Goal: Task Accomplishment & Management: Manage account settings

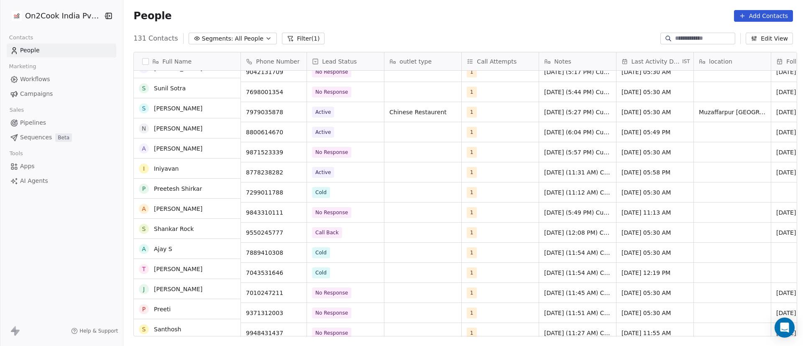
scroll to position [1137, 0]
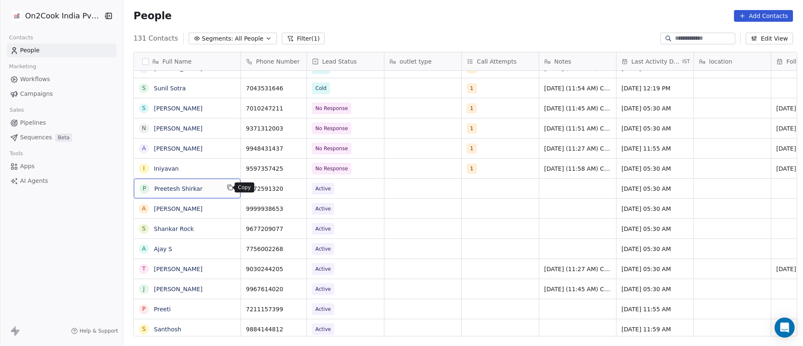
click at [227, 186] on icon "grid" at bounding box center [230, 187] width 7 height 7
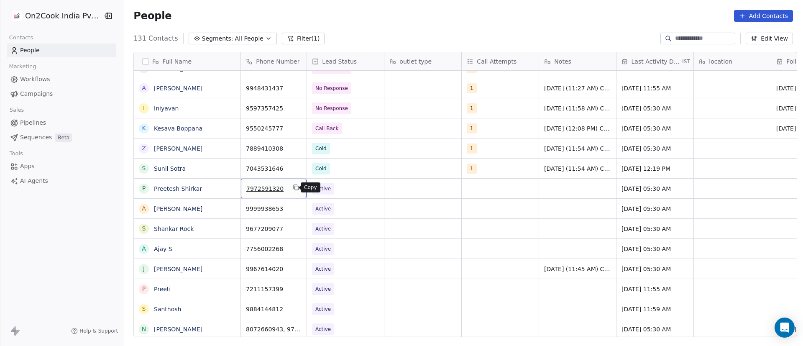
click at [295, 188] on icon "grid" at bounding box center [297, 188] width 4 height 4
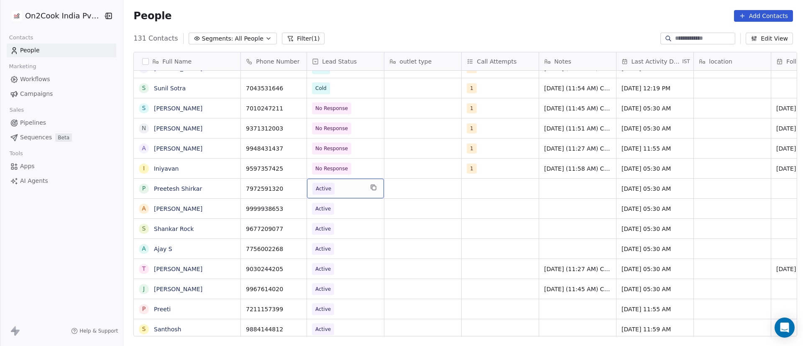
click at [345, 189] on span "Active" at bounding box center [337, 189] width 51 height 12
click at [293, 168] on icon "grid" at bounding box center [296, 167] width 7 height 7
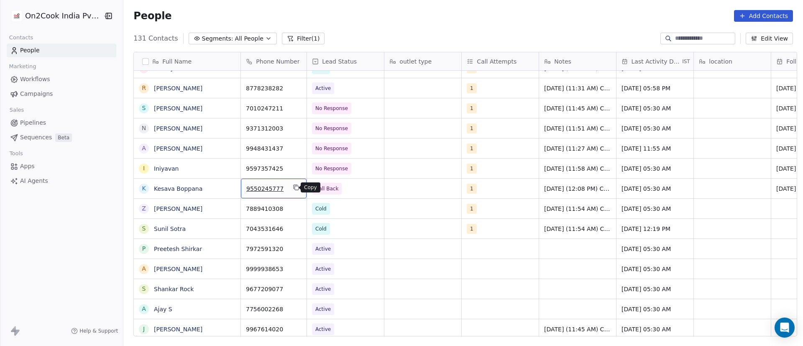
click at [295, 188] on icon "grid" at bounding box center [297, 188] width 4 height 4
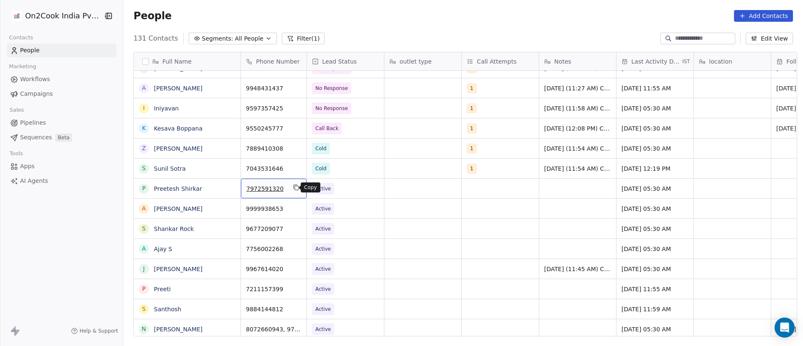
click at [295, 188] on icon "grid" at bounding box center [297, 188] width 4 height 4
click at [338, 188] on span "Active" at bounding box center [337, 189] width 51 height 12
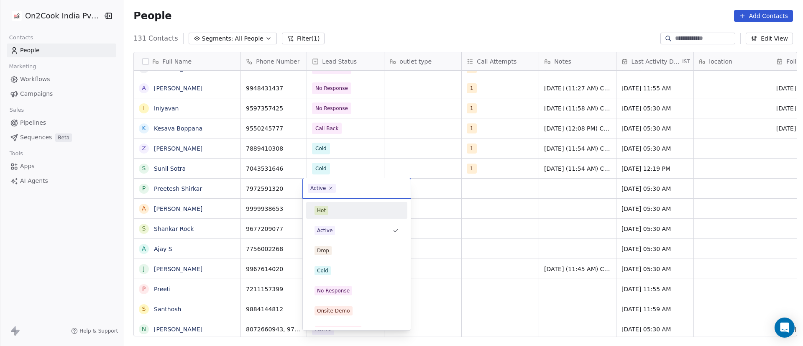
click at [332, 193] on div "Active" at bounding box center [357, 188] width 108 height 20
click at [329, 189] on icon at bounding box center [330, 188] width 3 height 3
click at [339, 283] on div "No Response" at bounding box center [356, 290] width 101 height 17
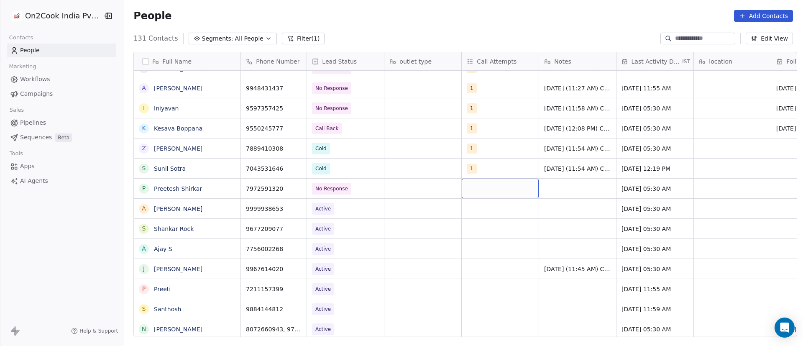
click at [468, 184] on div "grid" at bounding box center [500, 189] width 77 height 20
click at [471, 211] on button "Suggestions" at bounding box center [472, 210] width 7 height 7
click at [595, 187] on html "On2Cook India Pvt. Ltd. Contacts People Marketing Workflows Campaigns Sales Pip…" at bounding box center [401, 173] width 803 height 346
click at [542, 185] on div "grid" at bounding box center [577, 189] width 77 height 20
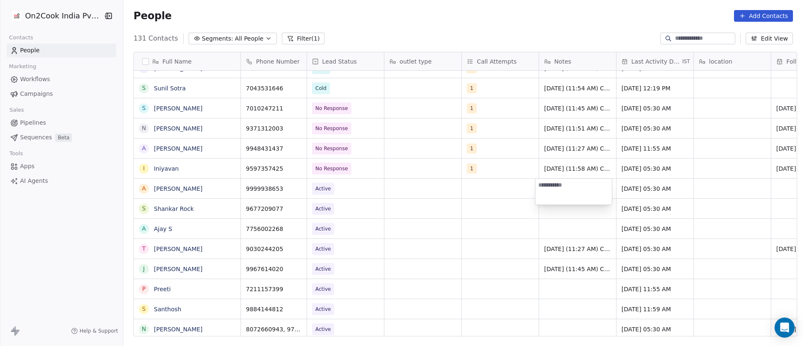
click at [430, 188] on html "On2Cook India Pvt. Ltd. Contacts People Marketing Workflows Campaigns Sales Pip…" at bounding box center [401, 173] width 803 height 346
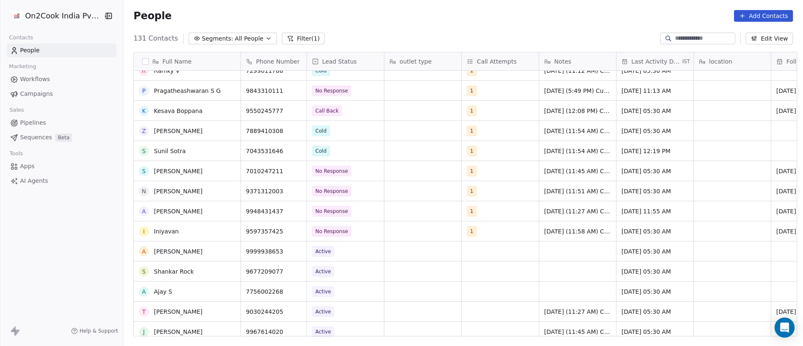
scroll to position [1199, 0]
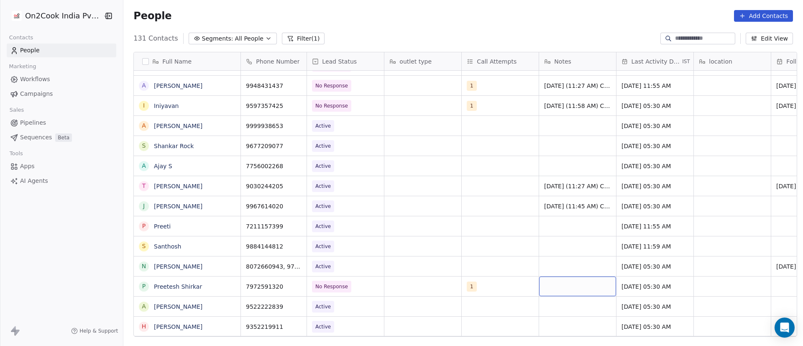
click at [559, 286] on div "grid" at bounding box center [577, 286] width 77 height 20
type textarea "**********"
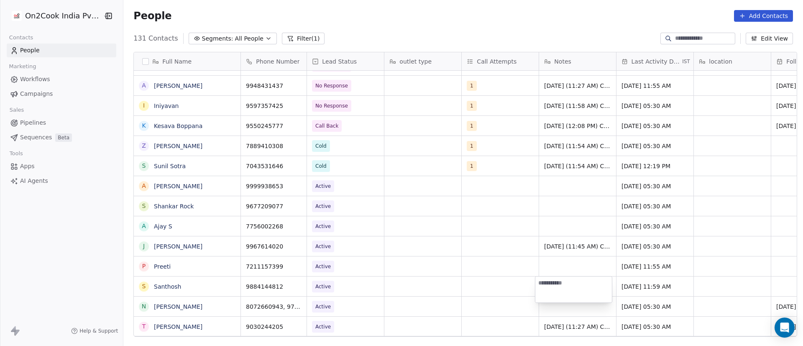
click at [418, 244] on html "On2Cook India Pvt. Ltd. Contacts People Marketing Workflows Campaigns Sales Pip…" at bounding box center [401, 173] width 803 height 346
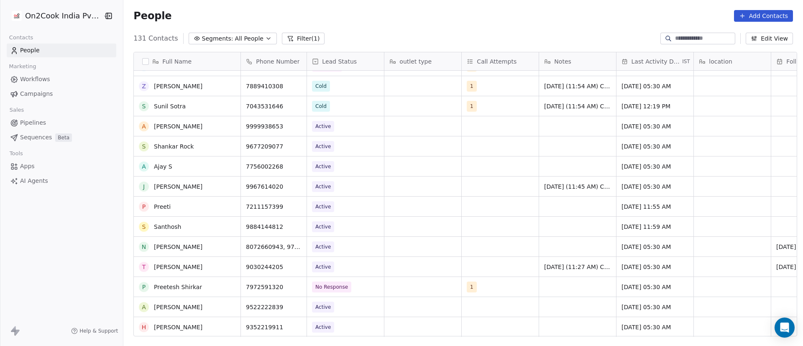
scroll to position [1262, 0]
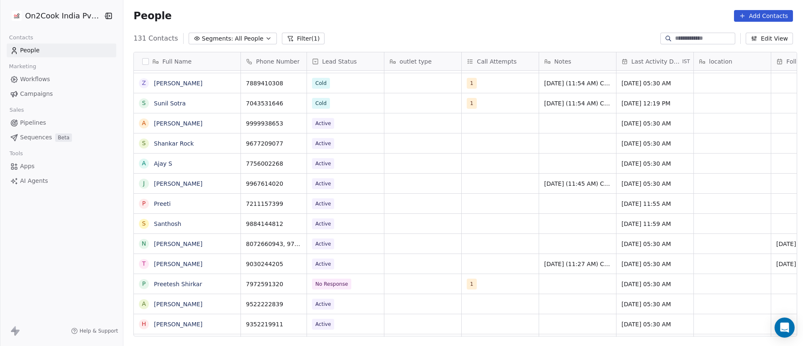
click at [563, 284] on div "grid" at bounding box center [577, 284] width 77 height 20
click at [548, 284] on div "grid" at bounding box center [577, 284] width 77 height 20
click at [497, 284] on div "1" at bounding box center [500, 284] width 77 height 20
click at [412, 283] on div "grid" at bounding box center [422, 284] width 77 height 20
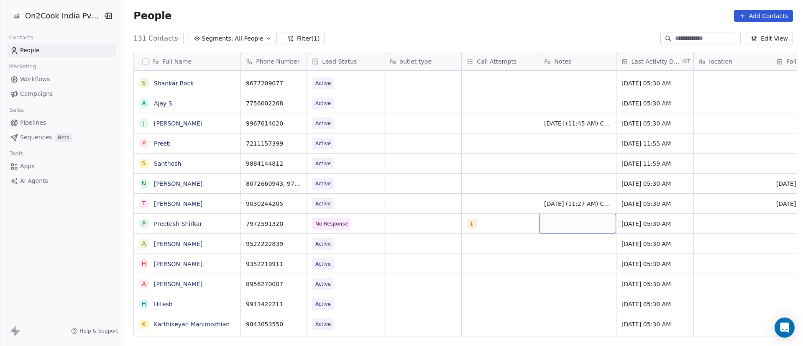
click at [561, 224] on div "grid" at bounding box center [577, 224] width 77 height 20
type textarea "**********"
click at [625, 220] on html "On2Cook India Pvt. Ltd. Contacts People Marketing Workflows Campaigns Sales Pip…" at bounding box center [401, 173] width 803 height 346
click at [627, 221] on span "[DATE] 05:30 AM" at bounding box center [647, 223] width 51 height 8
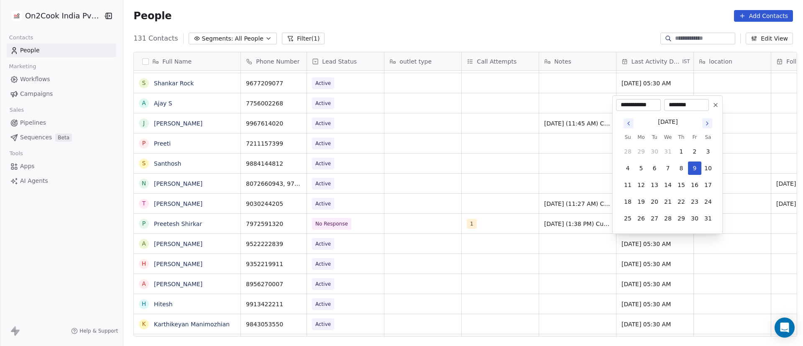
click at [709, 125] on icon "Go to next month" at bounding box center [707, 123] width 7 height 7
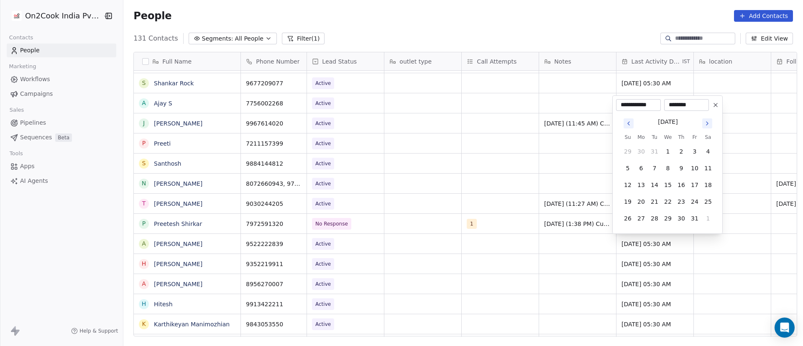
click at [709, 125] on icon "Go to next month" at bounding box center [707, 123] width 7 height 7
click at [709, 108] on icon "Go to next month" at bounding box center [707, 106] width 7 height 7
click at [707, 120] on icon "Go to next month" at bounding box center [707, 123] width 7 height 7
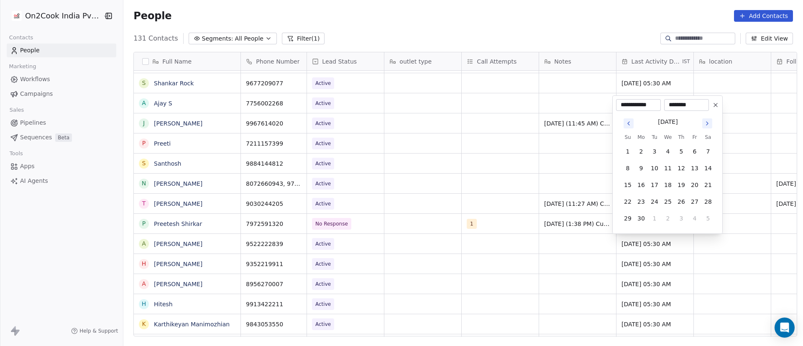
click at [707, 120] on icon "Go to next month" at bounding box center [707, 123] width 7 height 7
click at [707, 111] on button "Go to next month" at bounding box center [707, 107] width 10 height 10
click at [656, 168] on button "9" at bounding box center [654, 167] width 13 height 13
type input "**********"
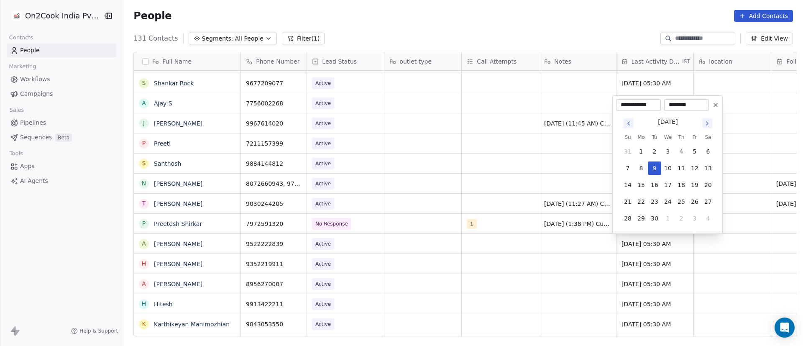
click at [501, 249] on html "On2Cook India Pvt. Ltd. Contacts People Marketing Workflows Campaigns Sales Pip…" at bounding box center [401, 173] width 803 height 346
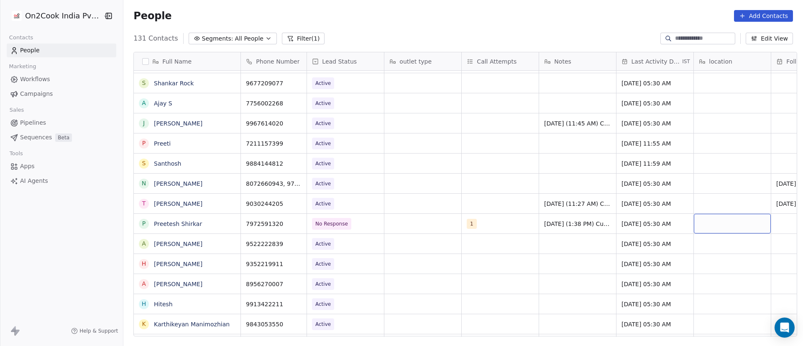
scroll to position [0, 61]
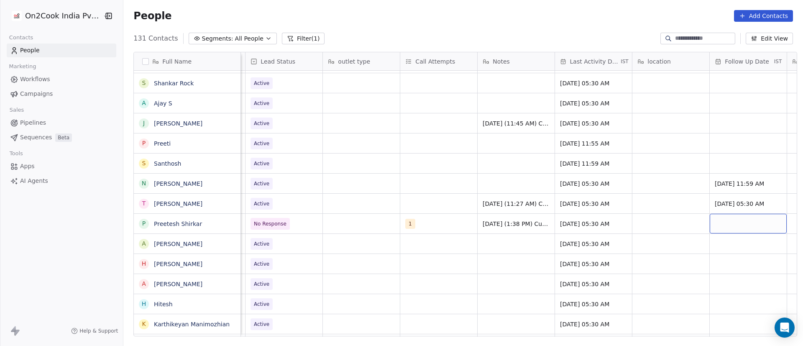
click at [735, 222] on div "grid" at bounding box center [747, 224] width 77 height 20
click at [733, 222] on div "grid" at bounding box center [747, 224] width 77 height 20
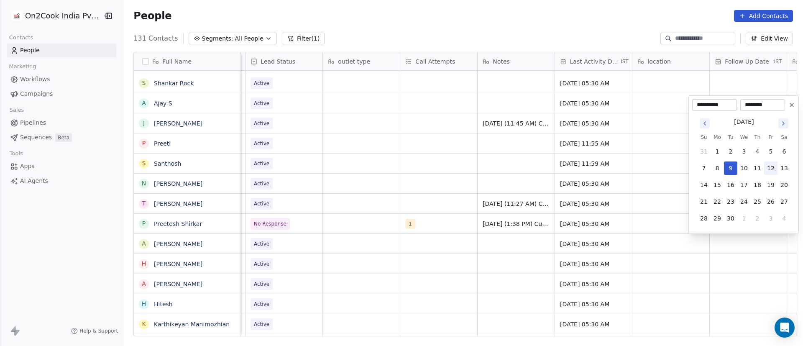
click at [768, 170] on button "12" at bounding box center [770, 167] width 13 height 13
type input "**********"
click at [679, 201] on html "On2Cook India Pvt. Ltd. Contacts People Marketing Workflows Campaigns Sales Pip…" at bounding box center [401, 173] width 803 height 346
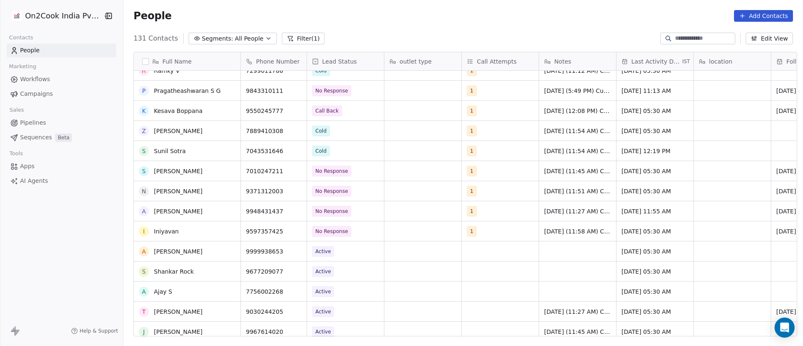
scroll to position [1137, 0]
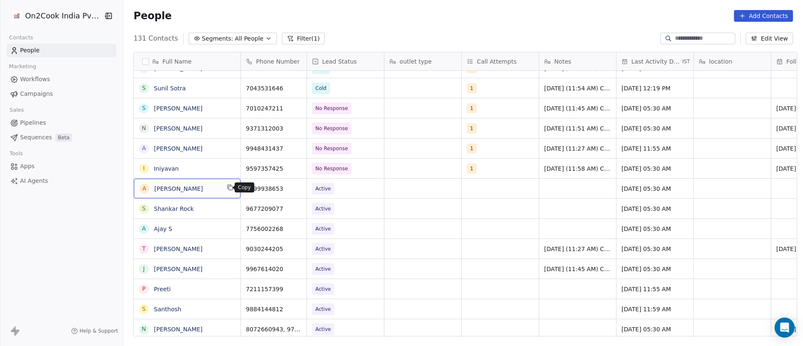
click at [227, 187] on icon "grid" at bounding box center [230, 187] width 7 height 7
click at [293, 189] on icon "grid" at bounding box center [296, 187] width 7 height 7
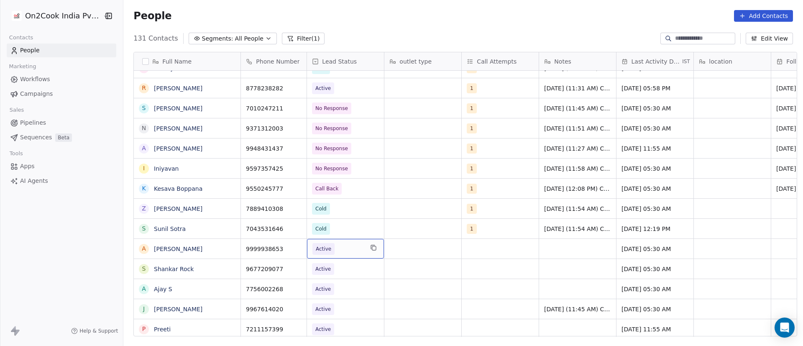
click at [341, 255] on div "Active" at bounding box center [345, 249] width 77 height 20
click at [341, 254] on div "Active" at bounding box center [345, 249] width 77 height 20
click at [355, 251] on span "RSP (Distributor)" at bounding box center [337, 249] width 51 height 12
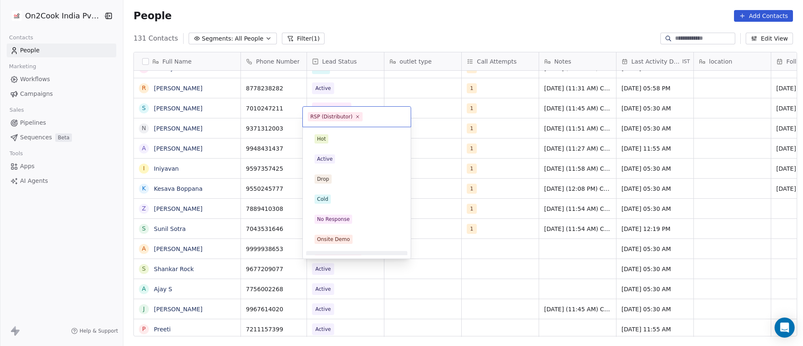
scroll to position [13, 0]
click at [356, 114] on icon at bounding box center [357, 116] width 5 height 5
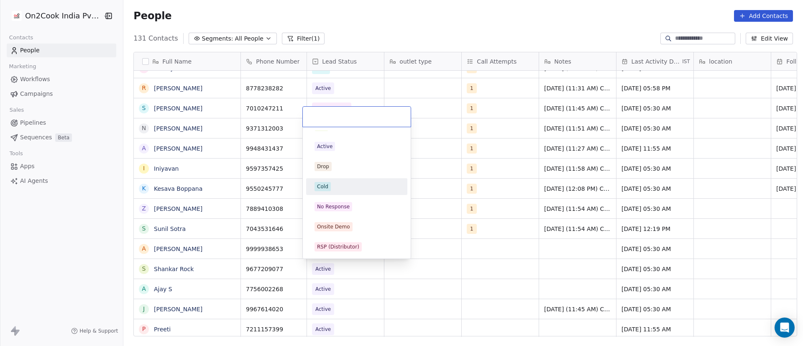
click at [347, 183] on div "Cold" at bounding box center [356, 186] width 84 height 9
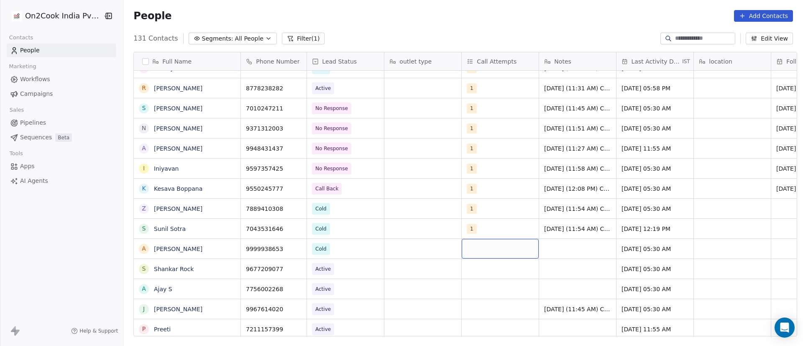
click at [467, 246] on div "grid" at bounding box center [500, 249] width 77 height 20
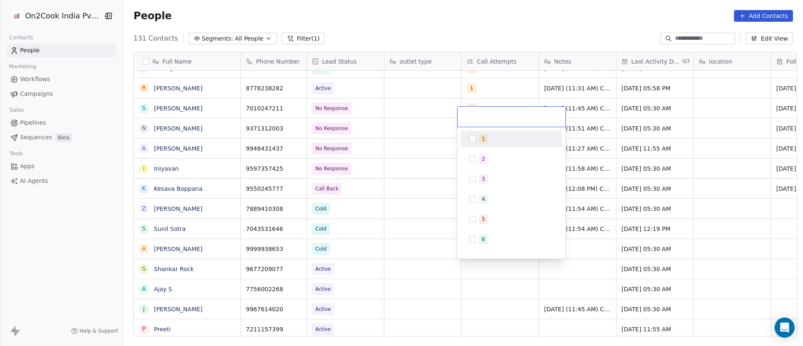
click at [475, 141] on button "Suggestions" at bounding box center [472, 138] width 7 height 7
click at [644, 209] on html "On2Cook India Pvt. Ltd. Contacts People Marketing Workflows Campaigns Sales Pip…" at bounding box center [401, 173] width 803 height 346
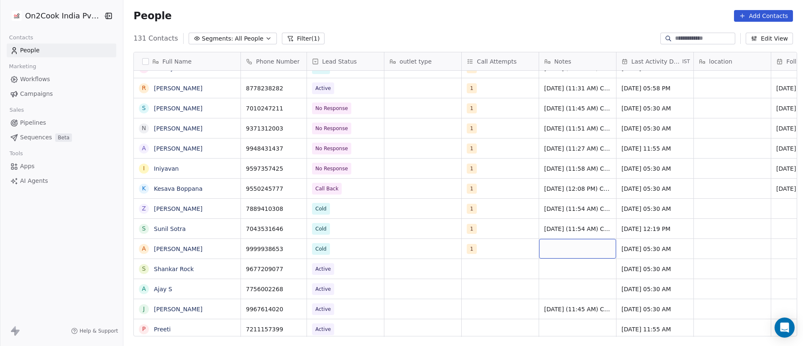
click at [559, 248] on div "grid" at bounding box center [577, 249] width 77 height 20
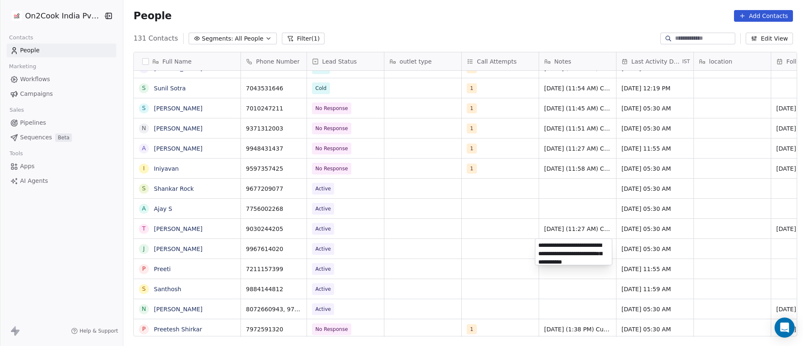
scroll to position [12, 0]
click at [504, 242] on html "On2Cook India Pvt. Ltd. Contacts People Marketing Workflows Campaigns Sales Pip…" at bounding box center [401, 173] width 803 height 346
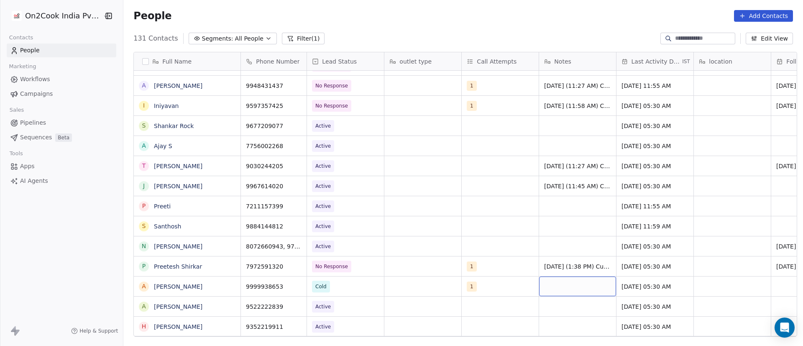
click at [559, 285] on div "grid" at bounding box center [577, 286] width 77 height 20
click at [558, 285] on div "grid" at bounding box center [577, 286] width 77 height 20
paste textarea "**********"
click at [566, 291] on textarea "**********" at bounding box center [573, 290] width 76 height 28
click at [573, 309] on textarea "**********" at bounding box center [573, 294] width 76 height 37
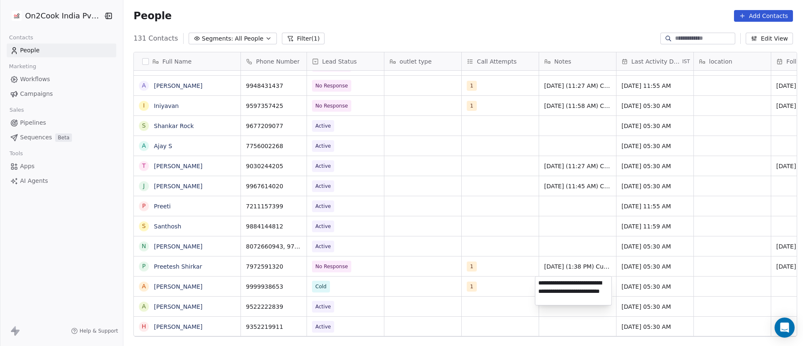
type textarea "**********"
click at [649, 284] on html "On2Cook India Pvt. Ltd. Contacts People Marketing Workflows Campaigns Sales Pip…" at bounding box center [401, 173] width 803 height 346
click at [622, 286] on span "[DATE] 05:30 AM" at bounding box center [647, 286] width 51 height 8
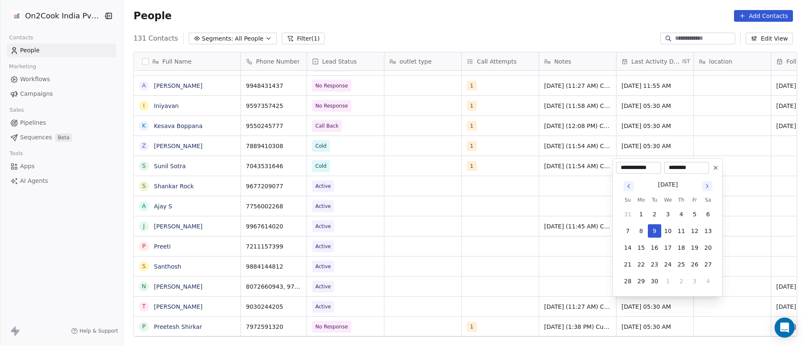
drag, startPoint x: 372, startPoint y: 228, endPoint x: 362, endPoint y: 246, distance: 21.2
click at [373, 228] on html "On2Cook India Pvt. Ltd. Contacts People Marketing Workflows Campaigns Sales Pip…" at bounding box center [401, 173] width 803 height 346
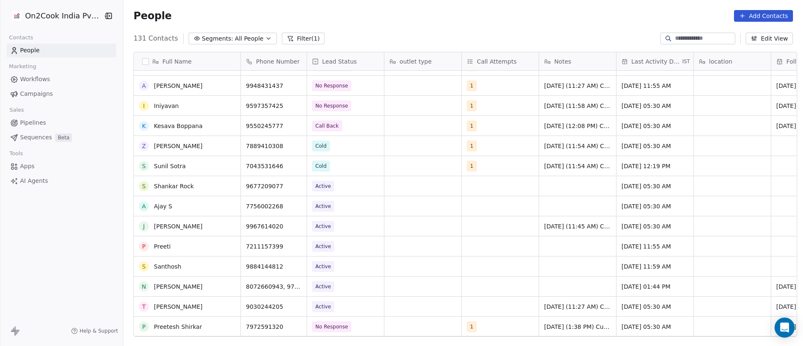
scroll to position [1262, 0]
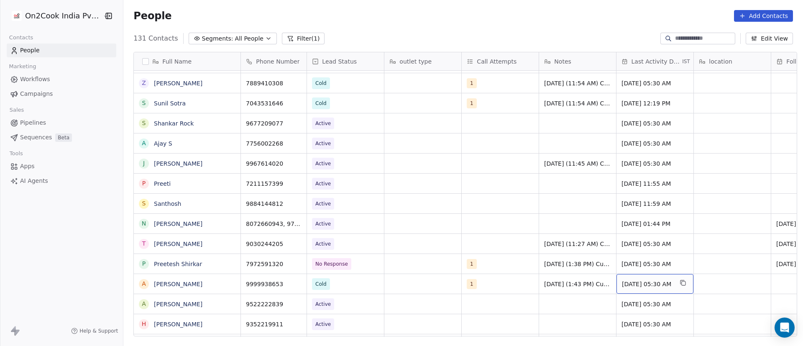
click at [645, 285] on span "[DATE] 05:30 AM" at bounding box center [647, 284] width 51 height 8
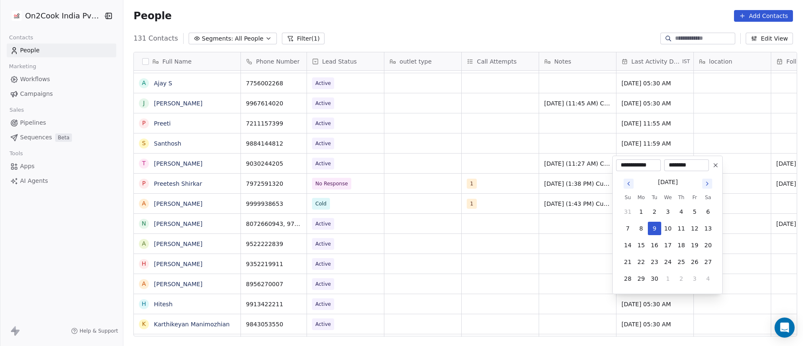
drag, startPoint x: 330, startPoint y: 192, endPoint x: 369, endPoint y: 196, distance: 39.0
click at [332, 192] on html "On2Cook India Pvt. Ltd. Contacts People Marketing Workflows Campaigns Sales Pip…" at bounding box center [401, 173] width 803 height 346
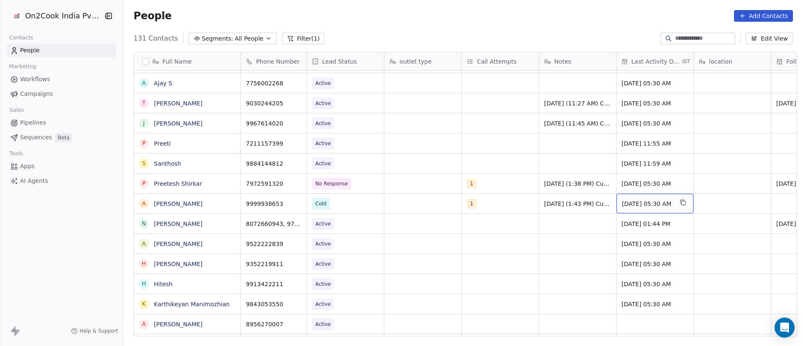
click at [630, 204] on span "[DATE] 05:30 AM" at bounding box center [647, 203] width 51 height 8
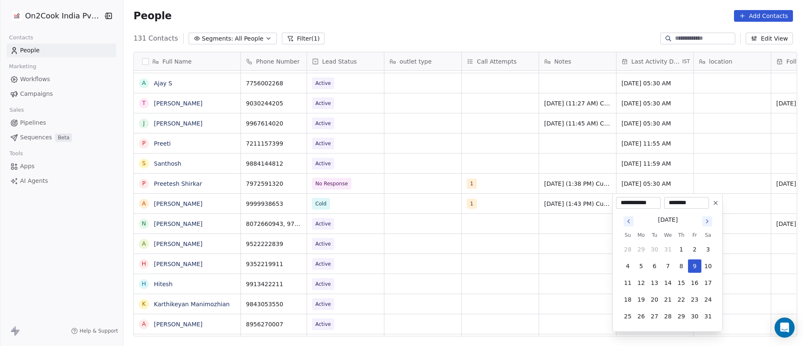
click at [707, 221] on icon "Go to next month" at bounding box center [707, 221] width 7 height 7
click at [706, 221] on icon "Go to next month" at bounding box center [707, 221] width 7 height 7
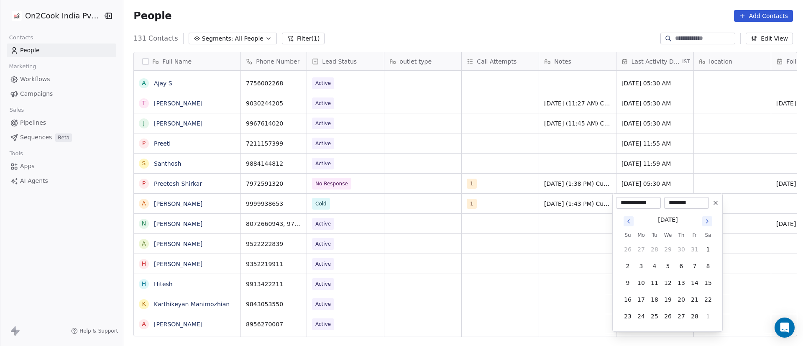
click at [706, 221] on html "On2Cook India Pvt. Ltd. Contacts People Marketing Workflows Campaigns Sales Pip…" at bounding box center [401, 173] width 803 height 346
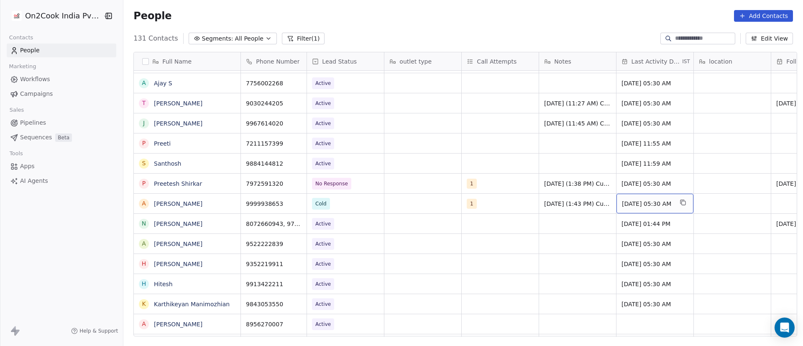
click at [643, 206] on span "[DATE] 05:30 AM" at bounding box center [647, 203] width 51 height 8
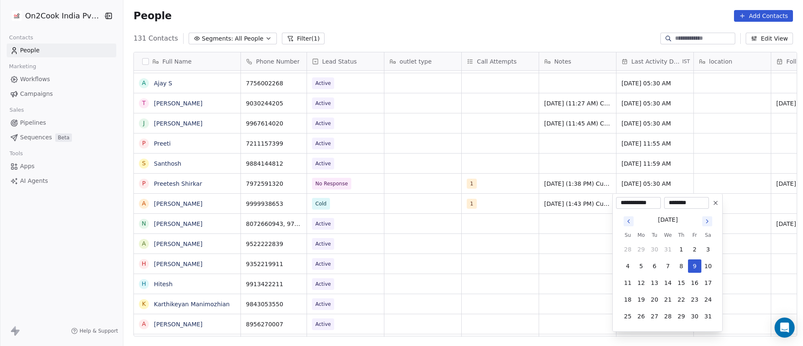
click at [708, 218] on icon "Go to next month" at bounding box center [707, 221] width 7 height 7
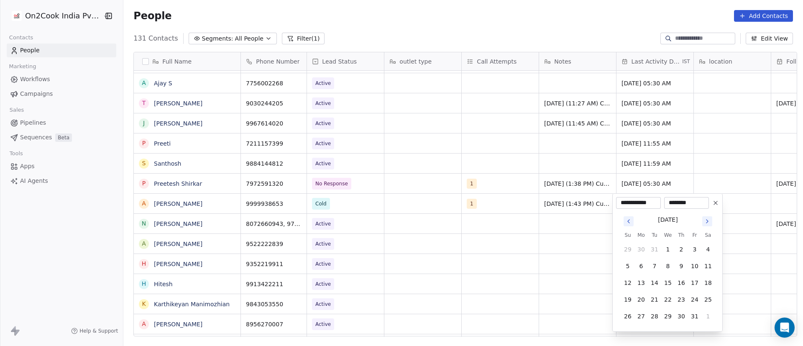
click at [708, 218] on icon "Go to next month" at bounding box center [707, 221] width 7 height 7
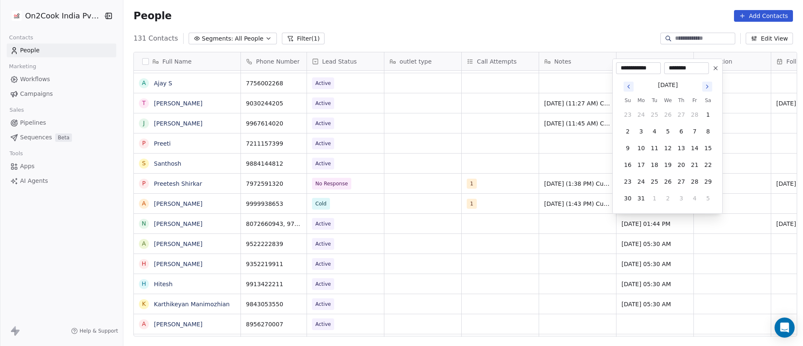
click at [708, 218] on html "On2Cook India Pvt. Ltd. Contacts People Marketing Workflows Campaigns Sales Pip…" at bounding box center [401, 173] width 803 height 346
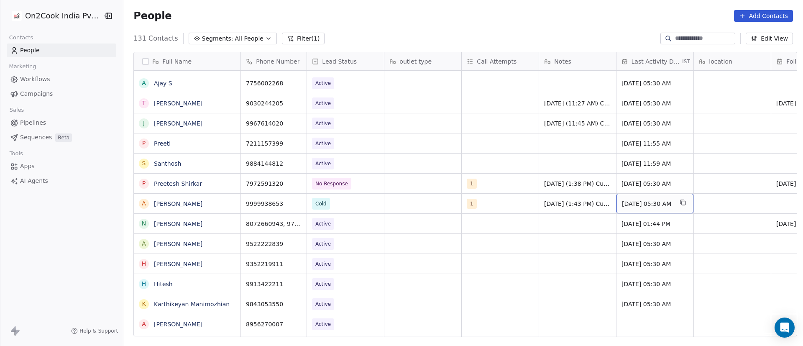
click at [637, 206] on span "[DATE] 05:30 AM" at bounding box center [647, 203] width 51 height 8
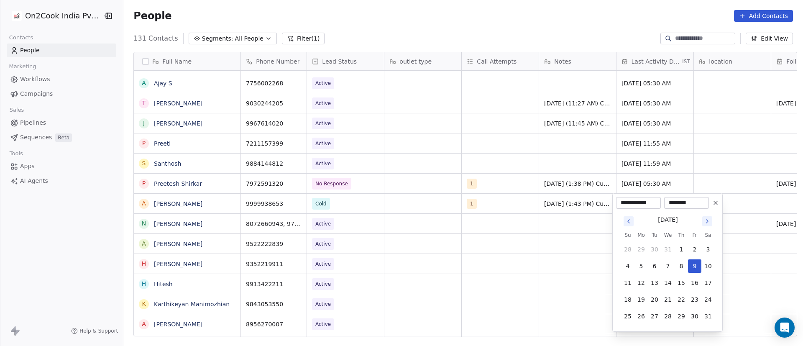
click at [707, 222] on icon "Go to next month" at bounding box center [707, 221] width 7 height 7
click at [706, 222] on icon "Go to next month" at bounding box center [707, 221] width 7 height 7
click at [707, 222] on icon "Go to next month" at bounding box center [707, 221] width 7 height 7
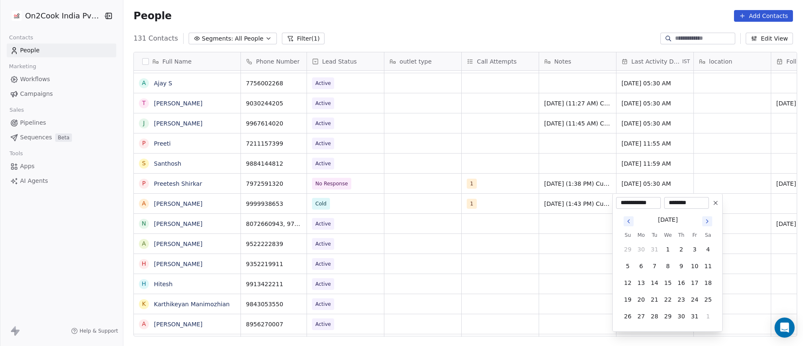
click at [707, 222] on icon "Go to next month" at bounding box center [707, 220] width 2 height 3
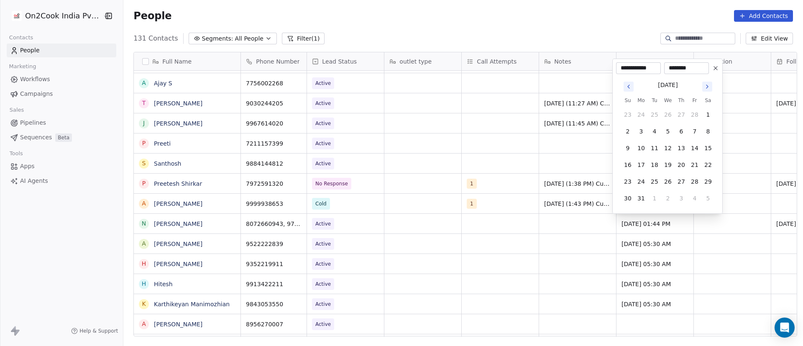
click at [709, 89] on icon "Go to next month" at bounding box center [707, 86] width 7 height 7
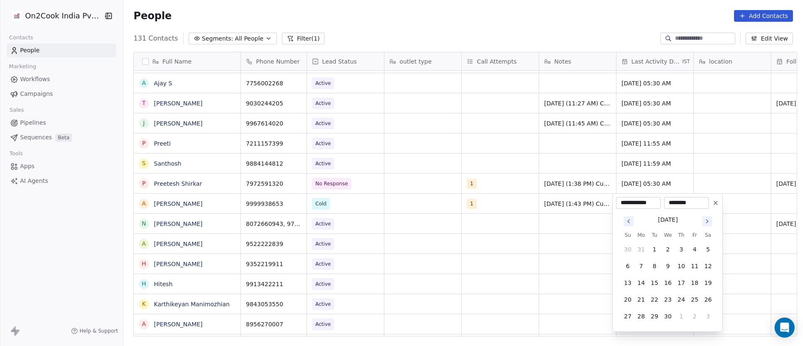
click at [709, 223] on icon "Go to next month" at bounding box center [707, 221] width 7 height 7
click at [709, 222] on icon "Go to next month" at bounding box center [707, 221] width 7 height 7
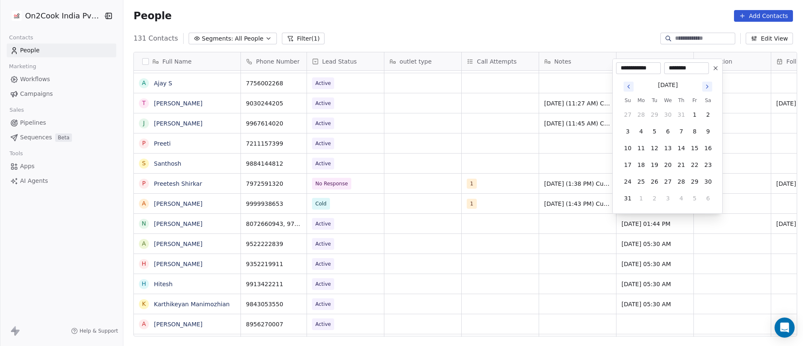
click at [707, 86] on icon "Go to next month" at bounding box center [707, 86] width 7 height 7
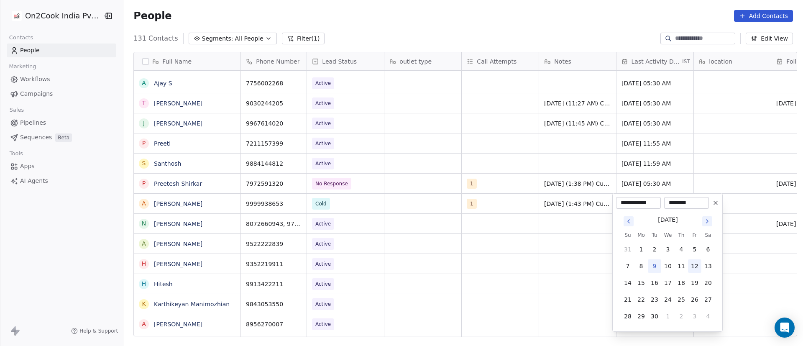
click at [695, 266] on button "12" at bounding box center [694, 265] width 13 height 13
type input "**********"
click at [560, 258] on html "On2Cook India Pvt. Ltd. Contacts People Marketing Workflows Campaigns Sales Pip…" at bounding box center [401, 173] width 803 height 346
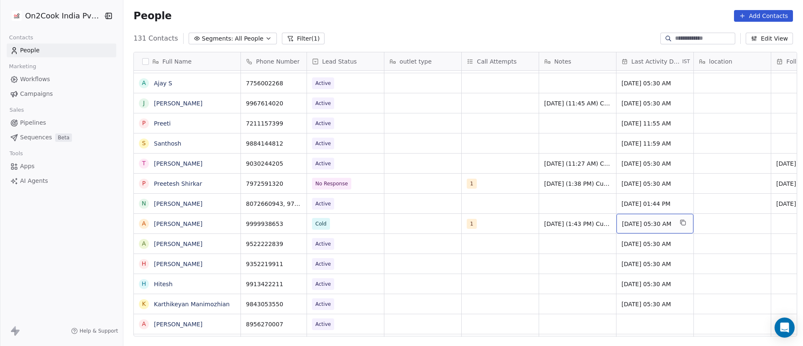
click at [646, 224] on span "Sep 12, 2025 05:30 AM" at bounding box center [647, 223] width 51 height 8
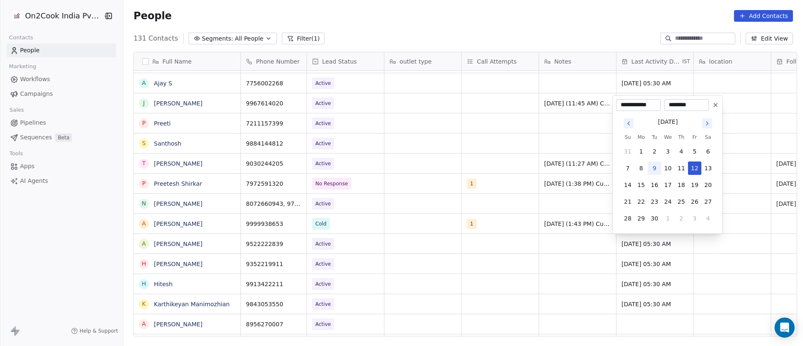
click at [658, 169] on button "9" at bounding box center [654, 167] width 13 height 13
type input "**********"
click at [547, 224] on html "On2Cook India Pvt. Ltd. Contacts People Marketing Workflows Campaigns Sales Pip…" at bounding box center [401, 173] width 803 height 346
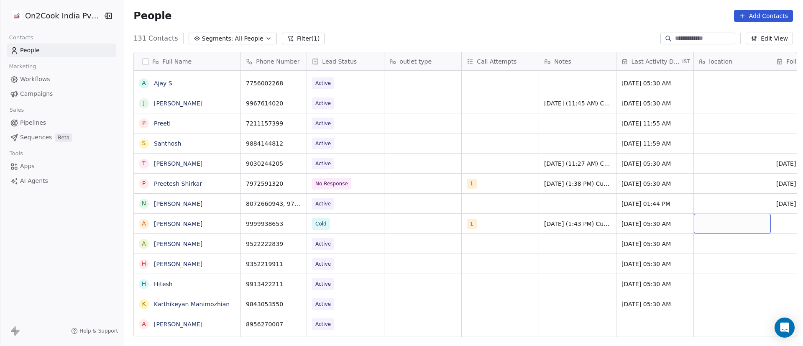
scroll to position [0, 61]
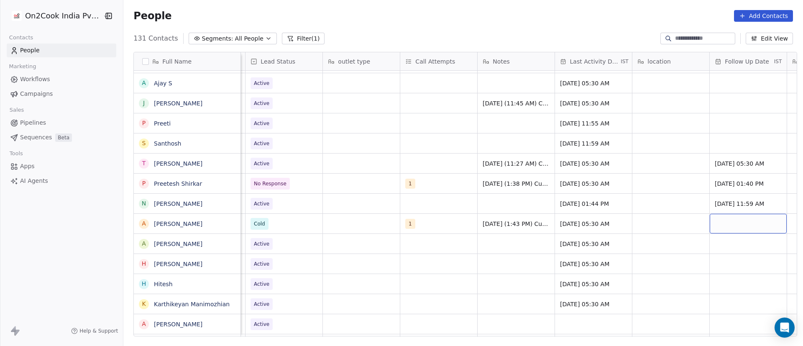
click at [732, 223] on div "grid" at bounding box center [747, 224] width 77 height 20
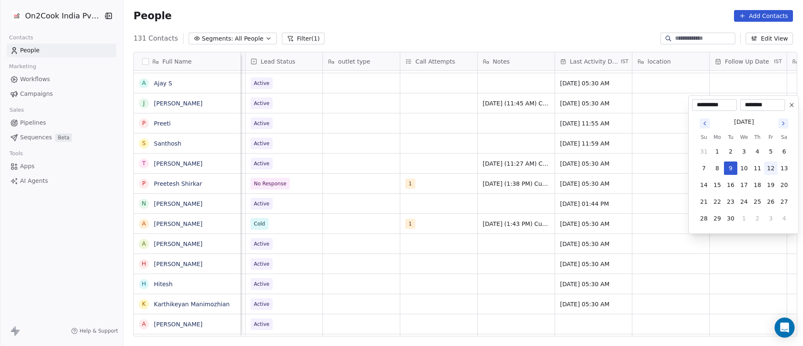
click at [773, 172] on button "12" at bounding box center [770, 167] width 13 height 13
type input "**********"
click at [661, 201] on html "On2Cook India Pvt. Ltd. Contacts People Marketing Workflows Campaigns Sales Pip…" at bounding box center [401, 173] width 803 height 346
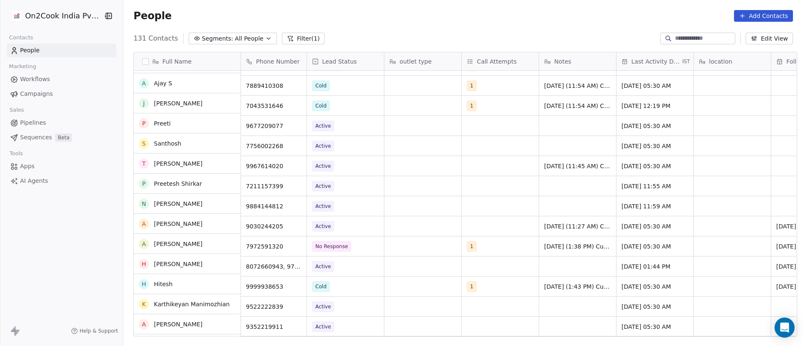
scroll to position [1199, 0]
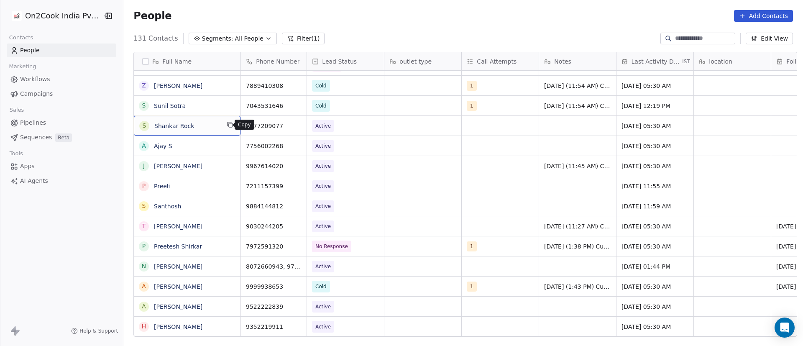
click at [229, 125] on icon "grid" at bounding box center [230, 124] width 7 height 7
click at [295, 127] on icon "grid" at bounding box center [297, 125] width 4 height 4
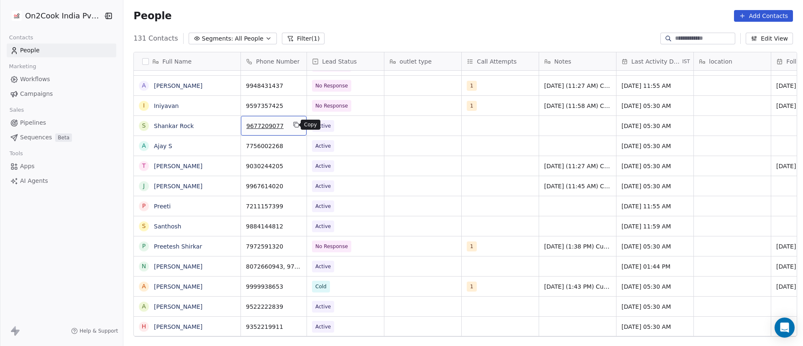
click at [295, 127] on icon "grid" at bounding box center [297, 125] width 4 height 4
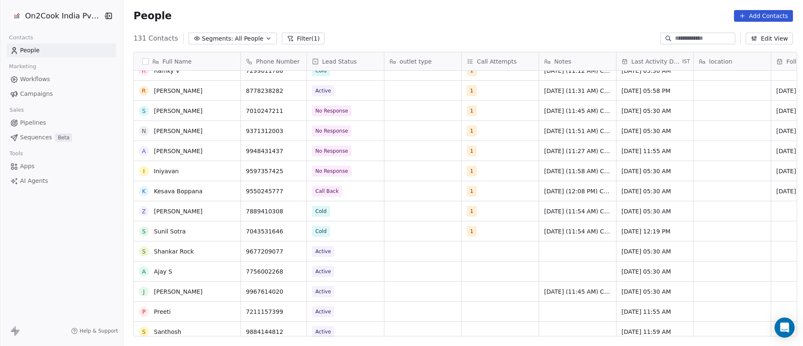
scroll to position [1137, 0]
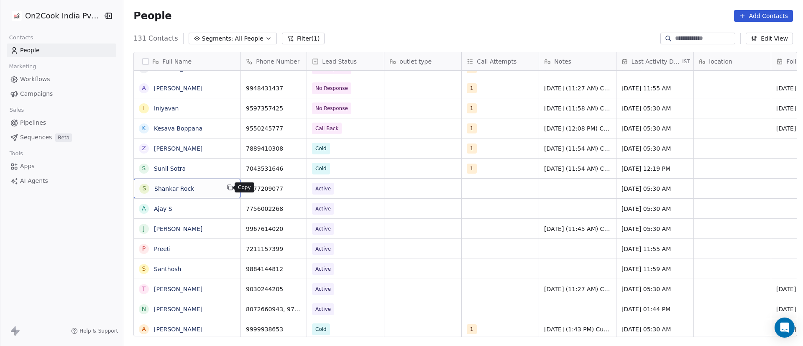
click at [229, 189] on icon "grid" at bounding box center [231, 188] width 4 height 4
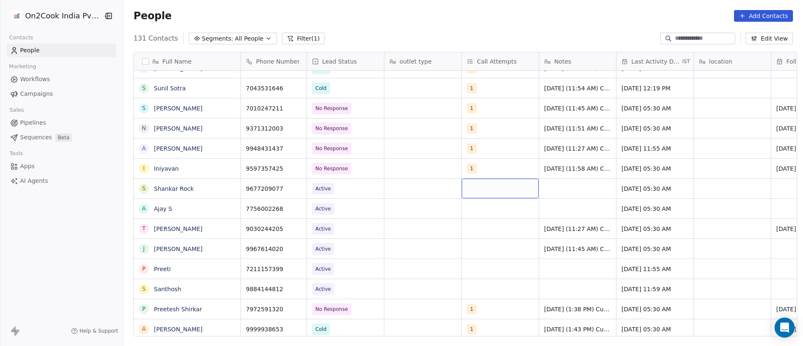
click at [470, 187] on div "grid" at bounding box center [500, 189] width 77 height 20
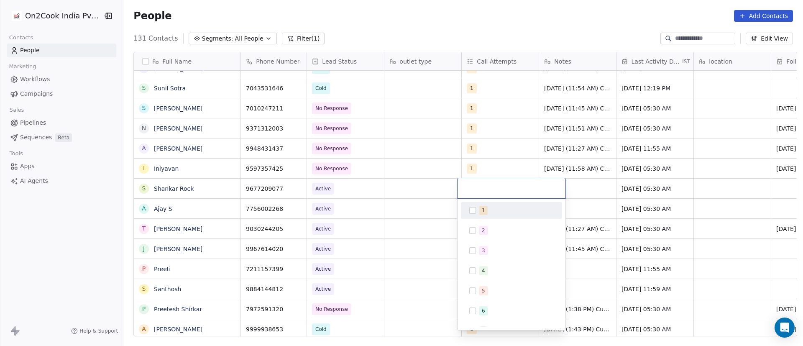
click at [476, 212] on div "1" at bounding box center [511, 210] width 94 height 13
click at [585, 189] on html "On2Cook India Pvt. Ltd. Contacts People Marketing Workflows Campaigns Sales Pip…" at bounding box center [401, 173] width 803 height 346
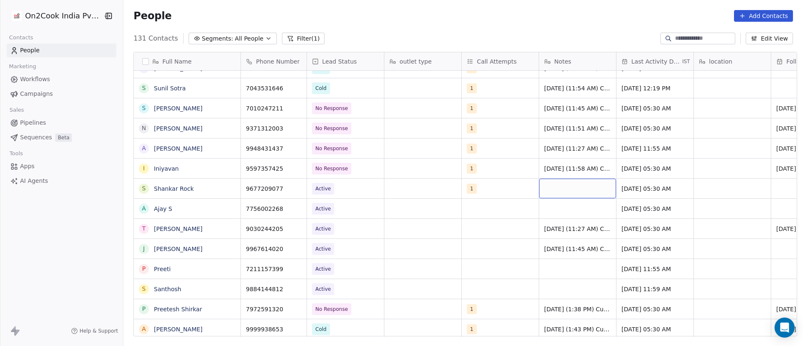
click at [568, 189] on div "grid" at bounding box center [577, 189] width 77 height 20
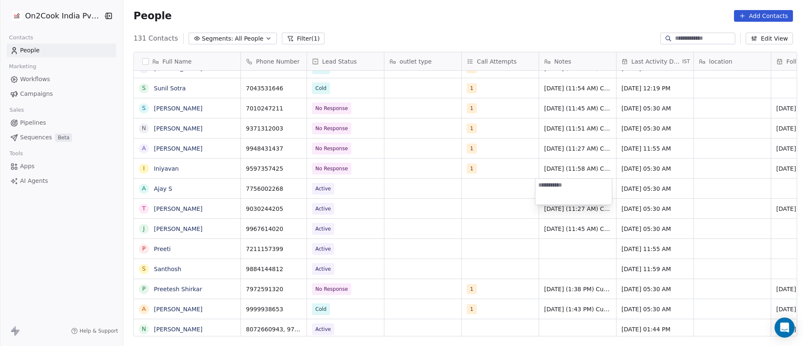
paste textarea "**********"
drag, startPoint x: 566, startPoint y: 192, endPoint x: 575, endPoint y: 199, distance: 11.4
click at [575, 199] on textarea "**********" at bounding box center [573, 197] width 77 height 37
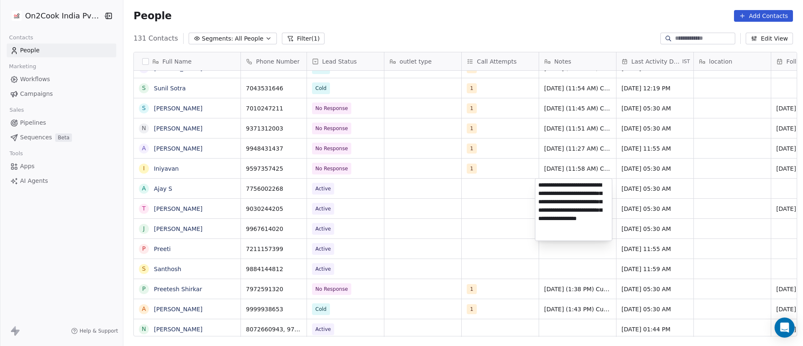
click at [561, 230] on textarea "**********" at bounding box center [573, 210] width 77 height 62
type textarea "**********"
click at [550, 201] on textarea "**********" at bounding box center [573, 210] width 77 height 62
drag, startPoint x: 550, startPoint y: 201, endPoint x: 546, endPoint y: 221, distance: 20.0
click at [546, 221] on textarea "**********" at bounding box center [573, 210] width 77 height 62
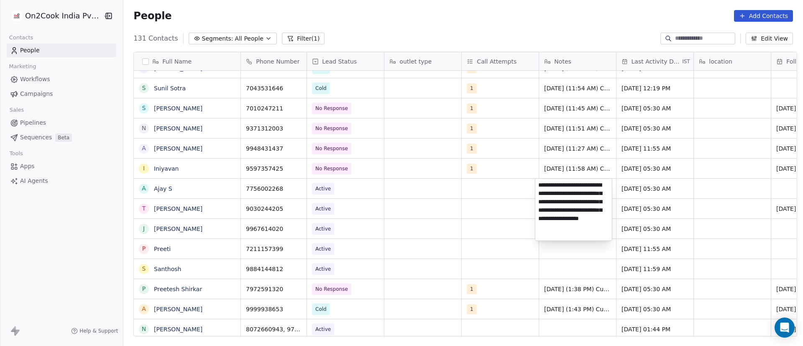
click at [488, 206] on html "On2Cook India Pvt. Ltd. Contacts People Marketing Workflows Campaigns Sales Pip…" at bounding box center [401, 173] width 803 height 346
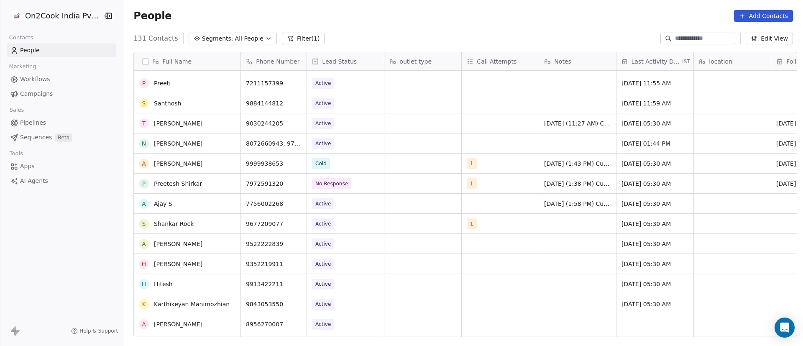
scroll to position [1325, 0]
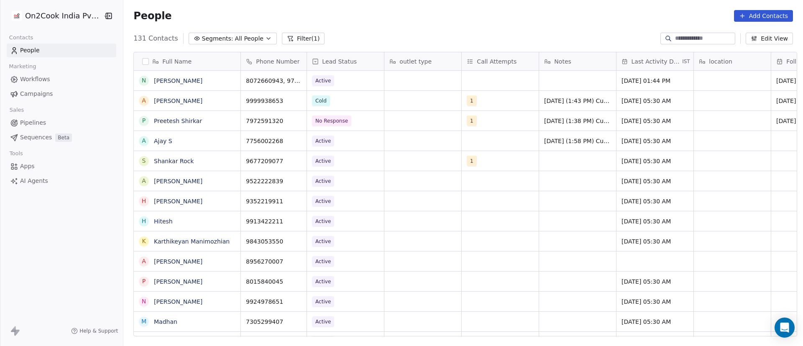
click at [564, 161] on div "grid" at bounding box center [577, 161] width 77 height 20
click at [542, 158] on div "grid" at bounding box center [577, 161] width 77 height 20
click at [560, 143] on span "[DATE] (1:58 PM) Customer requested [PERSON_NAME] video that was shared and cus…" at bounding box center [577, 141] width 67 height 8
click at [557, 143] on span "[DATE] (1:58 PM) Customer requested [PERSON_NAME] video that was shared and cus…" at bounding box center [577, 141] width 67 height 8
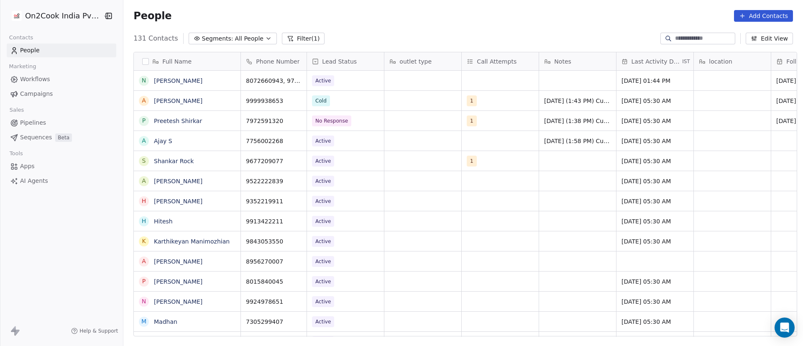
click at [572, 103] on span "[DATE] (1:43 PM) Customer claims he didn't placed inquiry." at bounding box center [577, 101] width 67 height 8
click at [578, 124] on span "[DATE] (1:38 PM) Customer didn't pickup call. Whatsapp message send." at bounding box center [577, 121] width 67 height 8
click at [579, 140] on span "[DATE] (1:58 PM) Customer requested [PERSON_NAME] video that was shared and cus…" at bounding box center [577, 141] width 67 height 8
click at [556, 171] on div "grid" at bounding box center [577, 181] width 77 height 20
click at [561, 102] on span "[DATE] (1:43 PM) Customer claims he didn't placed inquiry." at bounding box center [577, 101] width 67 height 8
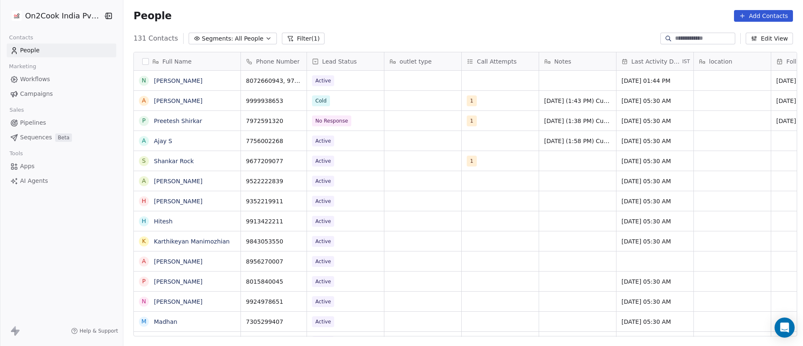
click at [561, 102] on span "[DATE] (1:43 PM) Customer claims he didn't placed inquiry." at bounding box center [577, 101] width 67 height 8
click at [567, 120] on span "[DATE] (1:38 PM) Customer didn't pickup call. Whatsapp message send." at bounding box center [577, 121] width 67 height 8
click at [575, 146] on div "[DATE] (1:58 PM) Customer requested [PERSON_NAME] video that was shared and cus…" at bounding box center [577, 141] width 77 height 20
click at [573, 144] on span "[DATE] (1:58 PM) Customer requested [PERSON_NAME] video that was shared and cus…" at bounding box center [577, 141] width 67 height 8
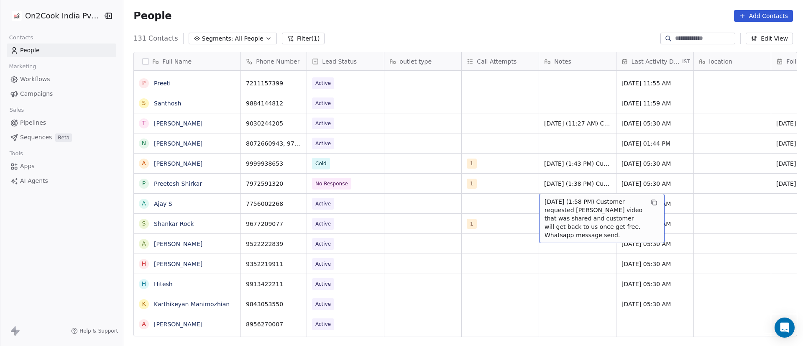
click at [570, 207] on span "[DATE] (1:58 PM) Customer requested [PERSON_NAME] video that was shared and cus…" at bounding box center [593, 218] width 99 height 42
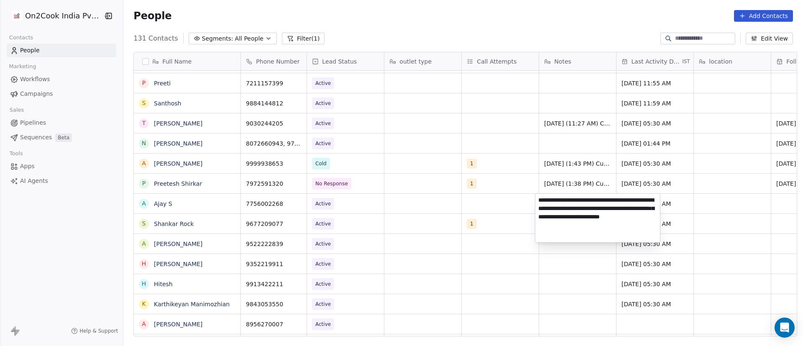
drag, startPoint x: 592, startPoint y: 201, endPoint x: 607, endPoint y: 224, distance: 27.8
click at [607, 224] on textarea "**********" at bounding box center [597, 218] width 125 height 48
type textarea "**********"
click at [480, 201] on html "On2Cook India Pvt. Ltd. Contacts People Marketing Workflows Campaigns Sales Pip…" at bounding box center [401, 173] width 803 height 346
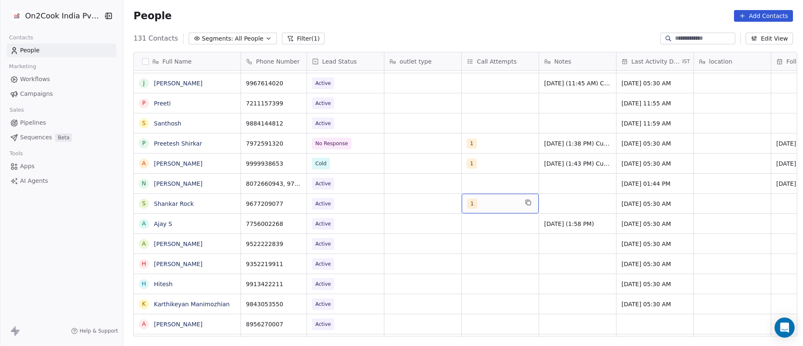
drag, startPoint x: 529, startPoint y: 207, endPoint x: 540, endPoint y: 206, distance: 10.9
click at [548, 206] on div "grid" at bounding box center [577, 204] width 77 height 20
click at [539, 203] on textarea "**********" at bounding box center [573, 221] width 76 height 54
paste textarea "**********"
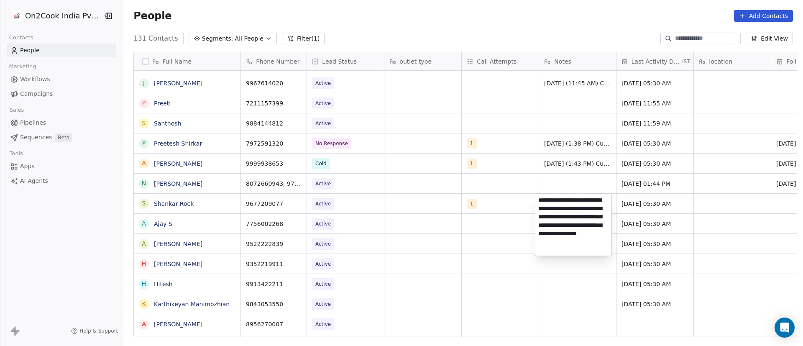
type textarea "**********"
click at [724, 240] on html "On2Cook India Pvt. Ltd. Contacts People Marketing Workflows Campaigns Sales Pip…" at bounding box center [401, 173] width 803 height 346
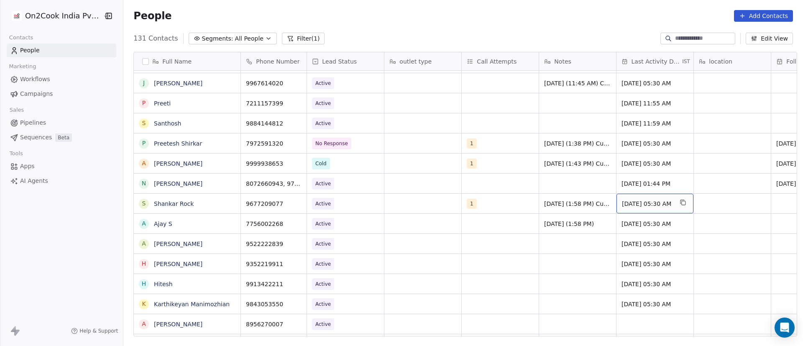
click at [641, 207] on span "[DATE] 05:30 AM" at bounding box center [647, 203] width 51 height 8
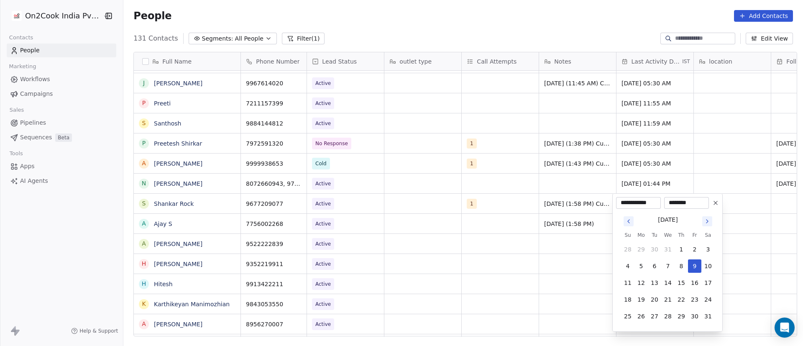
click at [709, 222] on icon "Go to next month" at bounding box center [707, 221] width 7 height 7
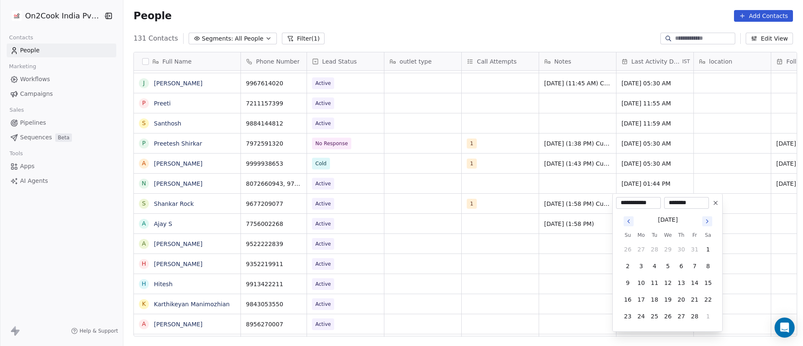
click at [709, 222] on icon "Go to next month" at bounding box center [707, 221] width 7 height 7
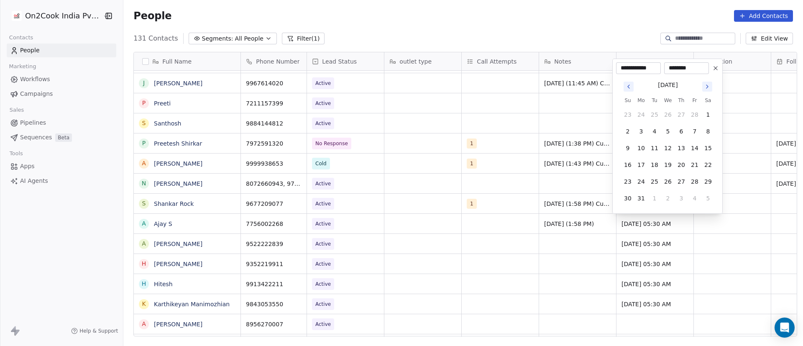
click at [705, 88] on icon "Go to next month" at bounding box center [707, 86] width 7 height 7
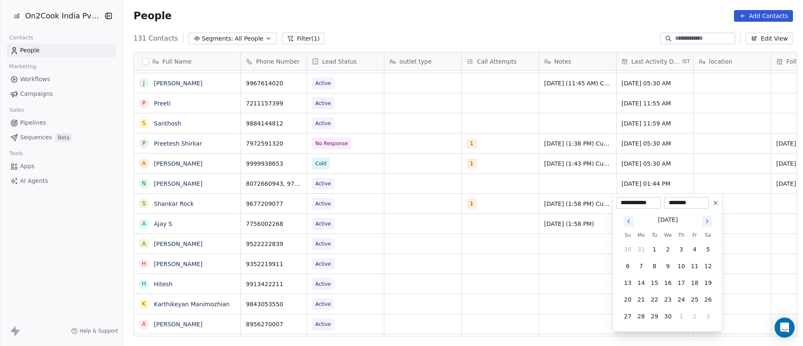
click at [704, 220] on icon "Go to next month" at bounding box center [707, 221] width 7 height 7
click at [705, 220] on icon "Go to next month" at bounding box center [707, 221] width 7 height 7
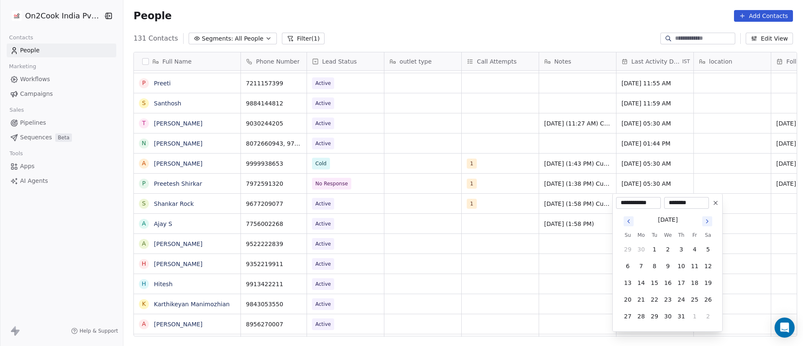
click at [705, 220] on icon "Go to next month" at bounding box center [707, 221] width 7 height 7
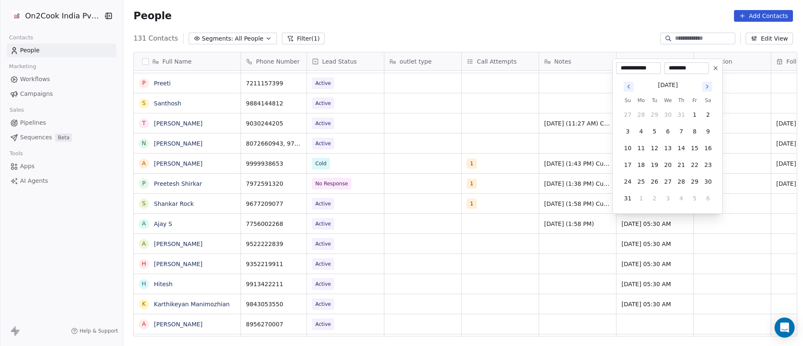
click at [706, 85] on icon "Go to next month" at bounding box center [707, 86] width 2 height 3
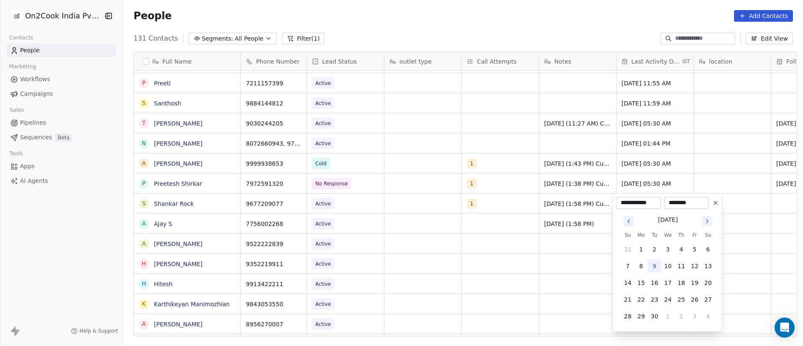
click at [653, 265] on button "9" at bounding box center [654, 265] width 13 height 13
type input "**********"
click at [497, 246] on html "On2Cook India Pvt. Ltd. Contacts People Marketing Workflows Campaigns Sales Pip…" at bounding box center [401, 173] width 803 height 346
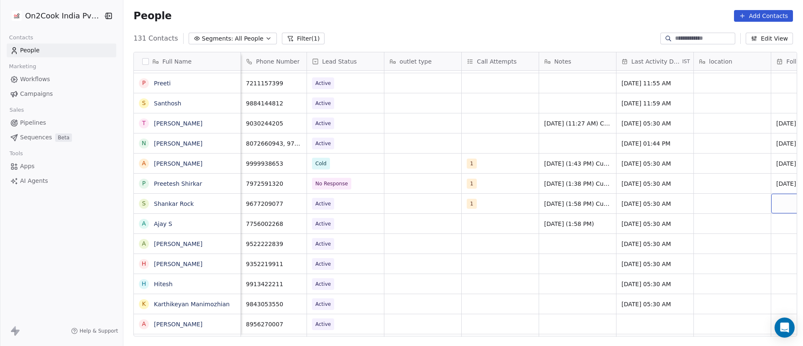
scroll to position [0, 61]
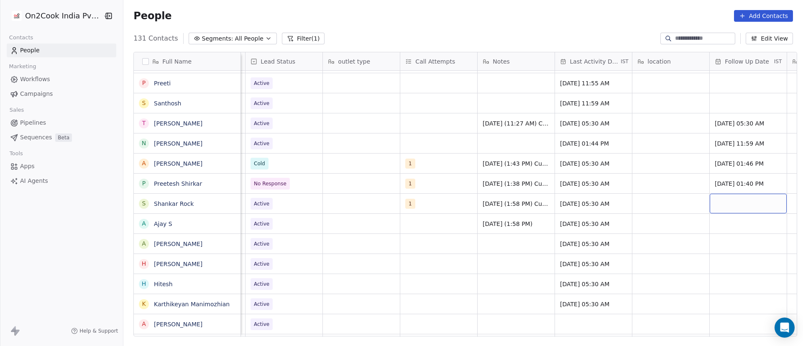
click at [721, 202] on div "grid" at bounding box center [747, 204] width 77 height 20
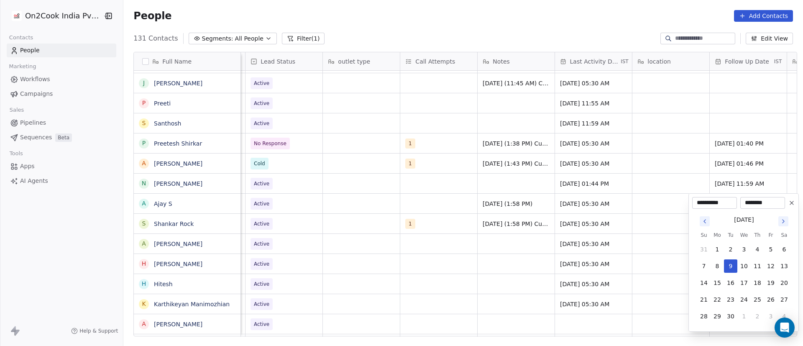
click at [424, 192] on html "On2Cook India Pvt. Ltd. Contacts People Marketing Workflows Campaigns Sales Pip…" at bounding box center [401, 173] width 803 height 346
click at [329, 228] on html "On2Cook India Pvt. Ltd. Contacts People Marketing Workflows Campaigns Sales Pip…" at bounding box center [401, 173] width 803 height 346
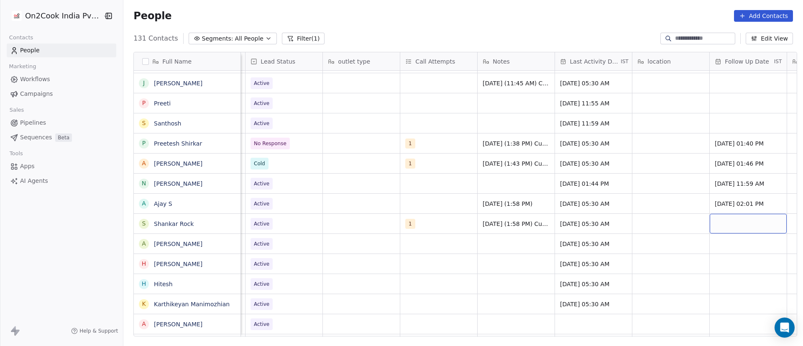
click at [735, 222] on div "grid" at bounding box center [747, 224] width 77 height 20
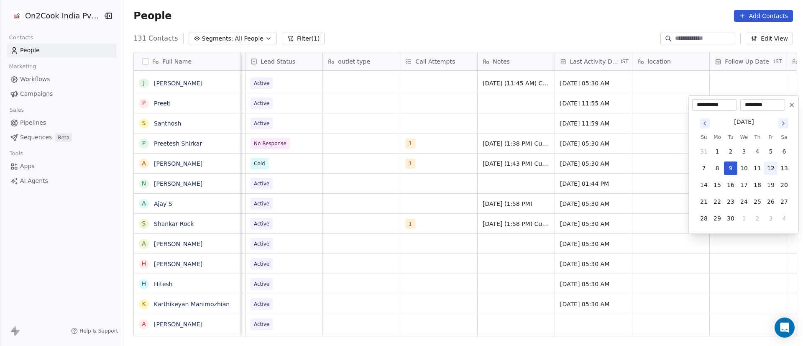
click at [769, 166] on button "12" at bounding box center [770, 167] width 13 height 13
type input "**********"
click at [481, 209] on html "On2Cook India Pvt. Ltd. Contacts People Marketing Workflows Campaigns Sales Pip…" at bounding box center [401, 173] width 803 height 346
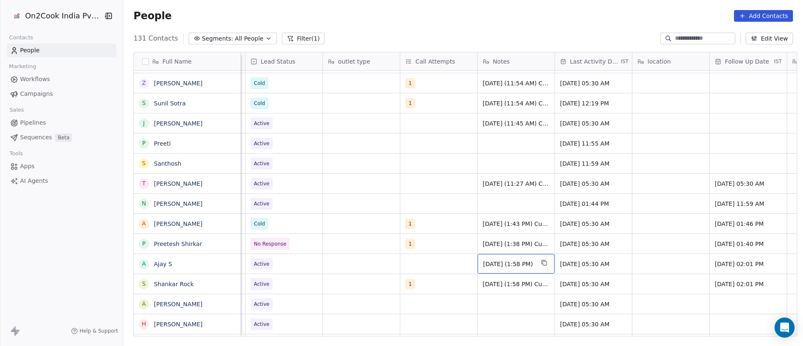
click at [504, 267] on span "9/9/2025 (1:58 PM)" at bounding box center [508, 264] width 51 height 8
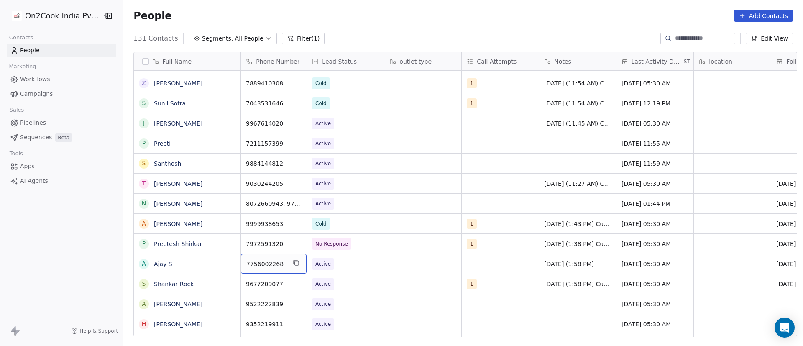
click at [299, 265] on div "7756002268" at bounding box center [274, 264] width 66 height 20
click at [293, 263] on icon "grid" at bounding box center [296, 262] width 7 height 7
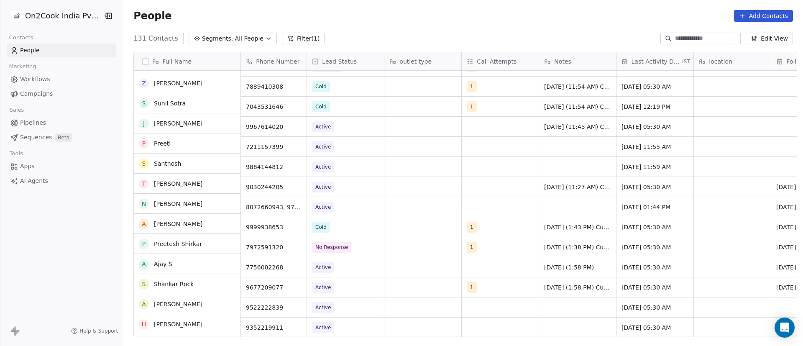
scroll to position [1262, 0]
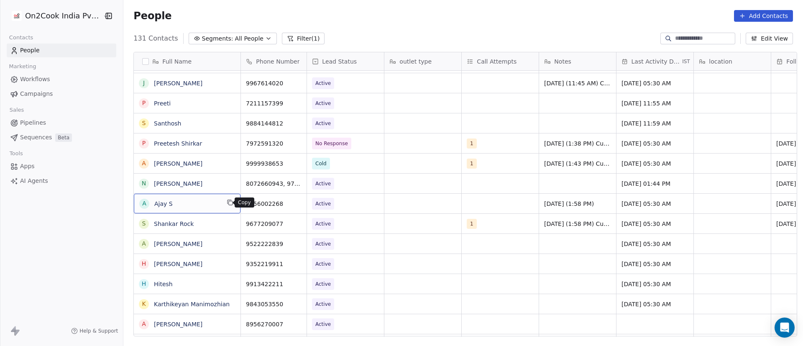
click at [230, 204] on button "grid" at bounding box center [230, 202] width 10 height 10
click at [295, 205] on icon "grid" at bounding box center [296, 202] width 7 height 7
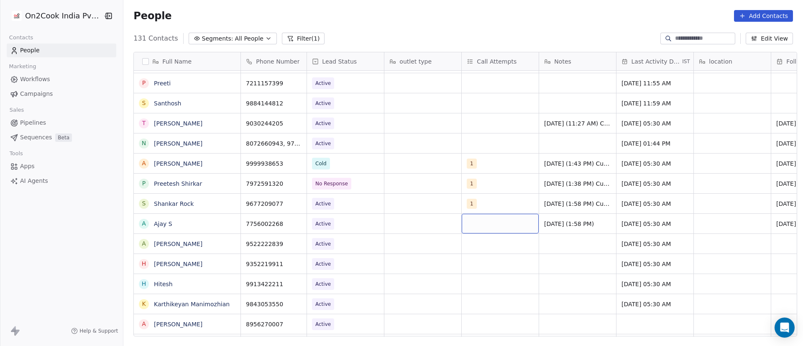
click at [470, 225] on div "grid" at bounding box center [500, 224] width 77 height 20
click at [469, 225] on div "grid" at bounding box center [500, 224] width 77 height 20
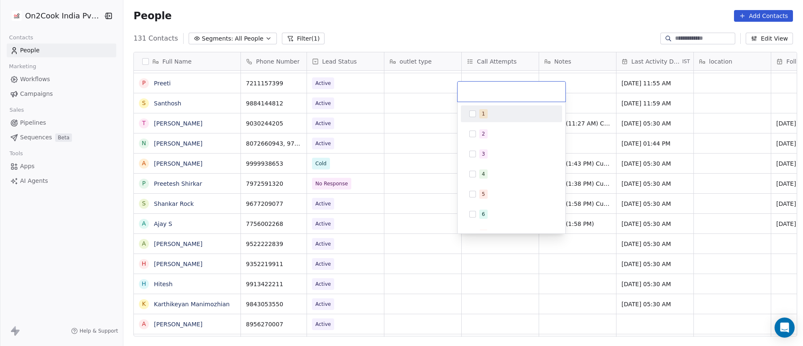
click at [470, 114] on button "Suggestions" at bounding box center [472, 113] width 7 height 7
click at [424, 211] on html "On2Cook India Pvt. Ltd. Contacts People Marketing Workflows Campaigns Sales Pip…" at bounding box center [401, 173] width 803 height 346
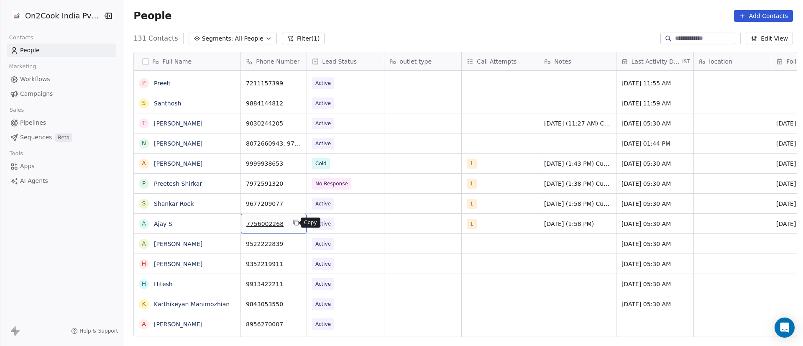
click at [295, 224] on icon "grid" at bounding box center [297, 223] width 4 height 4
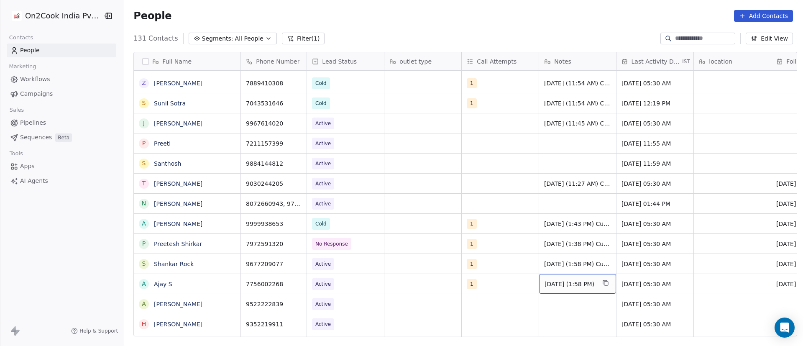
click at [553, 285] on span "9/9/2025 (1:58 PM)" at bounding box center [569, 284] width 51 height 8
drag, startPoint x: 600, startPoint y: 281, endPoint x: 507, endPoint y: 280, distance: 93.2
click at [507, 280] on html "On2Cook India Pvt. Ltd. Contacts People Marketing Workflows Campaigns Sales Pip…" at bounding box center [401, 173] width 803 height 346
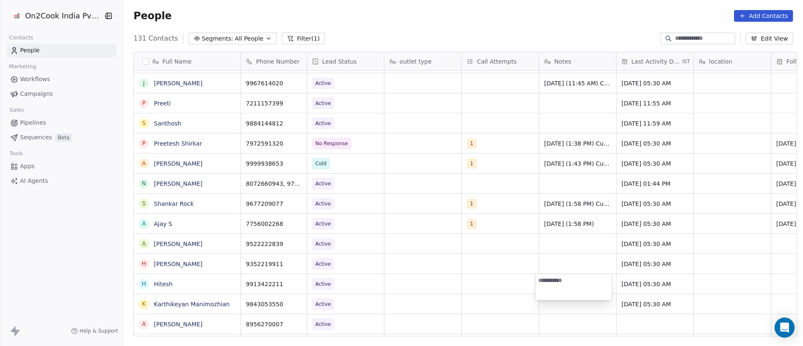
click at [568, 276] on textarea at bounding box center [573, 287] width 77 height 26
click at [564, 218] on html "On2Cook India Pvt. Ltd. Contacts People Marketing Workflows Campaigns Sales Pip…" at bounding box center [401, 173] width 803 height 346
click at [558, 223] on span "9/9/2025 (1:58 PM)" at bounding box center [569, 223] width 51 height 8
click at [558, 223] on textarea "**********" at bounding box center [573, 227] width 76 height 26
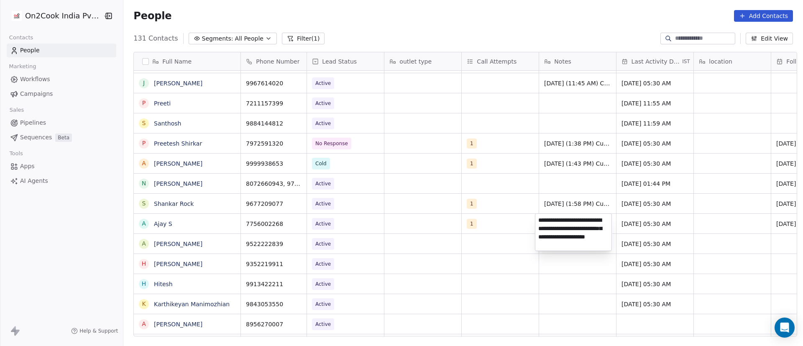
type textarea "**********"
click at [648, 230] on html "On2Cook India Pvt. Ltd. Contacts People Marketing Workflows Campaigns Sales Pip…" at bounding box center [401, 173] width 803 height 346
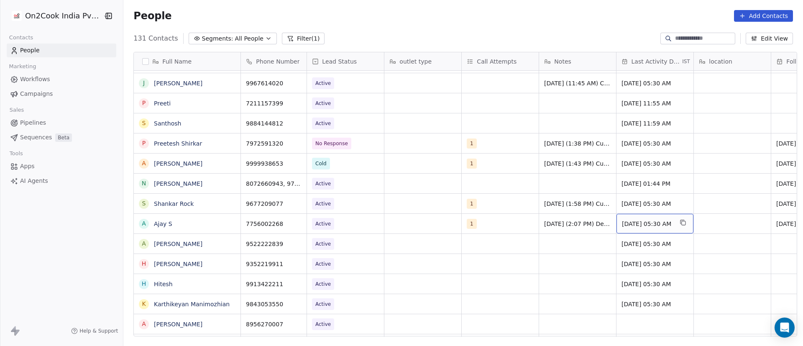
click at [642, 222] on span "[DATE] 05:30 AM" at bounding box center [647, 223] width 51 height 8
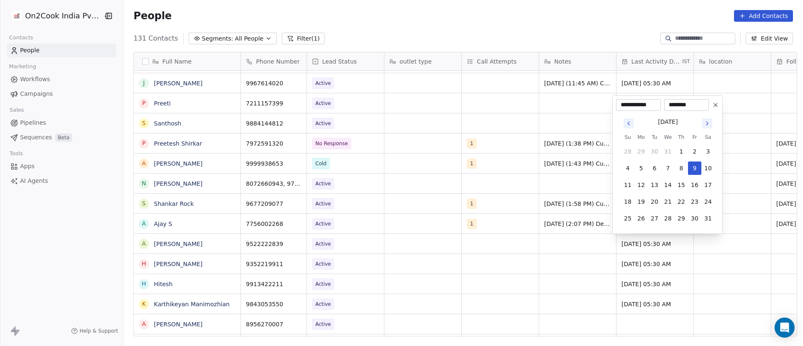
click at [708, 124] on icon "Go to next month" at bounding box center [707, 123] width 7 height 7
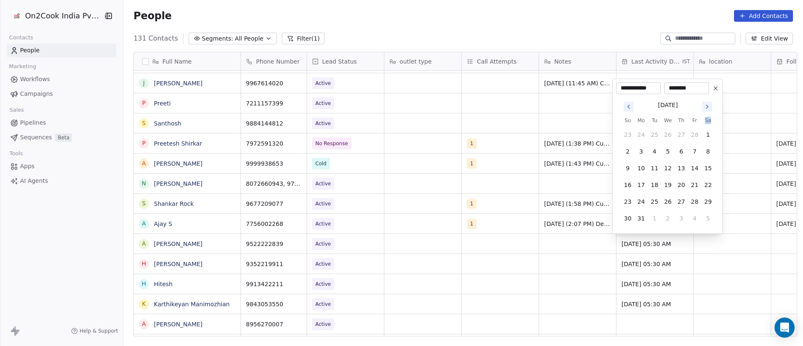
click at [708, 124] on th "Sa" at bounding box center [707, 120] width 13 height 8
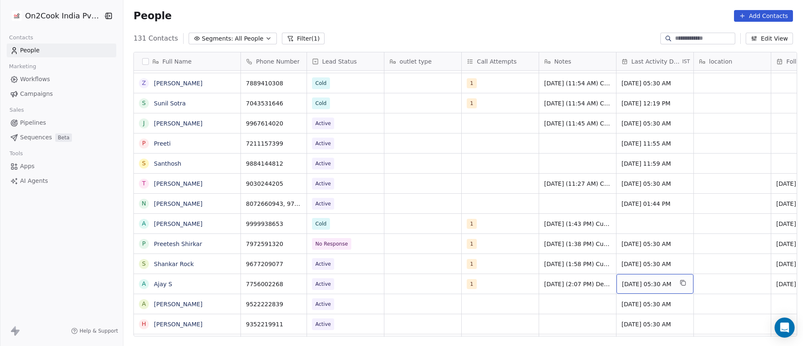
click at [646, 284] on span "[DATE] 05:30 AM" at bounding box center [647, 284] width 51 height 8
click at [645, 284] on span "[DATE] 05:30 AM" at bounding box center [647, 284] width 51 height 8
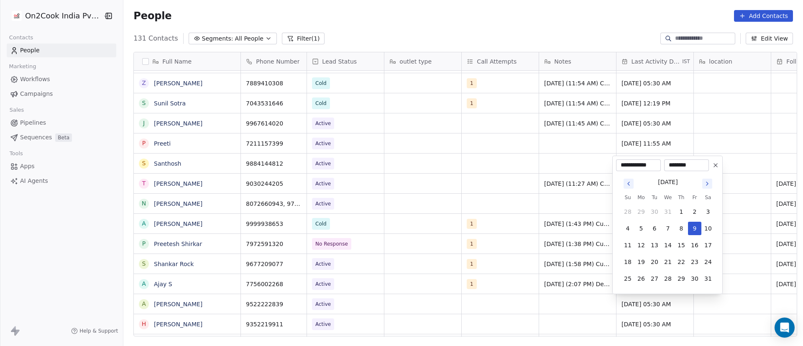
click at [707, 186] on icon "Go to next month" at bounding box center [707, 183] width 7 height 7
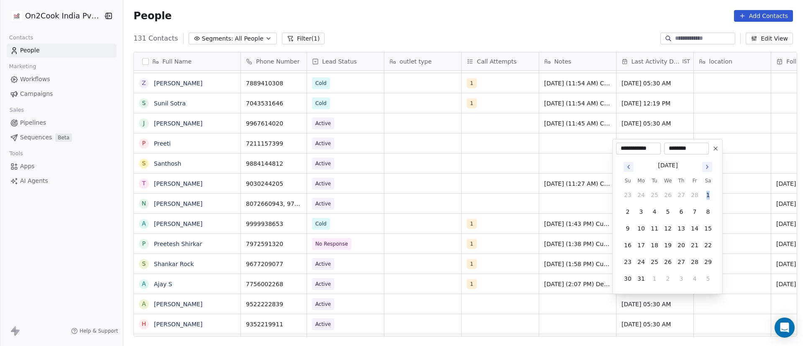
click at [707, 186] on tbody "23 24 25 26 27 28 1 2 3 4 5 6 7 8 9 10 11 12 13 14 15 16 17 18 19 20 21 22 23 2…" at bounding box center [668, 235] width 94 height 100
click at [704, 167] on icon "Go to next month" at bounding box center [707, 166] width 7 height 7
click at [704, 167] on input "********" at bounding box center [686, 165] width 41 height 8
click at [706, 182] on icon "Go to next month" at bounding box center [707, 183] width 7 height 7
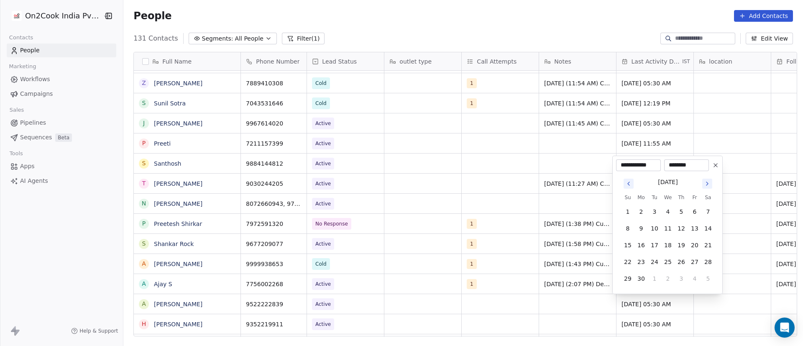
click at [706, 182] on icon "Go to next month" at bounding box center [707, 183] width 7 height 7
click at [706, 182] on th "Sa" at bounding box center [707, 180] width 13 height 8
click at [706, 169] on icon "Go to next month" at bounding box center [707, 166] width 7 height 7
click at [654, 230] on button "9" at bounding box center [654, 228] width 13 height 13
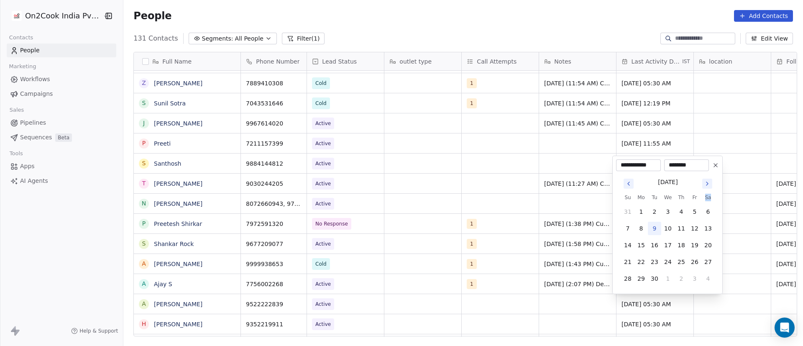
type input "**********"
click at [572, 232] on html "On2Cook India Pvt. Ltd. Contacts People Marketing Workflows Campaigns Sales Pip…" at bounding box center [401, 173] width 803 height 346
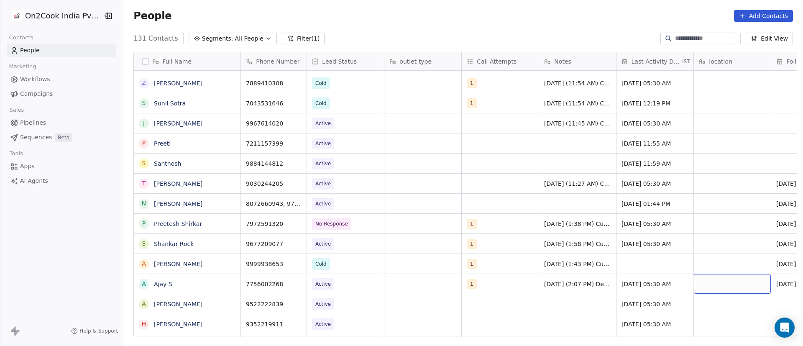
scroll to position [0, 61]
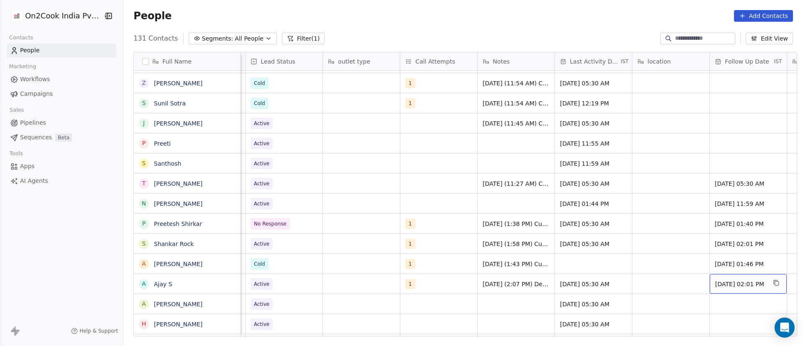
click at [718, 283] on span "09/09/2025 02:01 PM" at bounding box center [740, 284] width 51 height 8
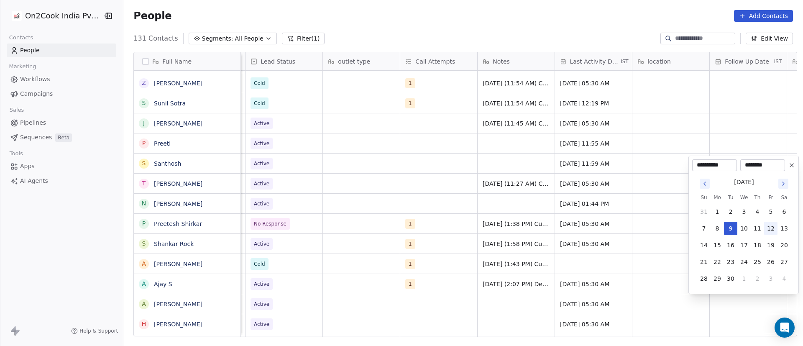
click at [772, 230] on button "12" at bounding box center [770, 228] width 13 height 13
type input "**********"
click at [645, 245] on html "On2Cook India Pvt. Ltd. Contacts People Marketing Workflows Campaigns Sales Pip…" at bounding box center [401, 173] width 803 height 346
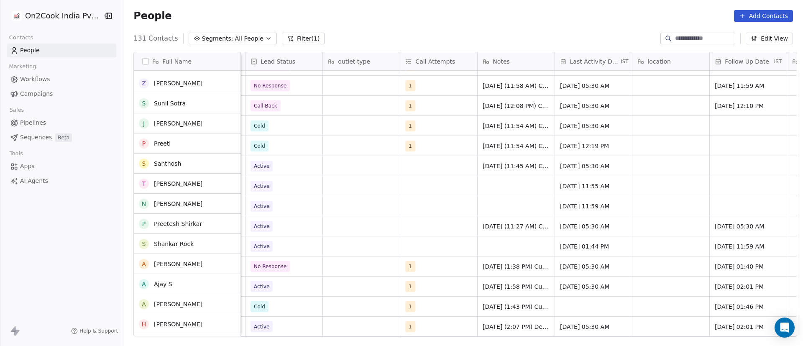
scroll to position [1262, 0]
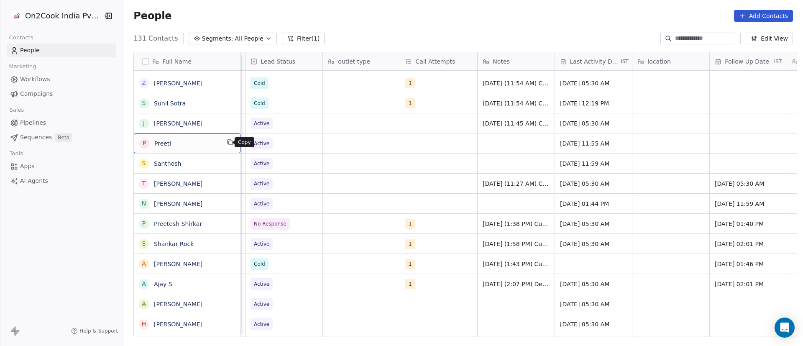
click at [230, 142] on button "grid" at bounding box center [230, 142] width 10 height 10
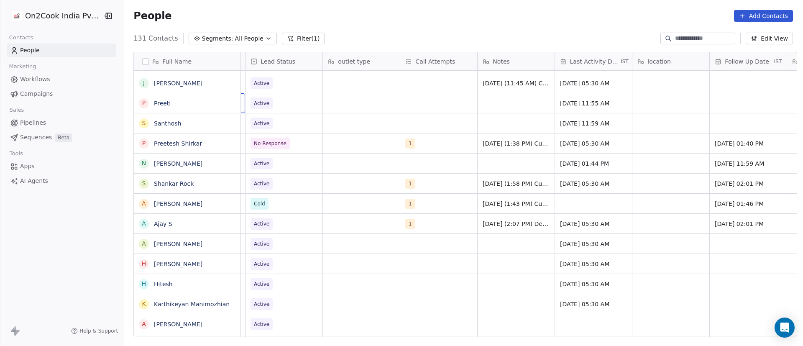
scroll to position [0, 0]
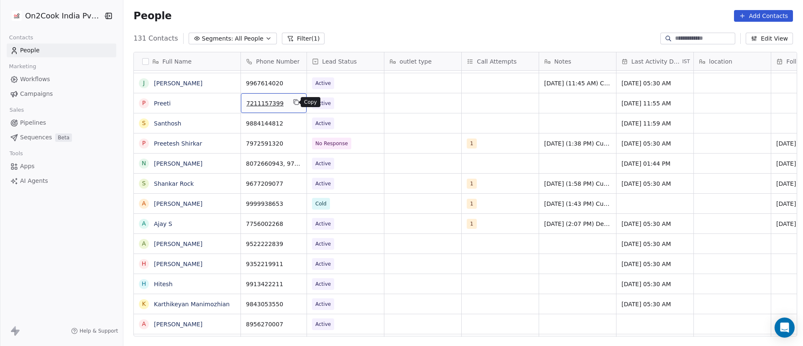
click at [293, 103] on icon "grid" at bounding box center [296, 102] width 7 height 7
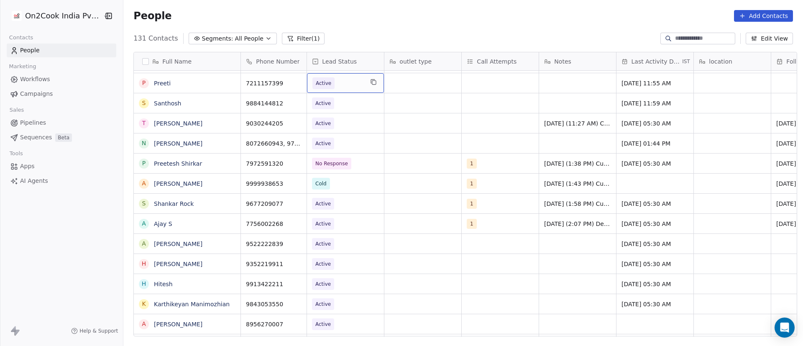
click at [349, 83] on span "Active" at bounding box center [337, 83] width 51 height 12
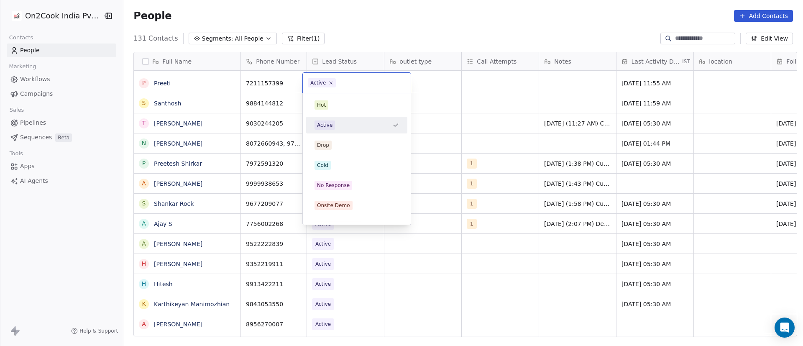
click at [366, 125] on div "Active" at bounding box center [351, 124] width 74 height 9
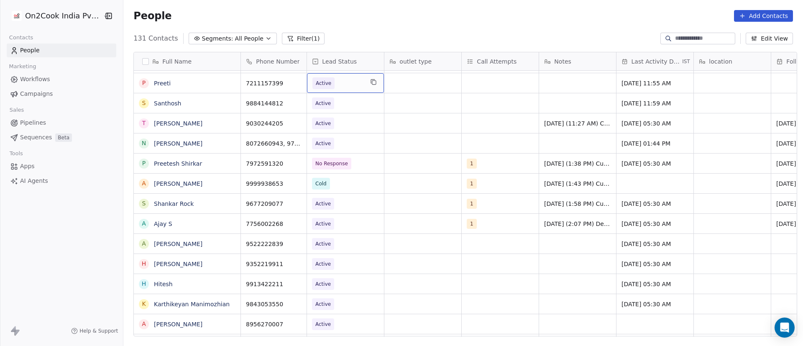
click at [345, 83] on span "Active" at bounding box center [337, 83] width 51 height 12
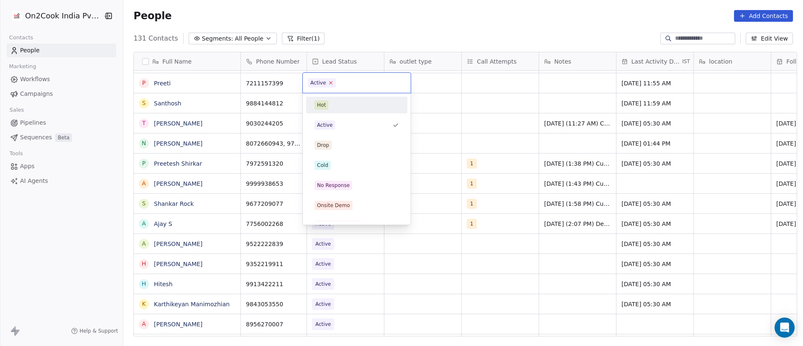
click at [331, 84] on icon at bounding box center [330, 83] width 3 height 3
click at [353, 181] on div "No Response" at bounding box center [356, 185] width 84 height 9
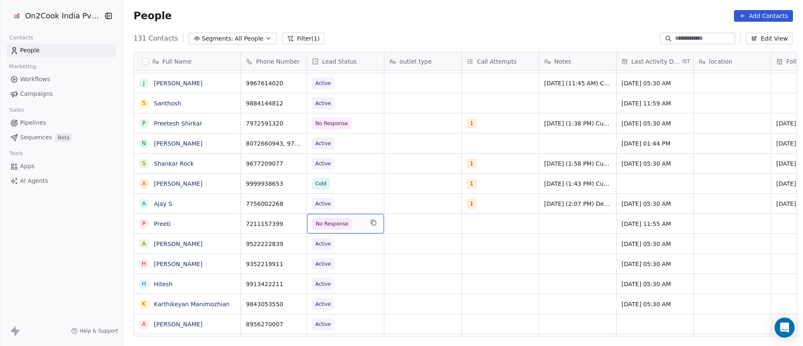
click at [350, 224] on span "No Response" at bounding box center [337, 224] width 51 height 12
click at [349, 224] on span "No Response" at bounding box center [337, 224] width 51 height 12
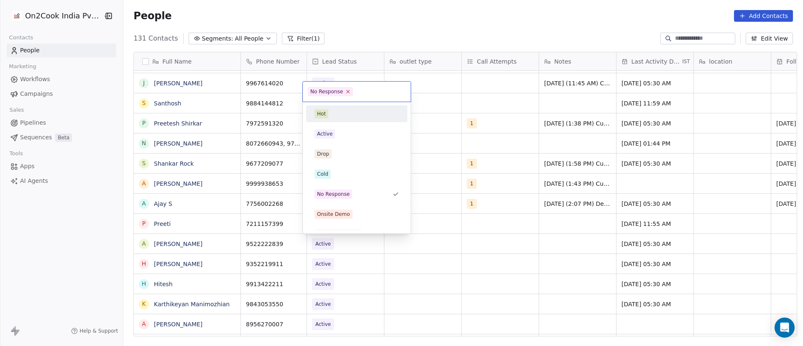
click at [346, 92] on icon at bounding box center [347, 91] width 5 height 5
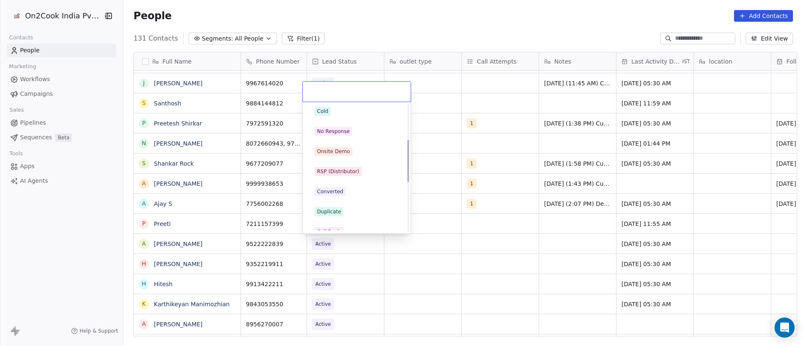
scroll to position [125, 0]
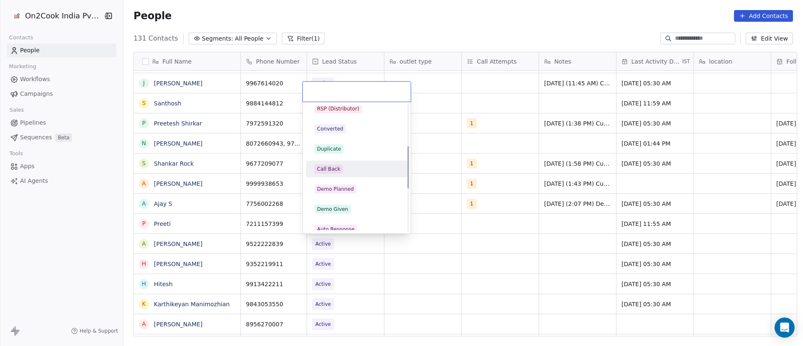
click at [362, 166] on div "Call Back" at bounding box center [356, 168] width 84 height 9
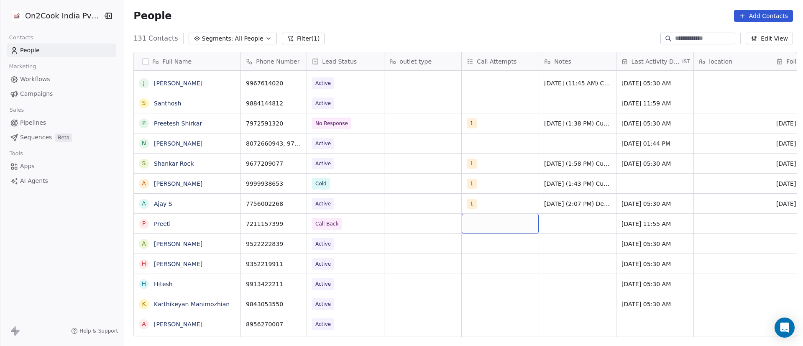
click at [483, 224] on div "grid" at bounding box center [500, 224] width 77 height 20
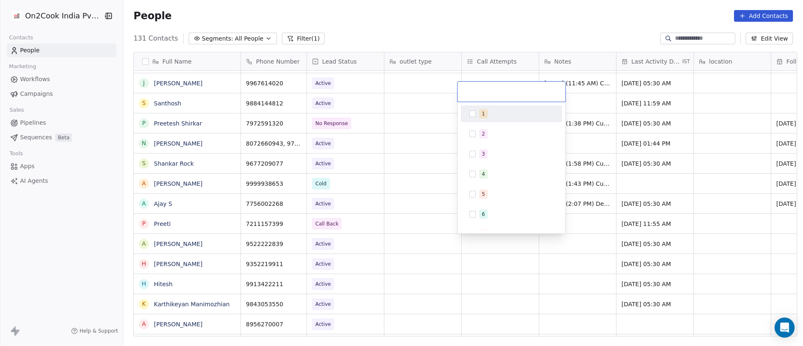
click at [469, 116] on button "Suggestions" at bounding box center [472, 113] width 7 height 7
click at [638, 247] on html "On2Cook India Pvt. Ltd. Contacts People Marketing Workflows Campaigns Sales Pip…" at bounding box center [401, 173] width 803 height 346
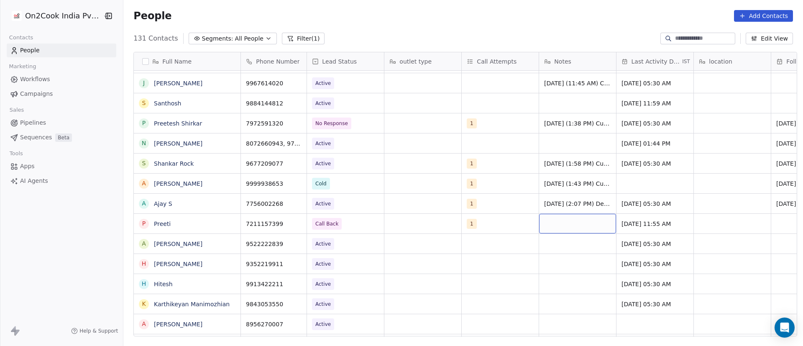
click at [556, 223] on div "grid" at bounding box center [577, 224] width 77 height 20
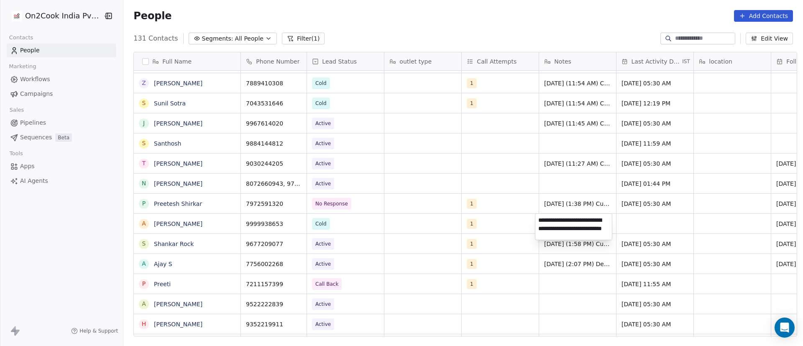
scroll to position [3, 0]
click at [539, 290] on html "On2Cook India Pvt. Ltd. Contacts People Marketing Workflows Campaigns Sales Pip…" at bounding box center [401, 173] width 803 height 346
click at [555, 283] on div "grid" at bounding box center [577, 284] width 77 height 20
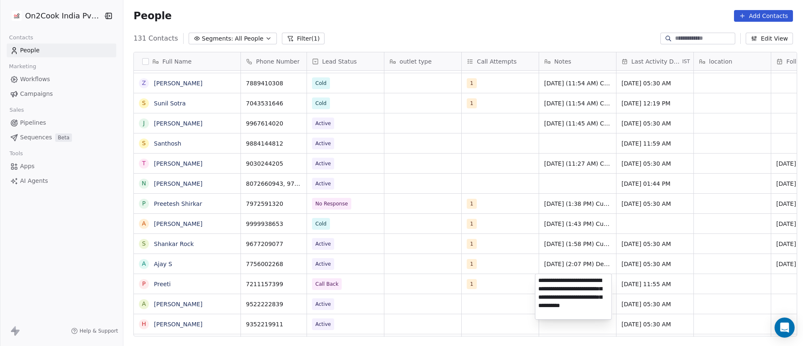
type textarea "**********"
click at [646, 279] on html "On2Cook India Pvt. Ltd. Contacts People Marketing Workflows Campaigns Sales Pip…" at bounding box center [401, 173] width 803 height 346
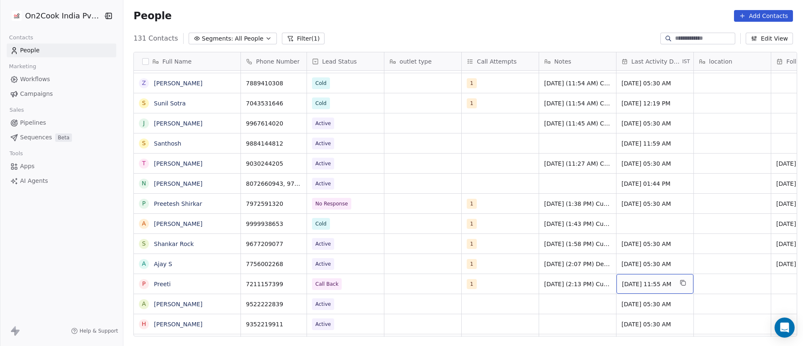
click at [640, 287] on span "[DATE] 11:55 AM" at bounding box center [647, 284] width 51 height 8
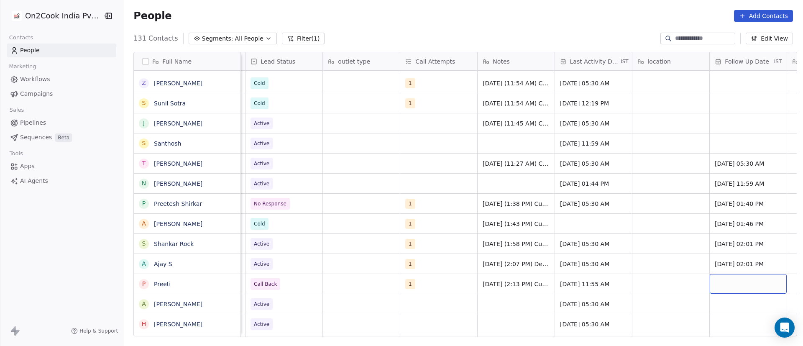
click at [724, 288] on div "grid" at bounding box center [747, 284] width 77 height 20
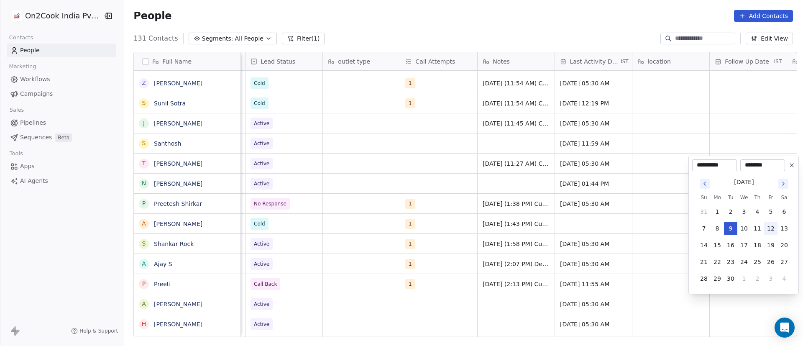
click at [772, 231] on button "12" at bounding box center [770, 228] width 13 height 13
type input "**********"
click at [582, 230] on html "On2Cook India Pvt. Ltd. Contacts People Marketing Workflows Campaigns Sales Pip…" at bounding box center [401, 173] width 803 height 346
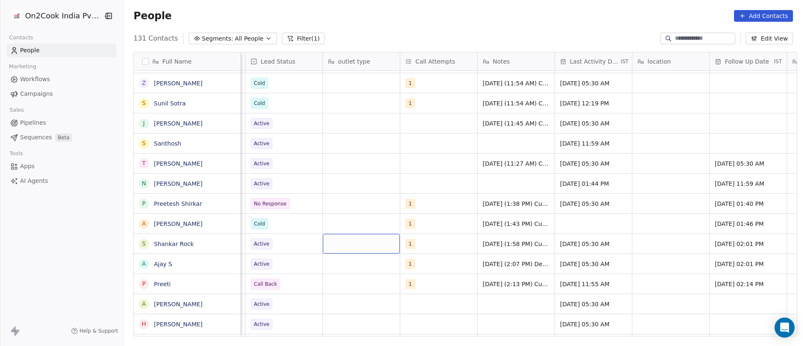
click at [344, 251] on div "grid" at bounding box center [361, 244] width 77 height 20
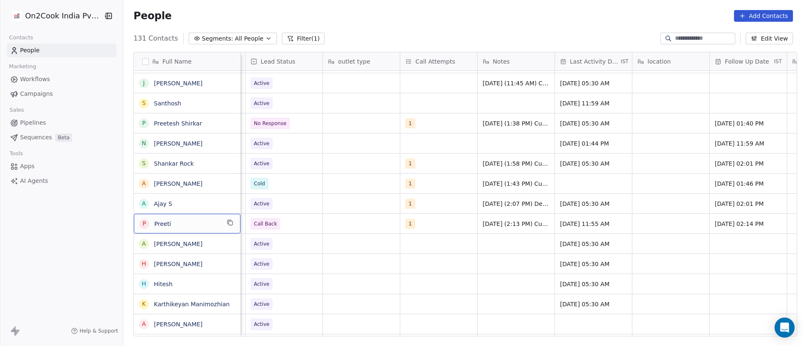
scroll to position [0, 0]
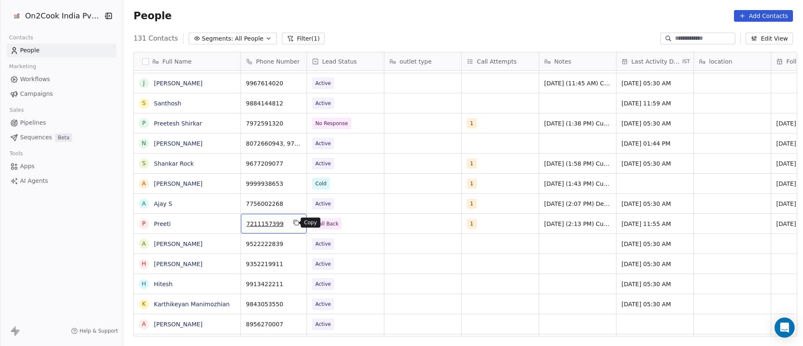
drag, startPoint x: 292, startPoint y: 221, endPoint x: 293, endPoint y: 231, distance: 10.0
click at [293, 221] on icon "grid" at bounding box center [296, 222] width 7 height 7
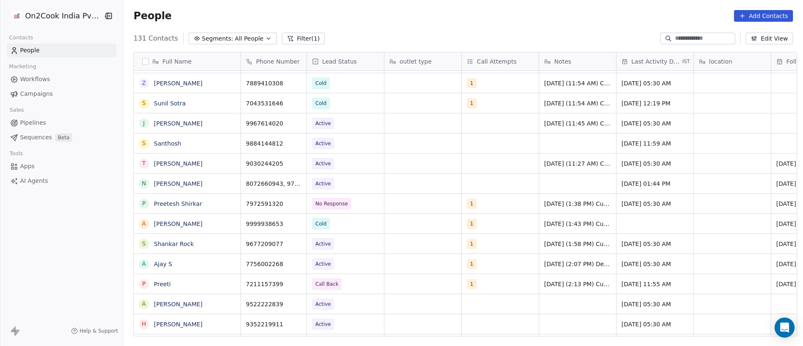
click at [536, 5] on div "People Add Contacts" at bounding box center [462, 16] width 679 height 32
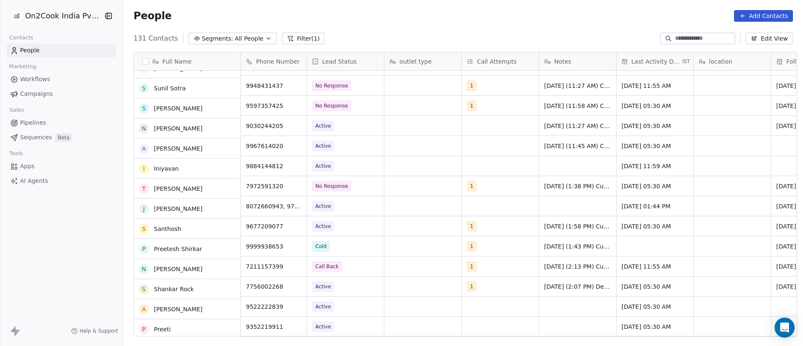
scroll to position [1199, 0]
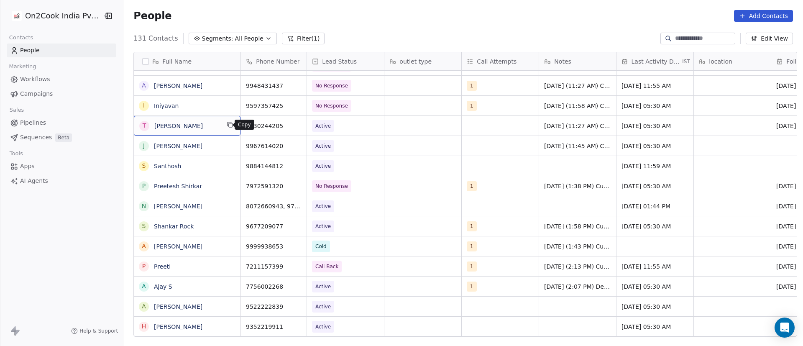
click at [227, 124] on icon "grid" at bounding box center [230, 124] width 7 height 7
click at [293, 124] on icon "grid" at bounding box center [296, 124] width 7 height 7
drag, startPoint x: 212, startPoint y: 123, endPoint x: 285, endPoint y: 130, distance: 73.5
click at [345, 128] on span "Active" at bounding box center [337, 126] width 51 height 12
click at [344, 128] on span "Active" at bounding box center [337, 126] width 51 height 12
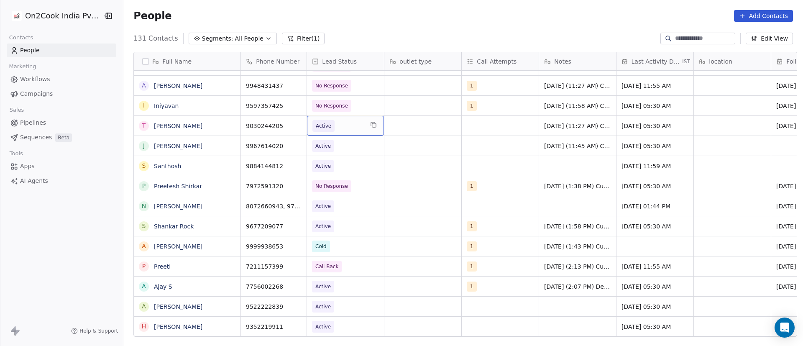
click at [340, 125] on span "Active" at bounding box center [337, 126] width 51 height 12
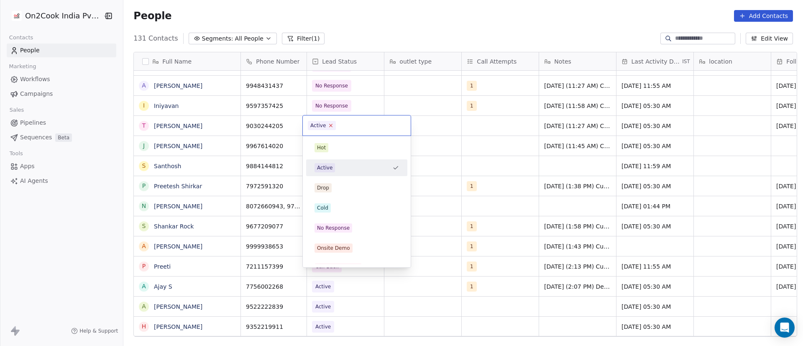
click at [331, 125] on icon at bounding box center [330, 125] width 3 height 3
click at [357, 205] on div "Cold" at bounding box center [356, 207] width 84 height 9
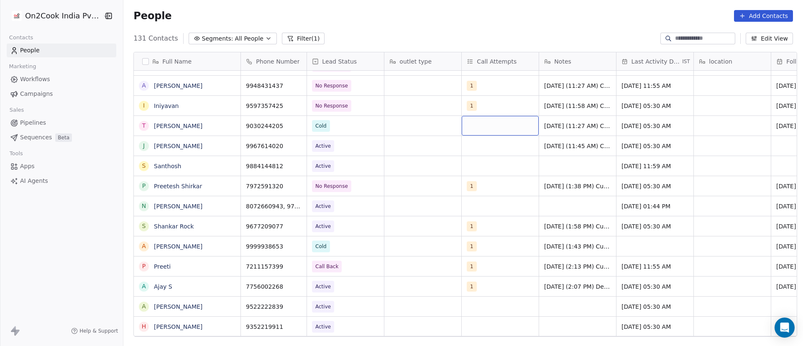
click at [476, 128] on div "grid" at bounding box center [500, 126] width 77 height 20
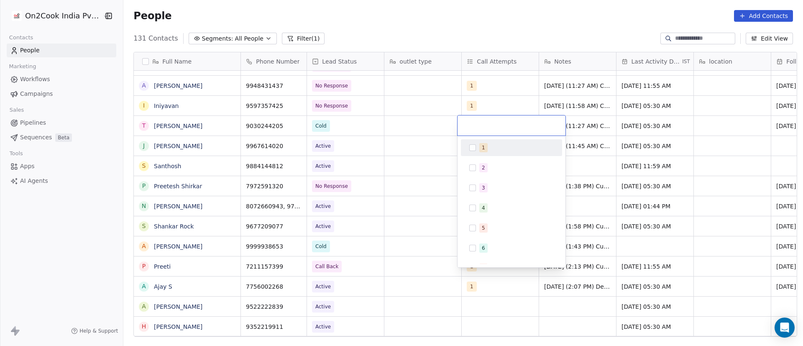
click at [471, 145] on button "Suggestions" at bounding box center [472, 147] width 7 height 7
click at [619, 123] on html "On2Cook India Pvt. Ltd. Contacts People Marketing Workflows Campaigns Sales Pip…" at bounding box center [401, 173] width 803 height 346
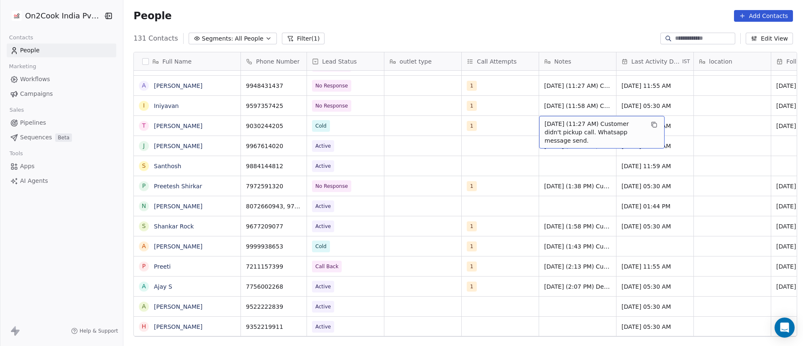
click at [561, 124] on span "[DATE] (11:27 AM) Customer didn't pickup call. Whatsapp message send." at bounding box center [593, 132] width 99 height 25
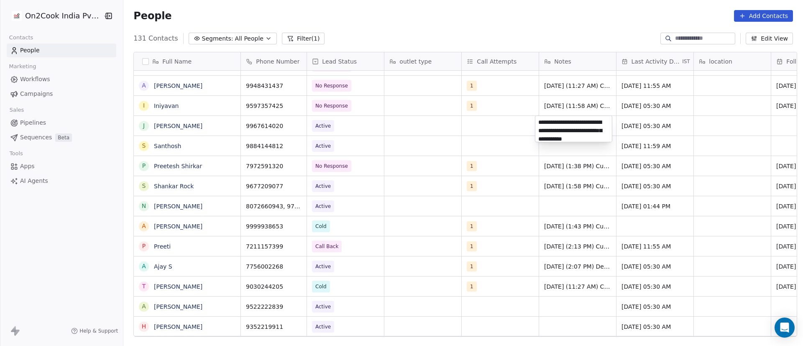
scroll to position [12, 0]
drag, startPoint x: 592, startPoint y: 123, endPoint x: 566, endPoint y: 123, distance: 25.1
click at [367, 293] on html "On2Cook India Pvt. Ltd. Contacts People Marketing Workflows Campaigns Sales Pip…" at bounding box center [401, 173] width 803 height 346
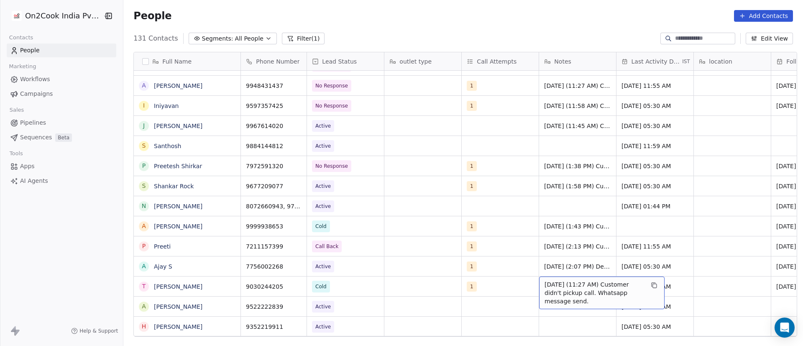
click at [561, 285] on span "[DATE] (11:27 AM) Customer didn't pickup call. Whatsapp message send." at bounding box center [593, 292] width 99 height 25
click at [561, 285] on textarea "**********" at bounding box center [597, 289] width 125 height 26
click at [590, 283] on textarea "**********" at bounding box center [597, 289] width 125 height 26
click at [579, 283] on textarea "**********" at bounding box center [597, 289] width 125 height 26
drag, startPoint x: 619, startPoint y: 281, endPoint x: 545, endPoint y: 289, distance: 74.4
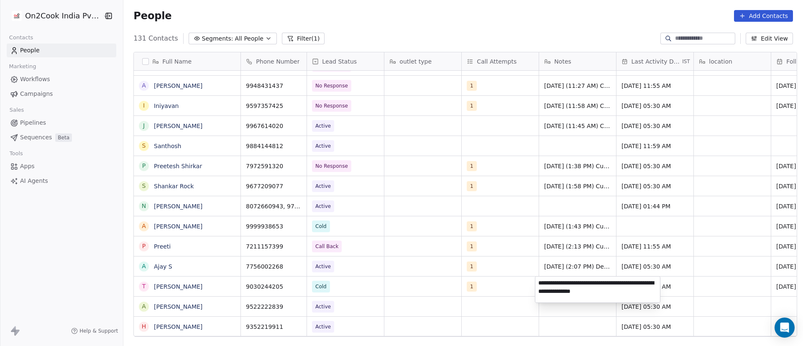
click at [545, 289] on textarea "**********" at bounding box center [597, 289] width 125 height 26
click at [620, 300] on textarea "**********" at bounding box center [597, 294] width 125 height 37
click at [650, 289] on textarea "**********" at bounding box center [597, 294] width 125 height 37
type textarea "**********"
click at [685, 272] on html "On2Cook India Pvt. Ltd. Contacts People Marketing Workflows Campaigns Sales Pip…" at bounding box center [401, 173] width 803 height 346
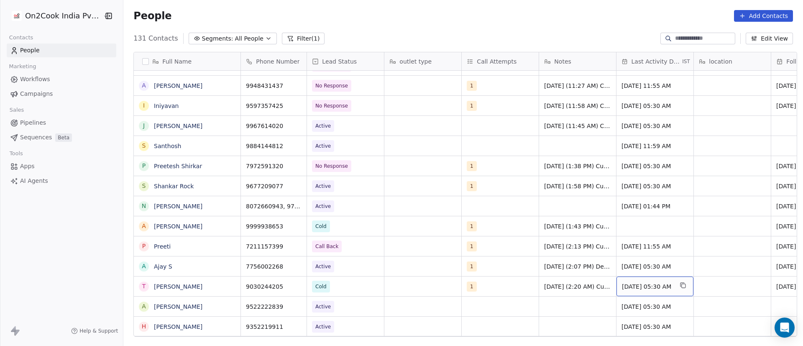
click at [635, 285] on span "Apr 15, 2025 05:30 AM" at bounding box center [647, 286] width 51 height 8
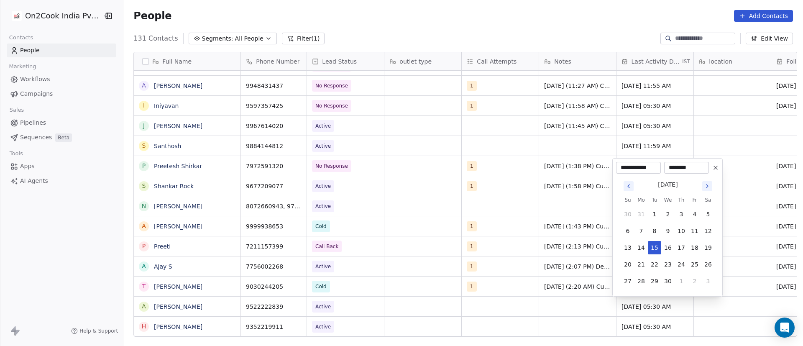
click at [708, 186] on icon "Go to next month" at bounding box center [707, 186] width 7 height 7
click at [704, 171] on icon "Go to next month" at bounding box center [707, 169] width 7 height 7
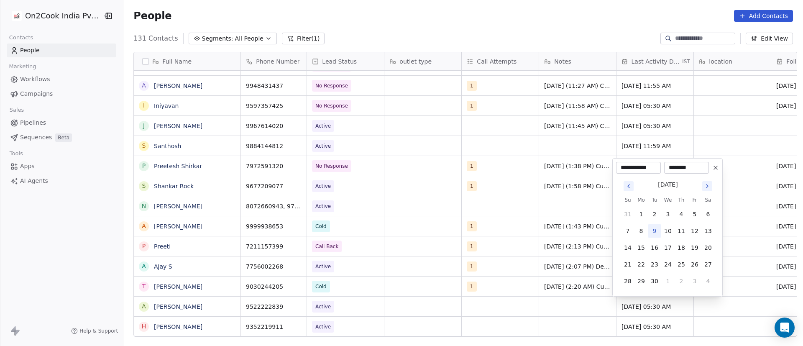
click at [656, 229] on button "9" at bounding box center [654, 230] width 13 height 13
type input "**********"
click at [531, 261] on html "On2Cook India Pvt. Ltd. Contacts People Marketing Workflows Campaigns Sales Pip…" at bounding box center [401, 173] width 803 height 346
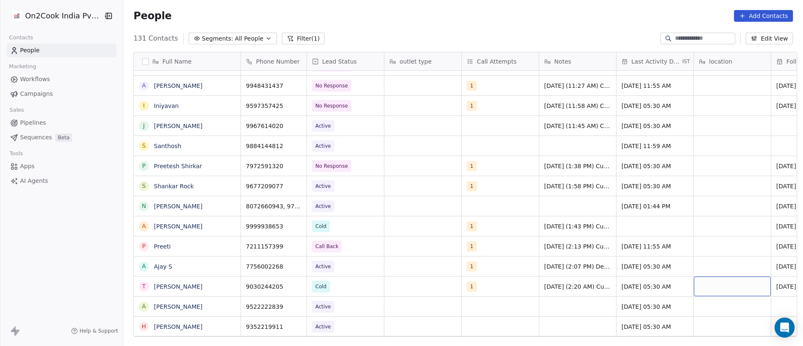
scroll to position [0, 61]
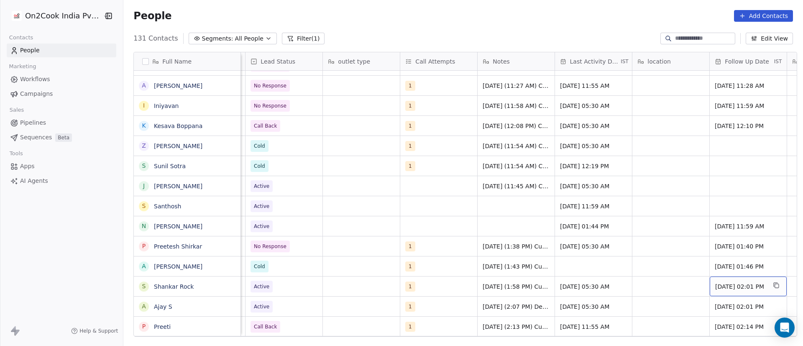
click at [729, 285] on span "[DATE] 02:01 PM" at bounding box center [740, 286] width 51 height 8
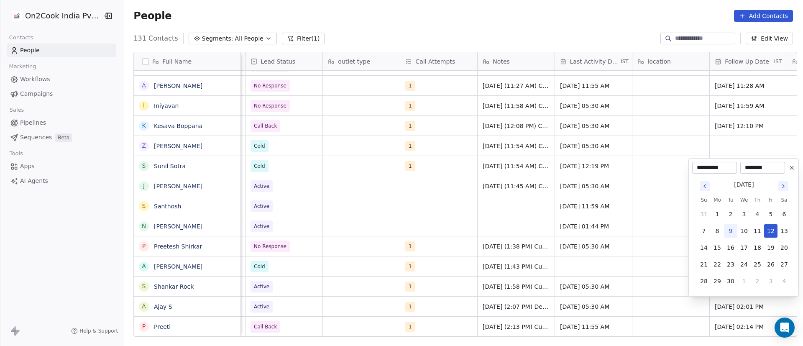
click at [495, 213] on html "On2Cook India Pvt. Ltd. Contacts People Marketing Workflows Campaigns Sales Pip…" at bounding box center [401, 173] width 803 height 346
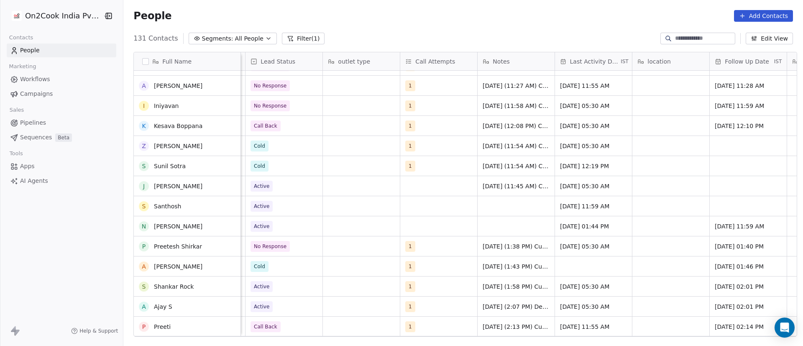
scroll to position [1262, 0]
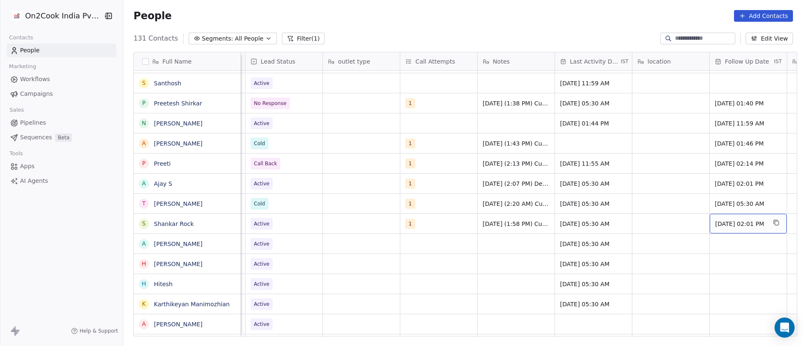
click at [732, 224] on span "[DATE] 02:01 PM" at bounding box center [740, 223] width 51 height 8
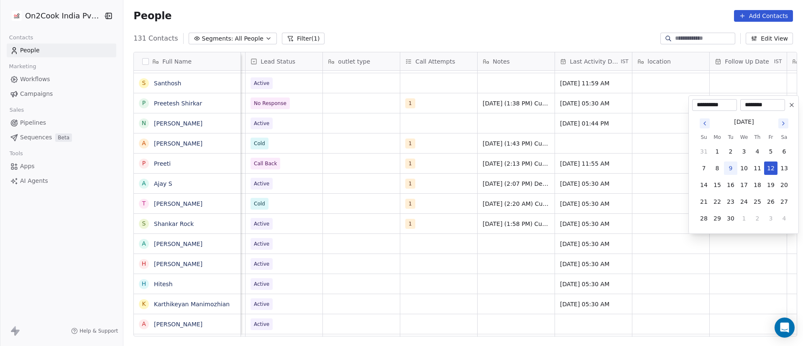
click at [782, 124] on icon "Go to next month" at bounding box center [783, 123] width 7 height 7
click at [781, 135] on button "1" at bounding box center [783, 134] width 13 height 13
click at [715, 153] on button "3" at bounding box center [716, 151] width 13 height 13
type input "**********"
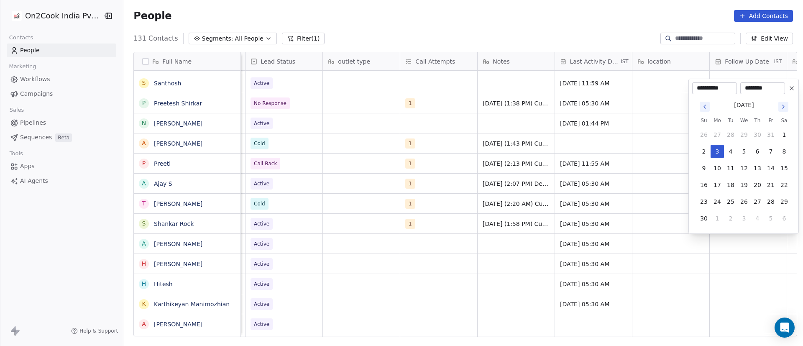
click at [635, 172] on html "On2Cook India Pvt. Ltd. Contacts People Marketing Workflows Campaigns Sales Pip…" at bounding box center [401, 173] width 803 height 346
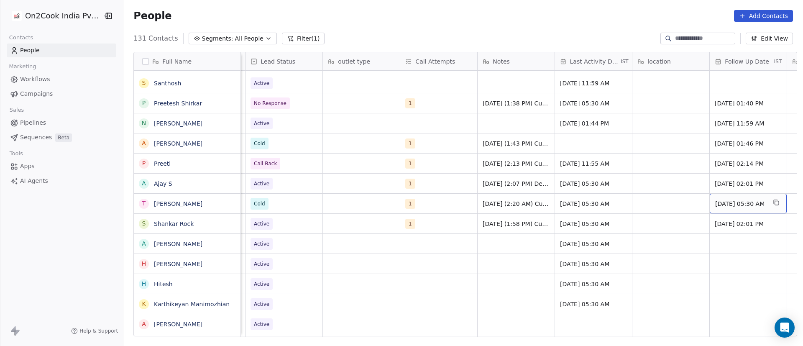
click at [734, 203] on span "22/04/2025 05:30 AM" at bounding box center [740, 203] width 51 height 8
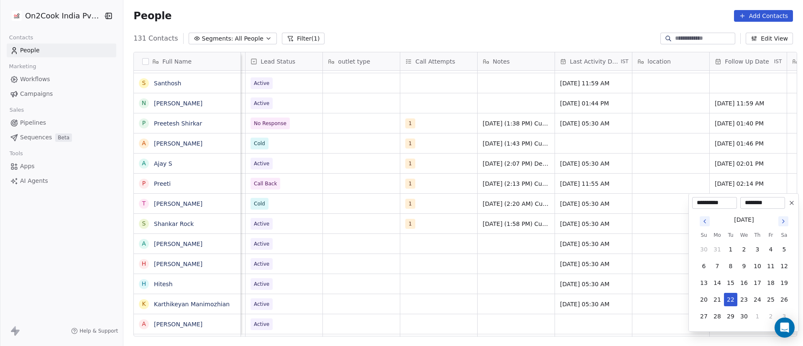
click at [781, 220] on icon "Go to next month" at bounding box center [783, 221] width 7 height 7
click at [780, 221] on icon "Go to next month" at bounding box center [783, 221] width 7 height 7
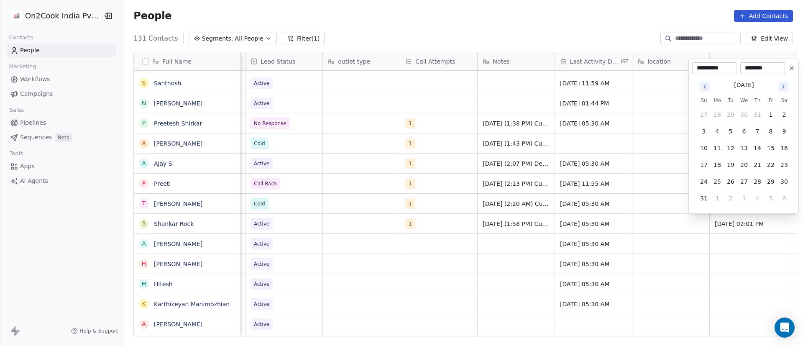
click at [446, 191] on html "On2Cook India Pvt. Ltd. Contacts People Marketing Workflows Campaigns Sales Pip…" at bounding box center [401, 173] width 803 height 346
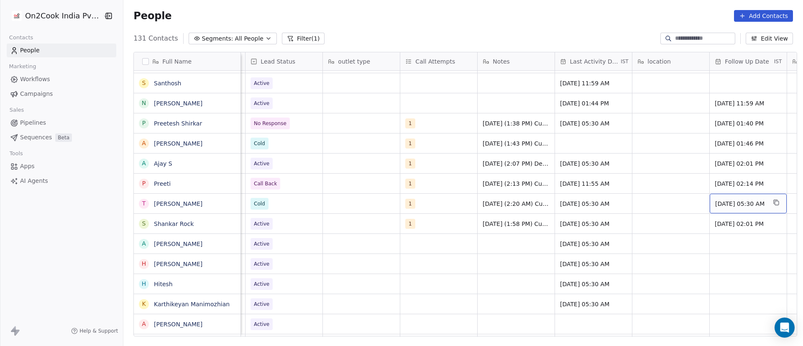
click at [742, 206] on span "22/04/2025 05:30 AM" at bounding box center [740, 203] width 51 height 8
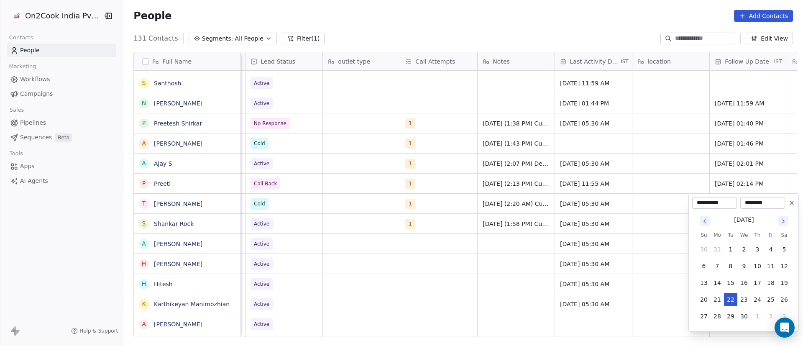
click at [781, 222] on icon "Go to next month" at bounding box center [783, 221] width 7 height 7
click at [781, 221] on icon "Go to next month" at bounding box center [783, 221] width 7 height 7
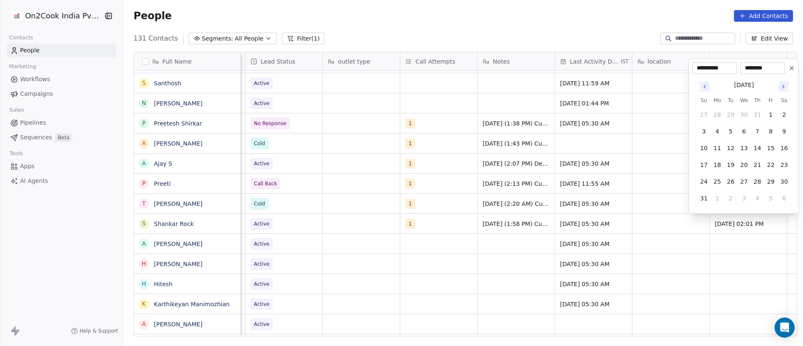
click at [595, 186] on html "On2Cook India Pvt. Ltd. Contacts People Marketing Workflows Campaigns Sales Pip…" at bounding box center [401, 173] width 803 height 346
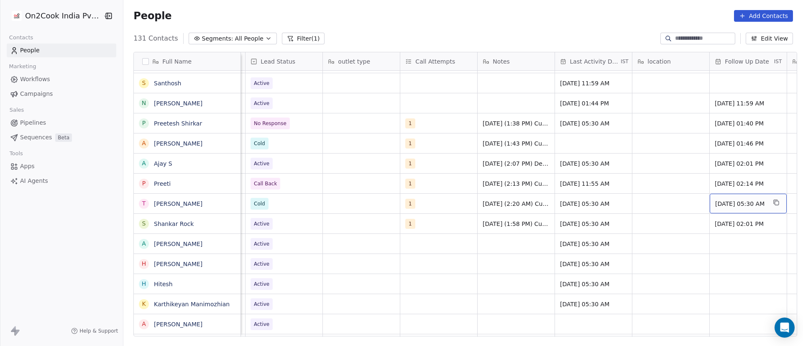
click at [727, 206] on span "22/04/2025 05:30 AM" at bounding box center [740, 203] width 51 height 8
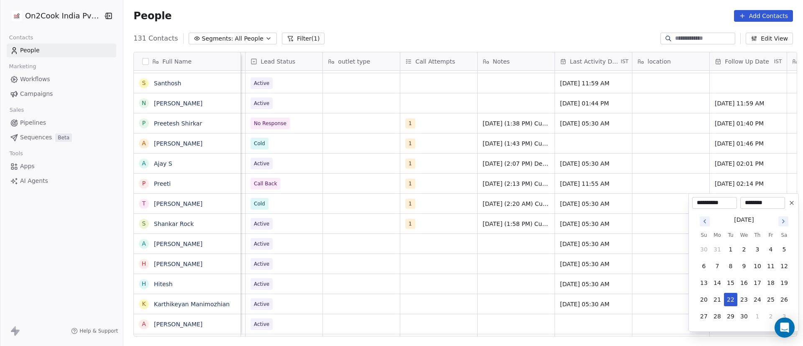
click at [784, 222] on icon "Go to next month" at bounding box center [783, 221] width 7 height 7
click at [783, 222] on icon "Go to next month" at bounding box center [783, 220] width 2 height 3
click at [782, 222] on icon "Go to next month" at bounding box center [783, 221] width 7 height 7
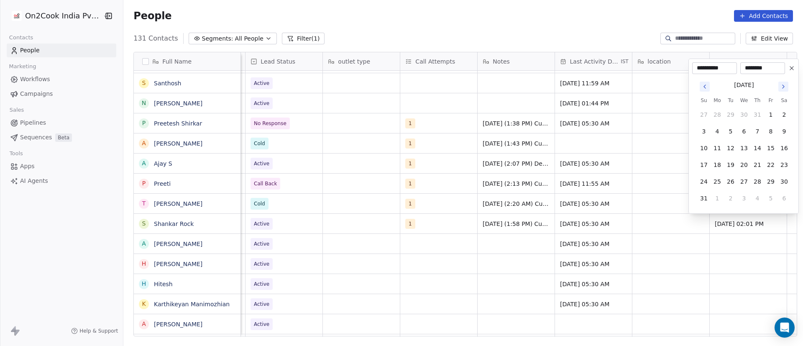
click at [779, 90] on button "Go to next month" at bounding box center [783, 87] width 10 height 10
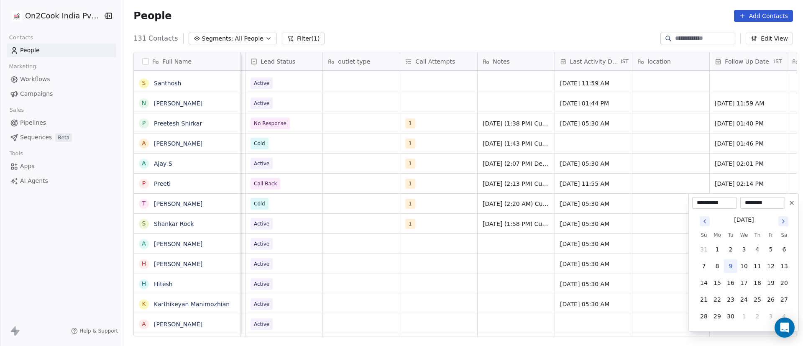
click at [783, 220] on icon "Go to next month" at bounding box center [783, 220] width 2 height 3
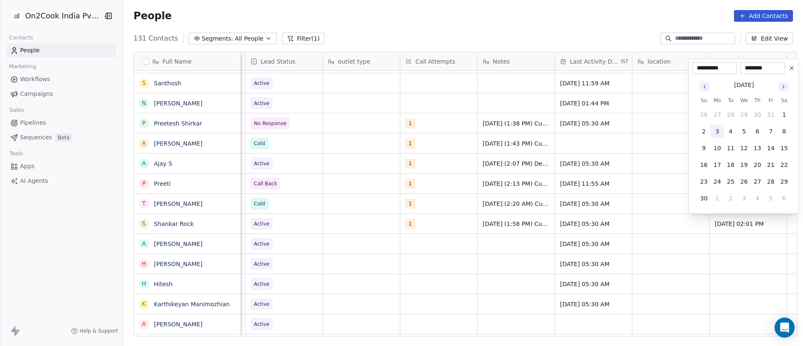
click at [719, 135] on button "3" at bounding box center [716, 131] width 13 height 13
type input "**********"
click at [673, 193] on html "On2Cook India Pvt. Ltd. Contacts People Marketing Workflows Campaigns Sales Pip…" at bounding box center [401, 173] width 803 height 346
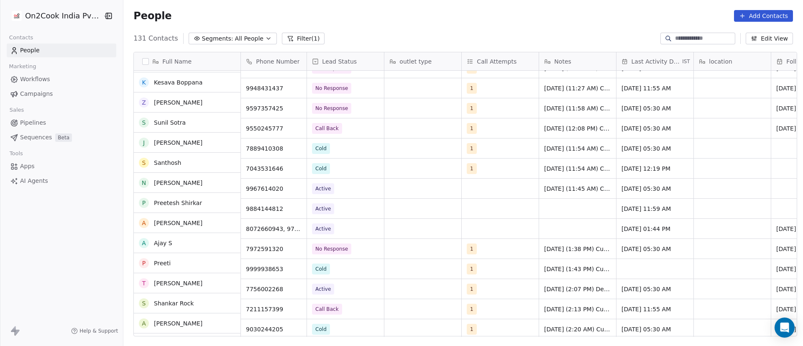
scroll to position [1199, 0]
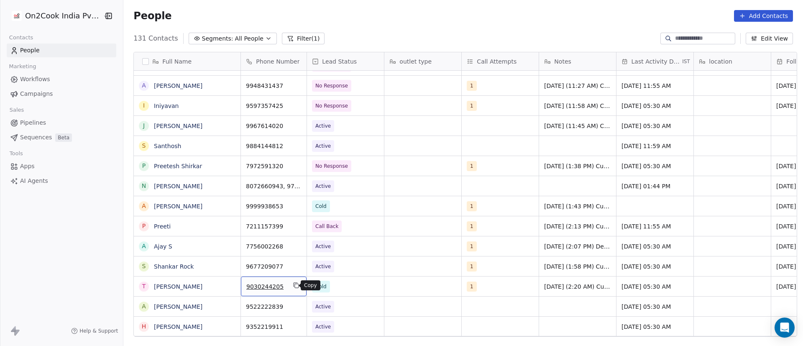
click at [293, 288] on icon "grid" at bounding box center [296, 285] width 7 height 7
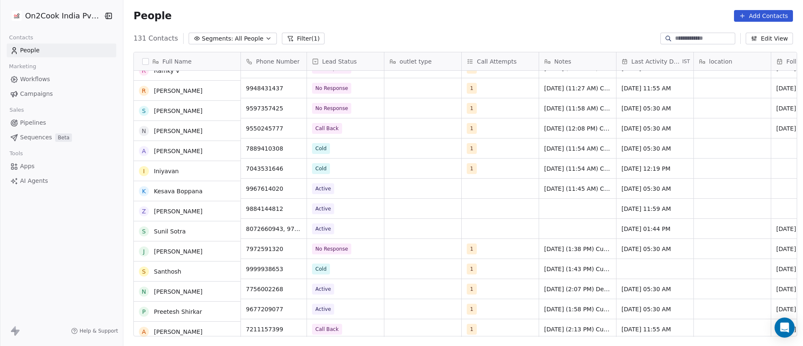
scroll to position [1137, 0]
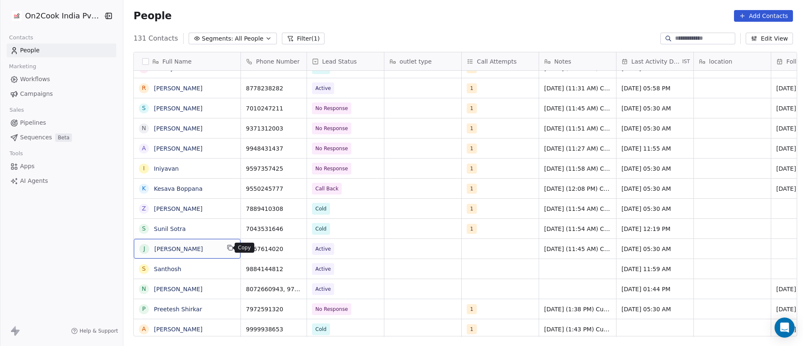
click at [229, 248] on icon "grid" at bounding box center [231, 248] width 4 height 4
click at [293, 250] on icon "grid" at bounding box center [296, 247] width 7 height 7
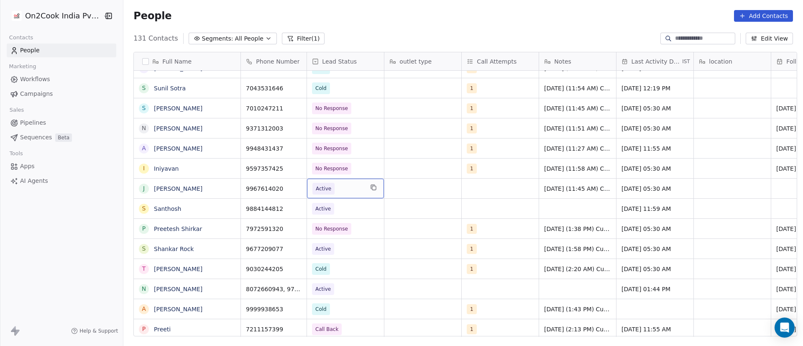
click at [341, 190] on span "Active" at bounding box center [337, 189] width 51 height 12
click at [340, 190] on span "Active" at bounding box center [337, 189] width 51 height 12
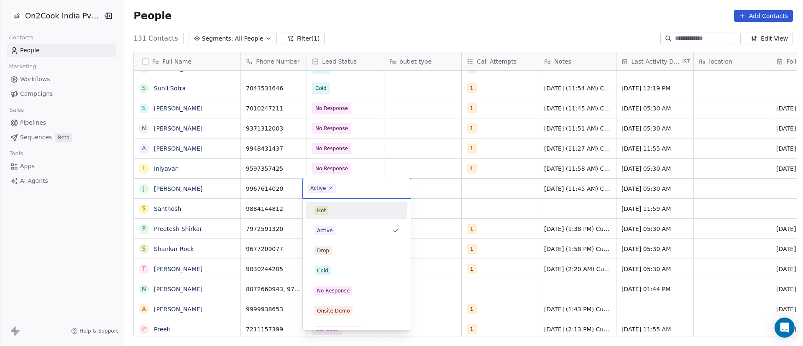
click at [330, 190] on icon at bounding box center [330, 188] width 5 height 5
click at [339, 272] on div "Cold" at bounding box center [356, 270] width 84 height 9
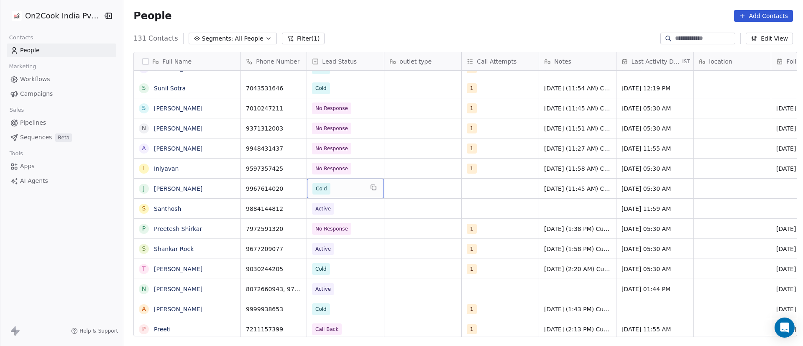
click at [334, 189] on span "Cold" at bounding box center [337, 189] width 51 height 12
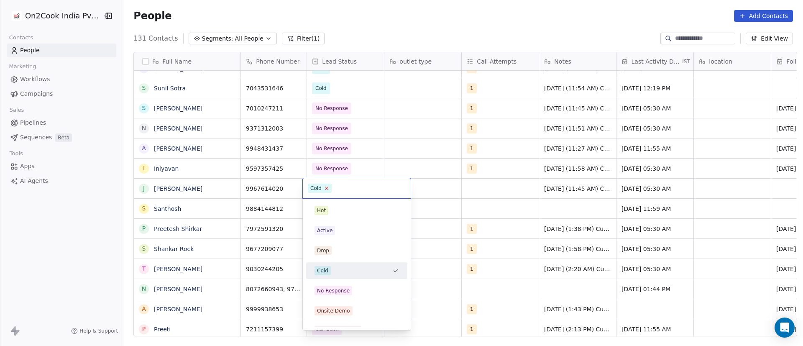
click at [327, 189] on icon at bounding box center [326, 188] width 3 height 3
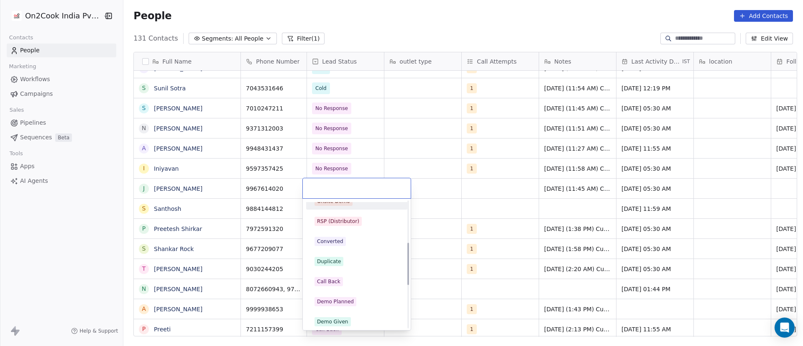
scroll to position [125, 0]
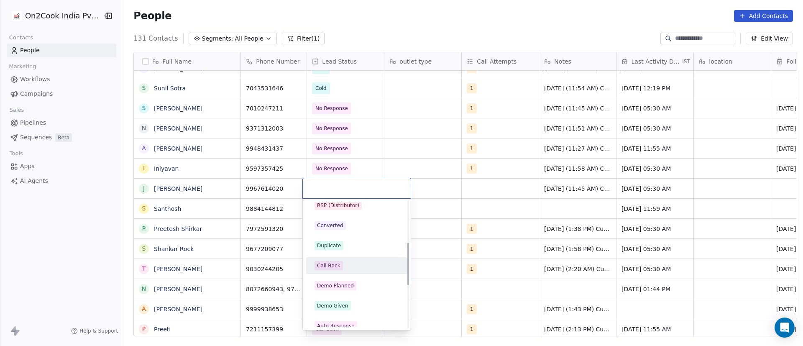
click at [360, 268] on div "Call Back" at bounding box center [356, 265] width 84 height 9
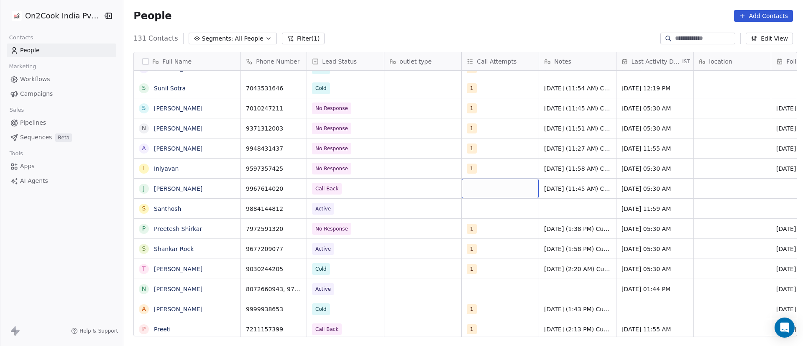
click at [474, 187] on div "grid" at bounding box center [500, 189] width 77 height 20
click at [473, 187] on div "grid" at bounding box center [500, 189] width 77 height 20
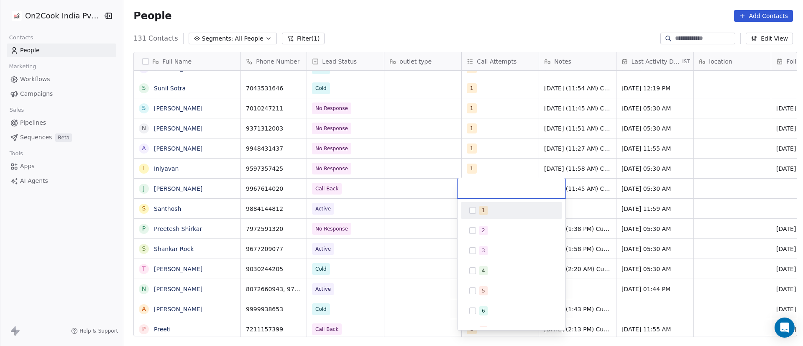
click at [469, 212] on div "1" at bounding box center [511, 210] width 94 height 13
click at [592, 192] on html "On2Cook India Pvt. Ltd. Contacts People Marketing Workflows Campaigns Sales Pip…" at bounding box center [401, 173] width 803 height 346
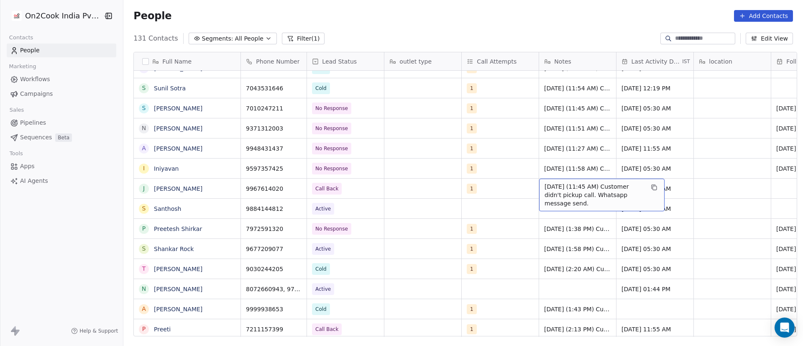
click at [569, 189] on span "[DATE] (11:45 AM) Customer didn't pickup call. Whatsapp message send." at bounding box center [593, 194] width 99 height 25
click at [590, 184] on textarea "**********" at bounding box center [597, 192] width 125 height 26
click at [582, 185] on textarea "**********" at bounding box center [597, 192] width 125 height 26
drag, startPoint x: 589, startPoint y: 185, endPoint x: 593, endPoint y: 186, distance: 4.3
click at [589, 185] on textarea "**********" at bounding box center [597, 192] width 125 height 26
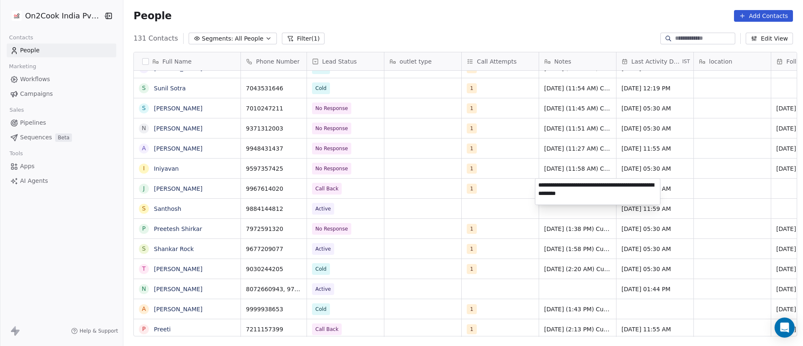
type textarea "**********"
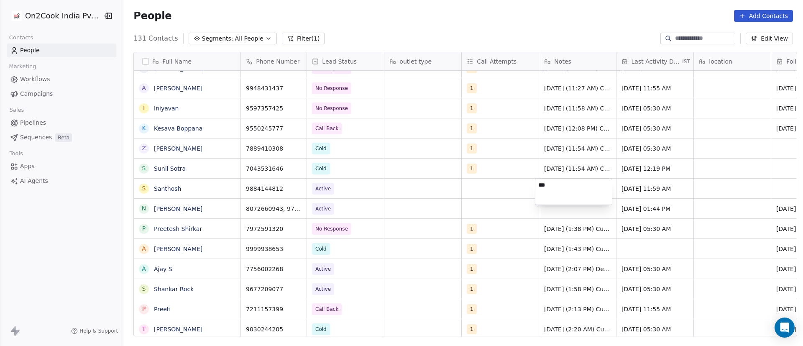
drag, startPoint x: 578, startPoint y: 181, endPoint x: 498, endPoint y: 184, distance: 79.9
click at [498, 184] on html "On2Cook India Pvt. Ltd. Contacts People Marketing Workflows Campaigns Sales Pip…" at bounding box center [401, 173] width 803 height 346
type textarea "*"
click at [502, 193] on html "On2Cook India Pvt. Ltd. Contacts People Marketing Workflows Campaigns Sales Pip…" at bounding box center [401, 173] width 803 height 346
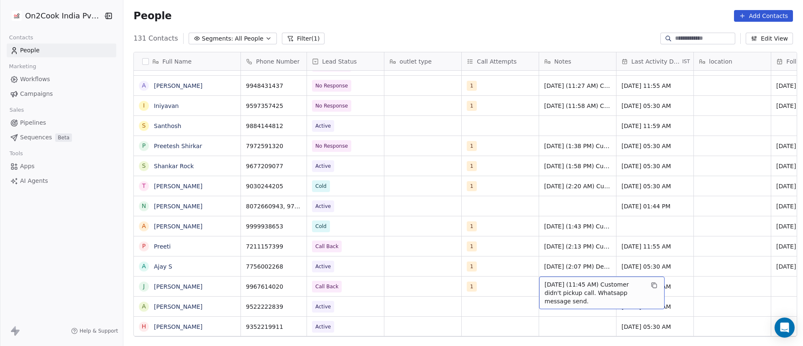
click at [554, 287] on span "[DATE] (11:45 AM) Customer didn't pickup call. Whatsapp message send." at bounding box center [593, 292] width 99 height 25
click at [553, 287] on span "[DATE] (11:45 AM) Customer didn't pickup call. Whatsapp message send." at bounding box center [593, 292] width 99 height 25
drag, startPoint x: 623, startPoint y: 293, endPoint x: 533, endPoint y: 268, distance: 93.8
click at [533, 268] on html "On2Cook India Pvt. Ltd. Contacts People Marketing Workflows Campaigns Sales Pip…" at bounding box center [401, 173] width 803 height 346
click at [623, 297] on textarea "**********" at bounding box center [597, 289] width 125 height 26
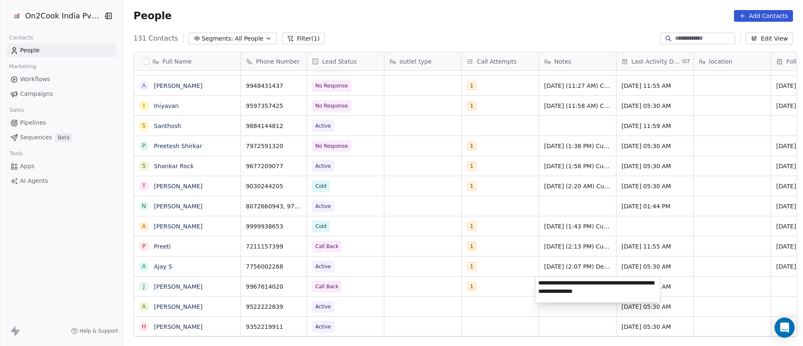
drag, startPoint x: 622, startPoint y: 291, endPoint x: 541, endPoint y: 278, distance: 82.9
click at [541, 278] on textarea "**********" at bounding box center [597, 289] width 125 height 26
type textarea "*"
type textarea "**********"
click at [709, 277] on html "On2Cook India Pvt. Ltd. Contacts People Marketing Workflows Campaigns Sales Pip…" at bounding box center [401, 173] width 803 height 346
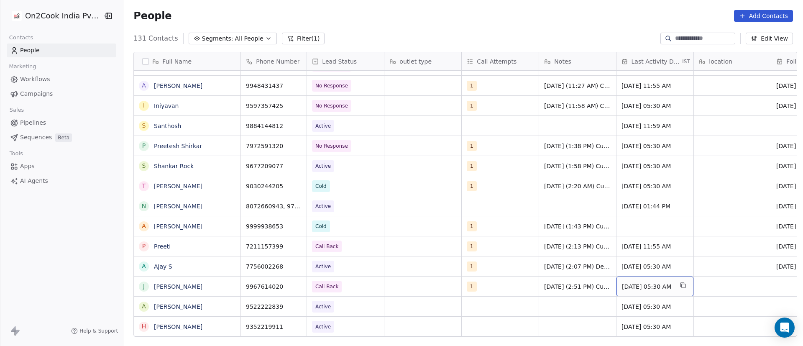
click at [643, 285] on span "[DATE] 05:30 AM" at bounding box center [647, 286] width 51 height 8
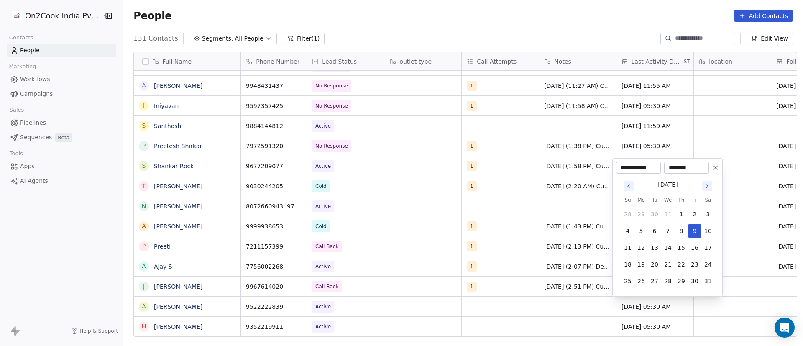
click at [709, 187] on icon "Go to next month" at bounding box center [707, 186] width 7 height 7
click at [708, 187] on icon "Go to next month" at bounding box center [707, 186] width 7 height 7
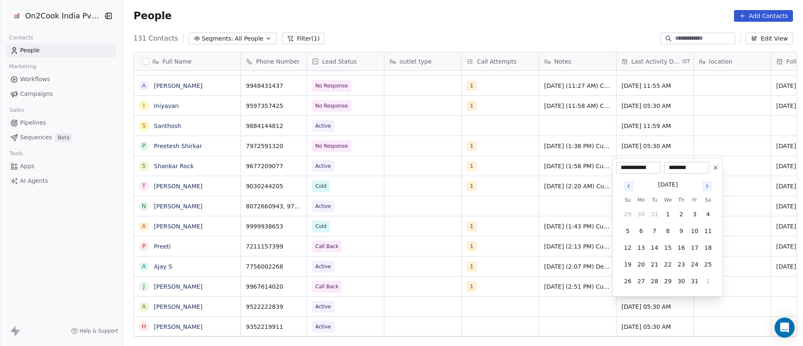
click at [708, 187] on icon "Go to next month" at bounding box center [707, 186] width 7 height 7
click at [707, 169] on icon "Go to next month" at bounding box center [707, 169] width 7 height 7
click at [707, 169] on input "********" at bounding box center [686, 167] width 41 height 8
click at [710, 184] on icon "Go to next month" at bounding box center [707, 186] width 7 height 7
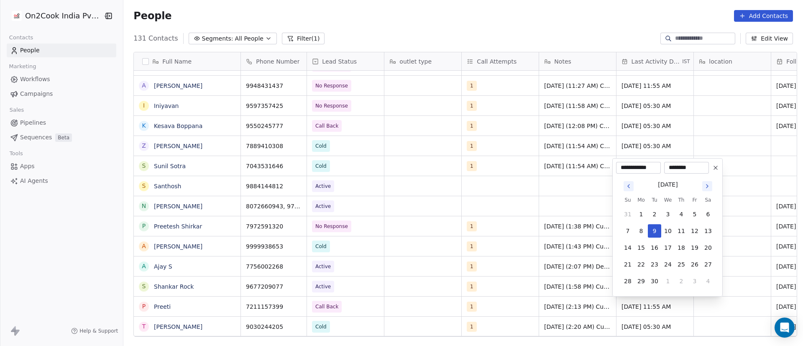
click at [709, 184] on div "[DATE]" at bounding box center [668, 184] width 94 height 10
click at [291, 178] on html "On2Cook India Pvt. Ltd. Contacts People Marketing Workflows Campaigns Sales Pip…" at bounding box center [401, 173] width 803 height 346
click at [444, 196] on html "On2Cook India Pvt. Ltd. Contacts People Marketing Workflows Campaigns Sales Pip…" at bounding box center [401, 173] width 803 height 346
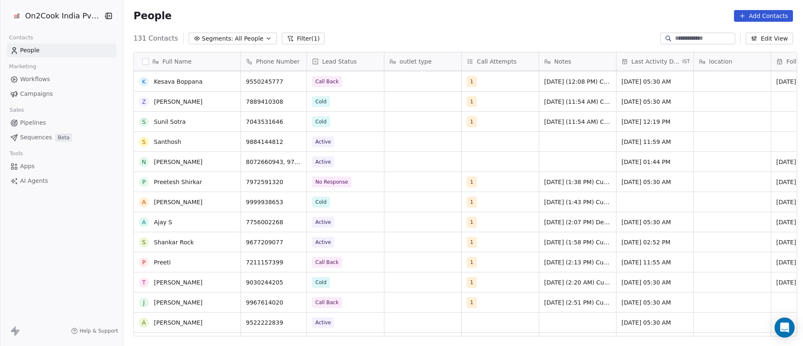
scroll to position [1262, 0]
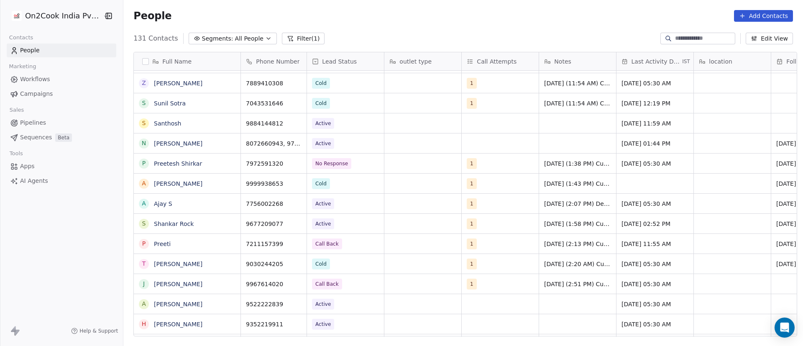
click at [640, 287] on span "[DATE] 05:30 AM" at bounding box center [645, 284] width 49 height 8
click at [635, 286] on span "[DATE] 05:30 AM" at bounding box center [645, 284] width 49 height 8
click at [637, 286] on span "[DATE] 05:30 AM" at bounding box center [645, 284] width 49 height 8
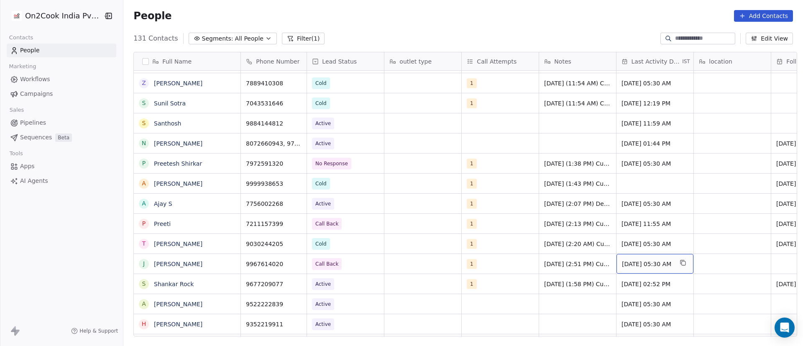
click at [636, 263] on span "[DATE] 05:30 AM" at bounding box center [647, 264] width 51 height 8
click at [635, 263] on span "[DATE] 05:30 AM" at bounding box center [647, 264] width 51 height 8
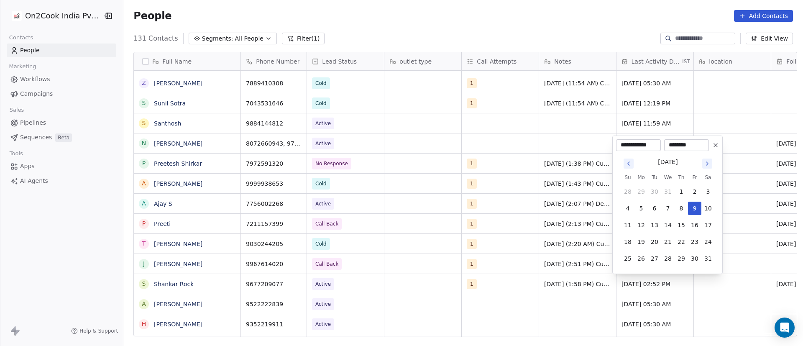
click at [706, 163] on icon "Go to next month" at bounding box center [707, 163] width 7 height 7
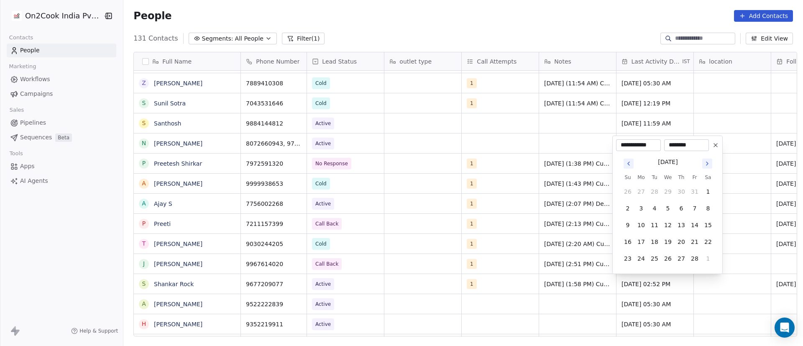
click at [706, 163] on icon "Go to next month" at bounding box center [707, 163] width 7 height 7
click at [709, 150] on icon "Go to next month" at bounding box center [707, 146] width 7 height 7
click at [711, 160] on button "Go to next month" at bounding box center [707, 163] width 10 height 10
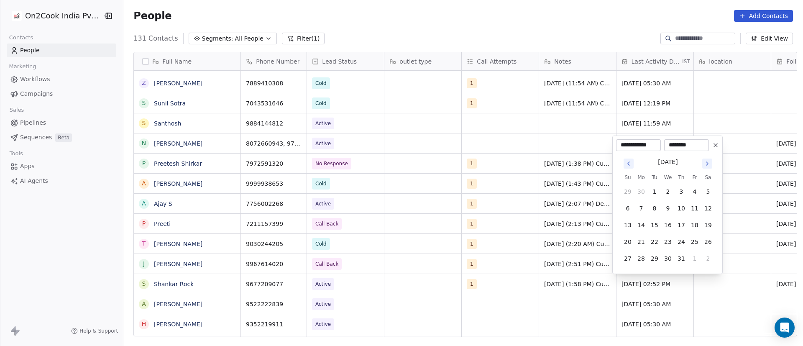
click at [711, 160] on button "Go to next month" at bounding box center [707, 163] width 10 height 10
click at [707, 149] on icon "Go to next month" at bounding box center [707, 146] width 7 height 7
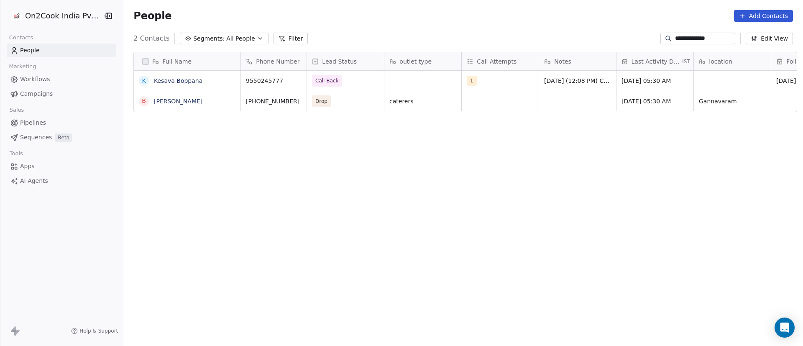
scroll to position [295, 673]
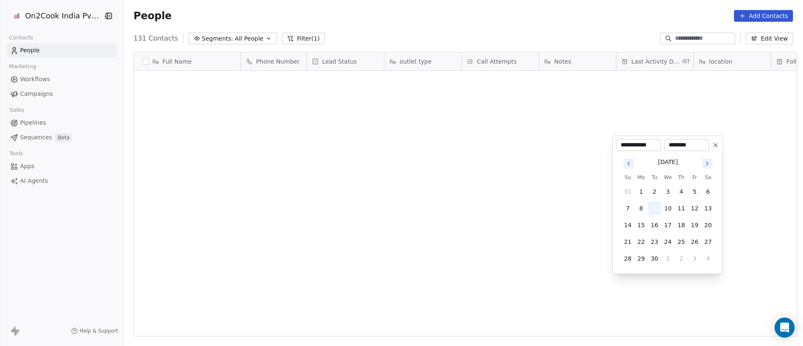
scroll to position [295, 673]
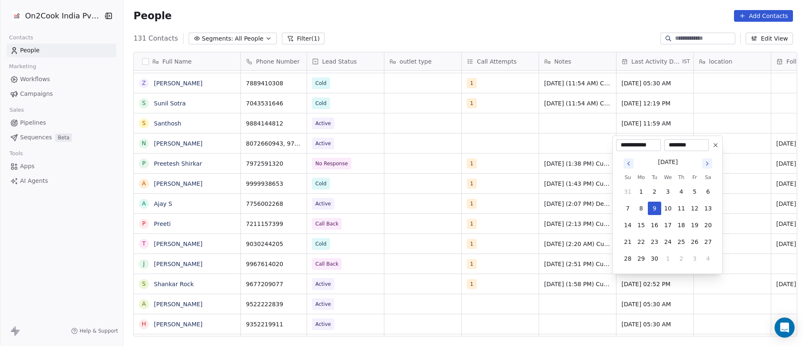
click at [556, 256] on html "On2Cook India Pvt. Ltd. Contacts People Marketing Workflows Campaigns Sales Pip…" at bounding box center [401, 173] width 803 height 346
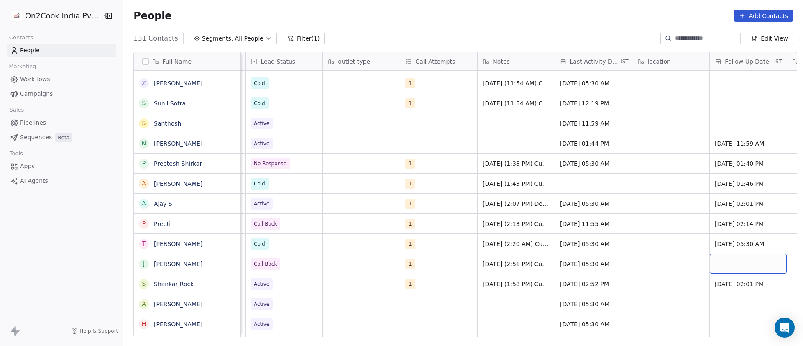
scroll to position [0, 139]
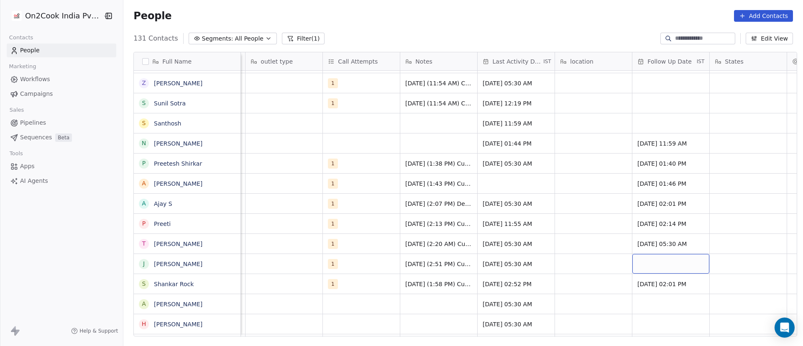
click at [668, 261] on div "grid" at bounding box center [670, 264] width 77 height 20
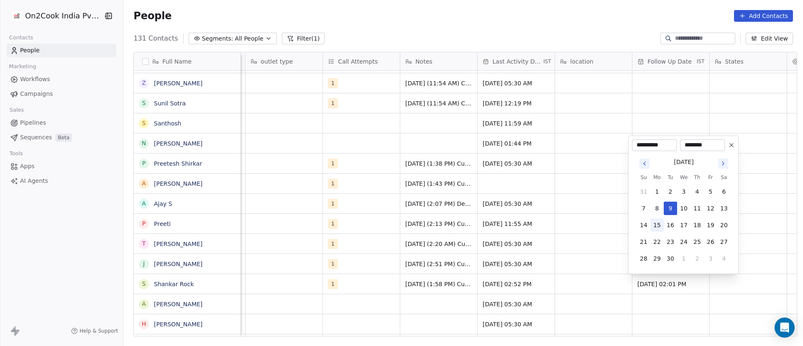
click at [656, 224] on button "15" at bounding box center [656, 224] width 13 height 13
type input "**********"
click at [451, 251] on html "On2Cook India Pvt. Ltd. Contacts People Marketing Workflows Campaigns Sales Pip…" at bounding box center [401, 173] width 803 height 346
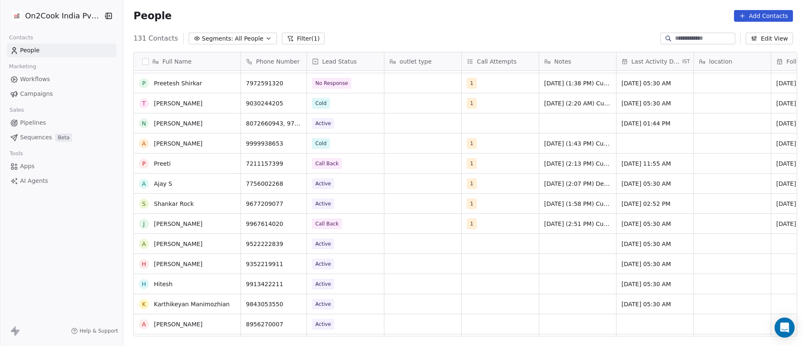
scroll to position [1137, 0]
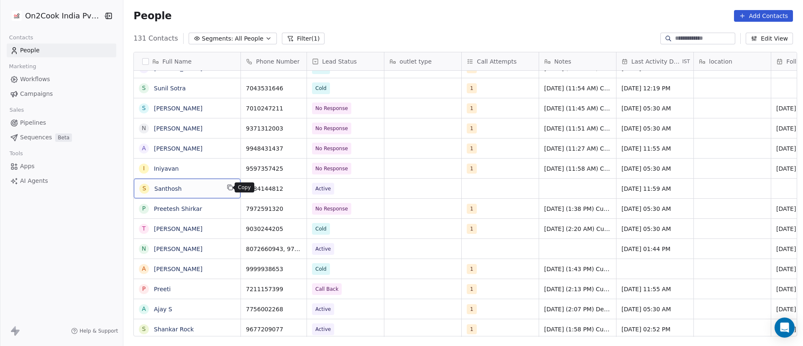
click at [230, 187] on button "grid" at bounding box center [230, 187] width 10 height 10
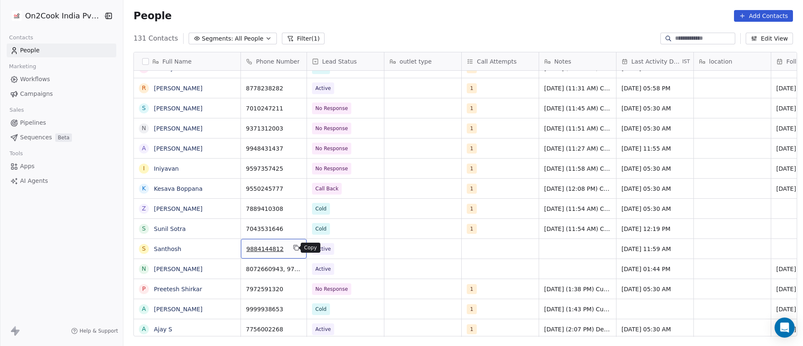
click at [293, 248] on icon "grid" at bounding box center [296, 247] width 7 height 7
click at [348, 250] on span "Active" at bounding box center [337, 249] width 51 height 12
click at [341, 248] on span "Active" at bounding box center [337, 249] width 51 height 12
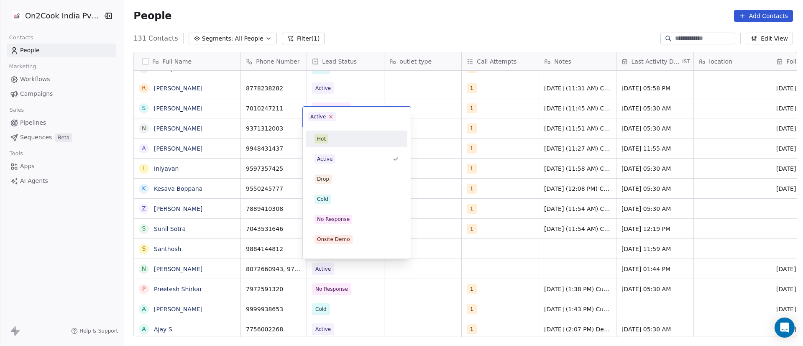
click at [332, 117] on icon at bounding box center [330, 116] width 5 height 5
click at [342, 215] on div "No Response" at bounding box center [333, 219] width 33 height 8
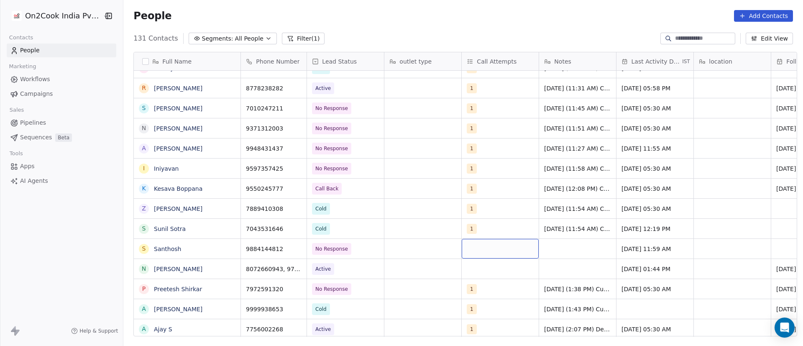
click at [482, 247] on div "grid" at bounding box center [500, 249] width 77 height 20
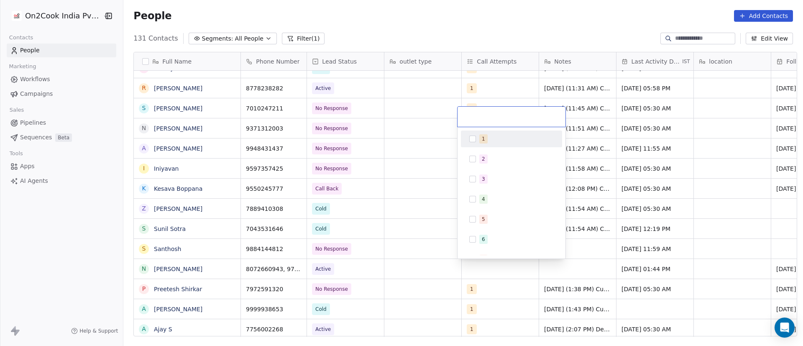
click at [475, 140] on button "Suggestions" at bounding box center [472, 138] width 7 height 7
click at [584, 230] on html "On2Cook India Pvt. Ltd. Contacts People Marketing Workflows Campaigns Sales Pip…" at bounding box center [401, 173] width 803 height 346
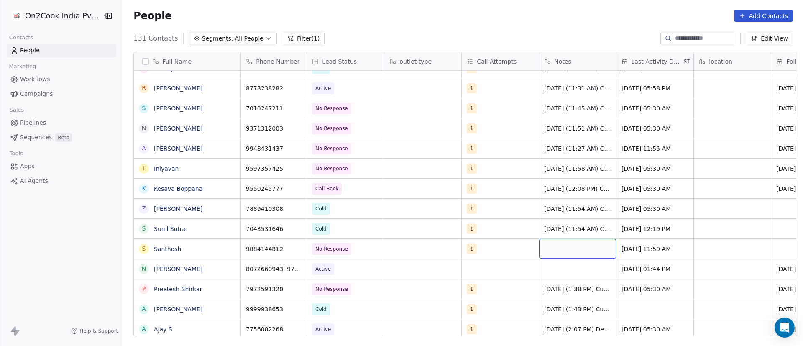
click at [561, 247] on div "grid" at bounding box center [577, 249] width 77 height 20
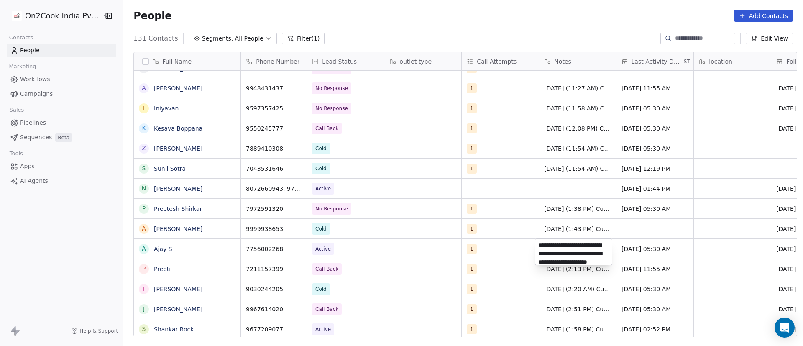
scroll to position [12, 0]
click at [440, 224] on html "On2Cook India Pvt. Ltd. Contacts People Marketing Workflows Campaigns Sales Pip…" at bounding box center [401, 173] width 803 height 346
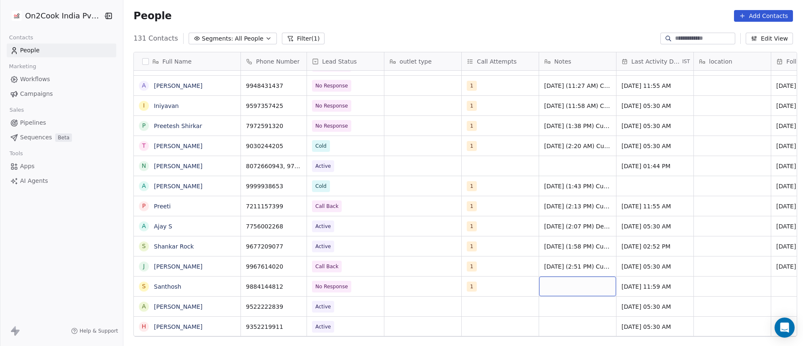
drag, startPoint x: 552, startPoint y: 288, endPoint x: 560, endPoint y: 284, distance: 9.2
click at [560, 284] on div "grid" at bounding box center [577, 286] width 77 height 20
type textarea "**********"
click at [627, 290] on html "On2Cook India Pvt. Ltd. Contacts People Marketing Workflows Campaigns Sales Pip…" at bounding box center [401, 173] width 803 height 346
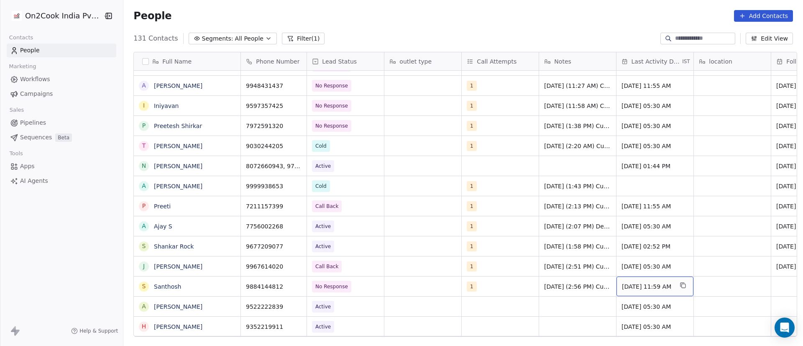
click at [630, 288] on span "[DATE] 11:59 AM" at bounding box center [647, 286] width 51 height 8
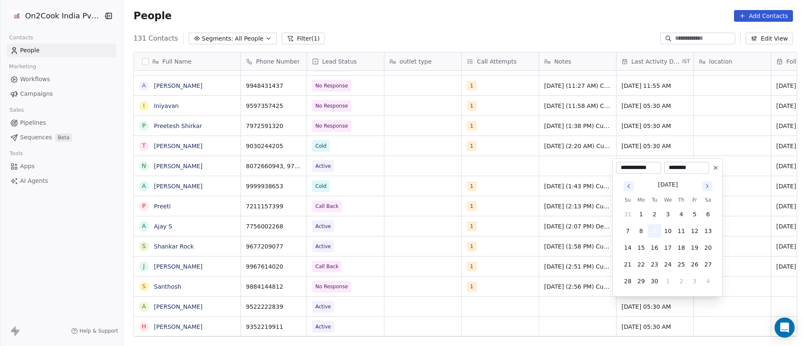
click at [658, 230] on button "9" at bounding box center [654, 230] width 13 height 13
click at [545, 265] on html "On2Cook India Pvt. Ltd. Contacts People Marketing Workflows Campaigns Sales Pip…" at bounding box center [401, 173] width 803 height 346
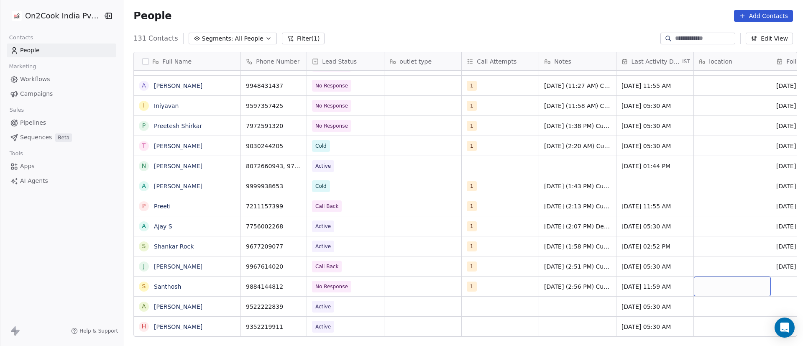
scroll to position [0, 61]
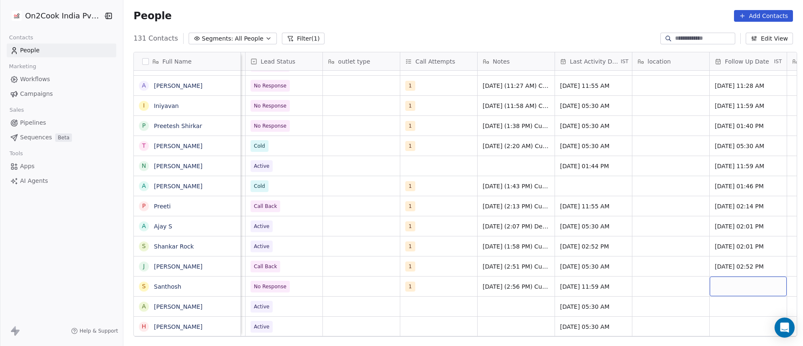
click at [724, 287] on div "grid" at bounding box center [747, 286] width 77 height 20
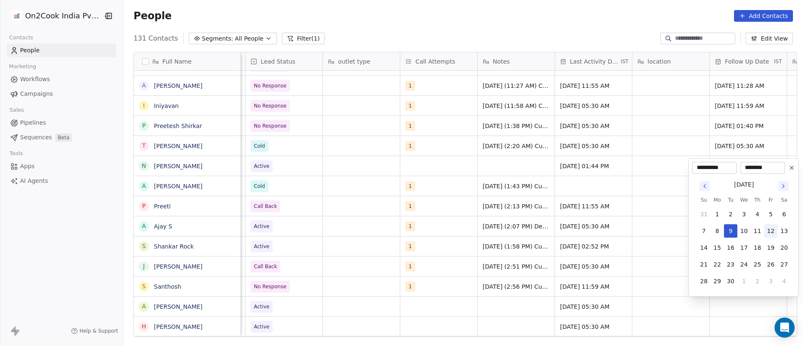
click at [775, 232] on button "12" at bounding box center [770, 230] width 13 height 13
type input "**********"
click at [643, 245] on html "On2Cook India Pvt. Ltd. Contacts People Marketing Workflows Campaigns Sales Pip…" at bounding box center [401, 173] width 803 height 346
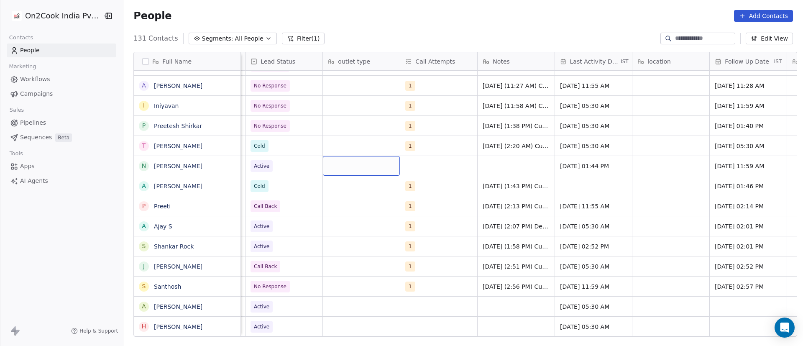
scroll to position [0, 0]
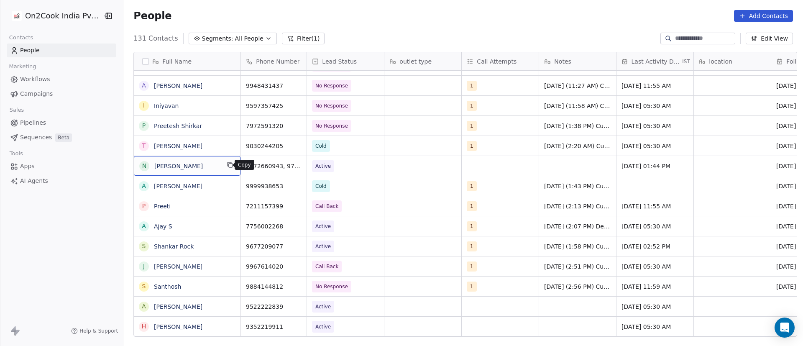
click at [229, 164] on icon "grid" at bounding box center [231, 165] width 4 height 4
click at [227, 166] on icon "grid" at bounding box center [230, 164] width 7 height 7
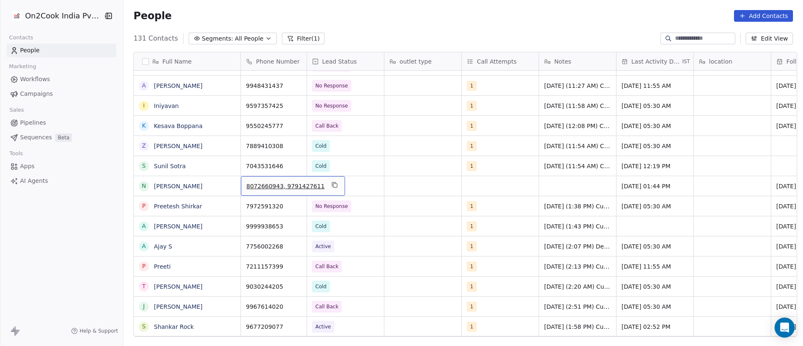
click at [256, 184] on span "8072660943, 9791427611" at bounding box center [285, 186] width 78 height 8
click at [255, 184] on input "**********" at bounding box center [283, 186] width 91 height 17
click at [256, 184] on input "**********" at bounding box center [283, 186] width 91 height 17
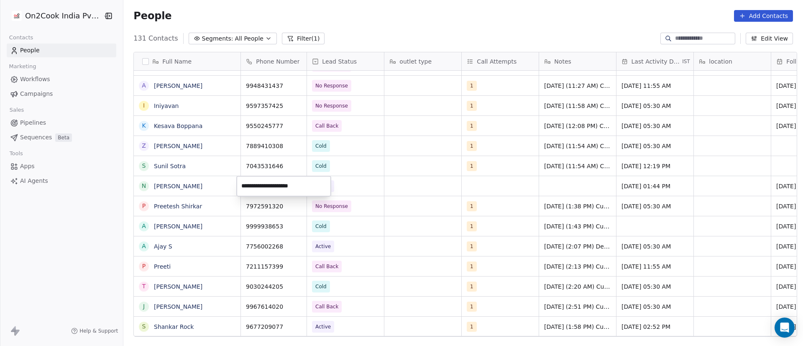
click at [366, 186] on html "On2Cook India Pvt. Ltd. Contacts People Marketing Workflows Campaigns Sales Pip…" at bounding box center [401, 173] width 803 height 346
click at [331, 185] on icon "grid" at bounding box center [334, 184] width 7 height 7
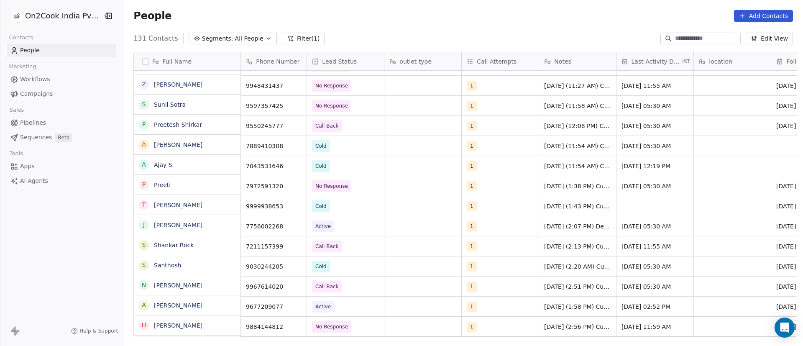
scroll to position [1262, 0]
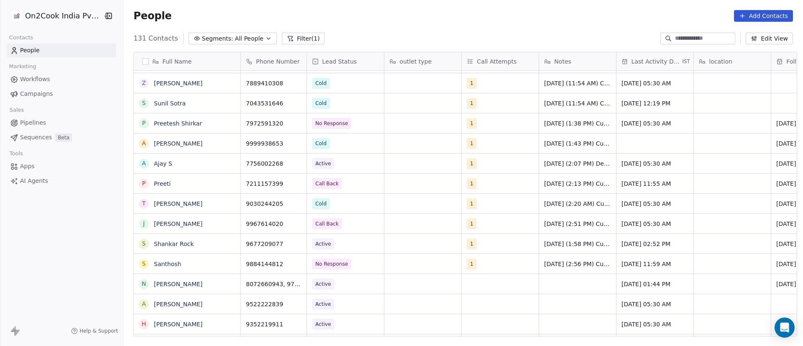
click at [273, 263] on span "9884144812" at bounding box center [264, 264] width 37 height 8
click at [290, 263] on div "9884144812" at bounding box center [274, 264] width 66 height 20
click at [293, 261] on icon "grid" at bounding box center [296, 262] width 7 height 7
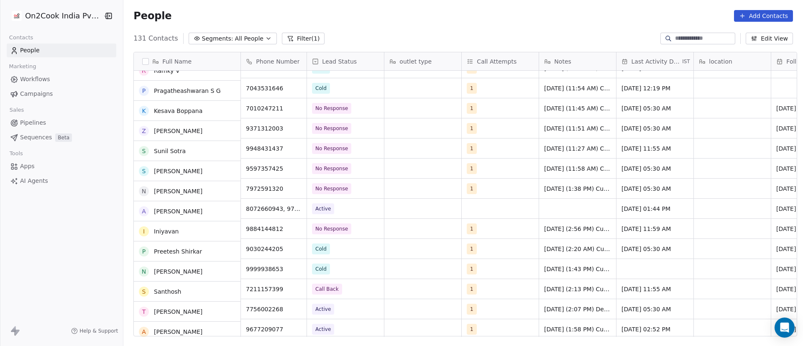
scroll to position [1137, 0]
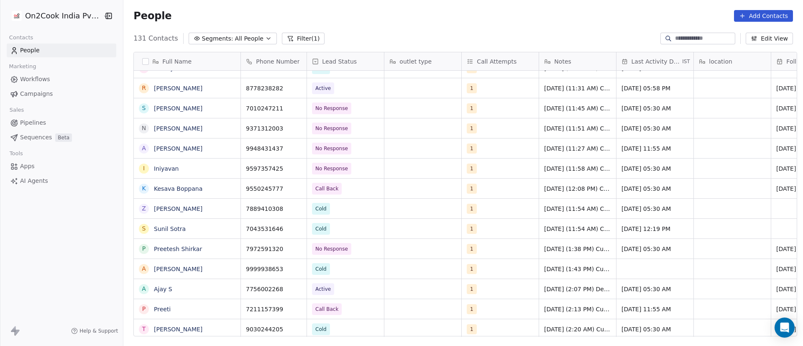
click at [376, 26] on div "People Add Contacts" at bounding box center [462, 16] width 679 height 32
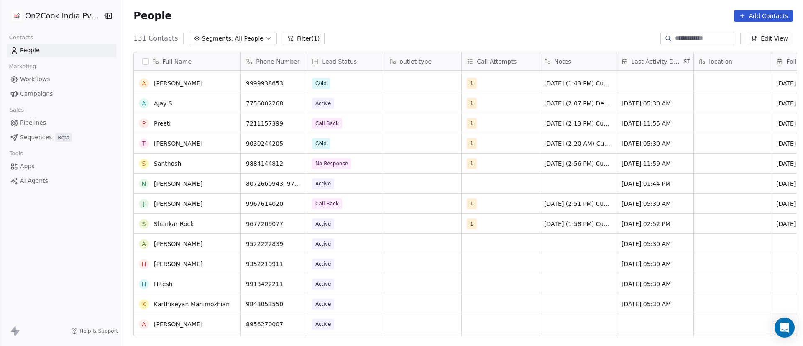
scroll to position [1262, 0]
click at [341, 187] on span "Active" at bounding box center [337, 184] width 51 height 12
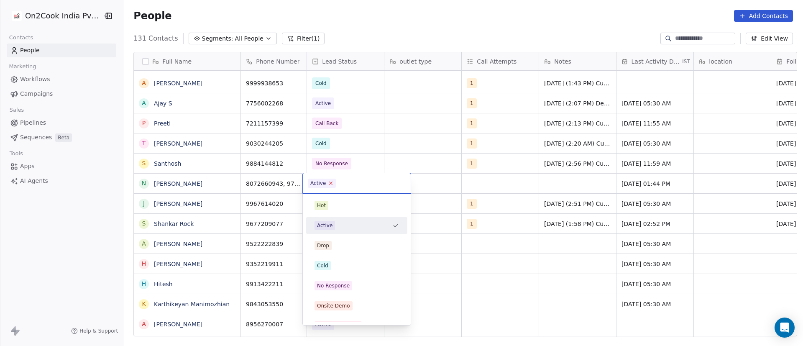
click at [330, 184] on icon at bounding box center [330, 182] width 5 height 5
click at [347, 291] on div "No Response" at bounding box center [356, 285] width 94 height 13
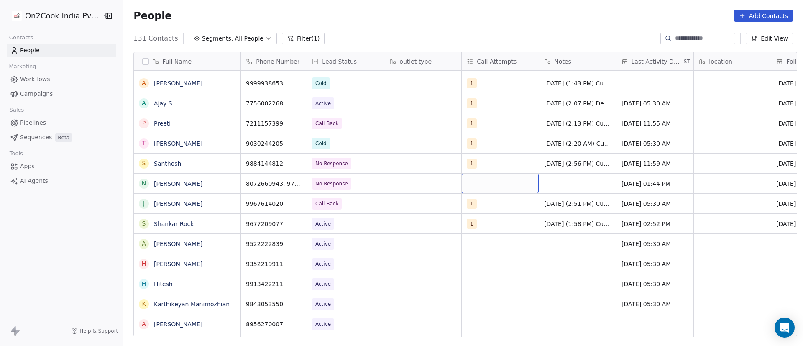
click at [468, 182] on div "grid" at bounding box center [500, 183] width 77 height 20
click at [467, 183] on div "grid" at bounding box center [500, 183] width 77 height 20
click at [467, 181] on div "grid" at bounding box center [500, 183] width 77 height 20
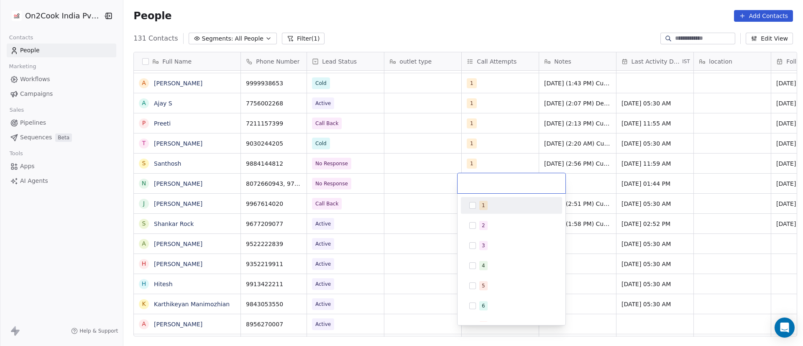
click at [472, 205] on button "Suggestions" at bounding box center [472, 205] width 7 height 7
click at [589, 183] on html "On2Cook India Pvt. Ltd. Contacts People Marketing Workflows Campaigns Sales Pip…" at bounding box center [401, 173] width 803 height 346
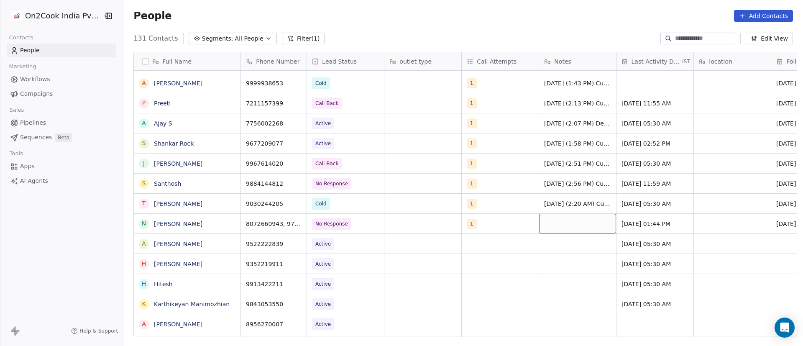
click at [565, 223] on div "grid" at bounding box center [577, 224] width 77 height 20
click at [566, 222] on div "grid" at bounding box center [577, 224] width 77 height 20
type textarea "**********"
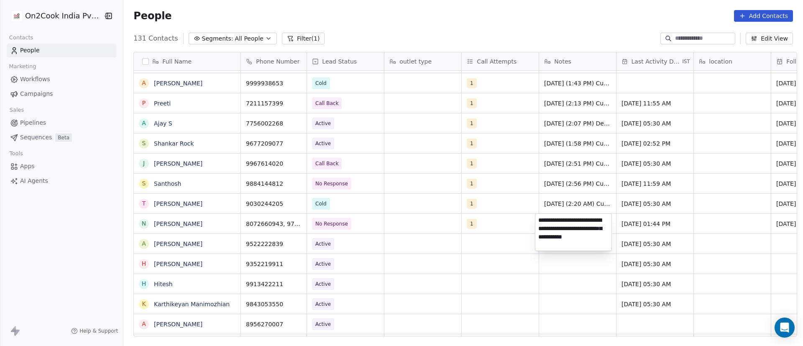
drag, startPoint x: 566, startPoint y: 222, endPoint x: 620, endPoint y: 222, distance: 54.4
click at [582, 221] on textarea "**********" at bounding box center [573, 232] width 76 height 37
click at [635, 224] on html "On2Cook India Pvt. Ltd. Contacts People Marketing Workflows Campaigns Sales Pip…" at bounding box center [401, 173] width 803 height 346
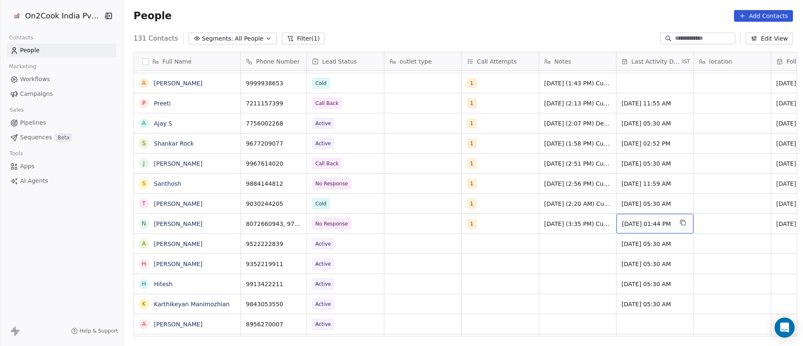
click at [639, 220] on span "[DATE] 01:44 PM" at bounding box center [647, 223] width 51 height 8
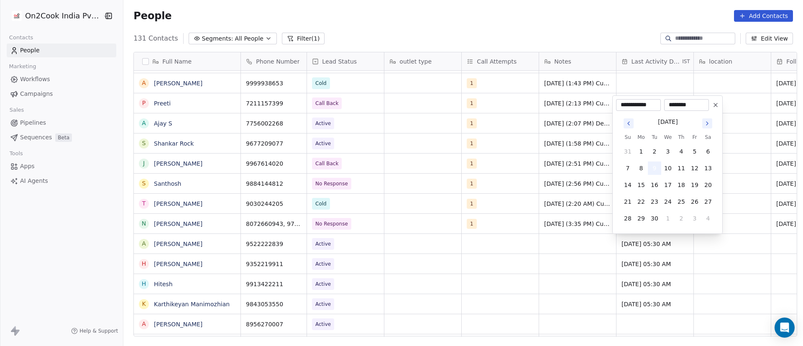
click at [658, 168] on button "9" at bounding box center [654, 167] width 13 height 13
click at [769, 209] on html "On2Cook India Pvt. Ltd. Contacts People Marketing Workflows Campaigns Sales Pip…" at bounding box center [401, 173] width 803 height 346
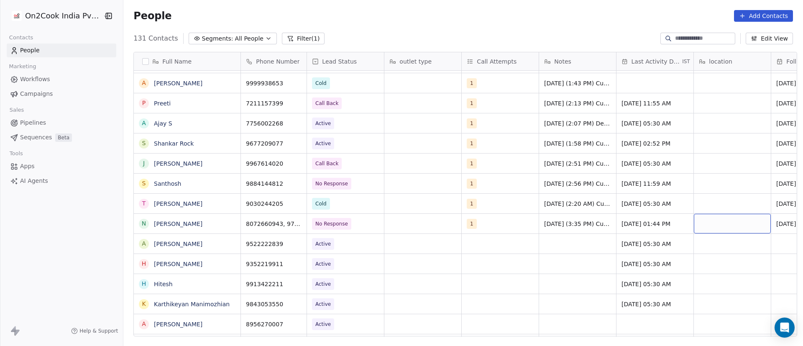
scroll to position [0, 61]
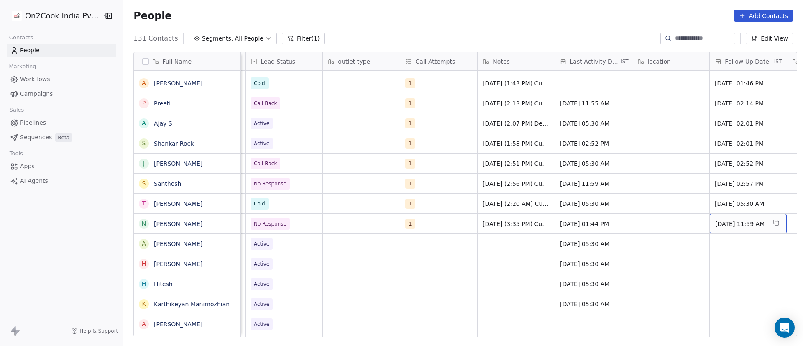
click at [740, 220] on span "[DATE] 11:59 AM" at bounding box center [740, 223] width 51 height 8
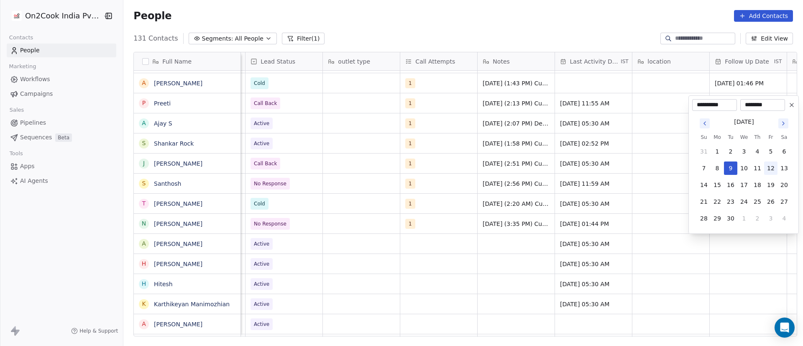
click at [773, 171] on button "12" at bounding box center [770, 167] width 13 height 13
type input "**********"
click at [591, 212] on html "On2Cook India Pvt. Ltd. Contacts People Marketing Workflows Campaigns Sales Pip…" at bounding box center [401, 173] width 803 height 346
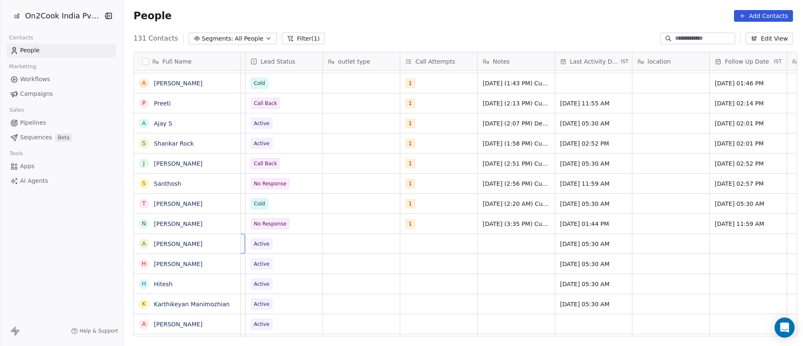
scroll to position [0, 0]
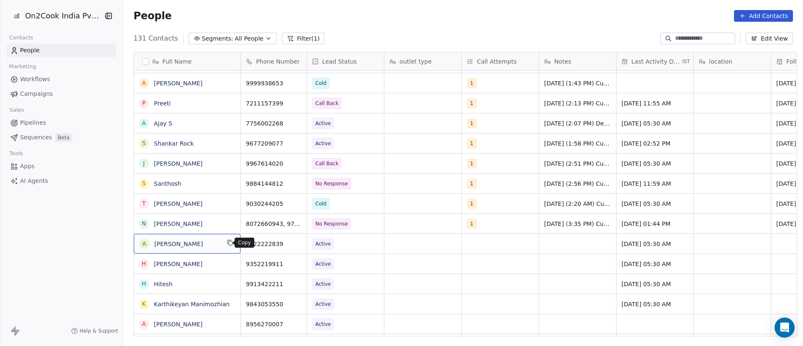
click at [227, 243] on icon "grid" at bounding box center [230, 242] width 7 height 7
click at [232, 244] on div "A [PERSON_NAME]" at bounding box center [187, 244] width 107 height 20
click at [227, 244] on icon "grid" at bounding box center [230, 242] width 7 height 7
click at [293, 244] on icon "grid" at bounding box center [296, 242] width 7 height 7
click at [333, 242] on span "Active" at bounding box center [337, 244] width 51 height 12
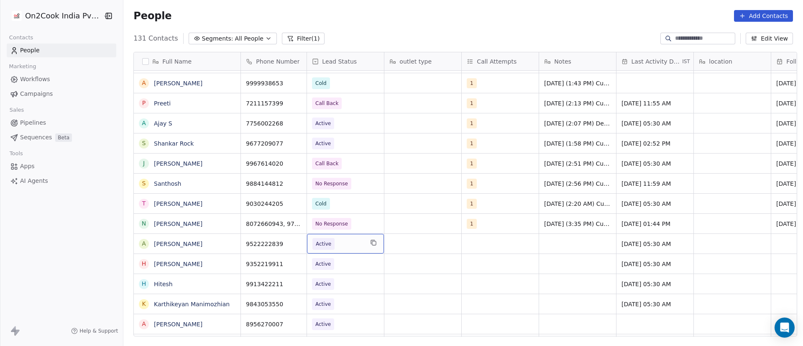
click at [333, 242] on span "Active" at bounding box center [337, 244] width 51 height 12
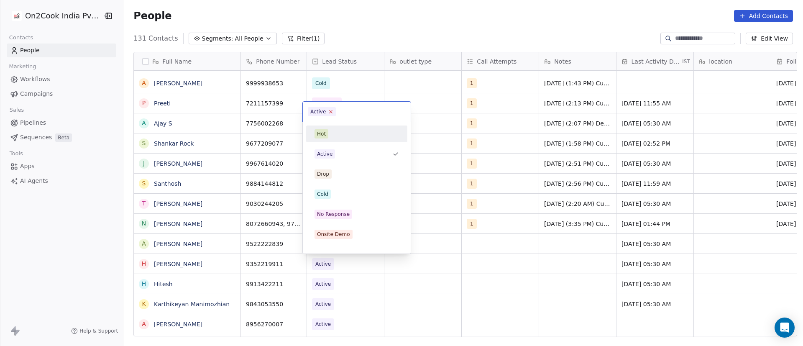
click at [329, 111] on icon at bounding box center [330, 111] width 5 height 5
click at [342, 211] on div "No Response" at bounding box center [333, 214] width 33 height 8
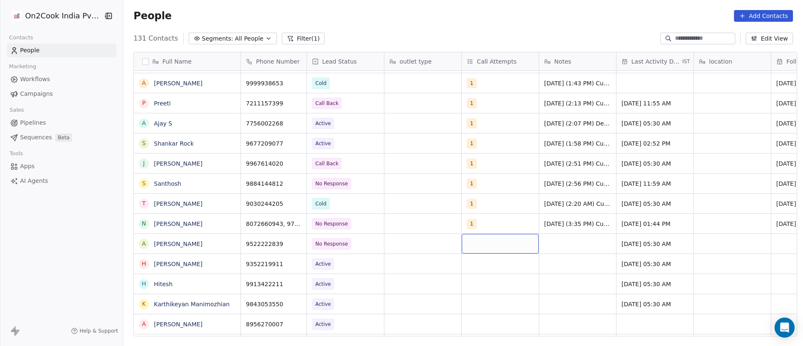
click at [467, 241] on div "grid" at bounding box center [500, 244] width 77 height 20
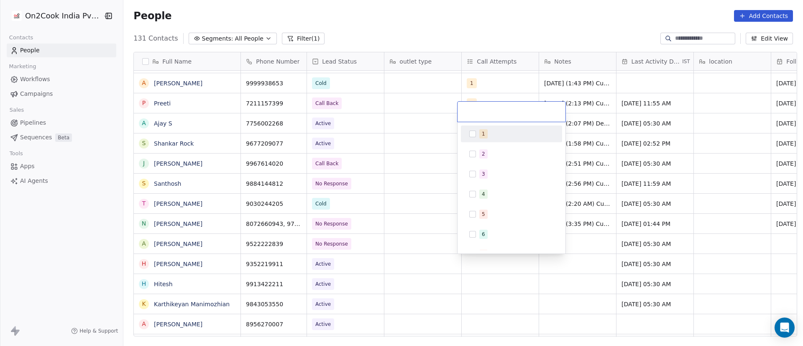
click at [473, 135] on button "Suggestions" at bounding box center [472, 133] width 7 height 7
drag, startPoint x: 656, startPoint y: 249, endPoint x: 603, endPoint y: 250, distance: 52.7
click at [655, 249] on html "On2Cook India Pvt. Ltd. Contacts People Marketing Workflows Campaigns Sales Pip…" at bounding box center [401, 173] width 803 height 346
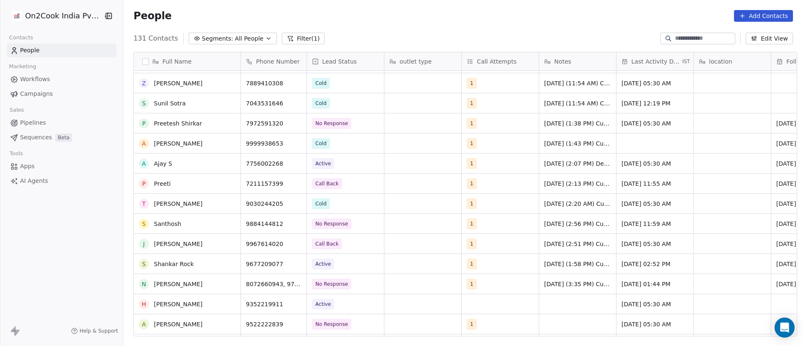
scroll to position [1325, 0]
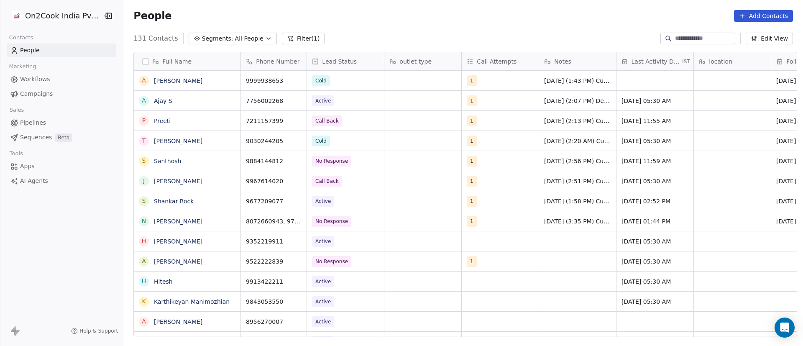
click at [574, 258] on div "grid" at bounding box center [577, 261] width 77 height 20
click at [541, 264] on div "grid" at bounding box center [577, 261] width 77 height 20
click at [502, 263] on div "1" at bounding box center [500, 261] width 77 height 20
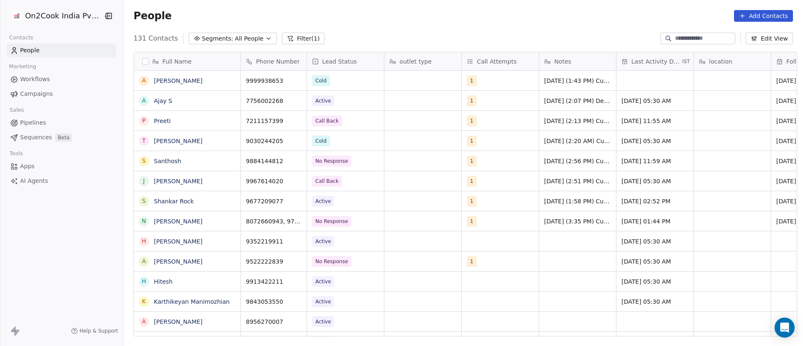
click at [551, 258] on div "grid" at bounding box center [577, 261] width 77 height 20
click at [694, 264] on div "grid" at bounding box center [732, 261] width 77 height 20
click at [595, 262] on div "grid" at bounding box center [577, 261] width 77 height 20
click at [571, 261] on div "grid" at bounding box center [577, 261] width 77 height 20
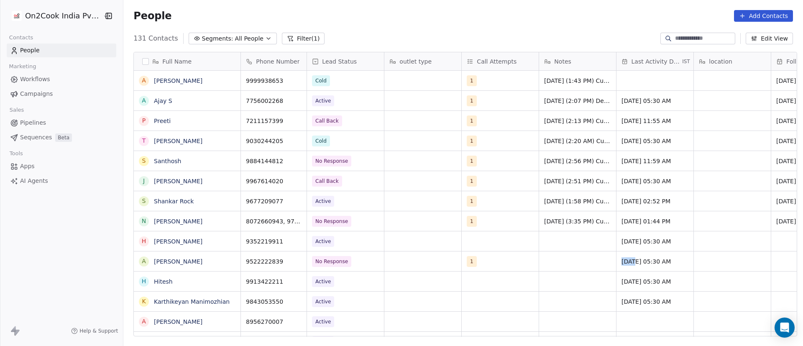
click at [571, 261] on div "grid" at bounding box center [577, 261] width 77 height 20
click at [401, 262] on div "grid" at bounding box center [422, 261] width 77 height 20
click at [492, 262] on div "1" at bounding box center [500, 261] width 77 height 20
click at [564, 264] on div "grid" at bounding box center [577, 261] width 77 height 20
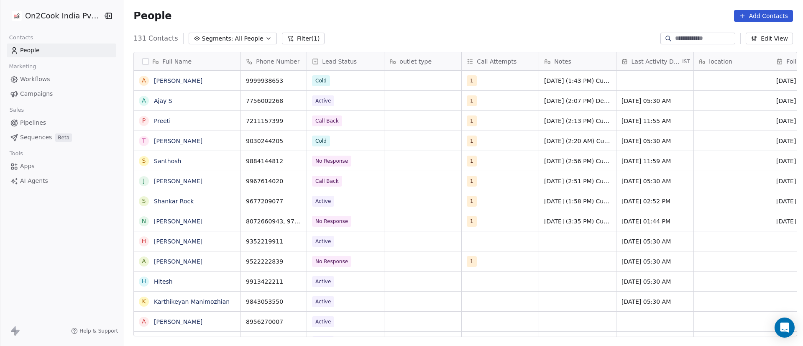
click at [347, 258] on div "No Response" at bounding box center [345, 261] width 77 height 20
click at [571, 259] on div "grid" at bounding box center [577, 261] width 77 height 20
type textarea "**********"
click at [650, 256] on html "On2Cook India Pvt. Ltd. Contacts People Marketing Workflows Campaigns Sales Pip…" at bounding box center [401, 173] width 803 height 346
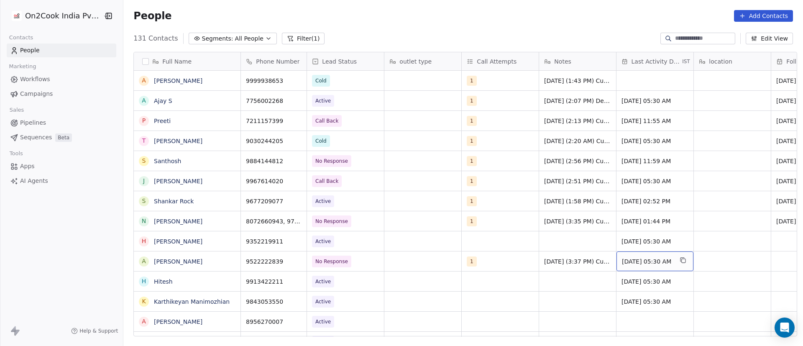
click at [640, 261] on span "[DATE] 05:30 AM" at bounding box center [647, 261] width 51 height 8
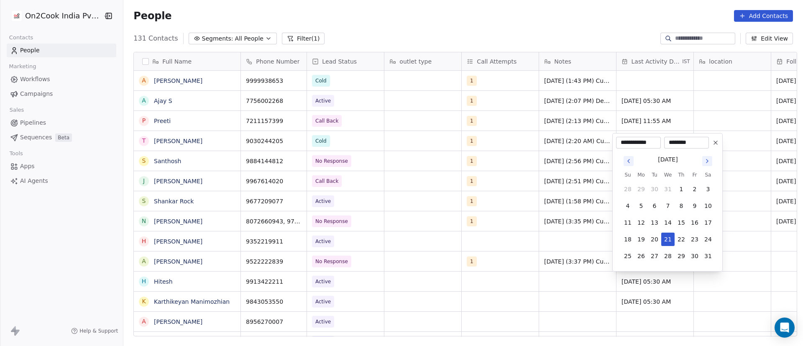
click at [708, 160] on icon "Go to next month" at bounding box center [707, 161] width 7 height 7
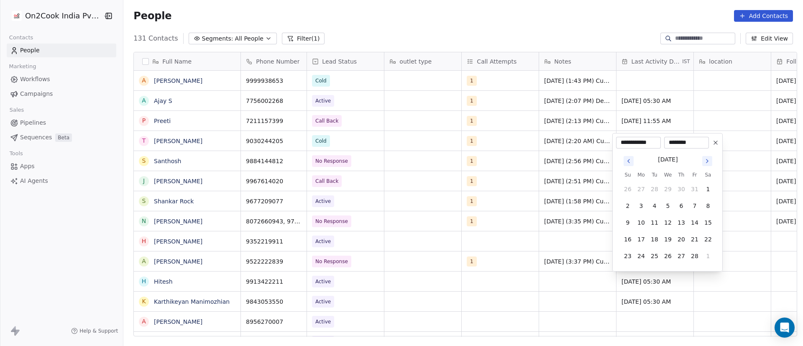
click at [708, 160] on icon "Go to next month" at bounding box center [707, 161] width 7 height 7
click at [708, 160] on th "Sa" at bounding box center [707, 158] width 13 height 8
click at [706, 144] on icon "Go to next month" at bounding box center [707, 144] width 7 height 7
click at [706, 144] on input "********" at bounding box center [686, 142] width 41 height 8
click at [709, 163] on icon "Go to next month" at bounding box center [707, 161] width 7 height 7
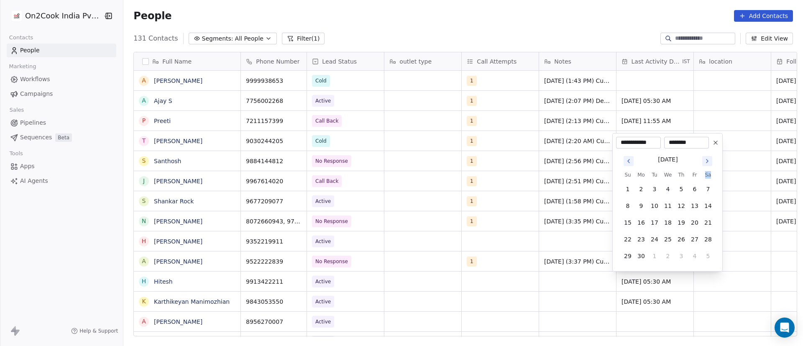
click at [709, 163] on icon "Go to next month" at bounding box center [707, 161] width 7 height 7
click at [709, 163] on tbody "27 28 29 30 31 1 2 3 4 5 6 7 8 9 10 11 12 13 14 15 16 17 18 19 20 21 22 23 24 2…" at bounding box center [668, 212] width 94 height 100
click at [704, 144] on icon "Go to next month" at bounding box center [707, 144] width 7 height 7
click at [656, 207] on button "9" at bounding box center [654, 205] width 13 height 13
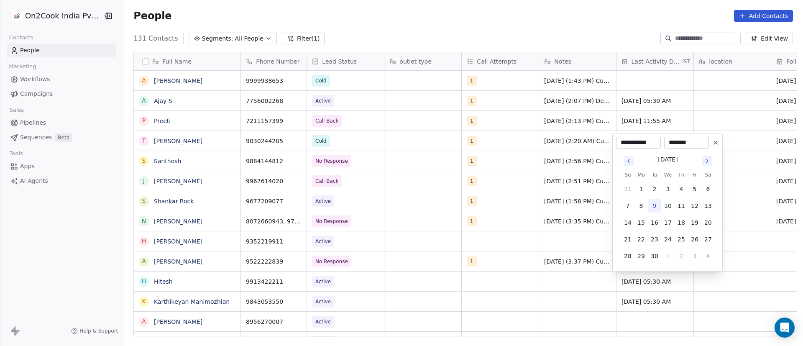
type input "**********"
click at [518, 268] on html "On2Cook India Pvt. Ltd. Contacts People Marketing Workflows Campaigns Sales Pip…" at bounding box center [401, 173] width 803 height 346
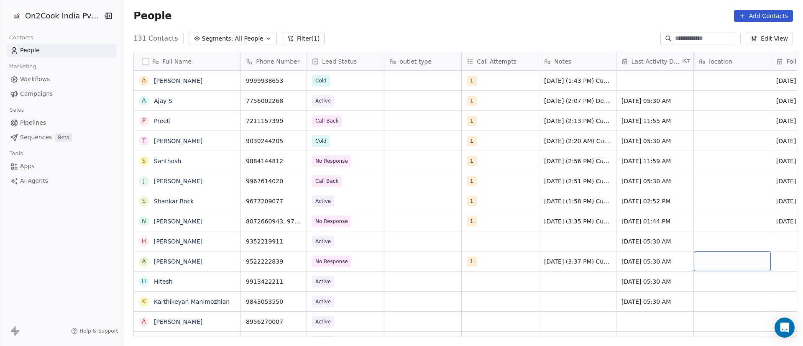
scroll to position [0, 61]
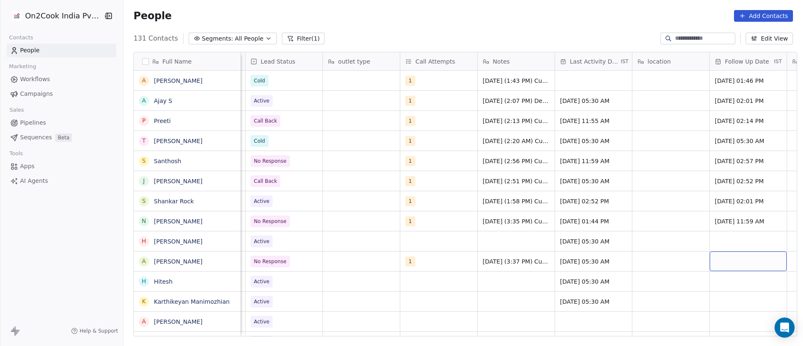
click at [729, 258] on div "grid" at bounding box center [747, 261] width 77 height 20
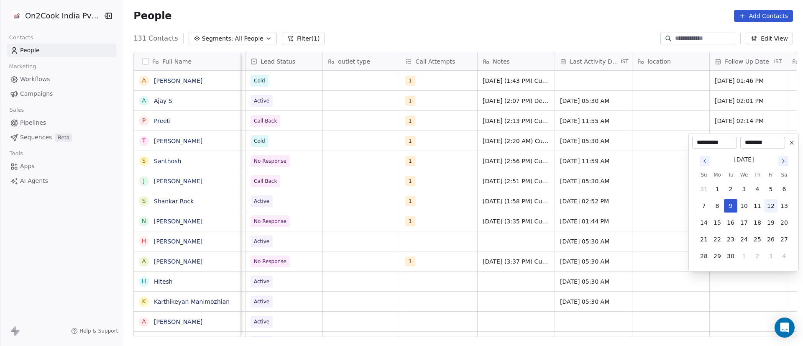
click at [770, 206] on button "12" at bounding box center [770, 205] width 13 height 13
type input "**********"
click at [570, 263] on html "On2Cook India Pvt. Ltd. Contacts People Marketing Workflows Campaigns Sales Pip…" at bounding box center [401, 173] width 803 height 346
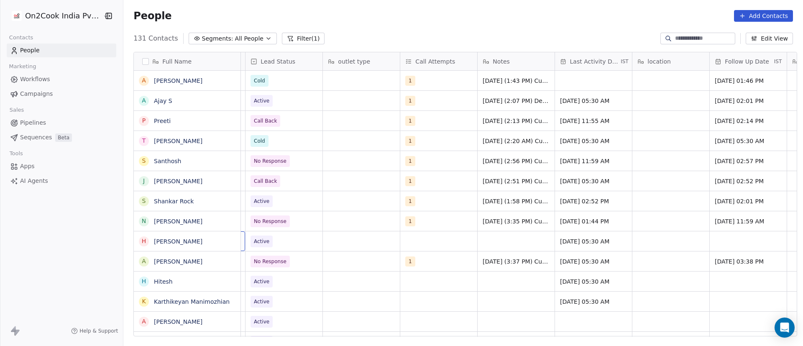
scroll to position [0, 0]
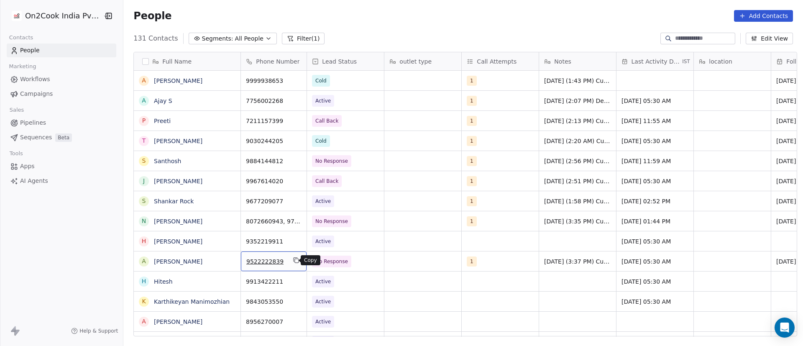
click at [295, 260] on icon "grid" at bounding box center [296, 260] width 7 height 7
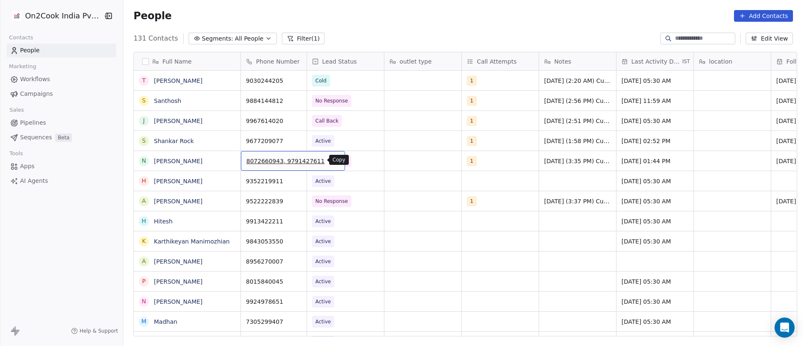
click at [331, 160] on icon "grid" at bounding box center [334, 159] width 7 height 7
drag, startPoint x: 227, startPoint y: 162, endPoint x: 221, endPoint y: 177, distance: 16.1
click at [229, 162] on icon "grid" at bounding box center [231, 160] width 4 height 4
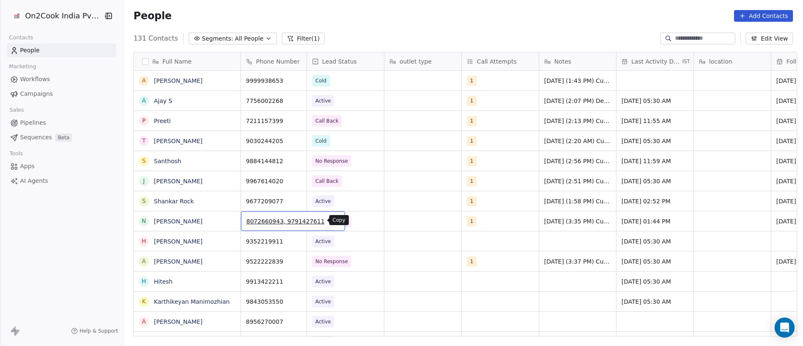
click at [329, 223] on button "grid" at bounding box center [334, 220] width 10 height 10
click at [293, 158] on icon "grid" at bounding box center [296, 159] width 7 height 7
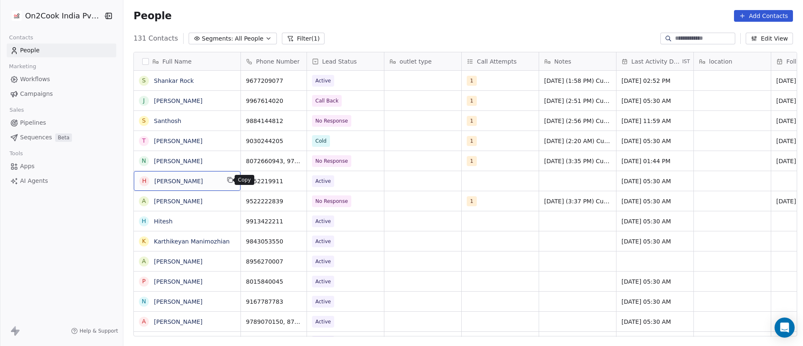
click at [227, 181] on icon "grid" at bounding box center [230, 179] width 7 height 7
click at [292, 183] on button "grid" at bounding box center [296, 180] width 10 height 10
click at [338, 182] on span "Active" at bounding box center [337, 181] width 51 height 12
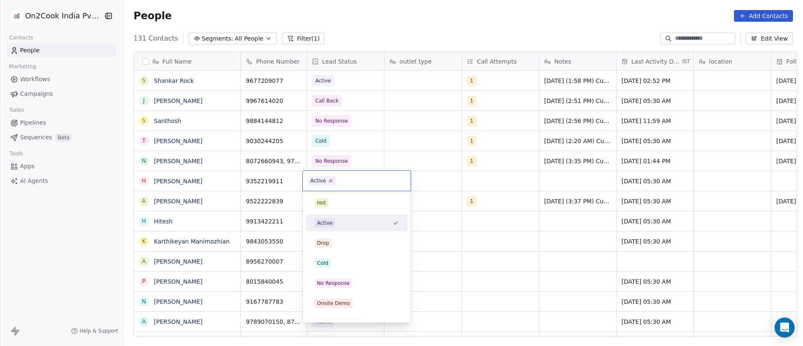
click at [331, 183] on icon at bounding box center [330, 180] width 5 height 5
click at [362, 280] on div "No Response" at bounding box center [356, 282] width 84 height 9
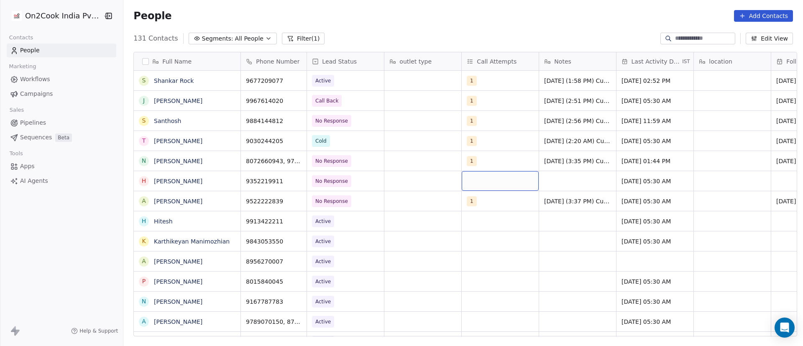
click at [481, 180] on div "grid" at bounding box center [500, 181] width 77 height 20
click at [475, 201] on button "Suggestions" at bounding box center [472, 202] width 7 height 7
click at [584, 182] on html "On2Cook India Pvt. Ltd. Contacts People Marketing Workflows Campaigns Sales Pip…" at bounding box center [401, 173] width 803 height 346
click at [566, 202] on div "grid" at bounding box center [577, 201] width 77 height 20
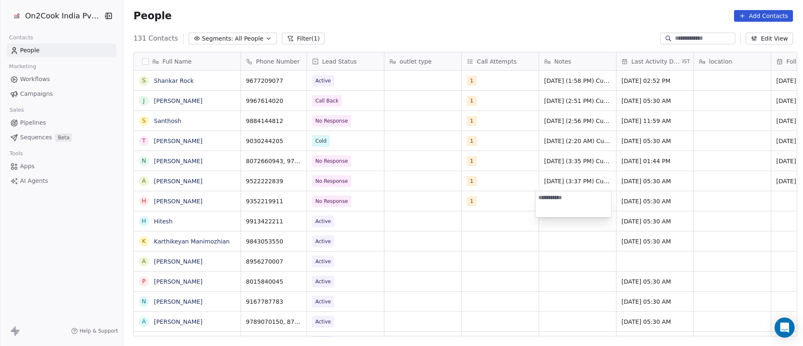
type textarea "**********"
click at [644, 199] on html "On2Cook India Pvt. Ltd. Contacts People Marketing Workflows Campaigns Sales Pip…" at bounding box center [401, 173] width 803 height 346
click at [635, 199] on span "[DATE] 05:30 AM" at bounding box center [647, 201] width 51 height 8
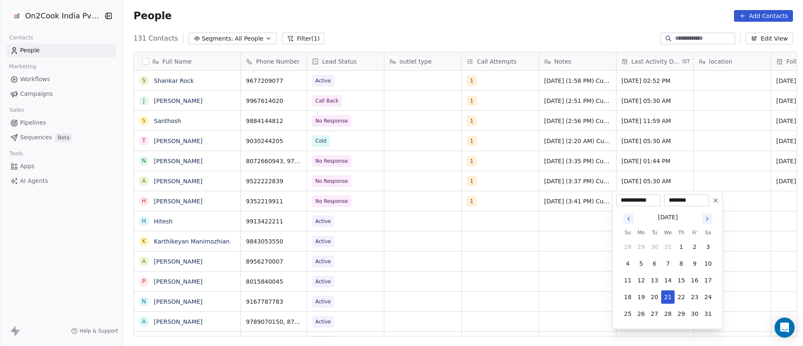
click at [707, 218] on icon "Go to next month" at bounding box center [707, 218] width 7 height 7
click at [707, 218] on icon "Go to next month" at bounding box center [707, 218] width 2 height 3
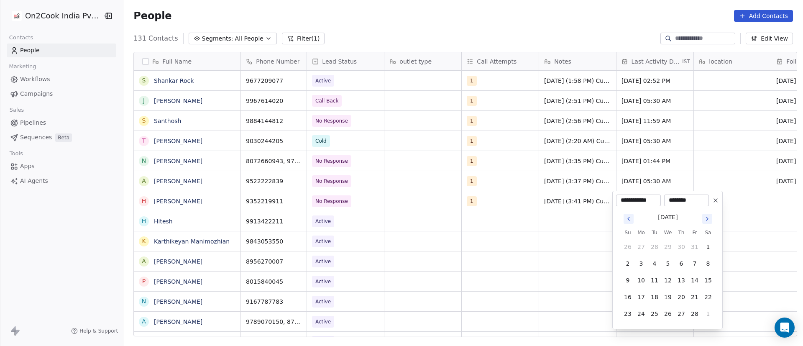
click at [707, 218] on html "On2Cook India Pvt. Ltd. Contacts People Marketing Workflows Campaigns Sales Pip…" at bounding box center [401, 173] width 803 height 346
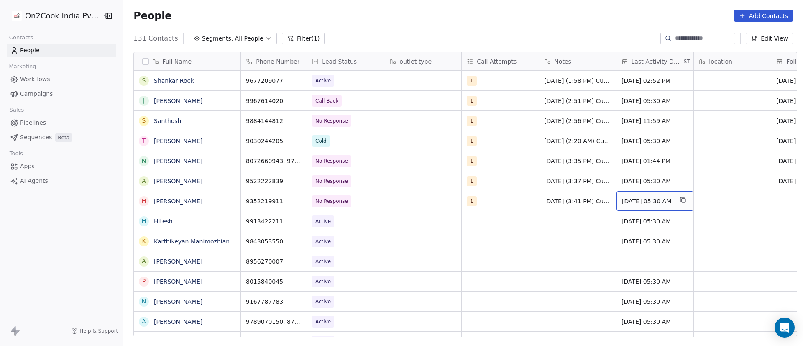
click at [640, 203] on span "[DATE] 05:30 AM" at bounding box center [647, 201] width 51 height 8
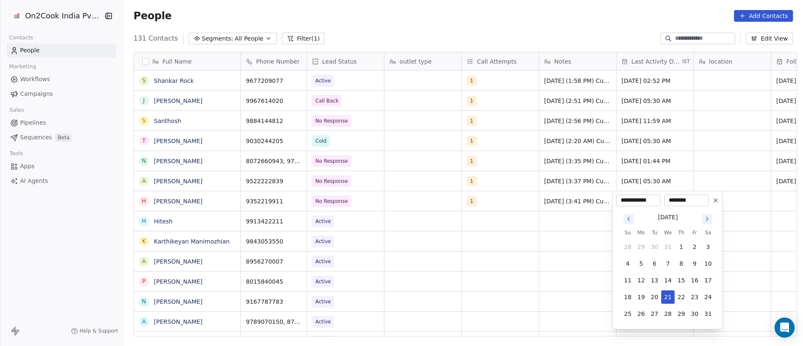
click at [706, 217] on icon "Go to next month" at bounding box center [707, 218] width 7 height 7
click at [704, 217] on icon "Go to next month" at bounding box center [707, 218] width 7 height 7
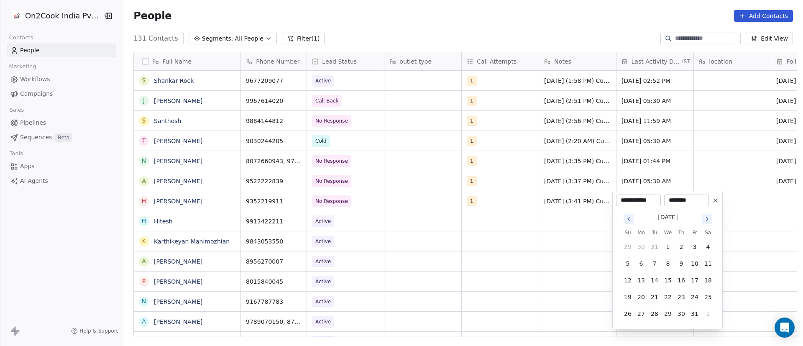
click at [704, 217] on icon "Go to next month" at bounding box center [707, 218] width 7 height 7
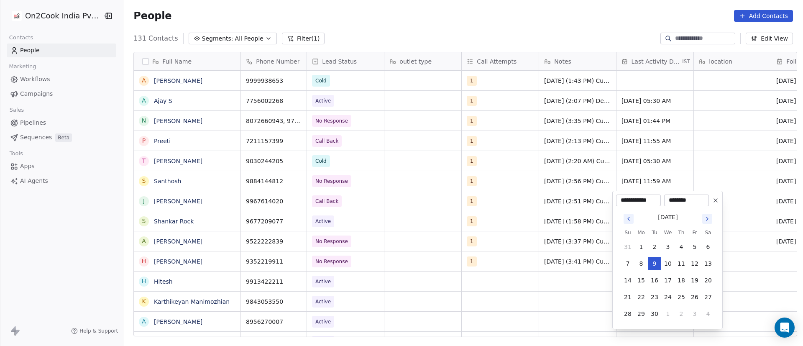
click at [388, 244] on html "On2Cook India Pvt. Ltd. Contacts People Marketing Workflows Campaigns Sales Pip…" at bounding box center [401, 173] width 803 height 346
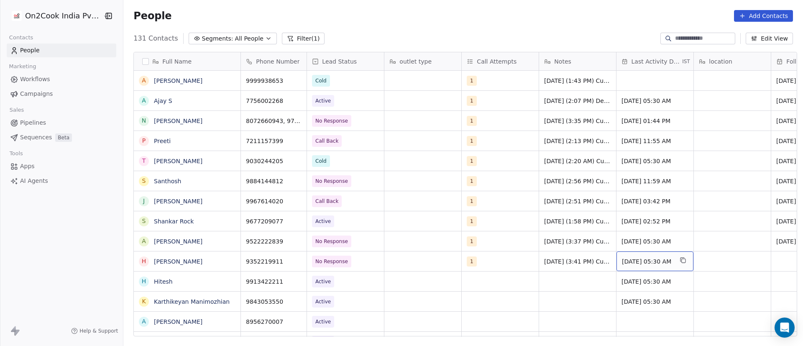
click at [653, 259] on span "[DATE] 05:30 AM" at bounding box center [647, 261] width 51 height 8
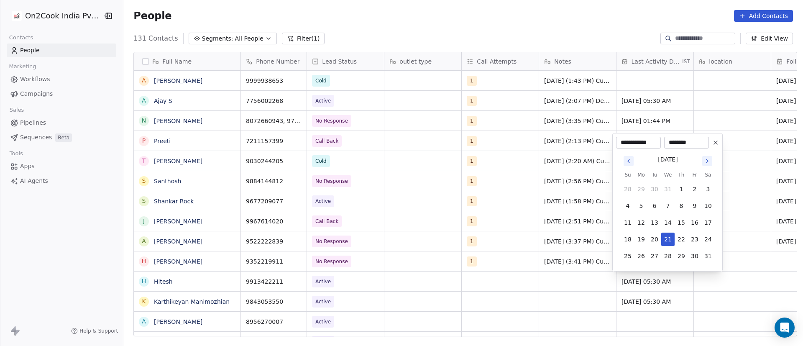
click at [709, 165] on button "Go to next month" at bounding box center [707, 161] width 10 height 10
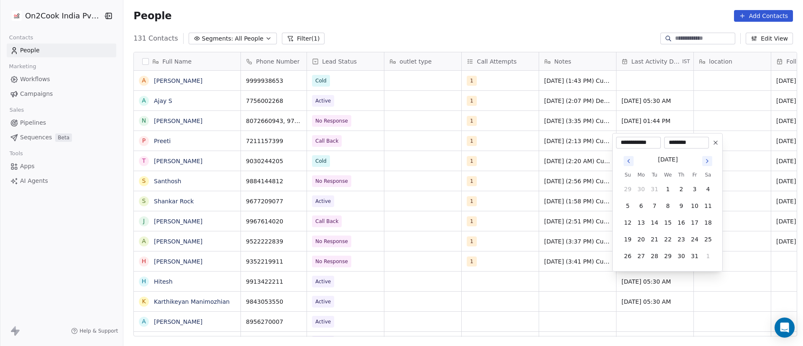
click at [709, 165] on button "Go to next month" at bounding box center [707, 161] width 10 height 10
click at [708, 153] on div "[DATE] Su Mo Tu We Th Fr Sa 23 24 25 26 27 28 1 2 3 4 5 6 7 8 9 10 11 12 13 14 …" at bounding box center [668, 200] width 94 height 126
click at [708, 150] on div "[DATE] Su Mo Tu We Th Fr Sa 23 24 25 26 27 28 1 2 3 4 5 6 7 8 9 10 11 12 13 14 …" at bounding box center [668, 200] width 94 height 126
click at [707, 147] on icon "Go to next month" at bounding box center [707, 144] width 7 height 7
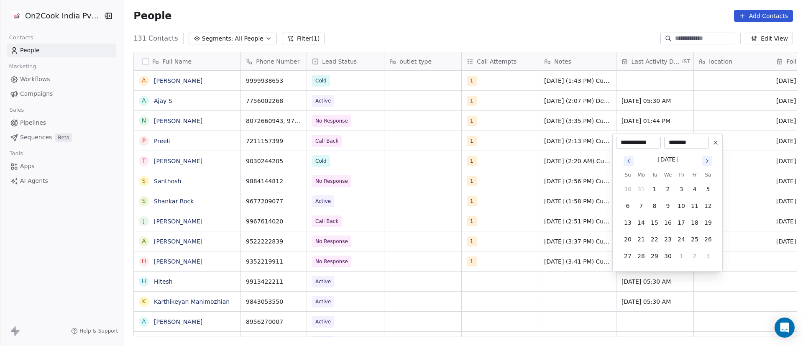
click at [706, 159] on icon "Go to next month" at bounding box center [707, 160] width 2 height 3
click at [704, 148] on button "Go to next month" at bounding box center [707, 144] width 10 height 10
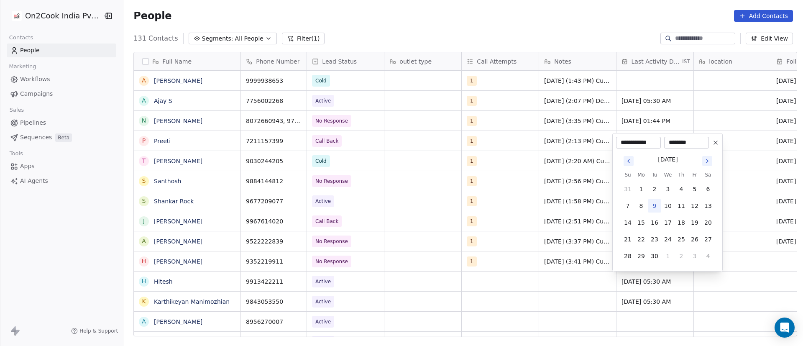
click at [658, 206] on button "9" at bounding box center [654, 205] width 13 height 13
type input "**********"
click at [551, 285] on html "On2Cook India Pvt. Ltd. Contacts People Marketing Workflows Campaigns Sales Pip…" at bounding box center [401, 173] width 803 height 346
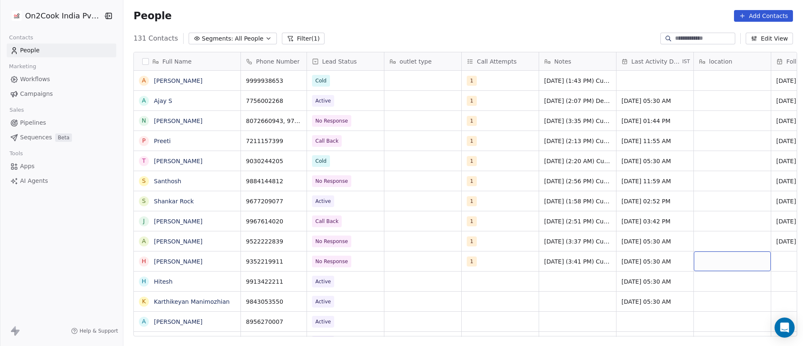
scroll to position [0, 61]
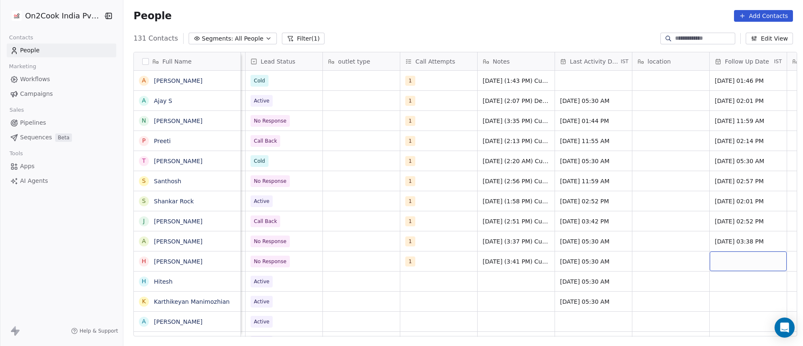
click at [733, 258] on div "grid" at bounding box center [747, 261] width 77 height 20
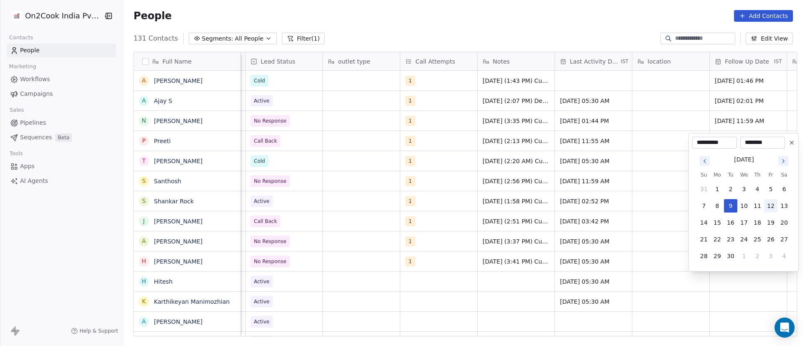
click at [771, 204] on button "12" at bounding box center [770, 205] width 13 height 13
type input "**********"
click at [546, 258] on html "On2Cook India Pvt. Ltd. Contacts People Marketing Workflows Campaigns Sales Pip…" at bounding box center [401, 173] width 803 height 346
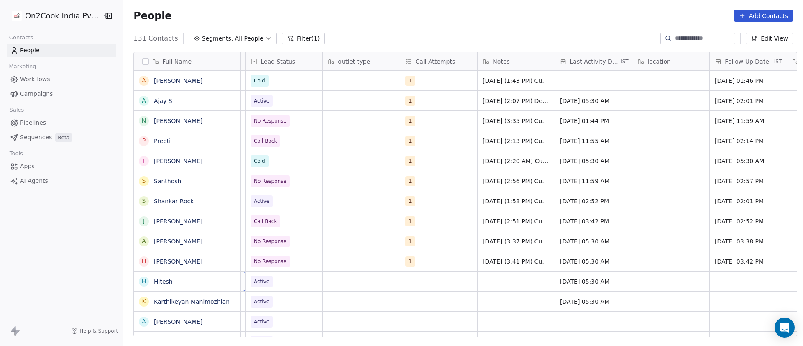
scroll to position [0, 0]
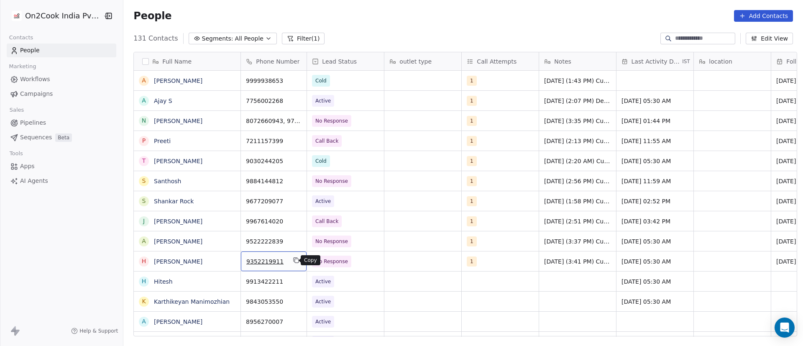
drag, startPoint x: 292, startPoint y: 262, endPoint x: 283, endPoint y: 265, distance: 9.3
click at [293, 262] on icon "grid" at bounding box center [296, 260] width 7 height 7
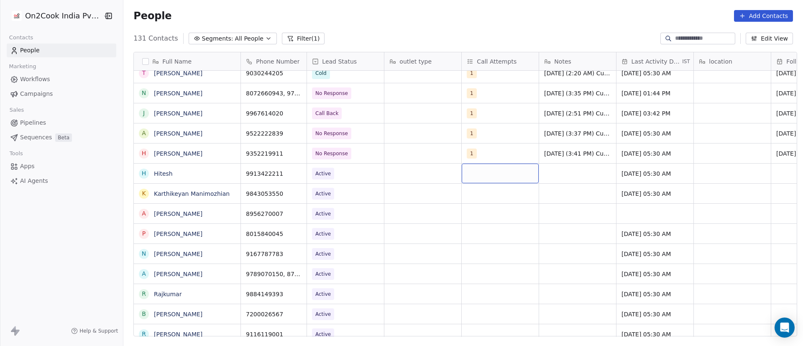
drag, startPoint x: 478, startPoint y: 171, endPoint x: 436, endPoint y: 174, distance: 41.9
click at [229, 175] on icon "grid" at bounding box center [231, 173] width 4 height 4
click at [294, 172] on icon "grid" at bounding box center [296, 172] width 7 height 7
click at [339, 176] on span "Active" at bounding box center [337, 174] width 51 height 12
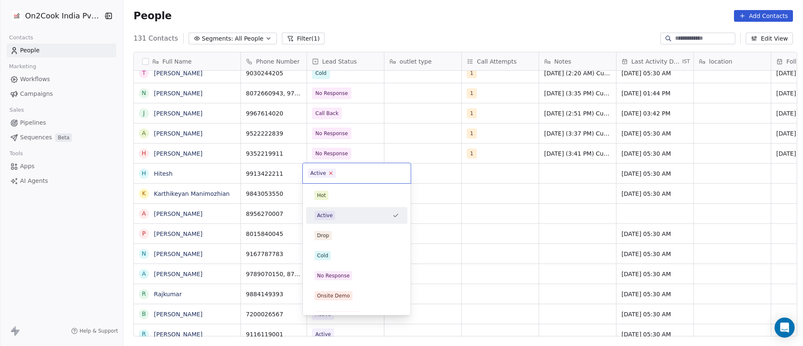
click at [331, 173] on icon at bounding box center [330, 172] width 5 height 5
click at [340, 252] on div "Cold" at bounding box center [356, 255] width 94 height 13
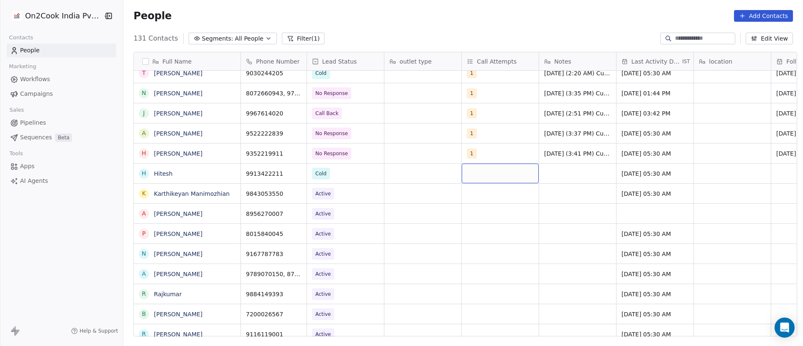
click at [473, 174] on div "grid" at bounding box center [500, 173] width 77 height 20
click at [473, 193] on button "Suggestions" at bounding box center [472, 195] width 7 height 7
click at [571, 178] on html "On2Cook India Pvt. Ltd. Contacts People Marketing Workflows Campaigns Sales Pip…" at bounding box center [401, 173] width 803 height 346
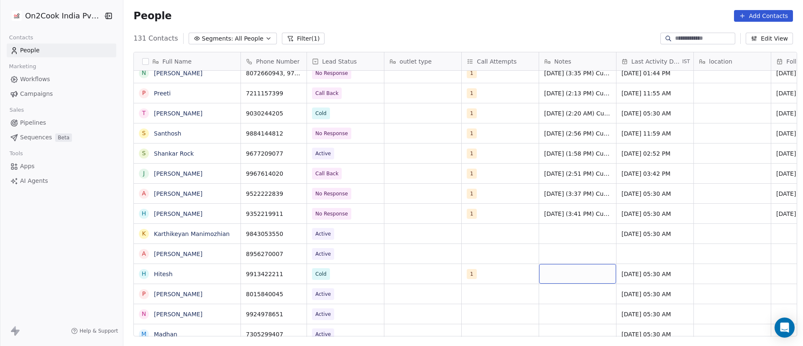
click at [566, 272] on div "grid" at bounding box center [577, 274] width 77 height 20
paste textarea "**********"
type textarea "**********"
click at [635, 274] on html "On2Cook India Pvt. Ltd. Contacts People Marketing Workflows Campaigns Sales Pip…" at bounding box center [401, 173] width 803 height 346
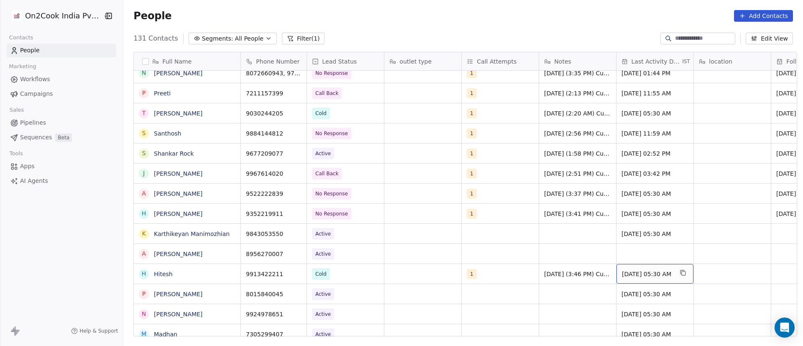
click at [635, 275] on span "[DATE] 05:30 AM" at bounding box center [647, 274] width 51 height 8
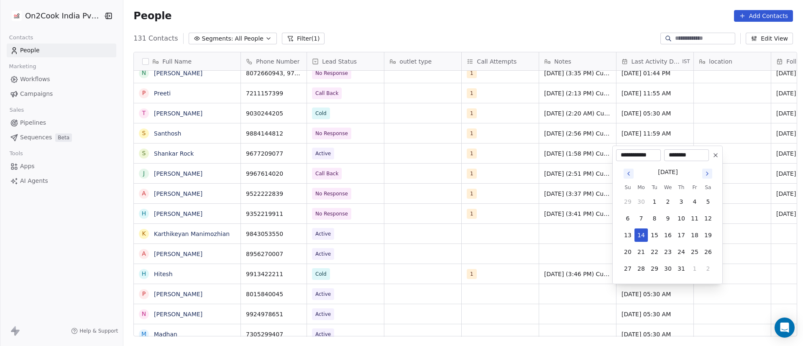
click at [706, 176] on icon "Go to next month" at bounding box center [707, 173] width 7 height 7
click at [707, 158] on icon "Go to next month" at bounding box center [707, 156] width 2 height 3
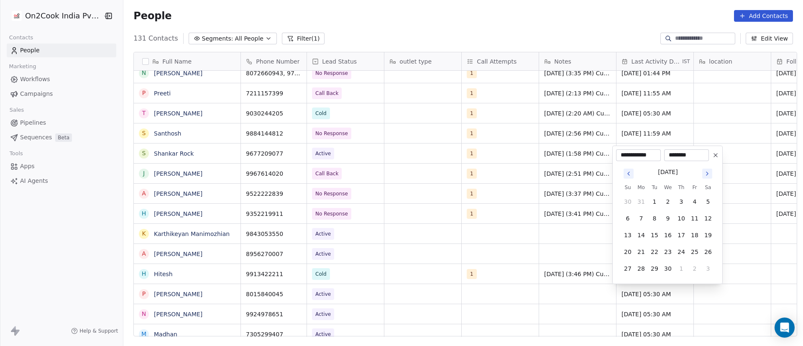
click at [707, 171] on icon "Go to next month" at bounding box center [707, 173] width 7 height 7
click at [707, 157] on icon "Go to next month" at bounding box center [707, 156] width 7 height 7
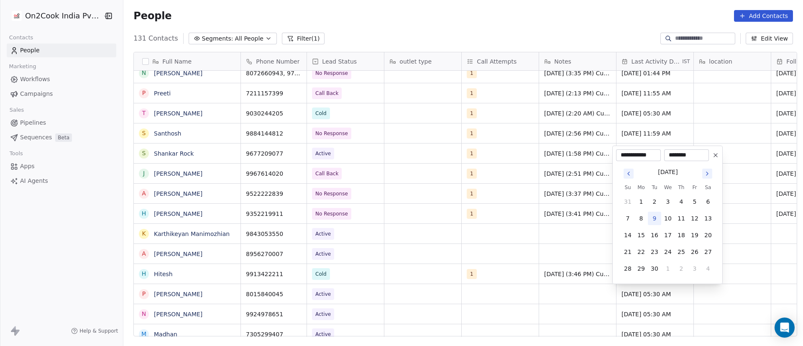
click at [656, 217] on button "9" at bounding box center [654, 218] width 13 height 13
type input "**********"
click at [551, 249] on html "On2Cook India Pvt. Ltd. Contacts People Marketing Workflows Campaigns Sales Pip…" at bounding box center [401, 173] width 803 height 346
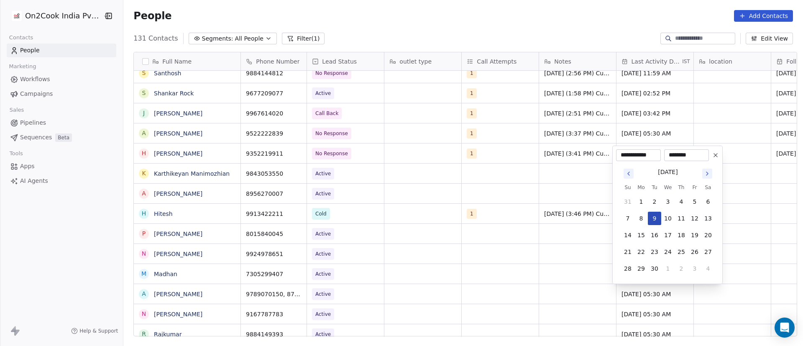
click at [653, 217] on button "9" at bounding box center [654, 218] width 13 height 13
click at [534, 227] on html "On2Cook India Pvt. Ltd. Contacts People Marketing Workflows Campaigns Sales Pip…" at bounding box center [401, 173] width 803 height 346
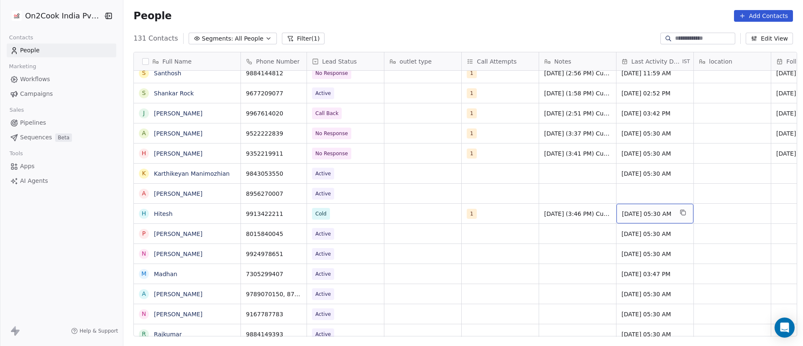
click at [630, 211] on span "[DATE] 05:30 AM" at bounding box center [647, 213] width 51 height 8
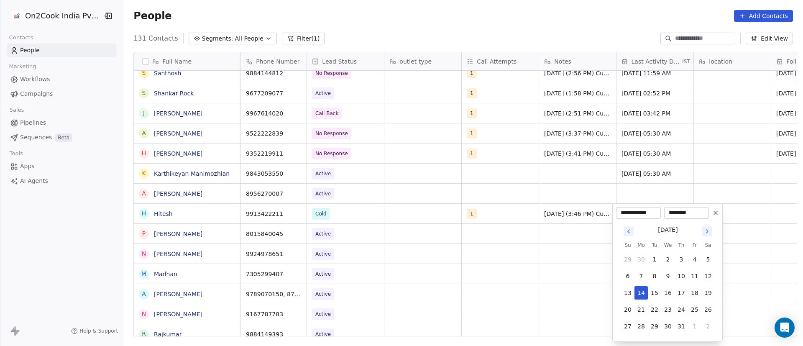
click at [707, 228] on icon "Go to next month" at bounding box center [707, 231] width 7 height 7
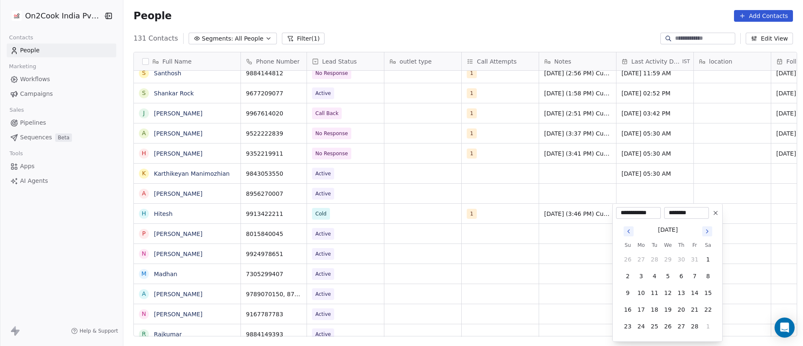
click at [707, 228] on html "On2Cook India Pvt. Ltd. Contacts People Marketing Workflows Campaigns Sales Pip…" at bounding box center [401, 173] width 803 height 346
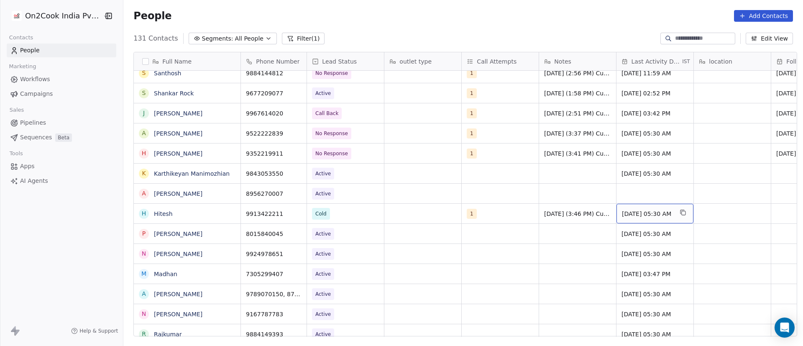
click at [630, 211] on span "[DATE] 05:30 AM" at bounding box center [647, 213] width 51 height 8
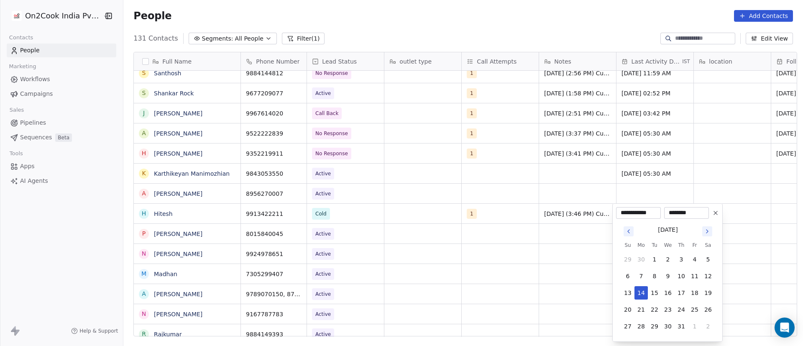
click at [709, 229] on icon "Go to next month" at bounding box center [707, 231] width 7 height 7
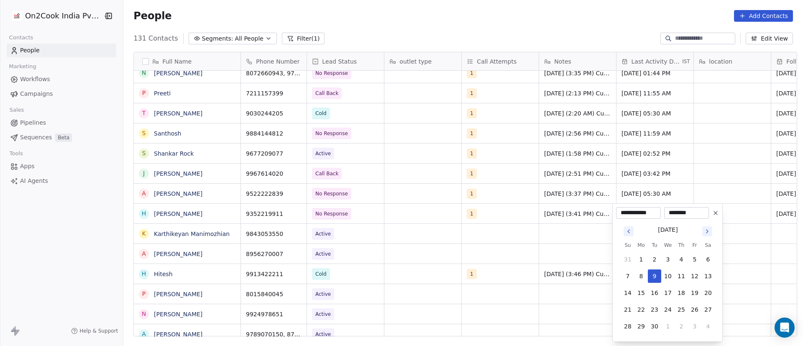
click at [709, 229] on button "Go to next month" at bounding box center [707, 231] width 10 height 10
click at [434, 205] on html "On2Cook India Pvt. Ltd. Contacts People Marketing Workflows Campaigns Sales Pip…" at bounding box center [401, 173] width 803 height 346
click at [485, 132] on html "On2Cook India Pvt. Ltd. Contacts People Marketing Workflows Campaigns Sales Pip…" at bounding box center [401, 173] width 803 height 346
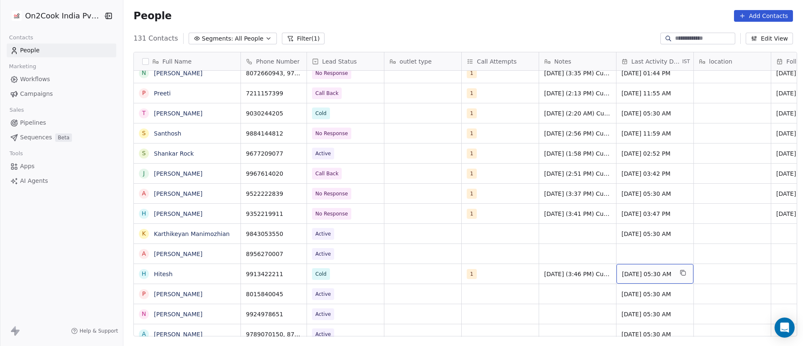
click at [643, 273] on span "[DATE] 05:30 AM" at bounding box center [647, 274] width 51 height 8
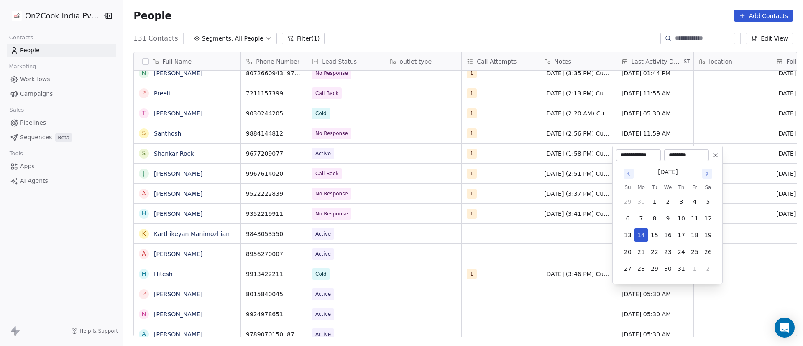
click at [707, 174] on icon "Go to next month" at bounding box center [707, 173] width 2 height 3
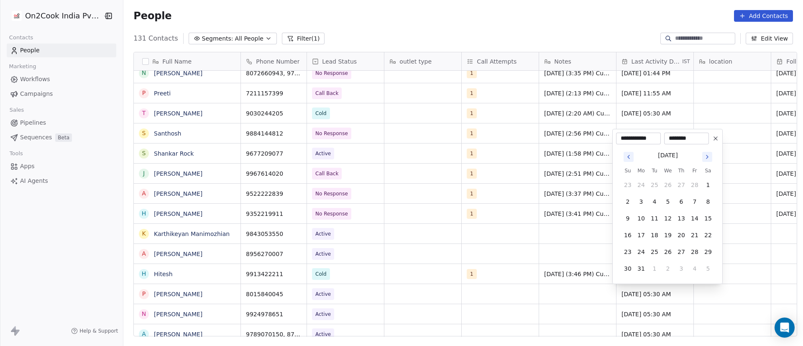
click at [710, 159] on icon "Go to next month" at bounding box center [707, 156] width 7 height 7
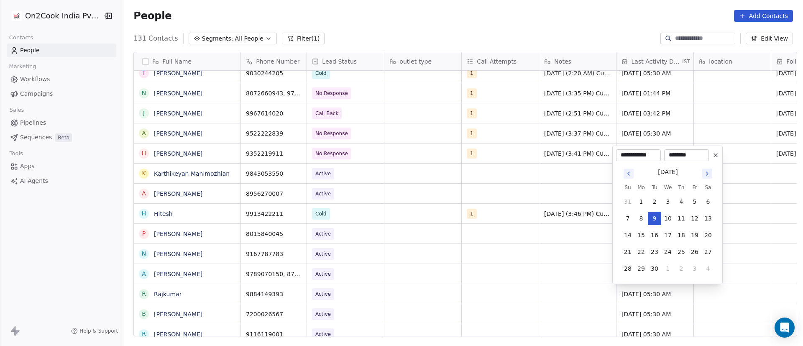
click at [437, 207] on html "On2Cook India Pvt. Ltd. Contacts People Marketing Workflows Campaigns Sales Pip…" at bounding box center [401, 173] width 803 height 346
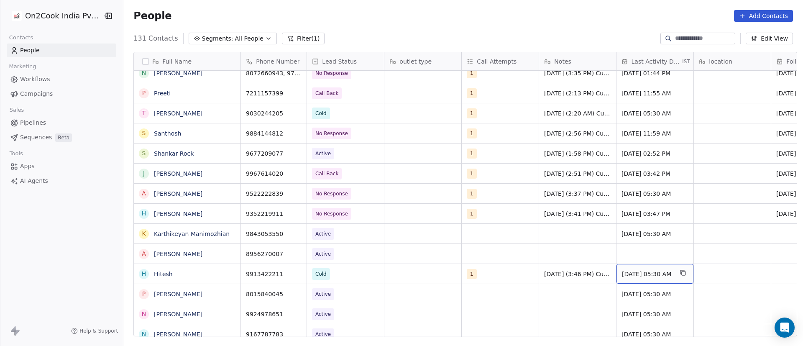
click at [643, 274] on span "[DATE] 05:30 AM" at bounding box center [647, 274] width 51 height 8
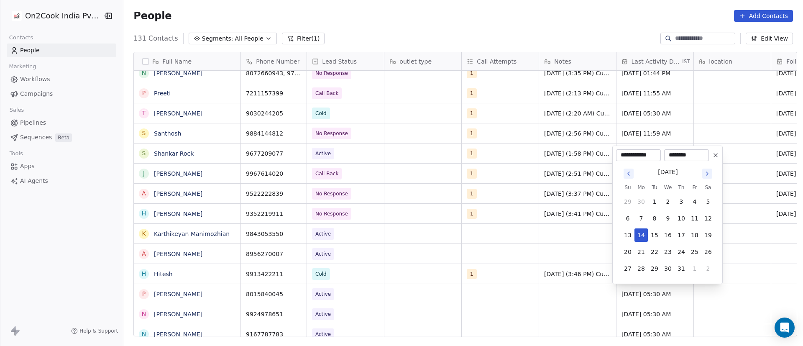
click at [708, 176] on icon "Go to next month" at bounding box center [707, 173] width 7 height 7
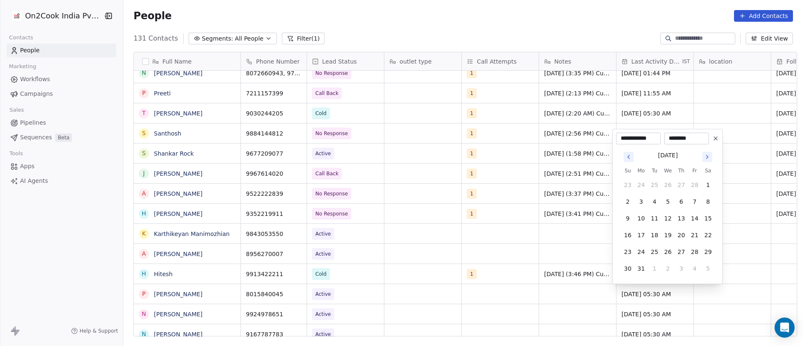
click at [708, 161] on button "Go to next month" at bounding box center [707, 157] width 10 height 10
click at [705, 175] on icon "Go to next month" at bounding box center [707, 173] width 7 height 7
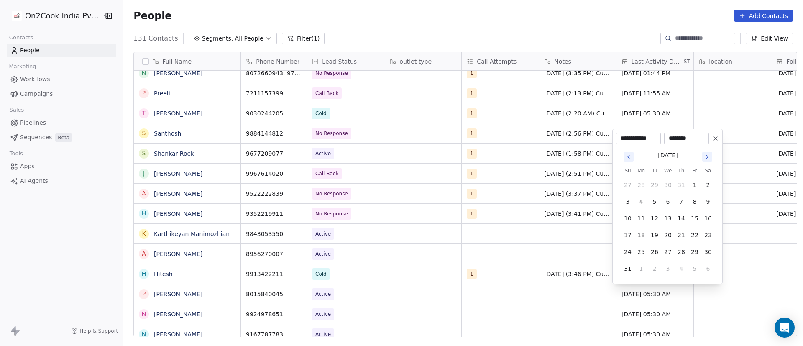
click at [707, 159] on icon "Go to next month" at bounding box center [707, 156] width 7 height 7
click at [656, 219] on button "9" at bounding box center [654, 218] width 13 height 13
type input "**********"
click at [557, 251] on html "On2Cook India Pvt. Ltd. Contacts People Marketing Workflows Campaigns Sales Pip…" at bounding box center [401, 173] width 803 height 346
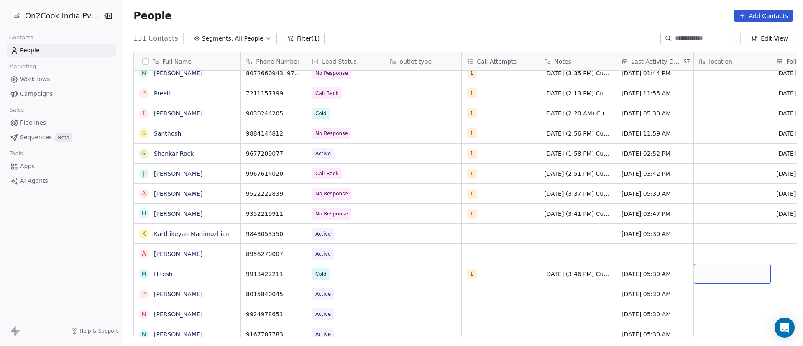
scroll to position [0, 61]
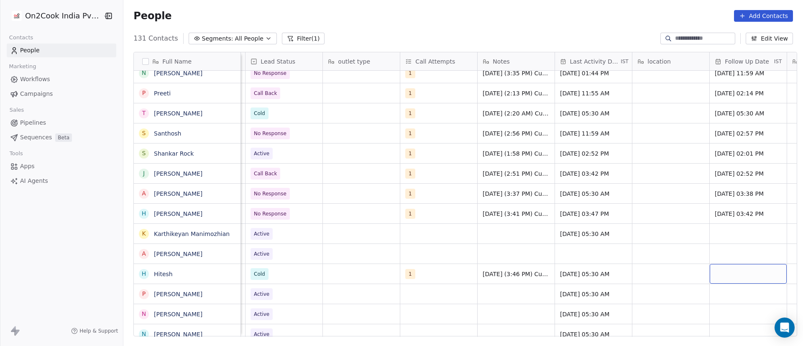
click at [717, 273] on div "grid" at bounding box center [747, 274] width 77 height 20
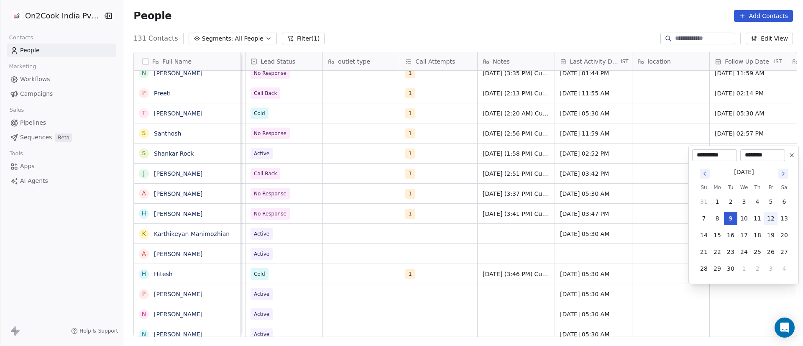
click at [769, 215] on button "12" at bounding box center [770, 218] width 13 height 13
type input "**********"
click at [432, 278] on html "On2Cook India Pvt. Ltd. Contacts People Marketing Workflows Campaigns Sales Pip…" at bounding box center [401, 173] width 803 height 346
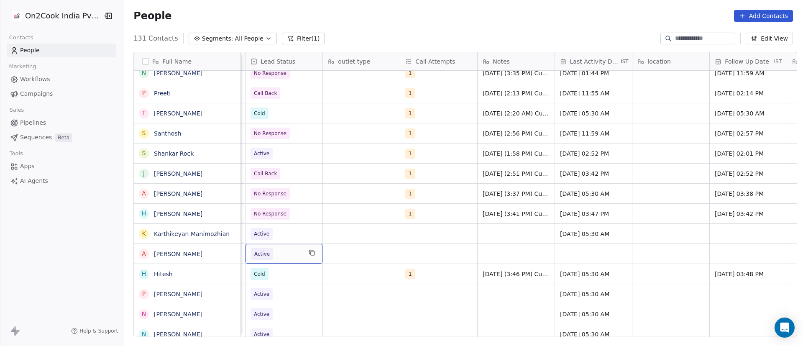
scroll to position [0, 0]
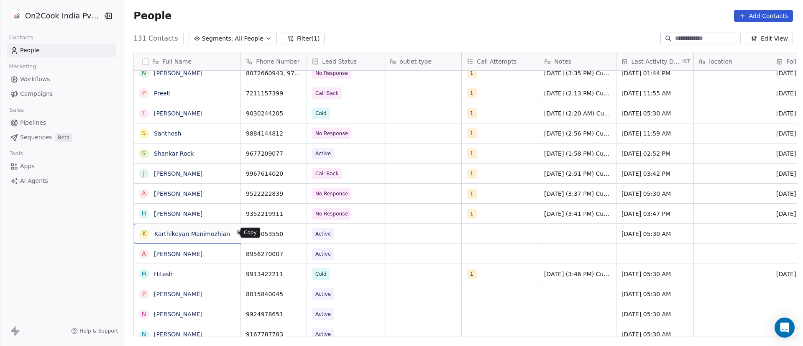
click at [237, 233] on icon "grid" at bounding box center [240, 232] width 7 height 7
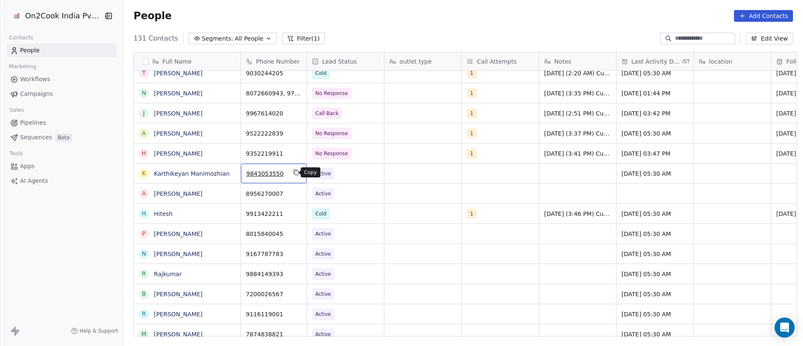
click at [294, 170] on icon "grid" at bounding box center [296, 172] width 7 height 7
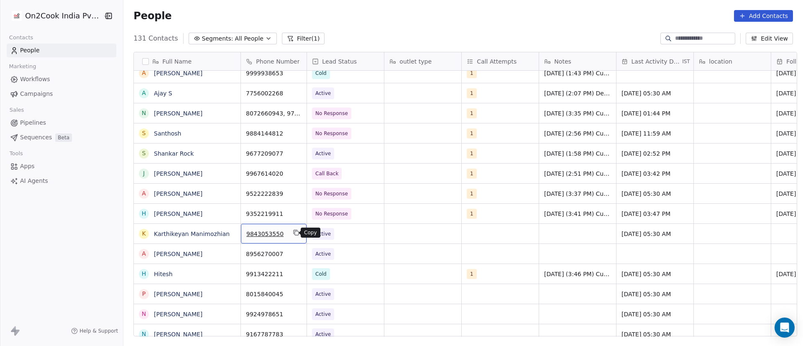
click at [291, 235] on button "grid" at bounding box center [296, 232] width 10 height 10
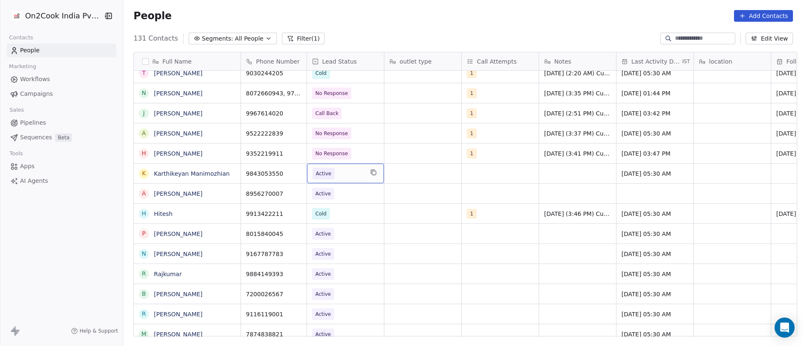
click at [341, 176] on span "Active" at bounding box center [337, 174] width 51 height 12
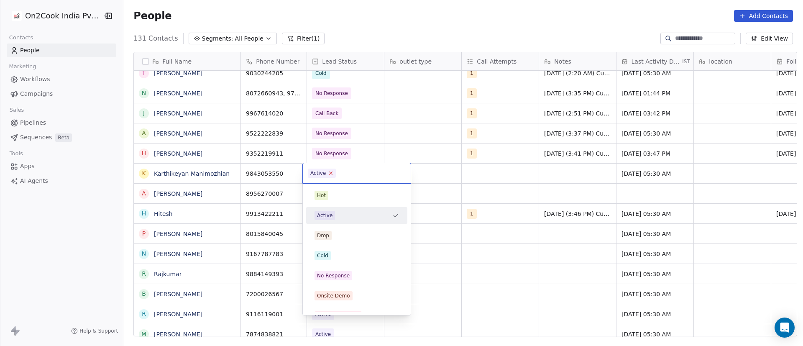
click at [331, 172] on icon at bounding box center [330, 172] width 5 height 5
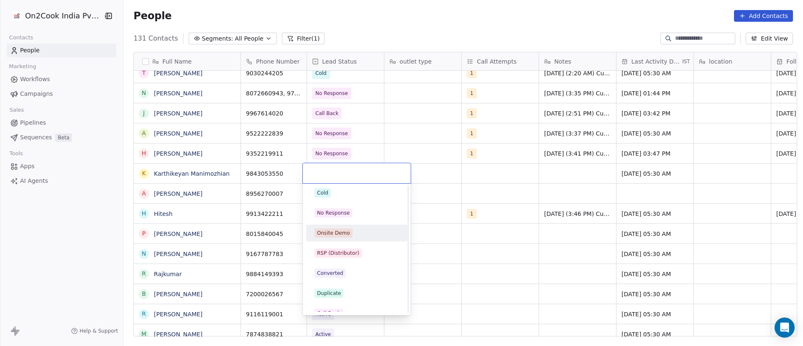
scroll to position [125, 0]
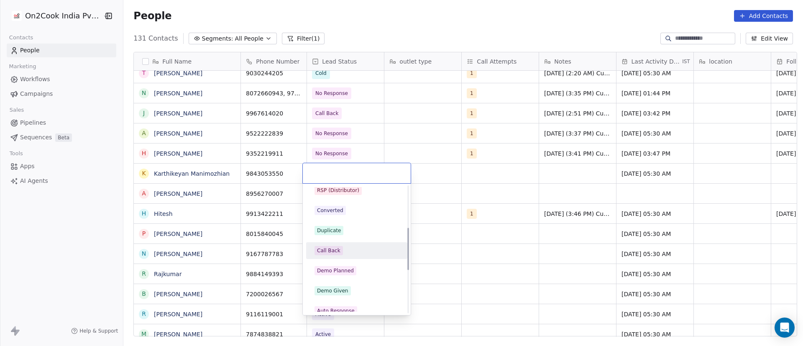
click at [348, 247] on div "Call Back" at bounding box center [356, 250] width 84 height 9
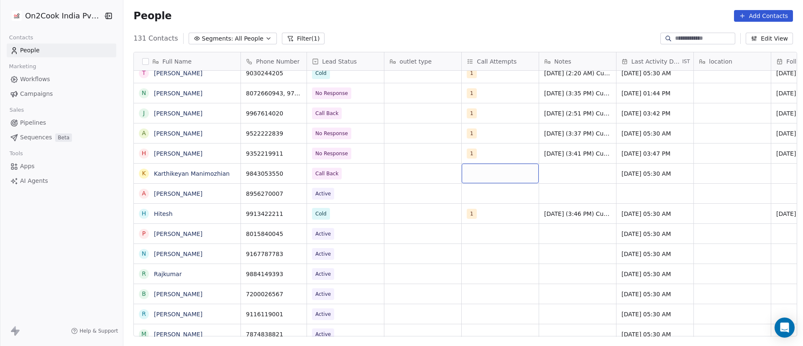
click at [467, 170] on div "grid" at bounding box center [500, 173] width 77 height 20
click at [469, 196] on button "Suggestions" at bounding box center [472, 195] width 7 height 7
click at [584, 168] on html "On2Cook India Pvt. Ltd. Contacts People Marketing Workflows Campaigns Sales Pip…" at bounding box center [401, 173] width 803 height 346
click at [553, 171] on div "grid" at bounding box center [577, 173] width 77 height 20
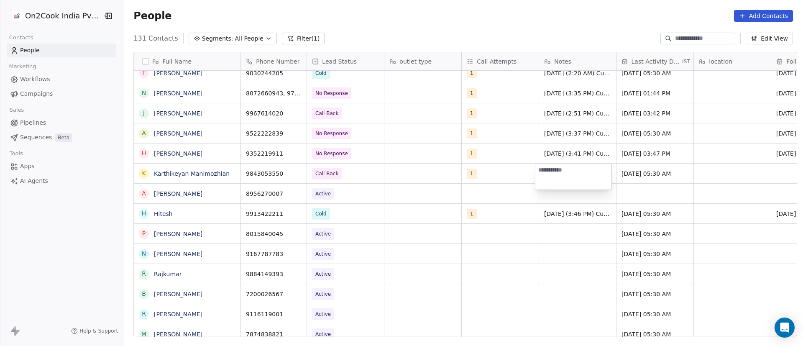
click at [553, 171] on textarea at bounding box center [573, 176] width 76 height 26
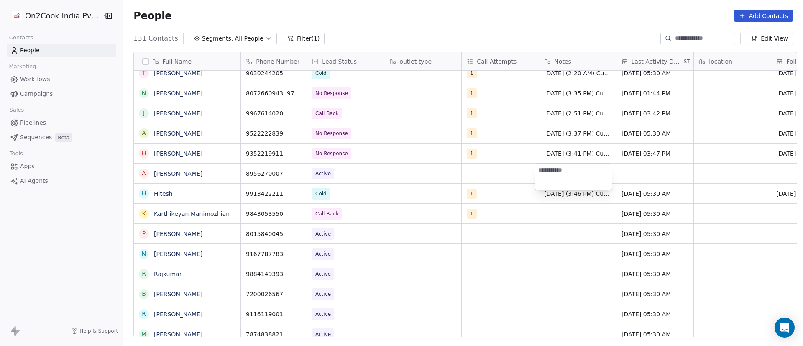
paste textarea "**********"
type textarea "**********"
click at [638, 177] on html "On2Cook India Pvt. Ltd. Contacts People Marketing Workflows Campaigns Sales Pip…" at bounding box center [401, 173] width 803 height 346
click at [639, 171] on div "grid" at bounding box center [654, 173] width 77 height 20
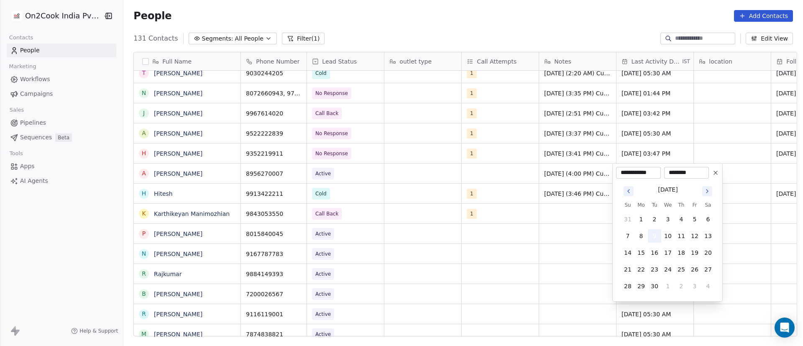
click at [653, 232] on button "9" at bounding box center [654, 235] width 13 height 13
click at [714, 149] on html "On2Cook India Pvt. Ltd. Contacts People Marketing Workflows Campaigns Sales Pip…" at bounding box center [401, 173] width 803 height 346
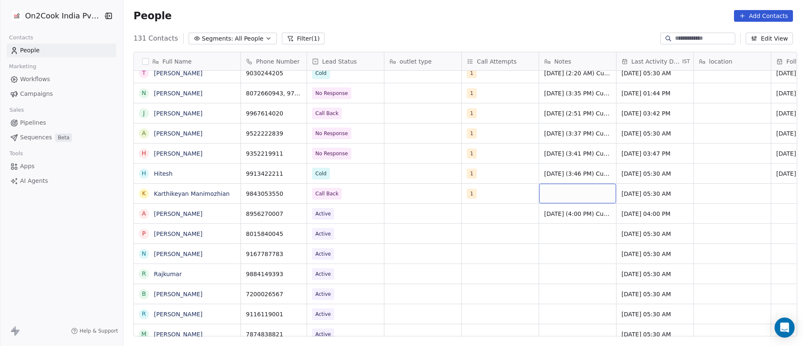
click at [559, 194] on div "grid" at bounding box center [577, 194] width 77 height 20
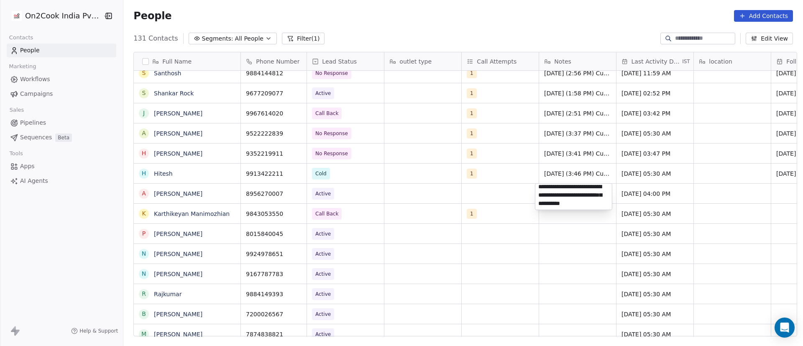
type textarea "**********"
drag, startPoint x: 564, startPoint y: 238, endPoint x: 538, endPoint y: 191, distance: 54.1
click at [538, 191] on textarea "**********" at bounding box center [573, 215] width 77 height 62
type textarea "**********"
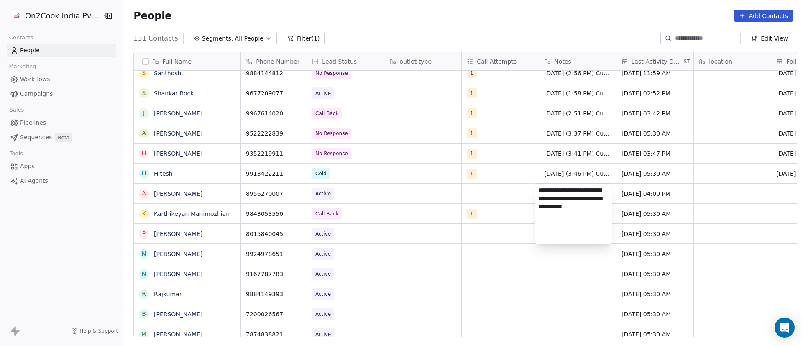
click at [482, 190] on html "On2Cook India Pvt. Ltd. Contacts People Marketing Workflows Campaigns Sales Pip…" at bounding box center [401, 173] width 803 height 346
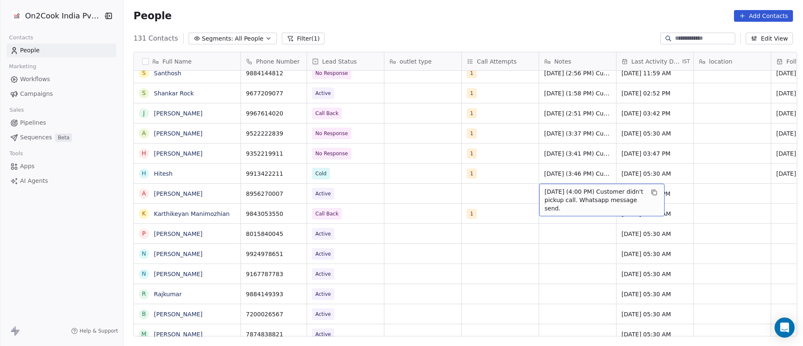
click at [557, 194] on span "[DATE] (4:00 PM) Customer didn't pickup call. Whatsapp message send." at bounding box center [593, 199] width 99 height 25
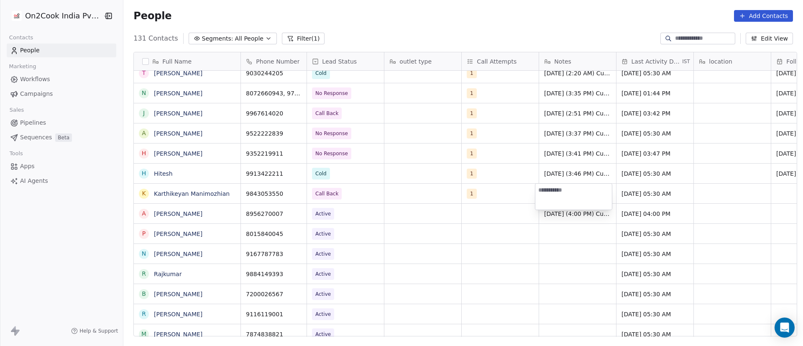
click at [454, 238] on html "On2Cook India Pvt. Ltd. Contacts People Marketing Workflows Campaigns Sales Pip…" at bounding box center [401, 173] width 803 height 346
click at [564, 194] on div "grid" at bounding box center [577, 194] width 77 height 20
type textarea "**********"
click at [633, 190] on html "On2Cook India Pvt. Ltd. Contacts People Marketing Workflows Campaigns Sales Pip…" at bounding box center [401, 173] width 803 height 346
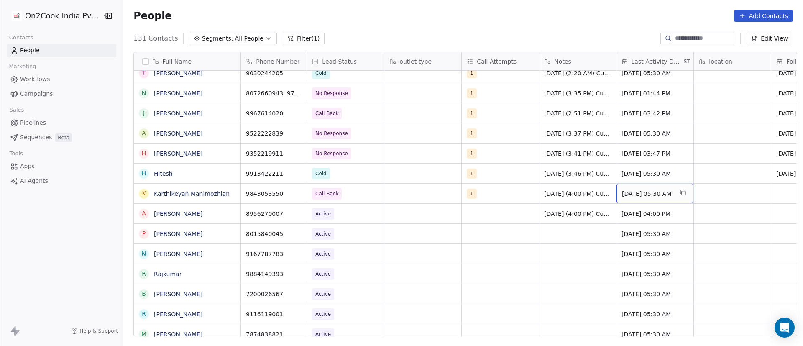
click at [637, 194] on span "[DATE] 05:30 AM" at bounding box center [647, 193] width 51 height 8
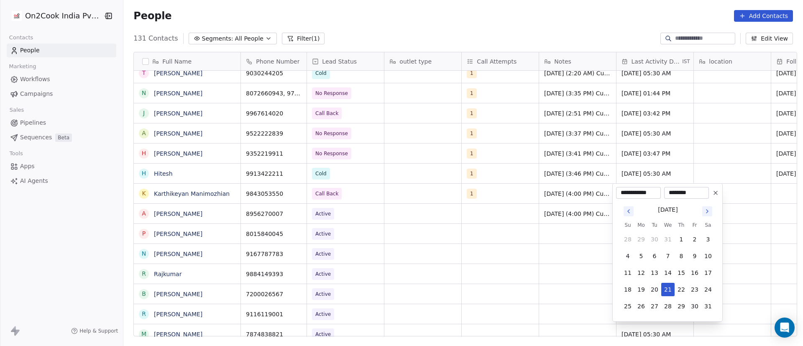
click at [709, 212] on icon "Go to next month" at bounding box center [707, 211] width 7 height 7
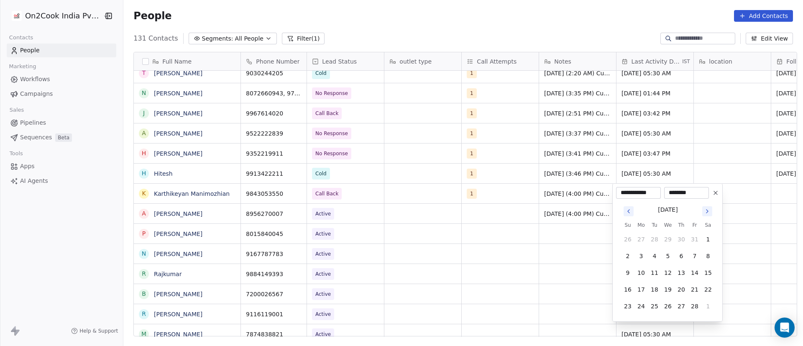
click at [708, 211] on icon "Go to next month" at bounding box center [707, 211] width 7 height 7
click at [707, 211] on icon "Go to next month" at bounding box center [707, 211] width 7 height 7
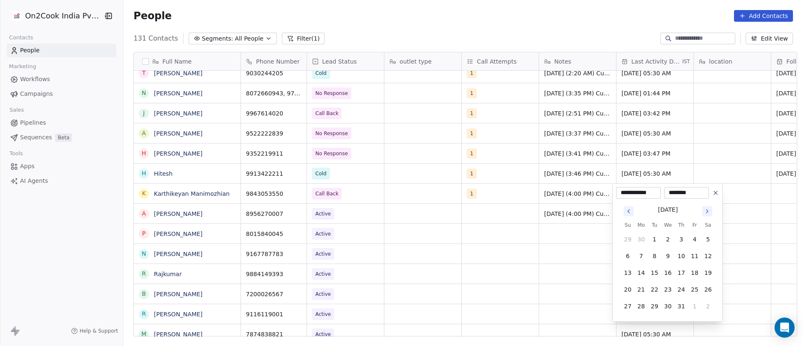
click at [707, 211] on icon "Go to next month" at bounding box center [707, 211] width 7 height 7
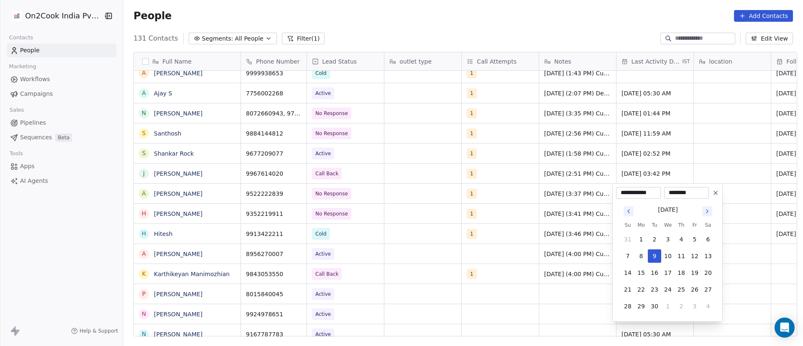
click at [565, 162] on html "On2Cook India Pvt. Ltd. Contacts People Marketing Workflows Campaigns Sales Pip…" at bounding box center [401, 173] width 803 height 346
click at [385, 277] on html "On2Cook India Pvt. Ltd. Contacts People Marketing Workflows Campaigns Sales Pip…" at bounding box center [401, 173] width 803 height 346
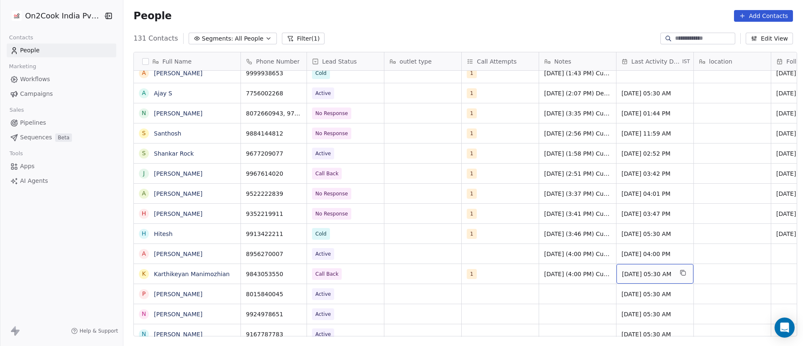
click at [654, 274] on span "[DATE] 05:30 AM" at bounding box center [647, 274] width 51 height 8
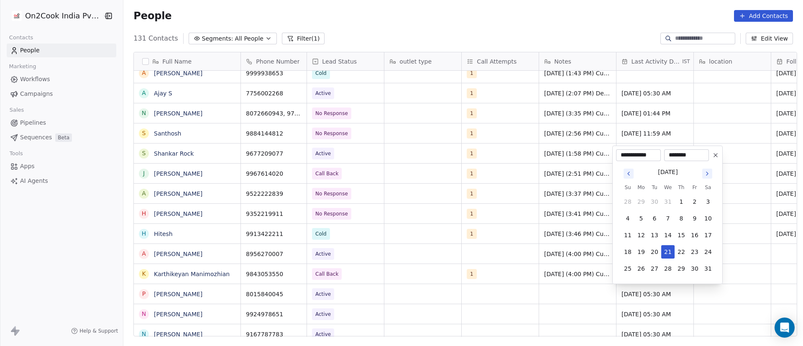
click at [707, 172] on icon "Go to next month" at bounding box center [707, 173] width 7 height 7
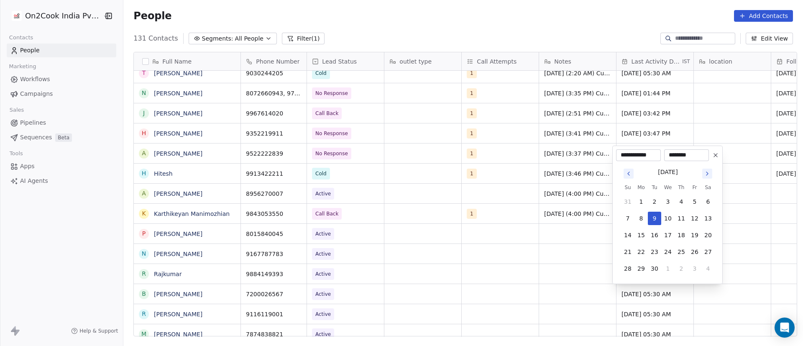
click at [748, 210] on html "On2Cook India Pvt. Ltd. Contacts People Marketing Workflows Campaigns Sales Pip…" at bounding box center [401, 173] width 803 height 346
click at [305, 264] on html "On2Cook India Pvt. Ltd. Contacts People Marketing Workflows Campaigns Sales Pip…" at bounding box center [401, 173] width 803 height 346
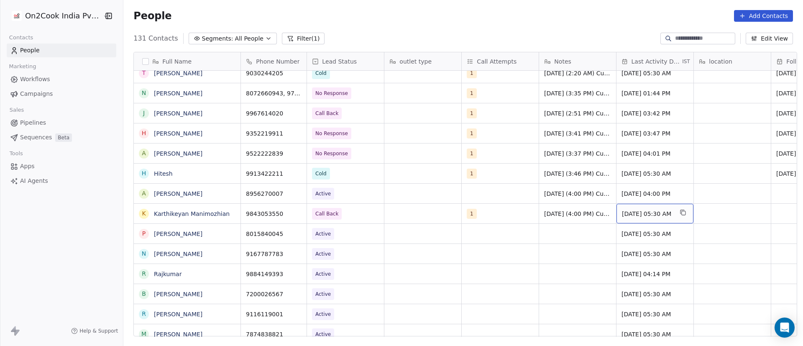
click at [667, 216] on span "[DATE] 05:30 AM" at bounding box center [647, 213] width 51 height 8
click at [637, 210] on span "[DATE] 05:30 AM" at bounding box center [647, 213] width 51 height 8
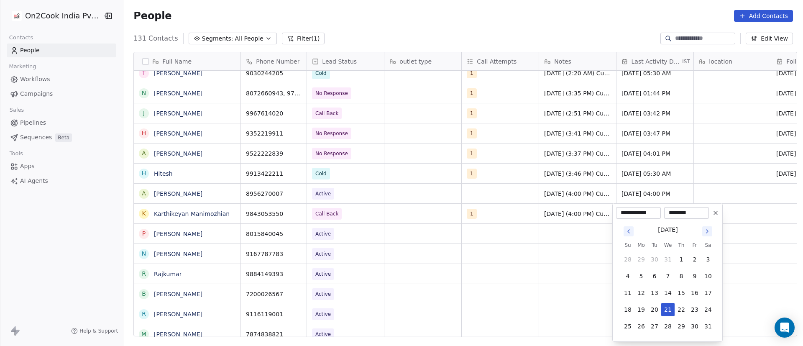
click at [708, 232] on icon "Go to next month" at bounding box center [707, 231] width 7 height 7
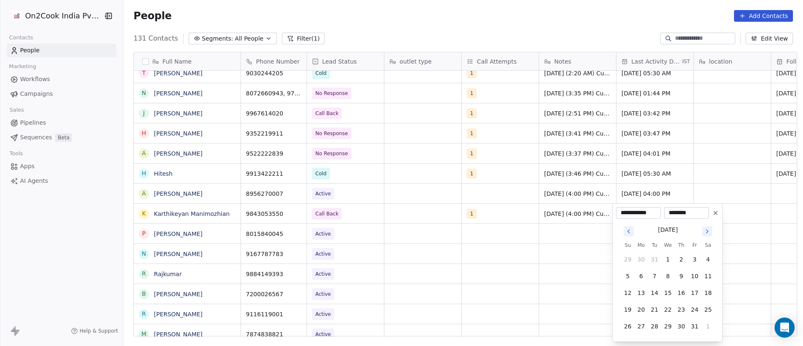
click at [708, 232] on icon "Go to next month" at bounding box center [707, 231] width 7 height 7
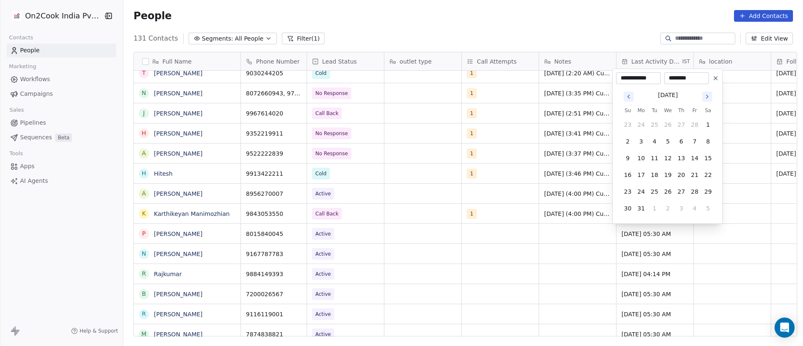
click at [704, 98] on icon "Go to next month" at bounding box center [707, 96] width 7 height 7
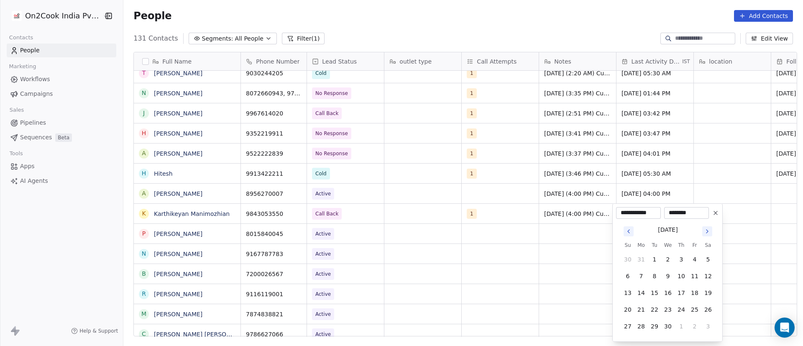
click at [707, 232] on icon "Go to next month" at bounding box center [707, 231] width 2 height 3
click at [707, 231] on icon "Go to next month" at bounding box center [707, 231] width 2 height 3
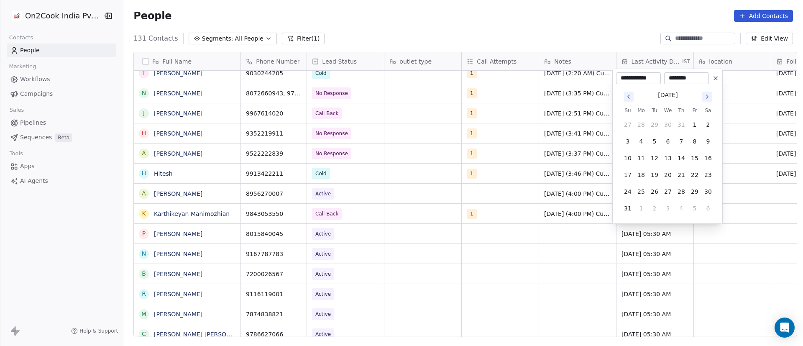
click at [710, 99] on icon "Go to next month" at bounding box center [707, 96] width 7 height 7
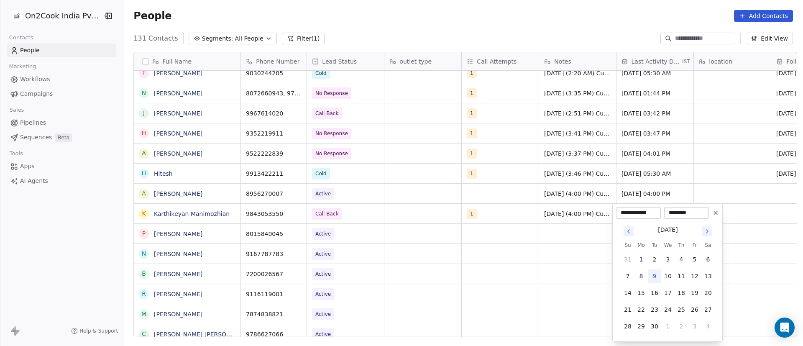
click at [654, 278] on button "9" at bounding box center [654, 275] width 13 height 13
type input "**********"
click at [536, 257] on html "On2Cook India Pvt. Ltd. Contacts People Marketing Workflows Campaigns Sales Pip…" at bounding box center [401, 173] width 803 height 346
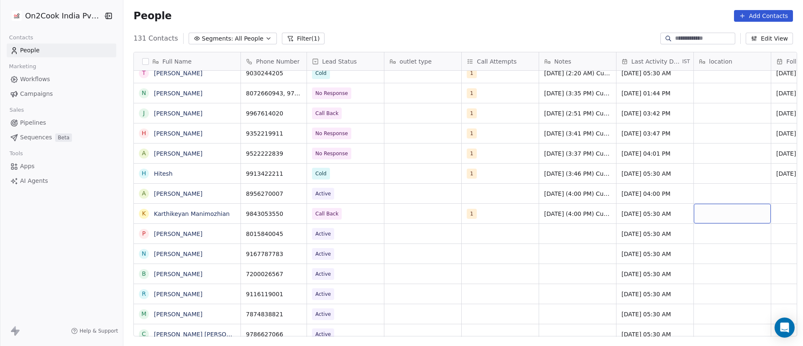
scroll to position [0, 61]
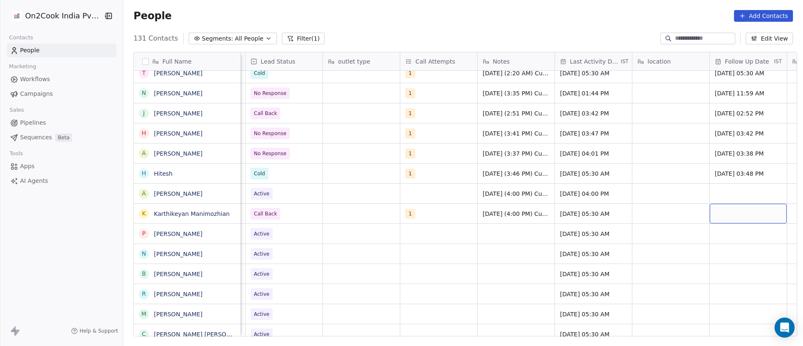
click at [735, 211] on div "grid" at bounding box center [747, 214] width 77 height 20
click at [734, 211] on div "grid" at bounding box center [747, 214] width 77 height 20
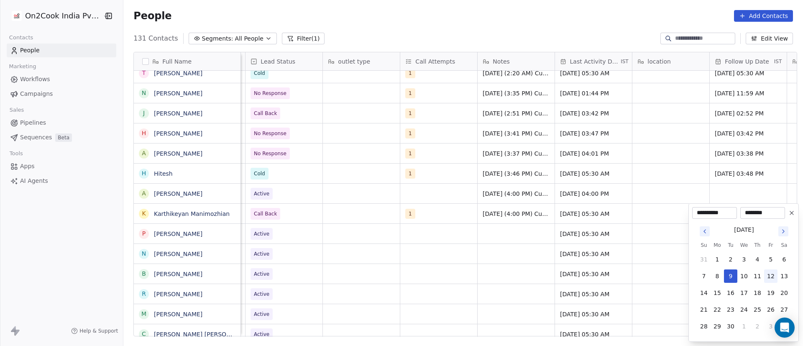
click at [770, 278] on button "12" at bounding box center [770, 275] width 13 height 13
type input "**********"
click at [622, 232] on html "On2Cook India Pvt. Ltd. Contacts People Marketing Workflows Campaigns Sales Pip…" at bounding box center [401, 173] width 803 height 346
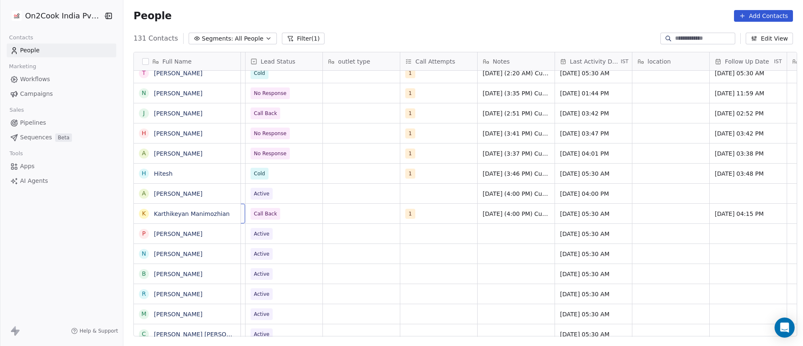
scroll to position [0, 0]
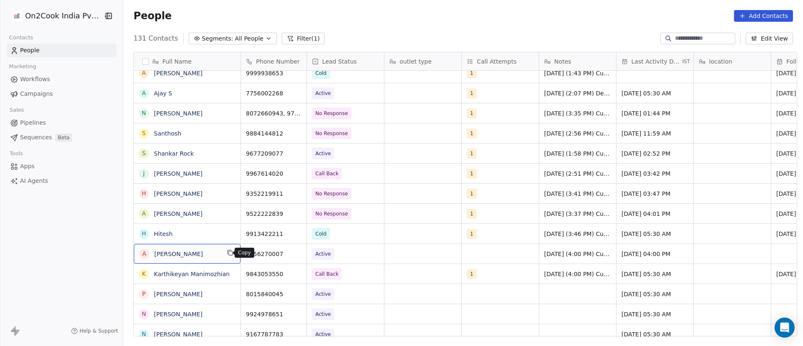
click at [227, 254] on icon "grid" at bounding box center [230, 252] width 7 height 7
click at [293, 255] on icon "grid" at bounding box center [296, 252] width 7 height 7
click at [352, 253] on span "Active" at bounding box center [337, 254] width 51 height 12
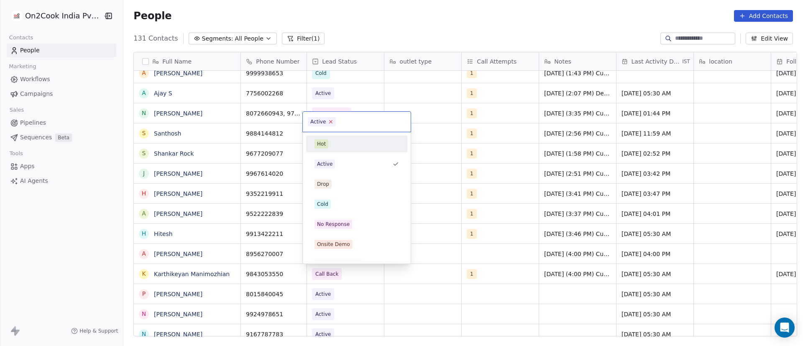
click at [330, 120] on icon at bounding box center [330, 121] width 5 height 5
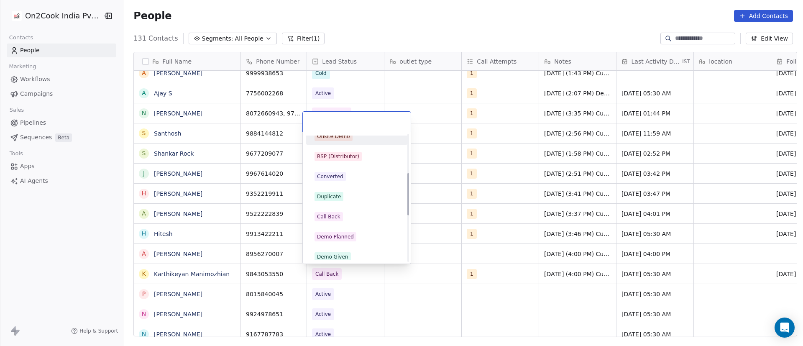
scroll to position [125, 0]
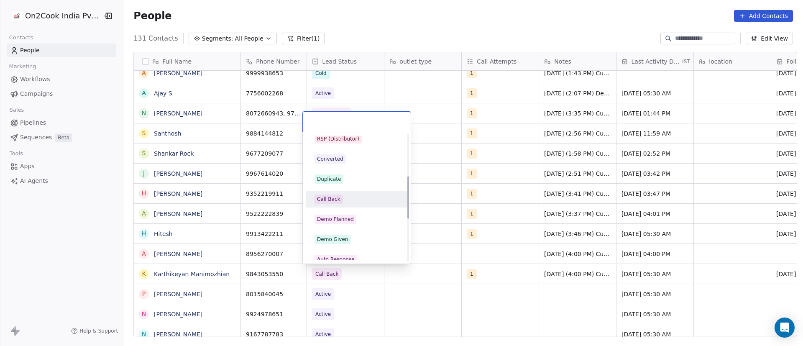
click at [355, 196] on div "Call Back" at bounding box center [356, 198] width 84 height 9
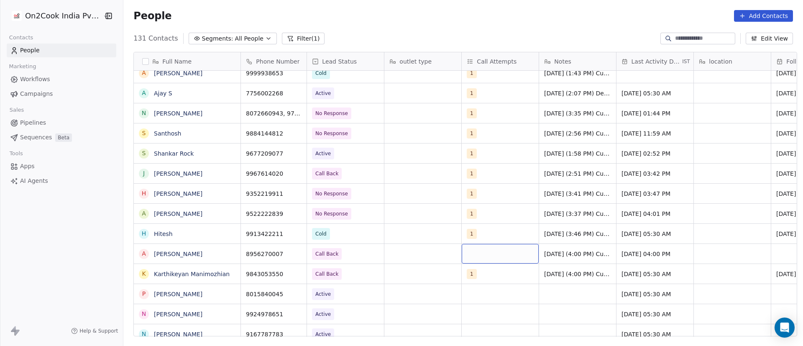
click at [475, 254] on div "grid" at bounding box center [500, 254] width 77 height 20
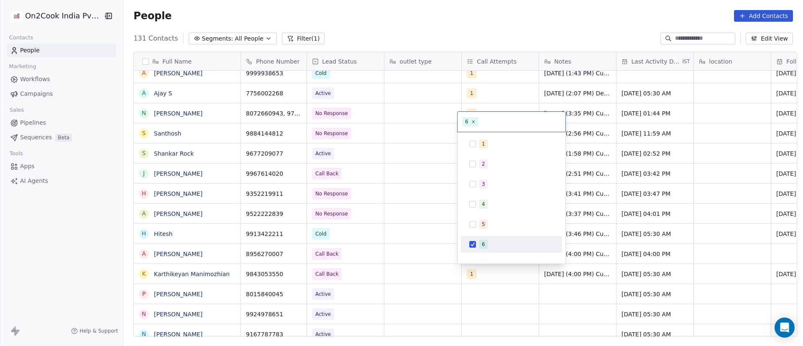
click at [477, 245] on div "6" at bounding box center [511, 243] width 94 height 13
click at [406, 225] on html "On2Cook India Pvt. Ltd. Contacts People Marketing Workflows Campaigns Sales Pip…" at bounding box center [401, 173] width 803 height 346
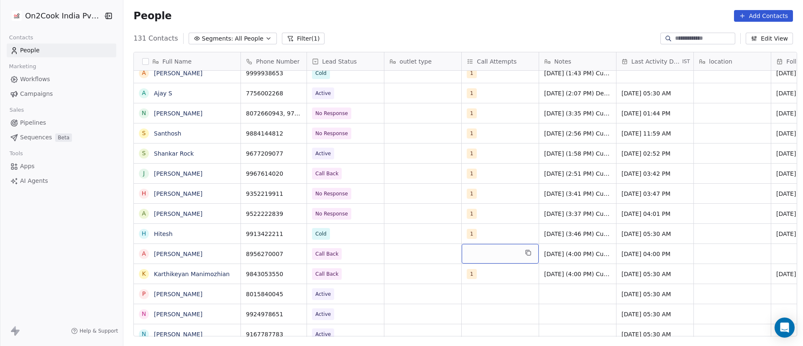
click at [480, 250] on div "grid" at bounding box center [500, 254] width 77 height 20
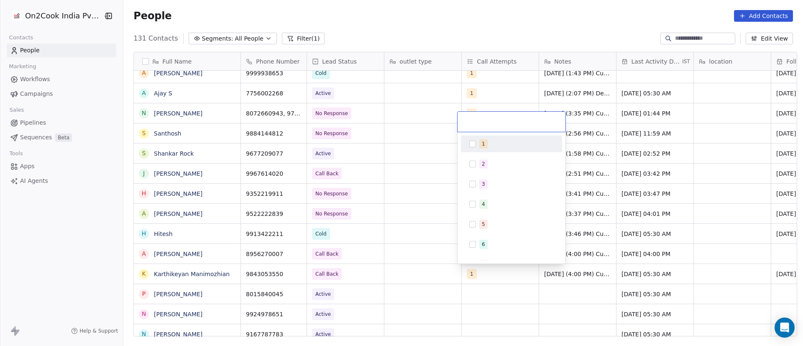
click at [474, 143] on button "Suggestions" at bounding box center [472, 143] width 7 height 7
click at [388, 171] on html "On2Cook India Pvt. Ltd. Contacts People Marketing Workflows Campaigns Sales Pip…" at bounding box center [401, 173] width 803 height 346
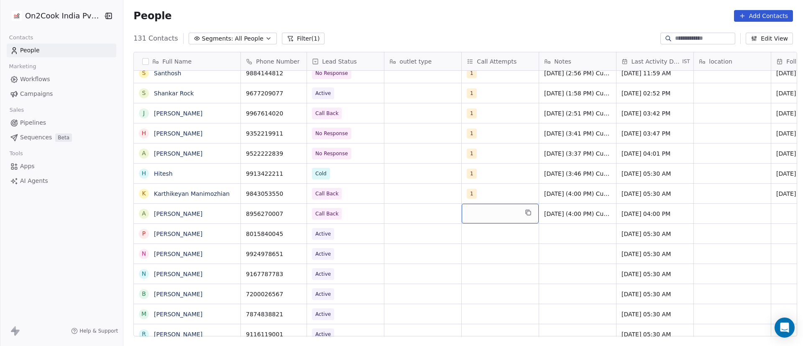
click at [466, 216] on div "grid" at bounding box center [500, 214] width 77 height 20
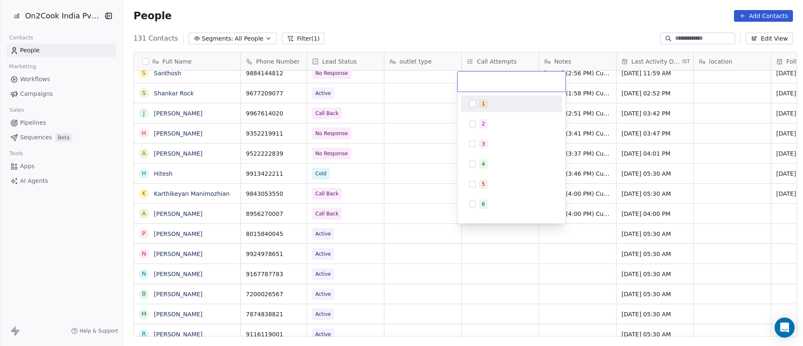
click at [472, 105] on button "Suggestions" at bounding box center [472, 103] width 7 height 7
click at [593, 213] on html "On2Cook India Pvt. Ltd. Contacts People Marketing Workflows Campaigns Sales Pip…" at bounding box center [401, 173] width 803 height 346
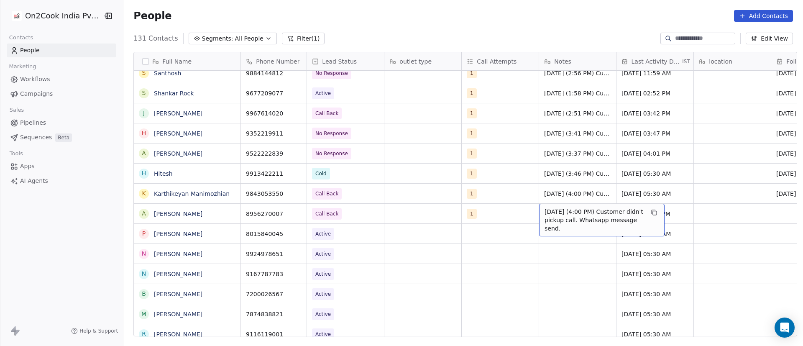
click at [562, 211] on span "[DATE] (4:00 PM) Customer didn't pickup call. Whatsapp message send." at bounding box center [593, 219] width 99 height 25
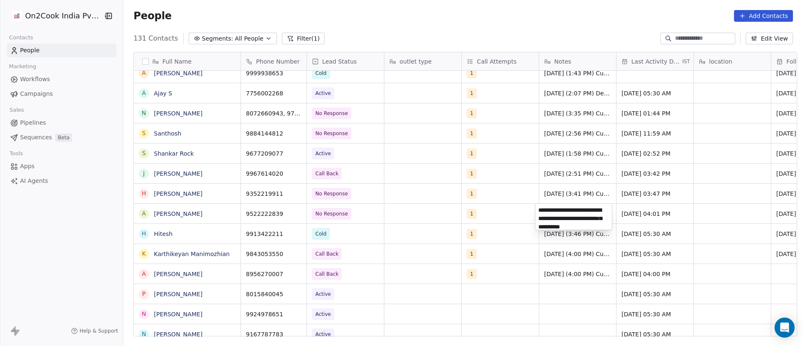
scroll to position [12, 0]
click at [497, 278] on html "On2Cook India Pvt. Ltd. Contacts People Marketing Workflows Campaigns Sales Pip…" at bounding box center [401, 173] width 803 height 346
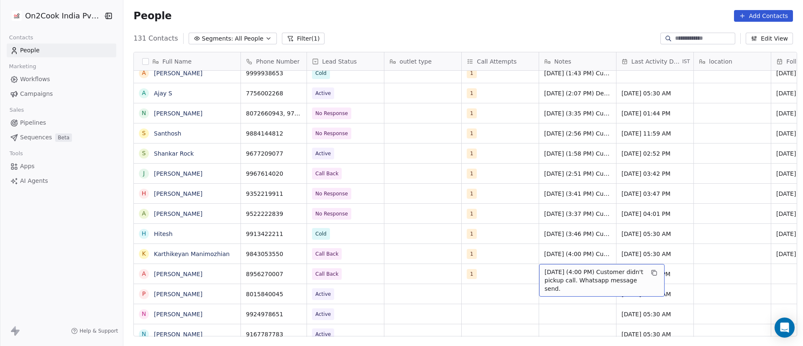
click at [564, 274] on span "[DATE] (4:00 PM) Customer didn't pickup call. Whatsapp message send." at bounding box center [593, 280] width 99 height 25
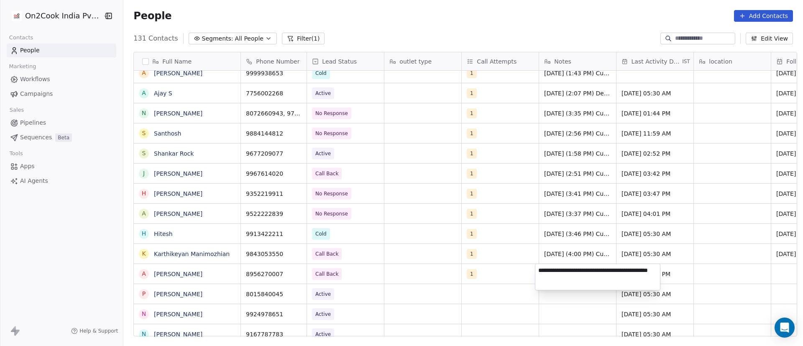
type textarea "**********"
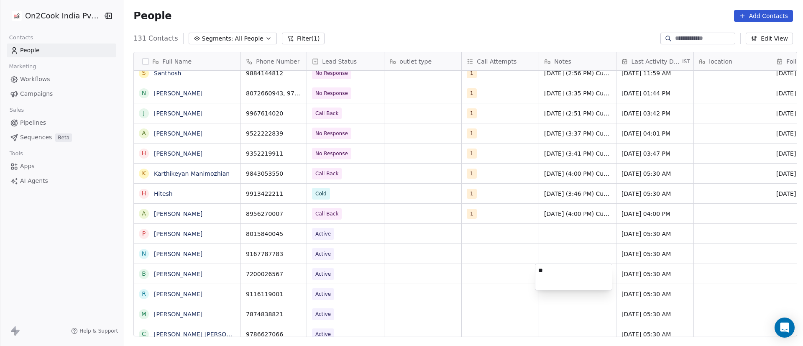
type textarea "*"
click at [567, 211] on html "On2Cook India Pvt. Ltd. Contacts People Marketing Workflows Campaigns Sales Pip…" at bounding box center [401, 173] width 803 height 346
click at [573, 214] on span "[DATE] (4:00 PM) Customer didn't pickup call. Whatsapp message send." at bounding box center [593, 219] width 99 height 25
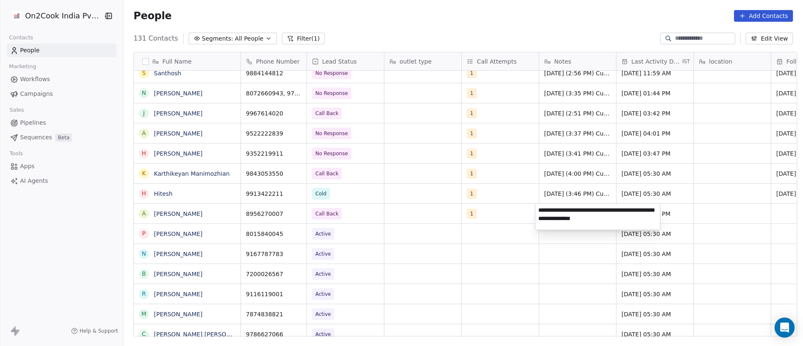
click at [573, 214] on textarea "**********" at bounding box center [597, 217] width 125 height 26
type textarea "**********"
click at [709, 216] on html "On2Cook India Pvt. Ltd. Contacts People Marketing Workflows Campaigns Sales Pip…" at bounding box center [401, 173] width 803 height 346
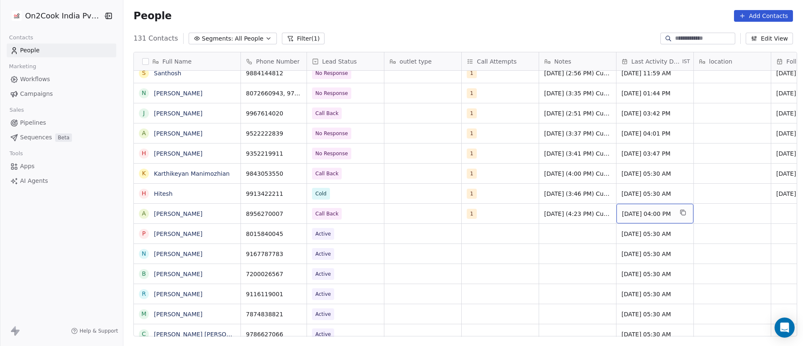
click at [632, 214] on span "[DATE] 04:00 PM" at bounding box center [647, 213] width 51 height 8
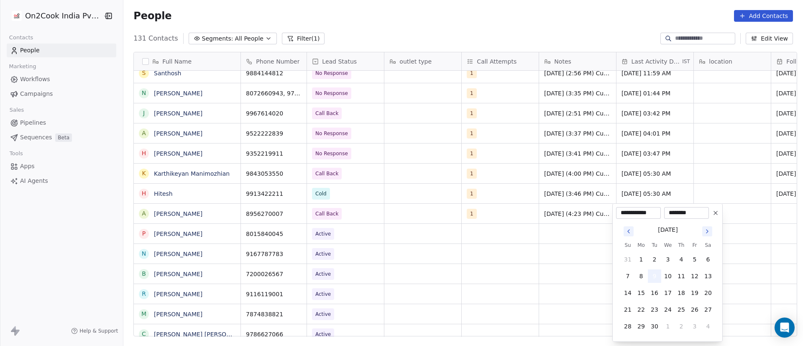
click at [654, 281] on button "9" at bounding box center [654, 275] width 13 height 13
click at [656, 276] on button "9" at bounding box center [654, 275] width 13 height 13
click at [739, 196] on html "On2Cook India Pvt. Ltd. Contacts People Marketing Workflows Campaigns Sales Pip…" at bounding box center [401, 173] width 803 height 346
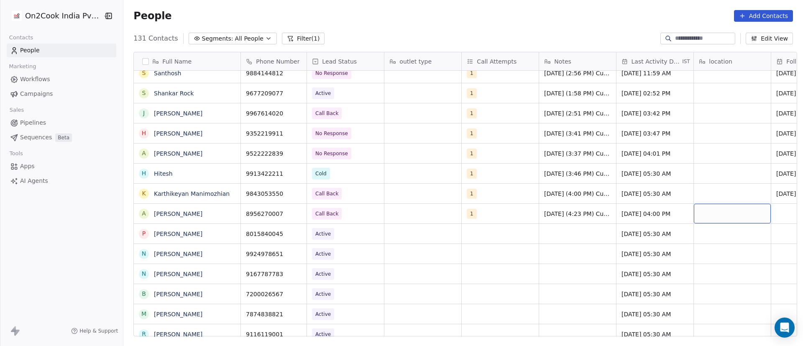
scroll to position [0, 61]
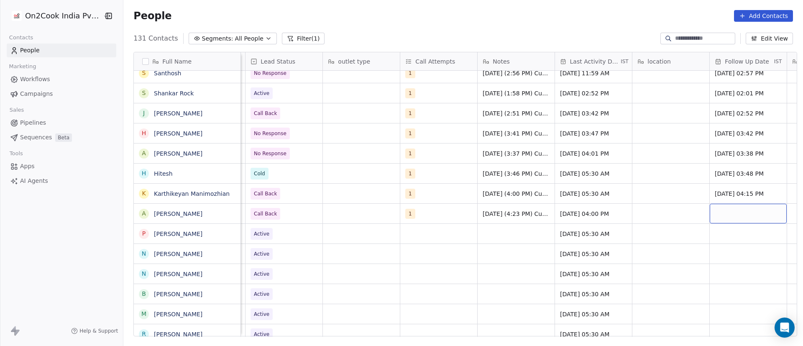
click at [733, 213] on div "grid" at bounding box center [747, 214] width 77 height 20
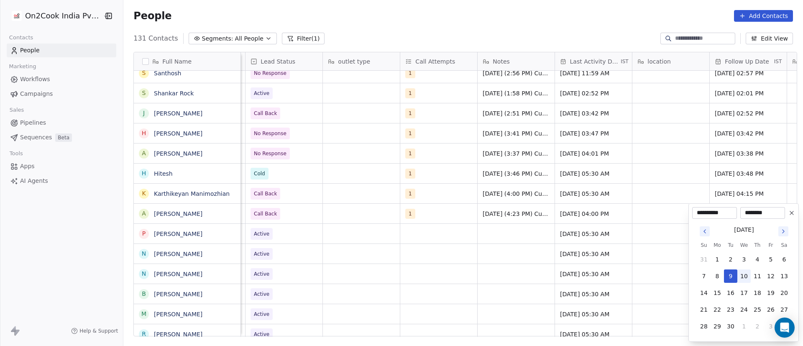
click at [743, 275] on button "10" at bounding box center [743, 275] width 13 height 13
type input "**********"
click at [659, 212] on html "On2Cook India Pvt. Ltd. Contacts People Marketing Workflows Campaigns Sales Pip…" at bounding box center [401, 173] width 803 height 346
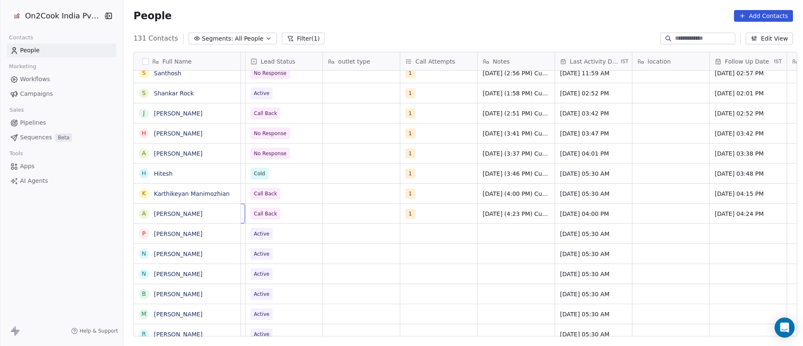
scroll to position [0, 0]
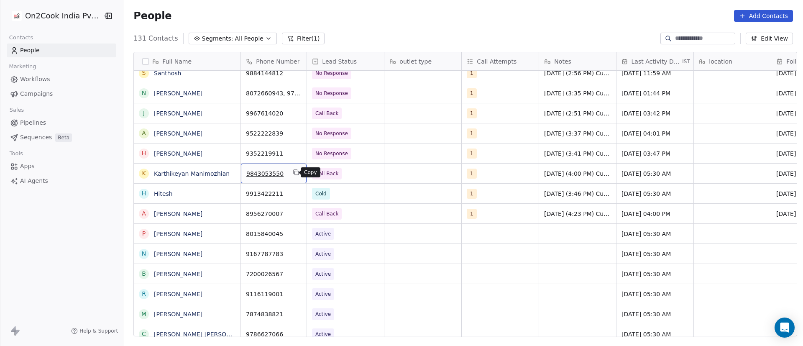
click at [293, 173] on icon "grid" at bounding box center [296, 172] width 7 height 7
click at [293, 212] on icon "grid" at bounding box center [296, 212] width 7 height 7
click at [227, 234] on icon "grid" at bounding box center [230, 232] width 7 height 7
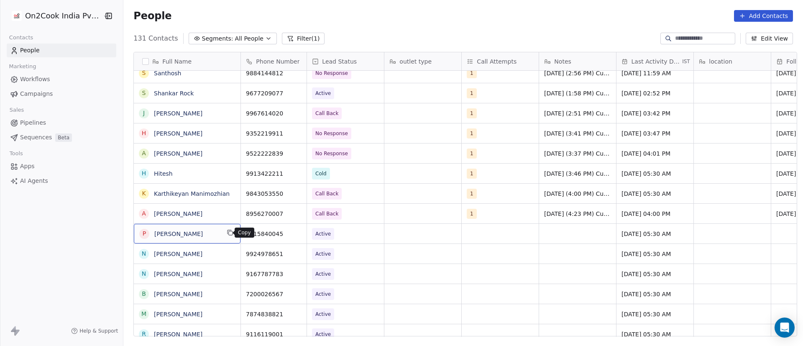
click at [229, 234] on icon "grid" at bounding box center [231, 233] width 4 height 4
click at [293, 233] on icon "grid" at bounding box center [296, 232] width 7 height 7
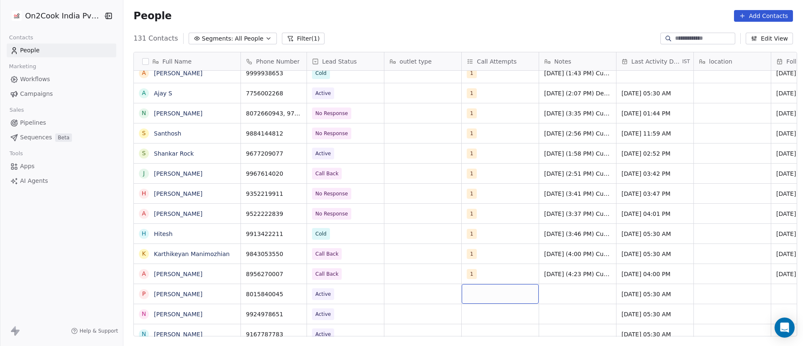
click at [472, 293] on div "grid" at bounding box center [500, 294] width 77 height 20
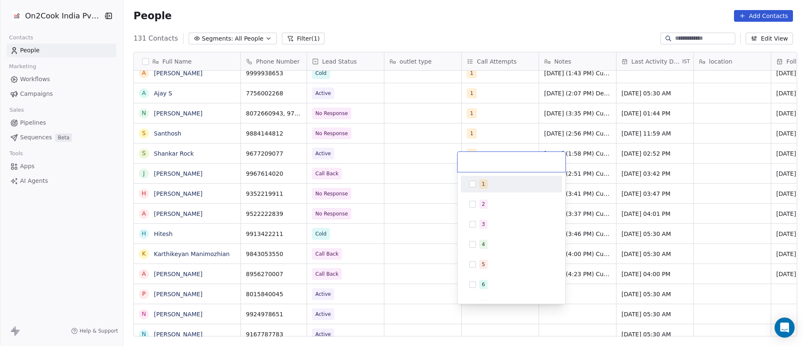
click at [475, 184] on button "Suggestions" at bounding box center [472, 184] width 7 height 7
click at [575, 295] on html "On2Cook India Pvt. Ltd. Contacts People Marketing Workflows Campaigns Sales Pip…" at bounding box center [401, 173] width 803 height 346
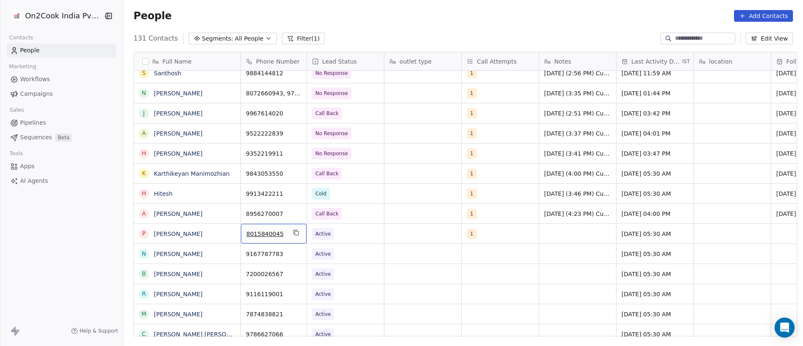
click at [291, 233] on button "grid" at bounding box center [296, 232] width 10 height 10
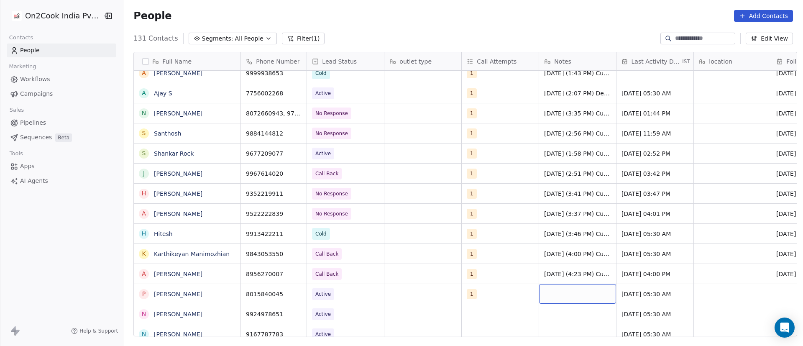
click at [556, 294] on div "grid" at bounding box center [577, 294] width 77 height 20
type textarea "**********"
click at [643, 292] on html "On2Cook India Pvt. Ltd. Contacts People Marketing Workflows Campaigns Sales Pip…" at bounding box center [401, 173] width 803 height 346
click at [649, 296] on html "On2Cook India Pvt. Ltd. Contacts People Marketing Workflows Campaigns Sales Pip…" at bounding box center [401, 173] width 803 height 346
click at [635, 294] on span "[DATE] 05:30 AM" at bounding box center [647, 294] width 51 height 8
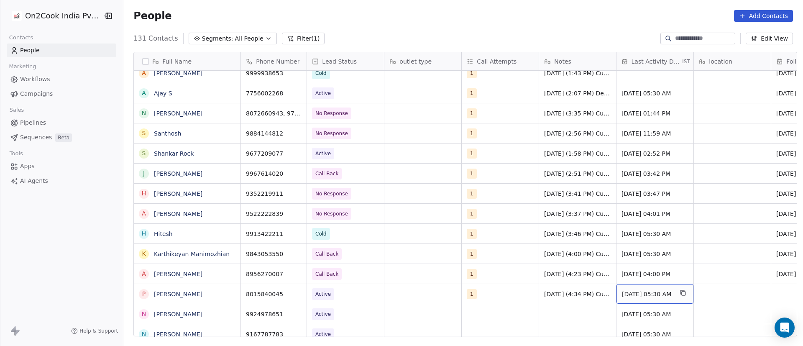
click at [635, 294] on span "[DATE] 05:30 AM" at bounding box center [647, 294] width 51 height 8
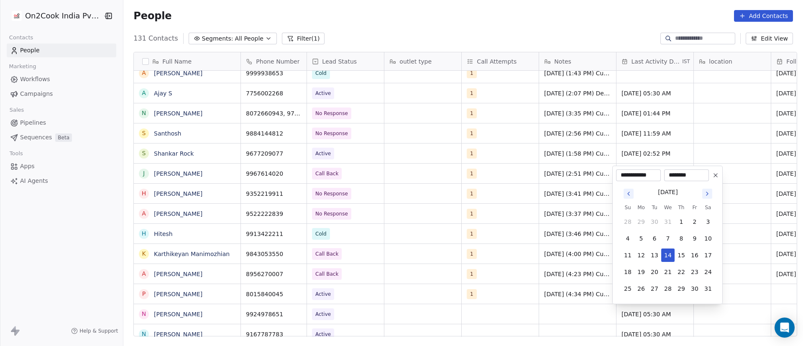
click at [707, 194] on icon "Go to next month" at bounding box center [707, 193] width 7 height 7
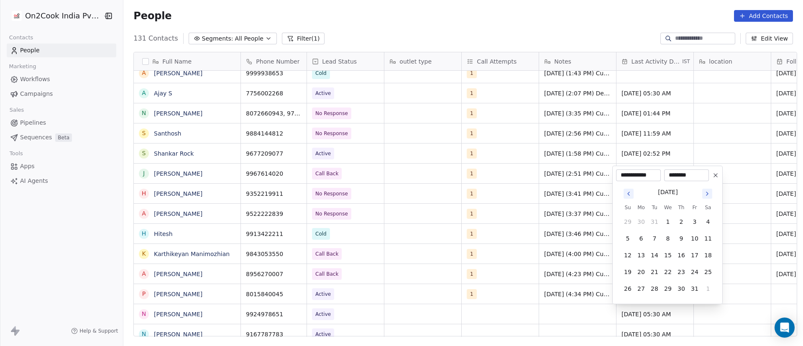
click at [707, 194] on icon "Go to next month" at bounding box center [707, 193] width 7 height 7
click at [709, 176] on icon "Go to next month" at bounding box center [707, 176] width 7 height 7
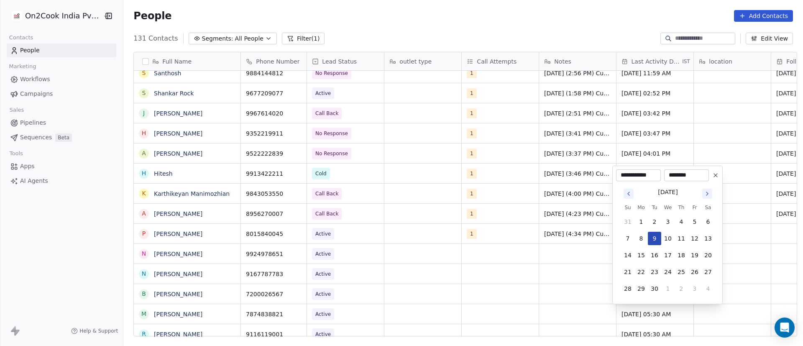
click at [657, 235] on button "9" at bounding box center [654, 238] width 13 height 13
click at [541, 248] on html "On2Cook India Pvt. Ltd. Contacts People Marketing Workflows Campaigns Sales Pip…" at bounding box center [401, 173] width 803 height 346
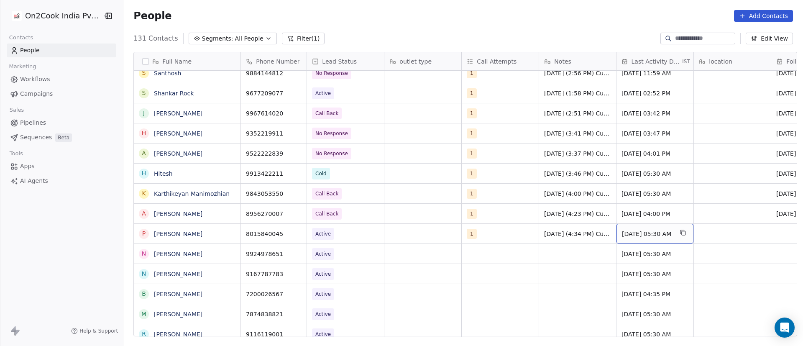
click at [644, 237] on span "[DATE] 05:30 AM" at bounding box center [647, 234] width 51 height 8
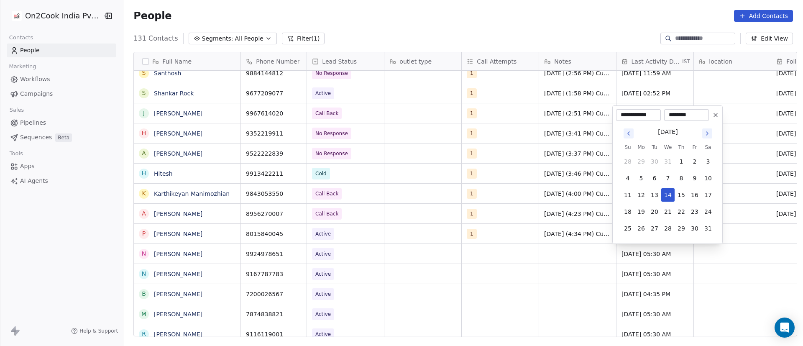
click at [708, 134] on icon "Go to next month" at bounding box center [707, 133] width 7 height 7
click at [707, 134] on icon "Go to next month" at bounding box center [707, 133] width 7 height 7
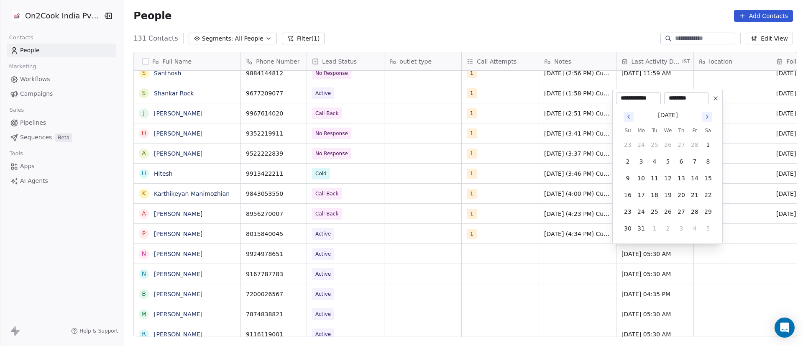
click at [707, 113] on icon "Go to next month" at bounding box center [707, 116] width 7 height 7
click at [707, 132] on icon "Go to next month" at bounding box center [707, 133] width 2 height 3
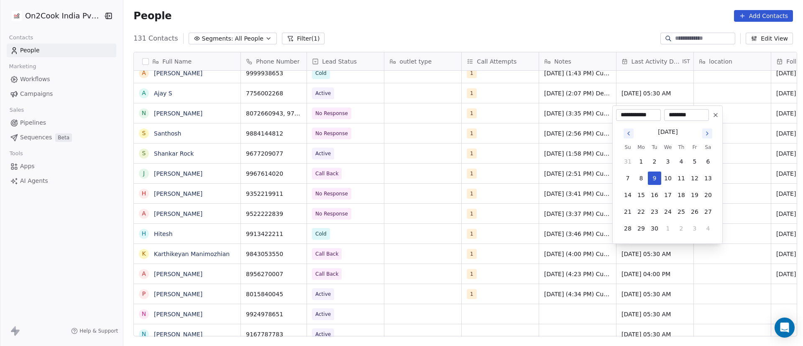
click at [707, 118] on div "**********" at bounding box center [667, 115] width 103 height 12
click at [714, 272] on html "On2Cook India Pvt. Ltd. Contacts People Marketing Workflows Campaigns Sales Pip…" at bounding box center [401, 173] width 803 height 346
click at [725, 272] on html "On2Cook India Pvt. Ltd. Contacts People Marketing Workflows Campaigns Sales Pip…" at bounding box center [401, 173] width 803 height 346
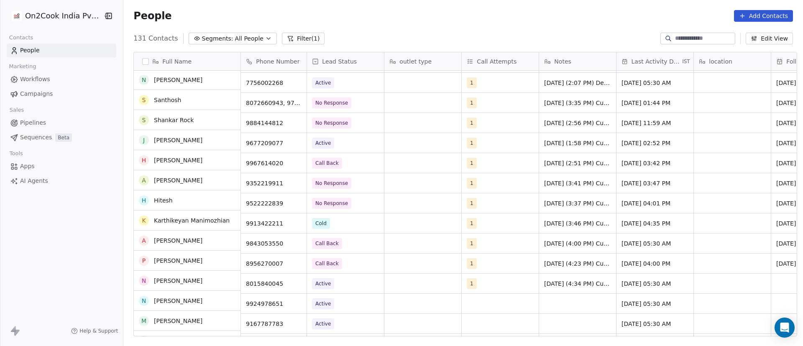
scroll to position [1442, 0]
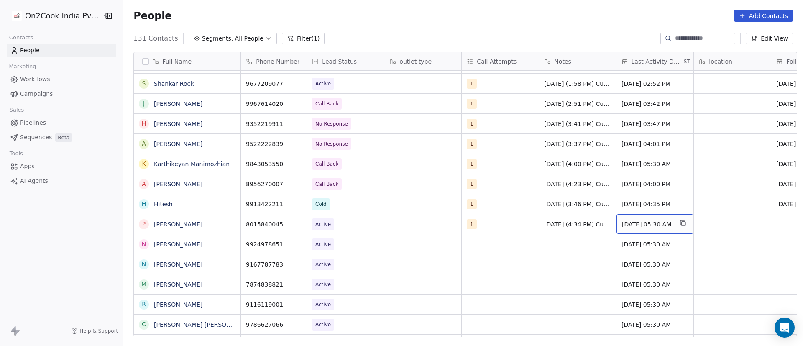
click at [635, 228] on div "[DATE] 05:30 AM" at bounding box center [654, 224] width 77 height 20
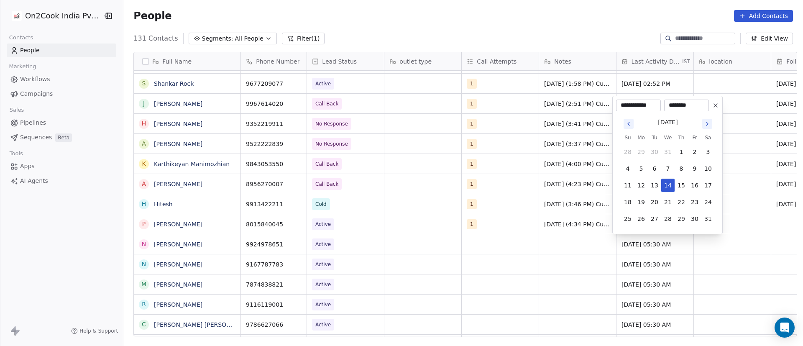
click at [708, 125] on icon "Go to next month" at bounding box center [707, 123] width 7 height 7
click at [706, 125] on icon "Go to next month" at bounding box center [707, 123] width 2 height 3
click at [706, 126] on icon "Go to next month" at bounding box center [707, 123] width 7 height 7
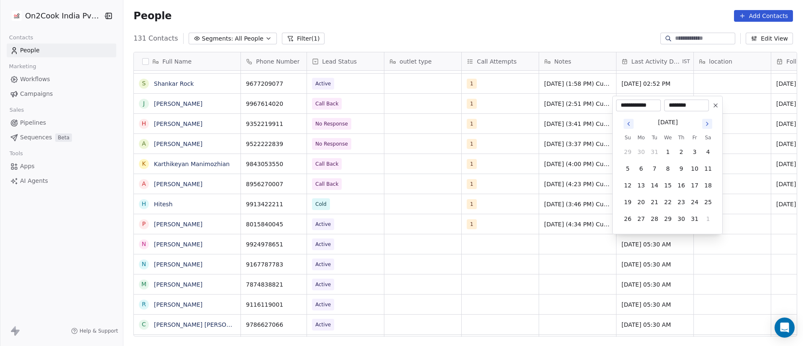
click at [706, 126] on icon "Go to next month" at bounding box center [707, 123] width 7 height 7
click at [708, 106] on icon "Go to next month" at bounding box center [707, 107] width 7 height 7
click at [709, 120] on button "Go to next month" at bounding box center [707, 124] width 10 height 10
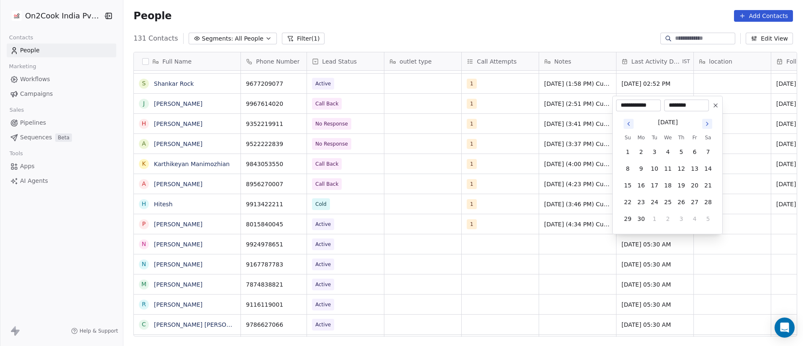
click at [709, 120] on button "Go to next month" at bounding box center [707, 124] width 10 height 10
click at [708, 111] on button "Go to next month" at bounding box center [707, 107] width 10 height 10
click at [653, 171] on button "9" at bounding box center [654, 168] width 13 height 13
type input "**********"
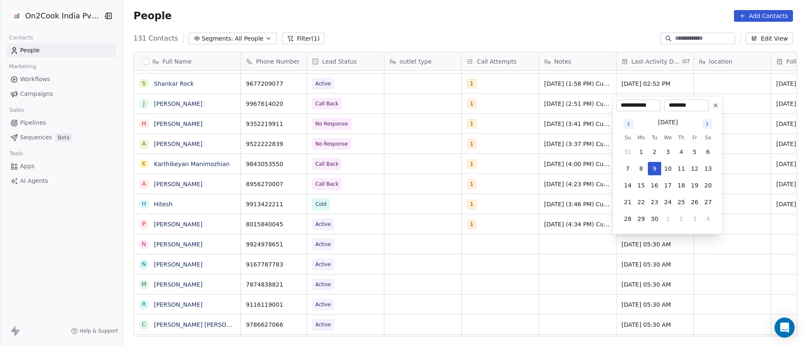
click at [561, 234] on html "On2Cook India Pvt. Ltd. Contacts People Marketing Workflows Campaigns Sales Pip…" at bounding box center [401, 173] width 803 height 346
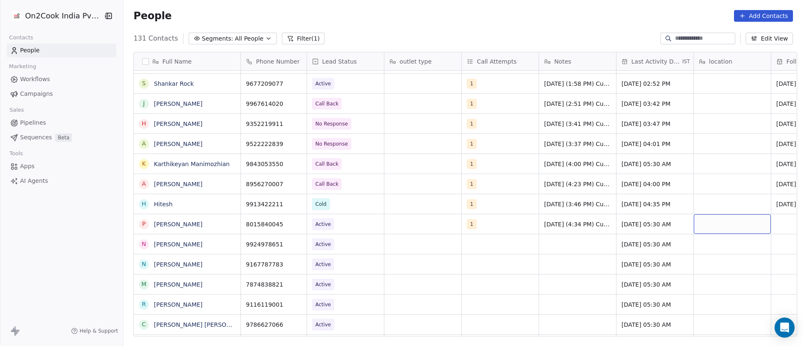
scroll to position [0, 61]
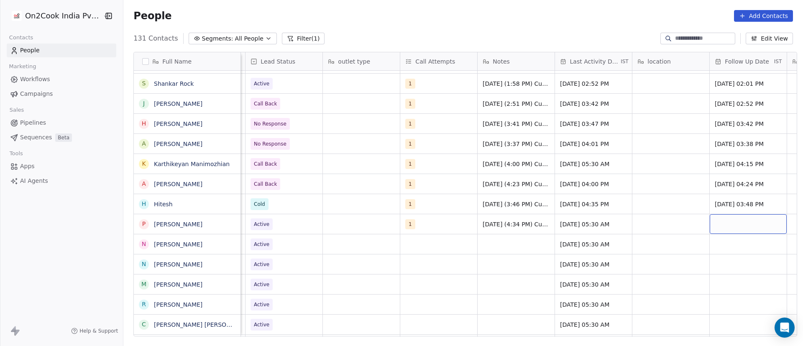
click at [729, 224] on div "grid" at bounding box center [747, 224] width 77 height 20
click at [728, 224] on div "grid" at bounding box center [747, 224] width 77 height 20
click at [730, 222] on div "grid" at bounding box center [747, 224] width 77 height 20
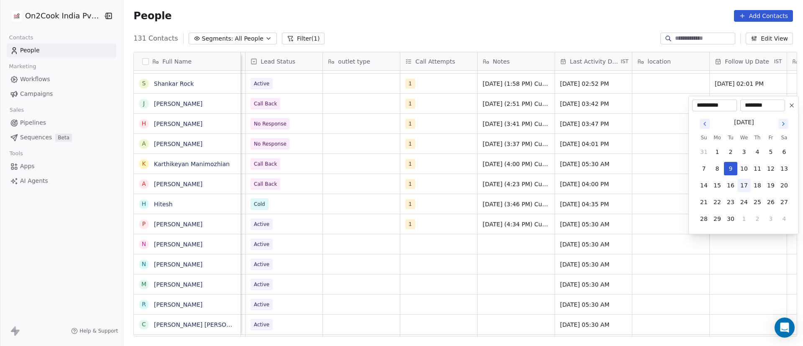
click at [740, 185] on button "17" at bounding box center [743, 185] width 13 height 13
type input "**********"
click at [655, 235] on html "On2Cook India Pvt. Ltd. Contacts People Marketing Workflows Campaigns Sales Pip…" at bounding box center [401, 173] width 803 height 346
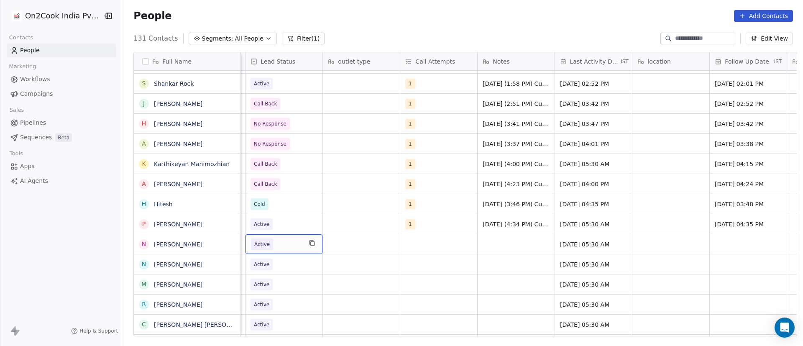
scroll to position [0, 0]
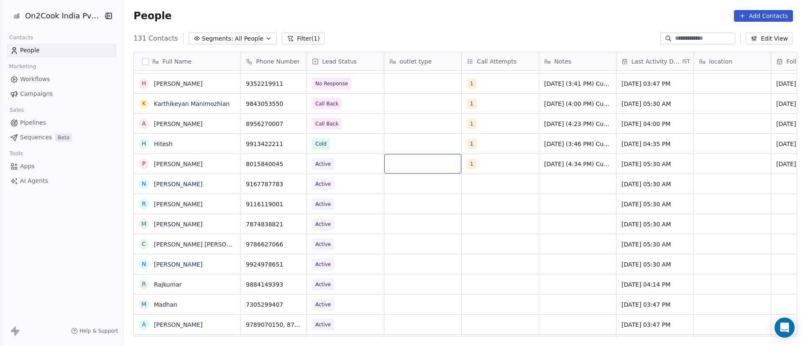
click at [392, 162] on div "grid" at bounding box center [422, 164] width 77 height 20
type textarea "**********"
click at [418, 206] on html "On2Cook India Pvt. Ltd. Contacts People Marketing Workflows Campaigns Sales Pip…" at bounding box center [401, 173] width 803 height 346
click at [229, 185] on icon "grid" at bounding box center [231, 183] width 4 height 4
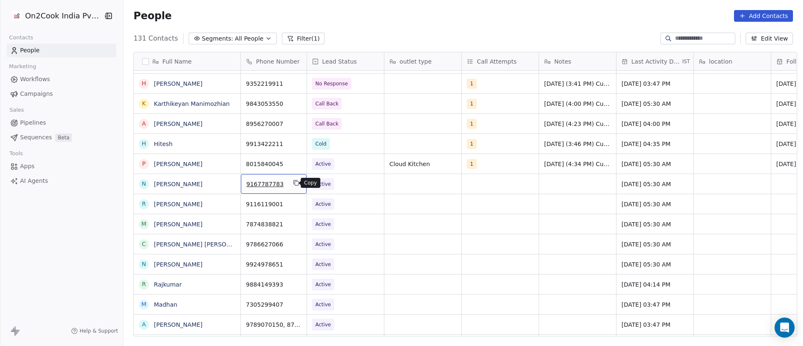
click at [293, 182] on icon "grid" at bounding box center [296, 182] width 7 height 7
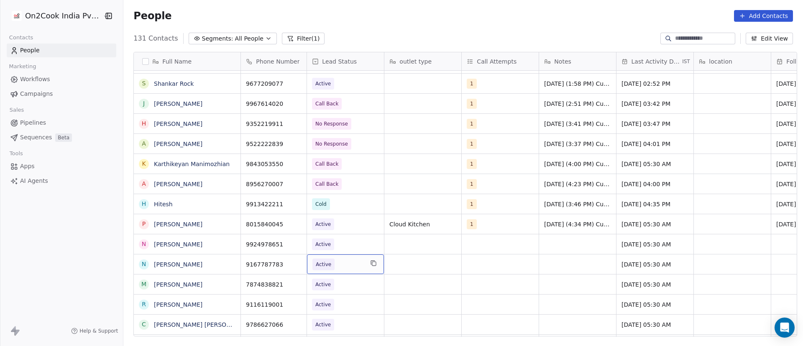
click at [340, 265] on span "Active" at bounding box center [337, 264] width 51 height 12
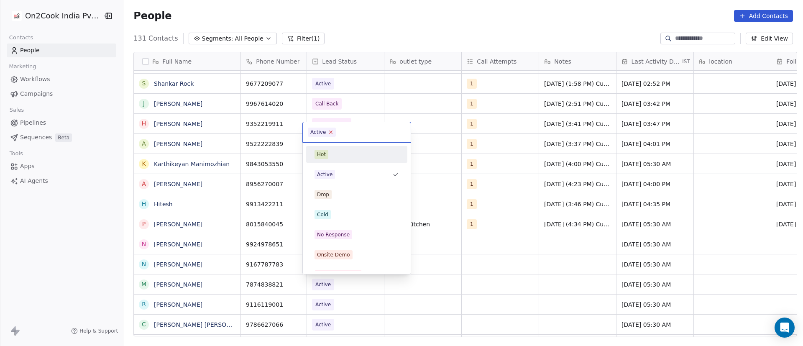
click at [329, 130] on icon at bounding box center [330, 131] width 5 height 5
click at [332, 214] on div "Cold" at bounding box center [356, 214] width 84 height 9
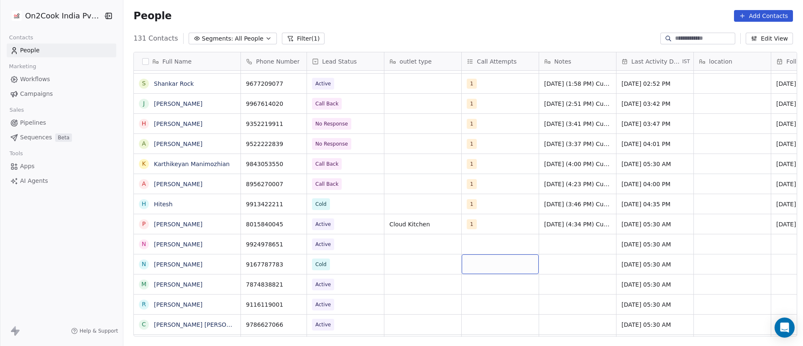
click at [483, 265] on div "grid" at bounding box center [500, 264] width 77 height 20
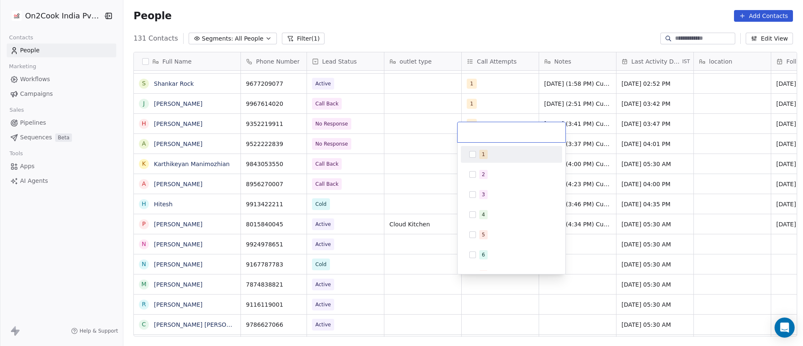
click at [474, 155] on button "Suggestions" at bounding box center [472, 154] width 7 height 7
click at [587, 237] on html "On2Cook India Pvt. Ltd. Contacts People Marketing Workflows Campaigns Sales Pip…" at bounding box center [401, 173] width 803 height 346
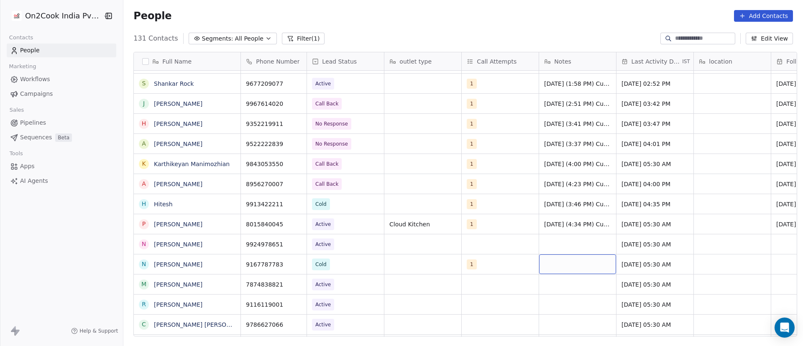
click at [545, 266] on div "grid" at bounding box center [577, 264] width 77 height 20
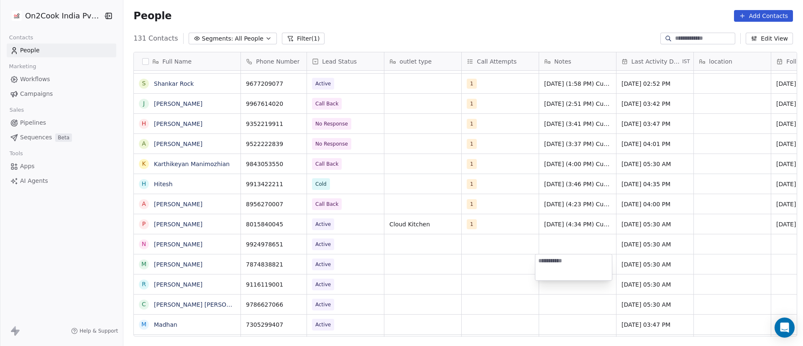
click at [457, 255] on html "On2Cook India Pvt. Ltd. Contacts People Marketing Workflows Campaigns Sales Pip…" at bounding box center [401, 173] width 803 height 346
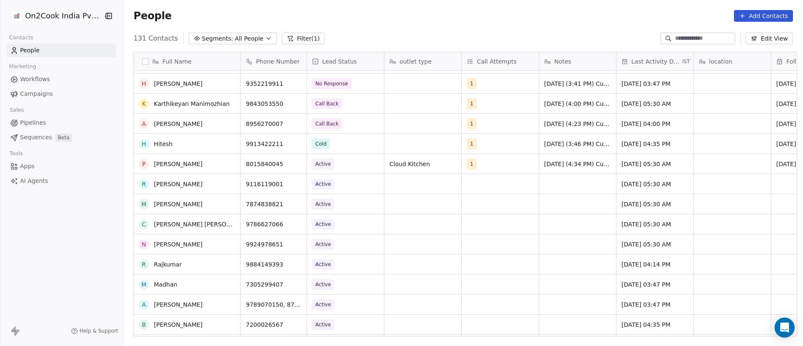
scroll to position [1505, 0]
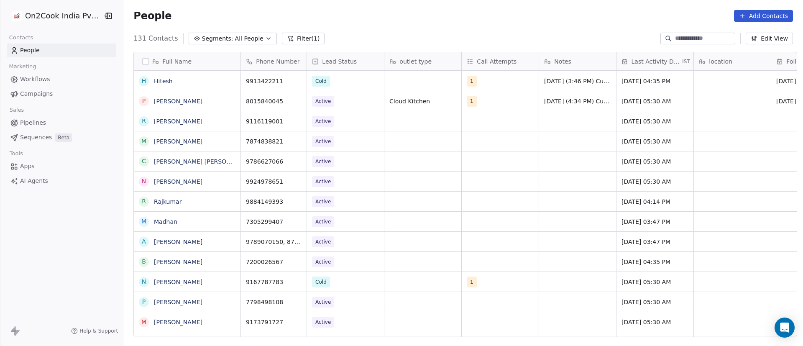
click at [560, 278] on div "grid" at bounding box center [577, 282] width 77 height 20
click at [549, 283] on div "grid" at bounding box center [577, 282] width 77 height 20
click at [400, 283] on div "grid" at bounding box center [422, 282] width 77 height 20
click at [410, 283] on div "grid" at bounding box center [422, 282] width 77 height 20
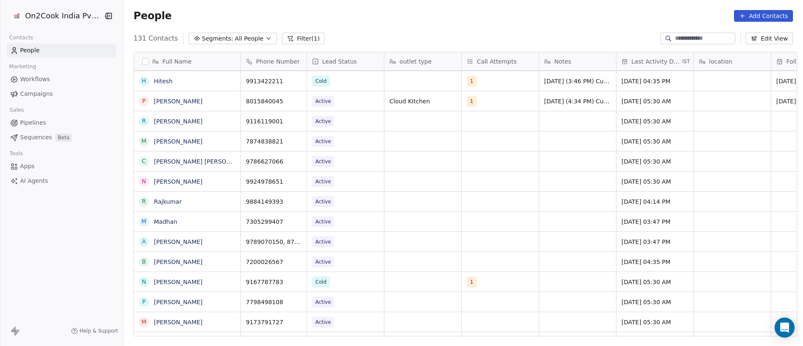
click at [284, 283] on div "9167787783" at bounding box center [274, 282] width 66 height 20
click at [421, 288] on div "grid" at bounding box center [422, 282] width 77 height 20
click at [421, 285] on div "grid" at bounding box center [422, 282] width 77 height 20
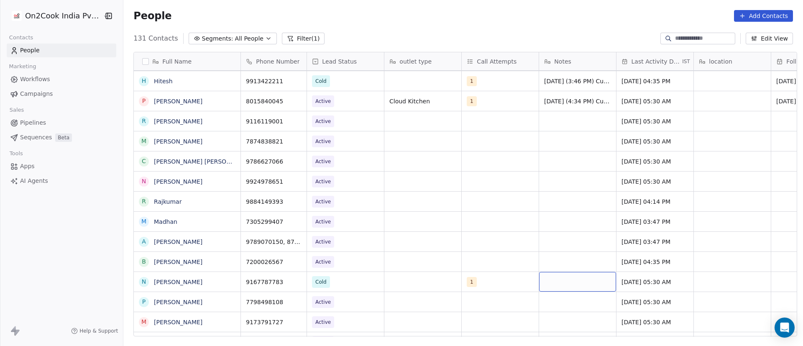
click at [553, 281] on div "grid" at bounding box center [577, 282] width 77 height 20
type textarea "**********"
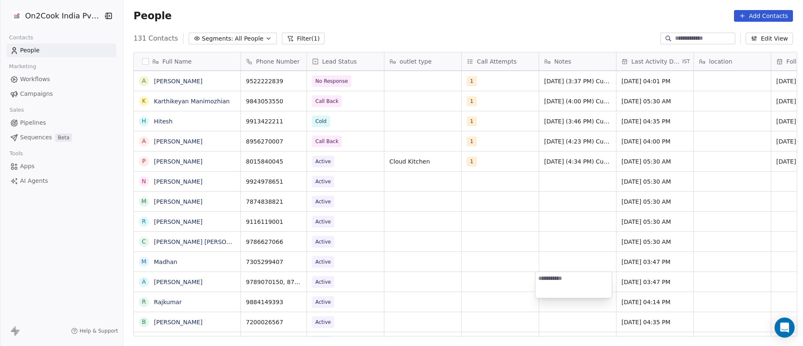
click at [460, 148] on html "On2Cook India Pvt. Ltd. Contacts People Marketing Workflows Campaigns Sales Pip…" at bounding box center [401, 173] width 803 height 346
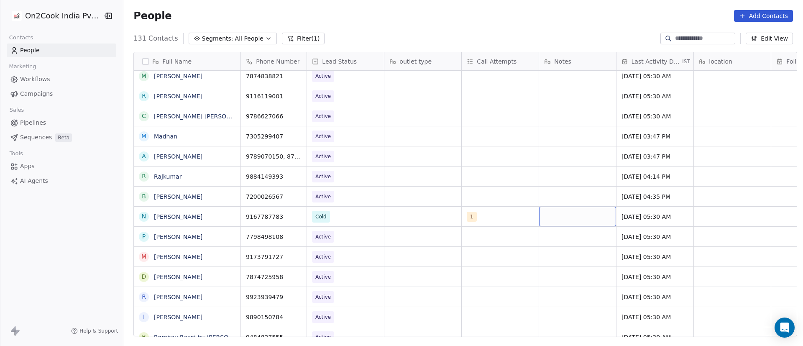
click at [554, 220] on div "grid" at bounding box center [577, 217] width 77 height 20
type textarea "**********"
click at [653, 219] on html "On2Cook India Pvt. Ltd. Contacts People Marketing Workflows Campaigns Sales Pip…" at bounding box center [401, 173] width 803 height 346
click at [495, 217] on html "On2Cook India Pvt. Ltd. Contacts People Marketing Workflows Campaigns Sales Pip…" at bounding box center [401, 173] width 803 height 346
click at [656, 216] on span "[DATE] 05:30 AM" at bounding box center [647, 216] width 51 height 8
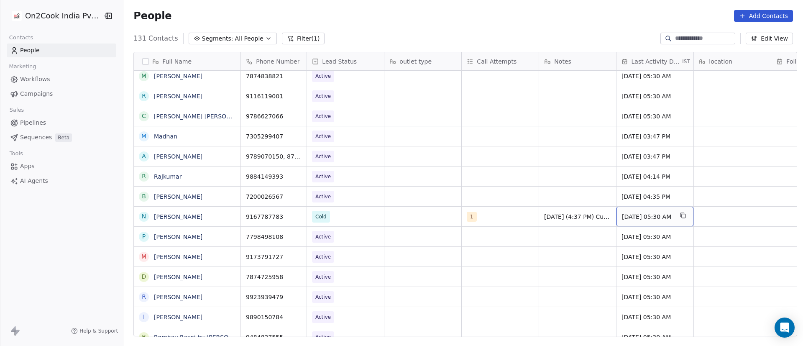
click at [656, 216] on span "[DATE] 05:30 AM" at bounding box center [647, 216] width 51 height 8
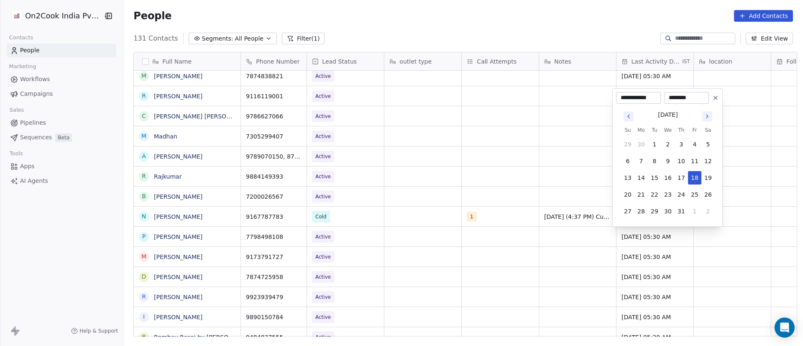
click at [708, 116] on icon "Go to next month" at bounding box center [707, 116] width 2 height 3
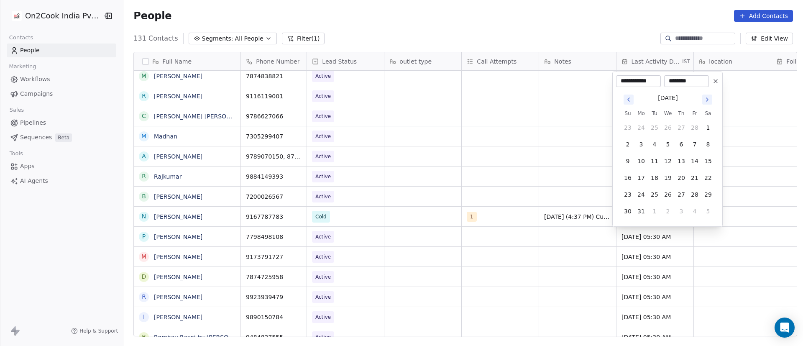
click at [709, 99] on icon "Go to next month" at bounding box center [707, 99] width 7 height 7
click at [714, 115] on div "[DATE]" at bounding box center [668, 114] width 94 height 10
click at [710, 115] on button "Go to next month" at bounding box center [707, 116] width 10 height 10
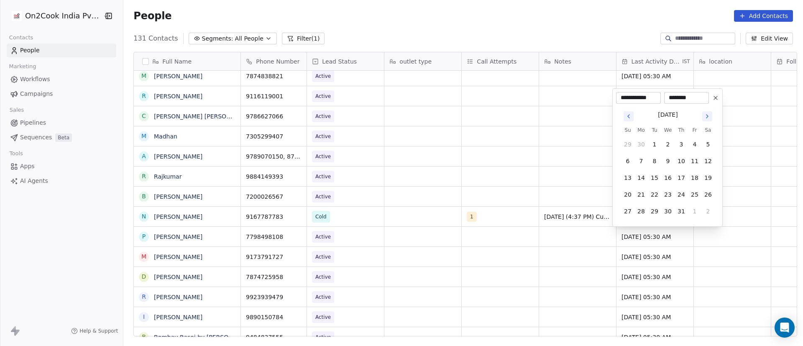
click at [710, 115] on button "Go to next month" at bounding box center [707, 116] width 10 height 10
click at [704, 105] on button "Go to next month" at bounding box center [707, 100] width 12 height 12
click at [654, 158] on button "9" at bounding box center [654, 160] width 13 height 13
type input "**********"
click at [566, 249] on html "On2Cook India Pvt. Ltd. Contacts People Marketing Workflows Campaigns Sales Pip…" at bounding box center [401, 173] width 803 height 346
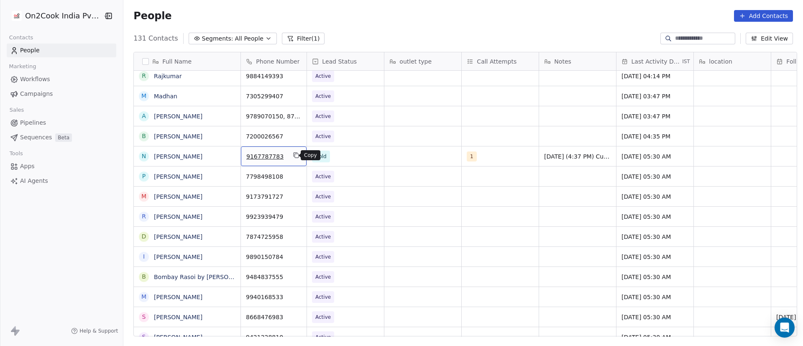
click at [295, 157] on icon "grid" at bounding box center [297, 156] width 4 height 4
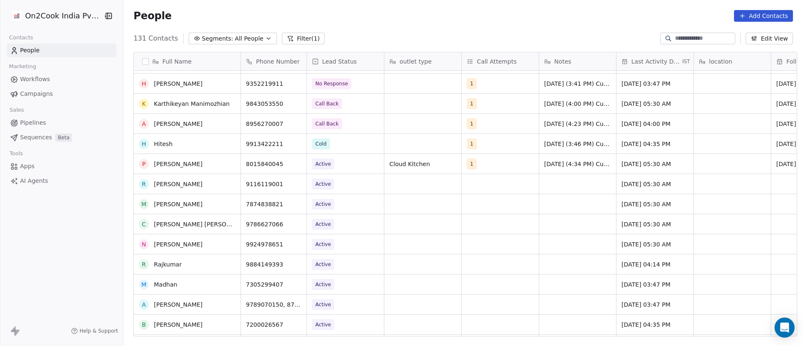
scroll to position [1442, 0]
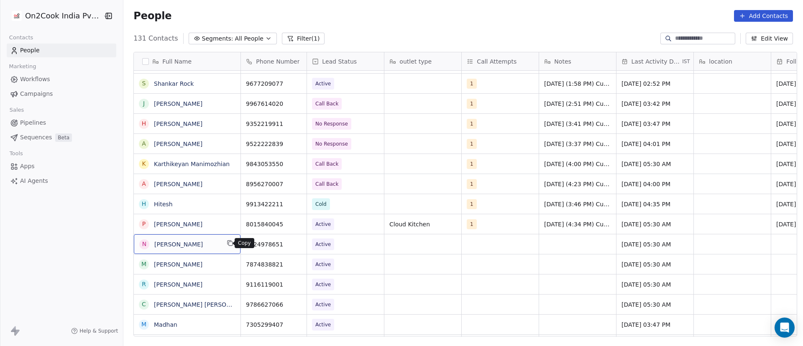
click at [227, 241] on icon "grid" at bounding box center [230, 243] width 7 height 7
click at [293, 243] on icon "grid" at bounding box center [296, 243] width 7 height 7
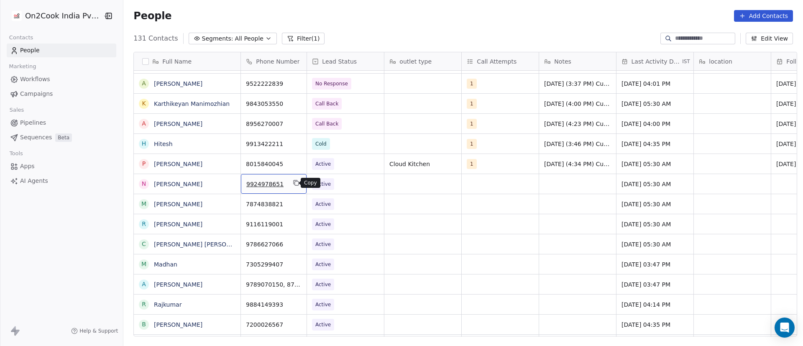
click at [293, 184] on icon "grid" at bounding box center [296, 182] width 7 height 7
click at [336, 186] on span "Active" at bounding box center [337, 184] width 51 height 12
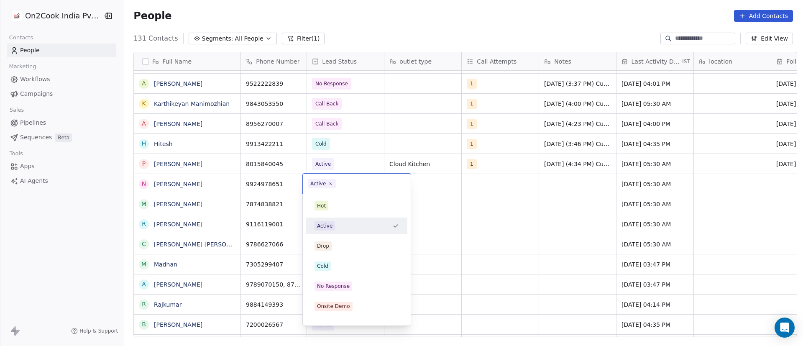
click at [332, 184] on span "Active" at bounding box center [322, 183] width 28 height 9
click at [330, 184] on icon at bounding box center [330, 183] width 3 height 3
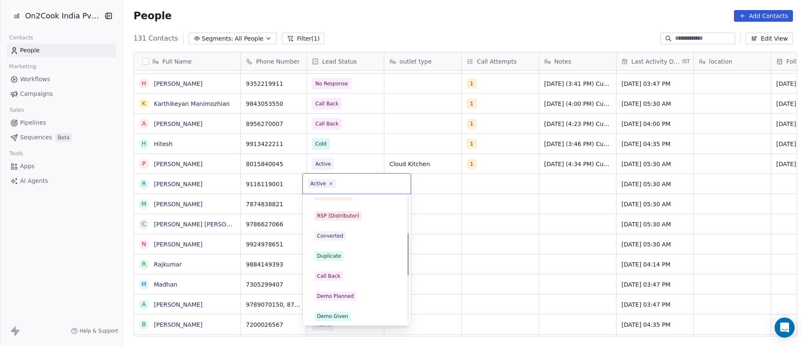
scroll to position [125, 0]
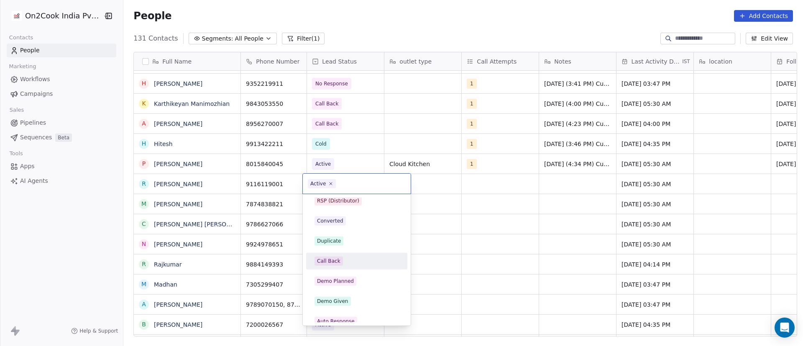
click at [357, 260] on div "Call Back" at bounding box center [356, 260] width 84 height 9
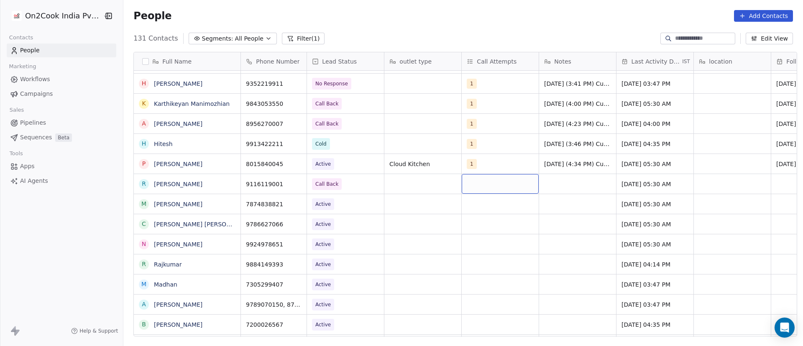
click at [471, 181] on div "grid" at bounding box center [500, 184] width 77 height 20
click at [472, 208] on button "Suggestions" at bounding box center [472, 205] width 7 height 7
click at [574, 179] on html "On2Cook India Pvt. Ltd. Contacts People Marketing Workflows Campaigns Sales Pip…" at bounding box center [401, 173] width 803 height 346
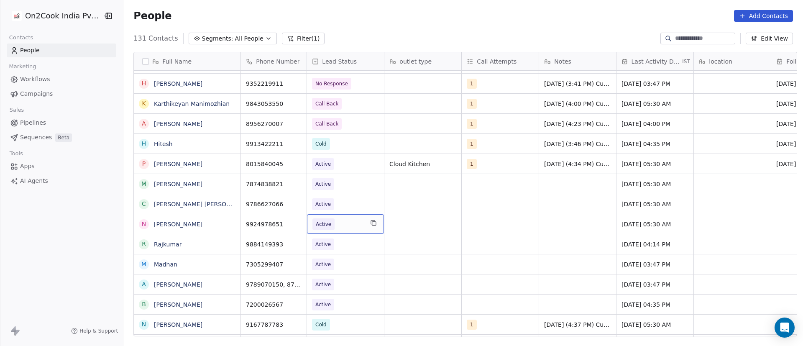
click at [339, 225] on span "Active" at bounding box center [337, 224] width 51 height 12
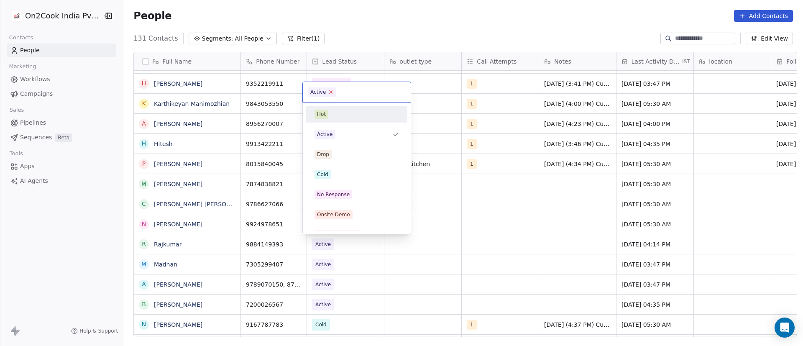
click at [332, 92] on icon at bounding box center [330, 91] width 5 height 5
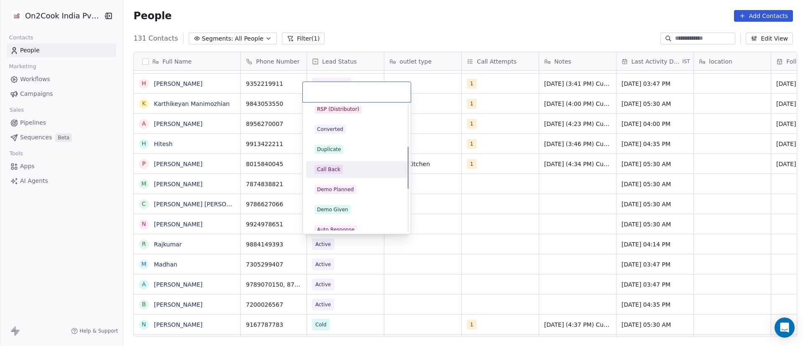
drag, startPoint x: 363, startPoint y: 168, endPoint x: 482, endPoint y: 257, distance: 147.8
click at [363, 169] on div "Call Back" at bounding box center [356, 169] width 84 height 9
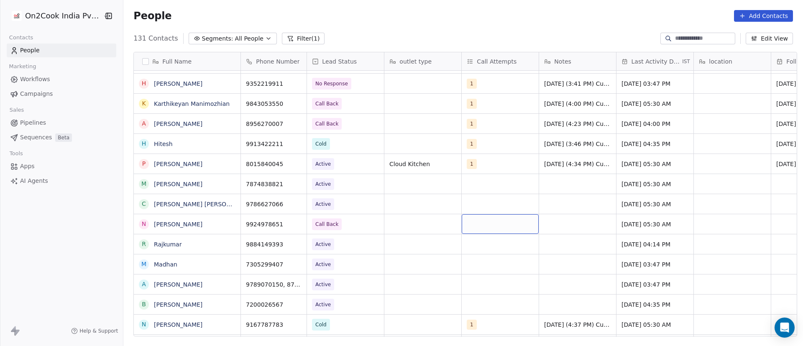
click at [470, 225] on div "grid" at bounding box center [500, 224] width 77 height 20
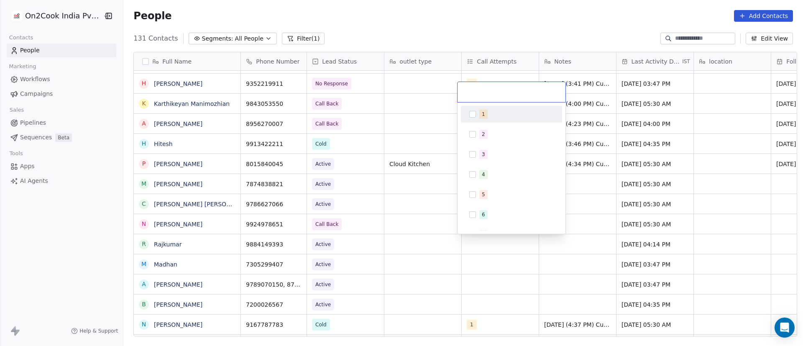
click at [471, 114] on button "Suggestions" at bounding box center [472, 114] width 7 height 7
click at [621, 177] on html "On2Cook India Pvt. Ltd. Contacts People Marketing Workflows Campaigns Sales Pip…" at bounding box center [401, 173] width 803 height 346
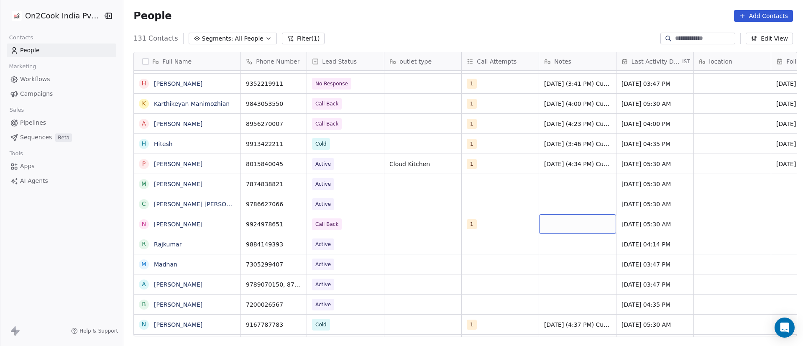
click at [548, 219] on div "grid" at bounding box center [577, 224] width 77 height 20
type textarea "**********"
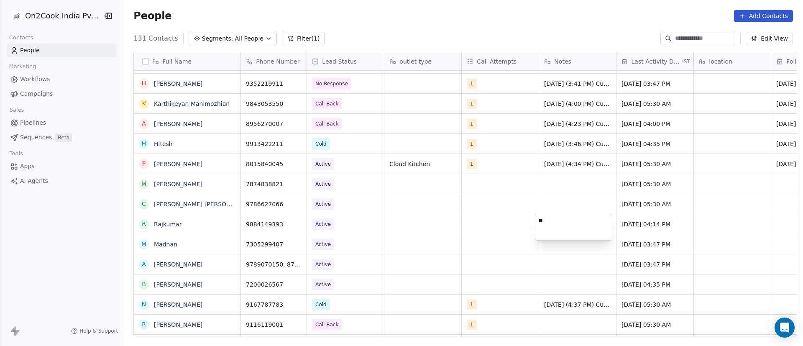
type textarea "*"
click at [446, 241] on html "On2Cook India Pvt. Ltd. Contacts People Marketing Workflows Campaigns Sales Pip…" at bounding box center [401, 173] width 803 height 346
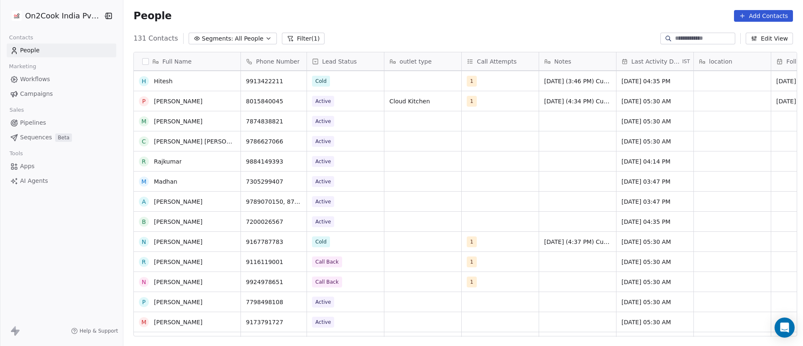
scroll to position [1505, 0]
click at [546, 284] on div "grid" at bounding box center [577, 282] width 77 height 20
type textarea "**********"
click at [505, 277] on html "On2Cook India Pvt. Ltd. Contacts People Marketing Workflows Campaigns Sales Pip…" at bounding box center [401, 173] width 803 height 346
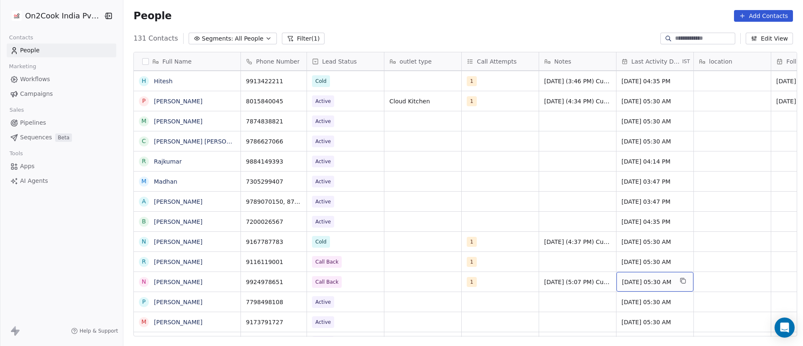
click at [644, 282] on span "[DATE] 05:30 AM" at bounding box center [647, 282] width 51 height 8
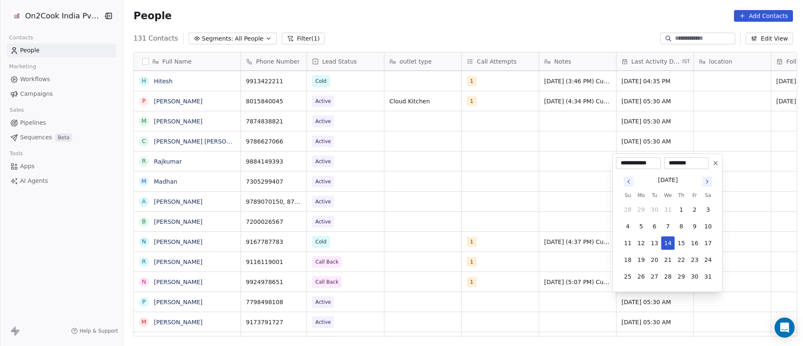
click at [709, 180] on icon "Go to next month" at bounding box center [707, 181] width 7 height 7
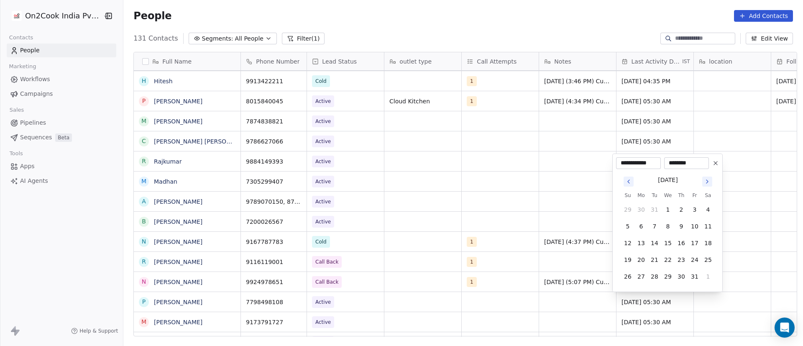
click at [709, 180] on icon "Go to next month" at bounding box center [707, 181] width 7 height 7
click at [709, 180] on th "Sa" at bounding box center [707, 178] width 13 height 8
click at [707, 166] on icon "Go to next month" at bounding box center [707, 164] width 2 height 3
click at [707, 166] on div "********" at bounding box center [686, 163] width 45 height 12
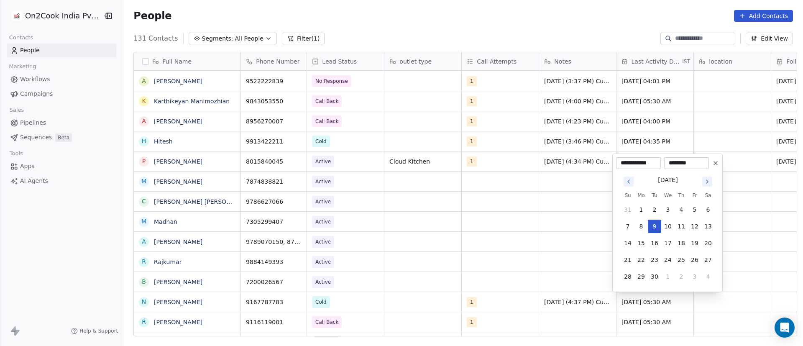
click at [709, 180] on icon "Go to next month" at bounding box center [707, 181] width 7 height 7
click at [453, 200] on html "On2Cook India Pvt. Ltd. Contacts People Marketing Workflows Campaigns Sales Pip…" at bounding box center [401, 173] width 803 height 346
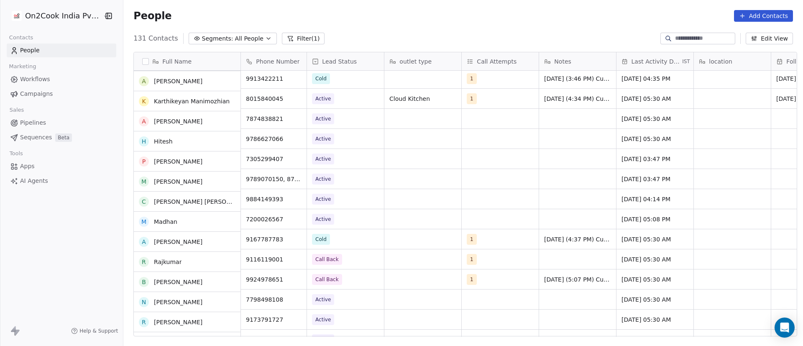
scroll to position [1568, 0]
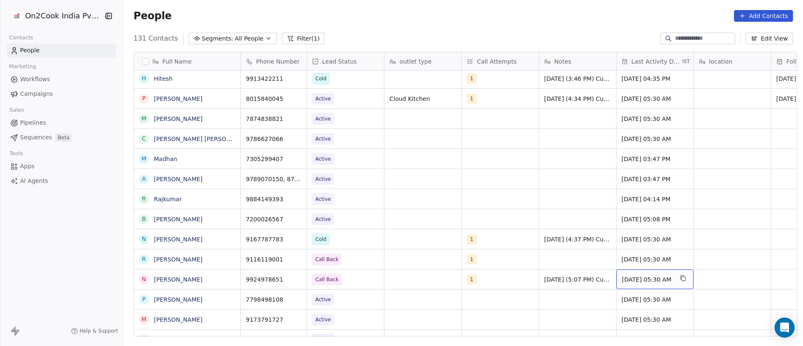
click at [638, 279] on span "[DATE] 05:30 AM" at bounding box center [647, 279] width 51 height 8
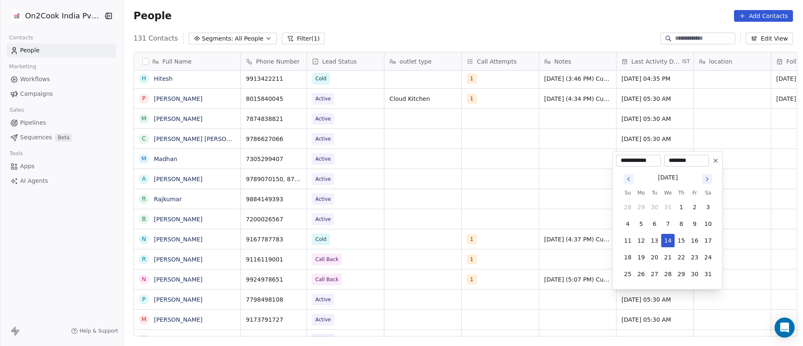
click at [704, 180] on icon "Go to next month" at bounding box center [707, 179] width 7 height 7
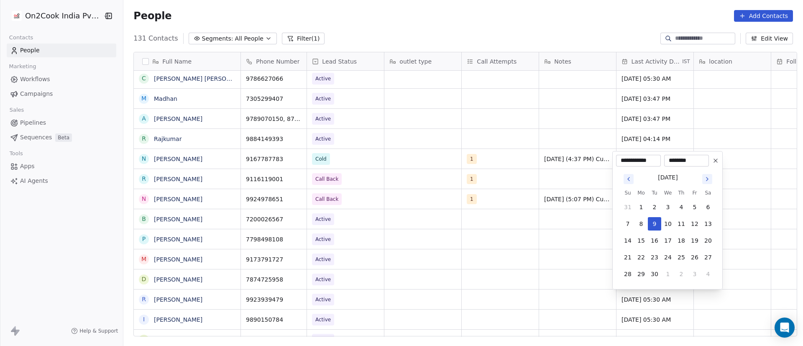
click at [704, 180] on icon "Go to next month" at bounding box center [707, 179] width 7 height 7
click at [627, 162] on icon "Go to previous month" at bounding box center [628, 162] width 2 height 3
click at [628, 162] on input "**********" at bounding box center [637, 160] width 41 height 8
click at [656, 226] on button "9" at bounding box center [654, 223] width 13 height 13
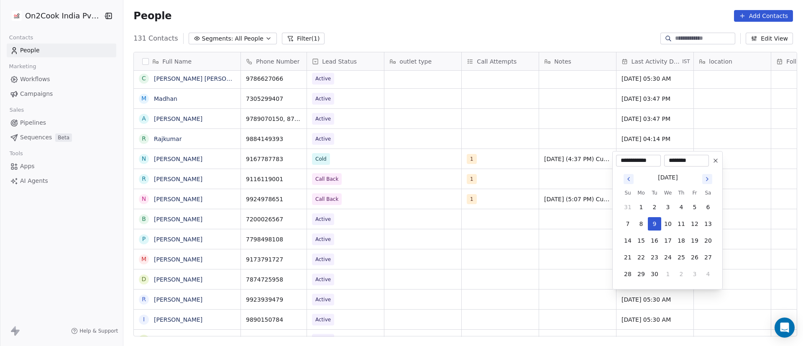
click at [413, 266] on html "On2Cook India Pvt. Ltd. Contacts People Marketing Workflows Campaigns Sales Pip…" at bounding box center [401, 173] width 803 height 346
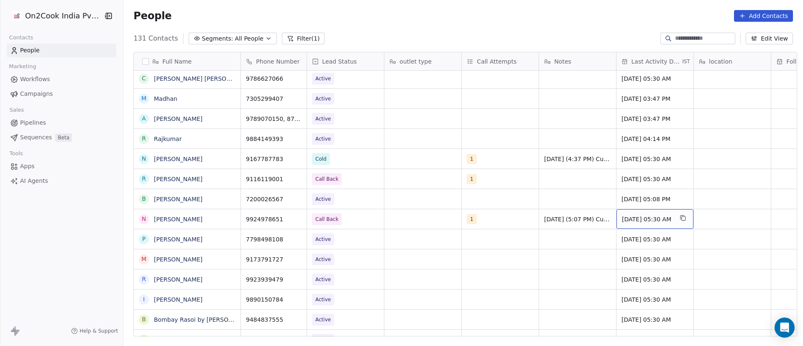
click at [639, 220] on span "[DATE] 05:30 AM" at bounding box center [647, 219] width 51 height 8
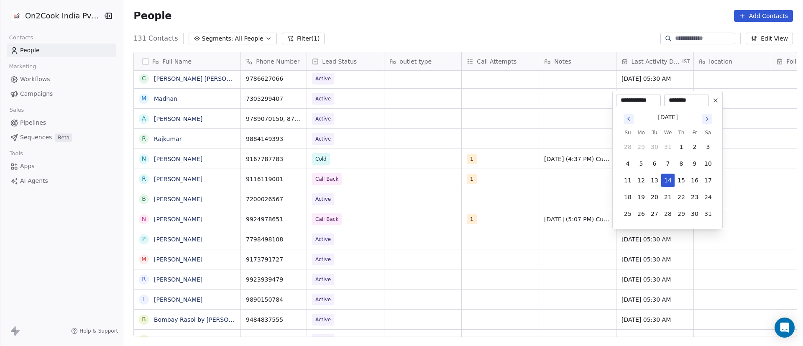
click at [714, 117] on div "[DATE]" at bounding box center [668, 116] width 94 height 10
click at [709, 117] on icon "Go to next month" at bounding box center [707, 118] width 7 height 7
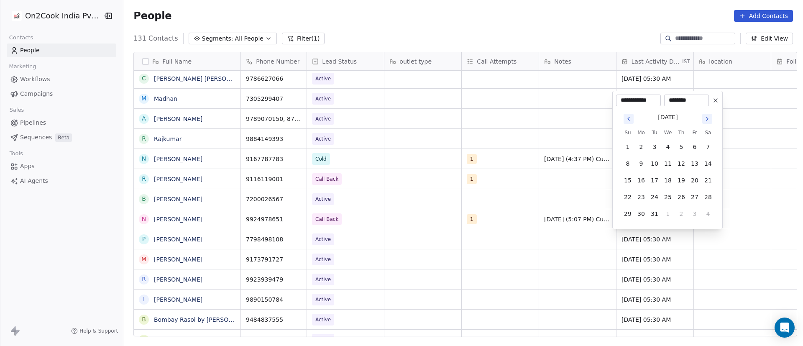
click at [709, 117] on icon "Go to next month" at bounding box center [707, 118] width 7 height 7
click at [709, 128] on th "Sa" at bounding box center [707, 132] width 13 height 8
click at [709, 103] on icon "Go to next month" at bounding box center [707, 102] width 7 height 7
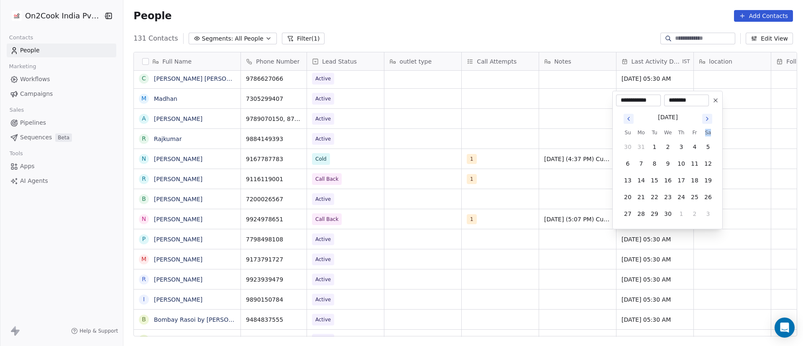
click at [710, 121] on icon "Go to next month" at bounding box center [707, 118] width 7 height 7
click at [710, 137] on tbody "29 30 1 2 3 4 5 6 7 8 9 10 11 12 13 14 15 16 17 18 19 20 21 22 23 24 25 26 27 2…" at bounding box center [668, 179] width 94 height 84
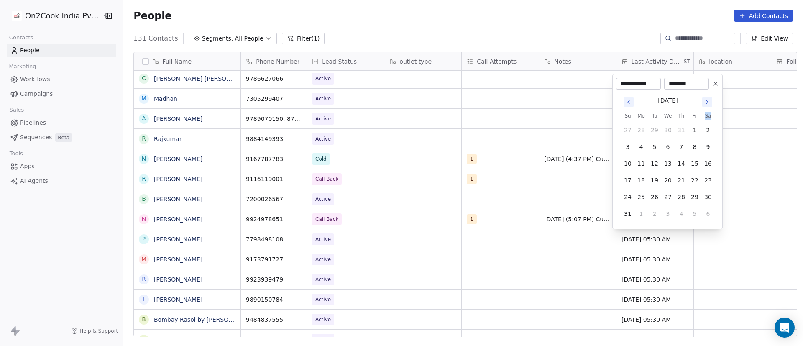
click at [706, 104] on icon "Go to next month" at bounding box center [707, 102] width 7 height 7
click at [654, 165] on button "9" at bounding box center [654, 163] width 13 height 13
type input "**********"
click at [506, 185] on html "On2Cook India Pvt. Ltd. Contacts People Marketing Workflows Campaigns Sales Pip…" at bounding box center [401, 173] width 803 height 346
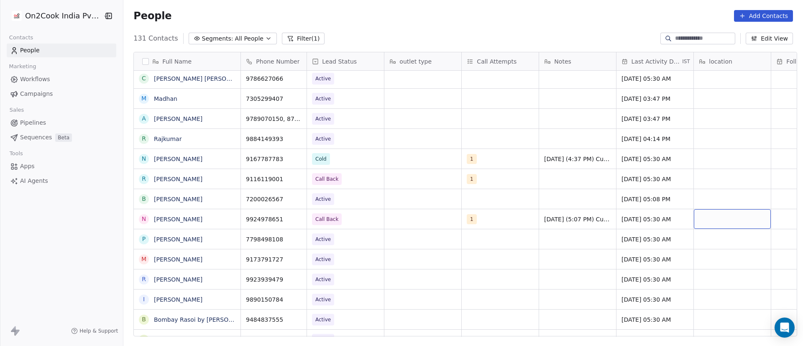
scroll to position [0, 61]
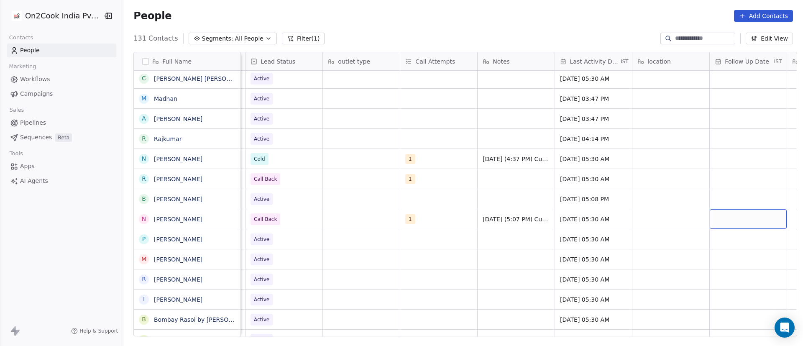
click at [731, 220] on div "grid" at bounding box center [747, 219] width 77 height 20
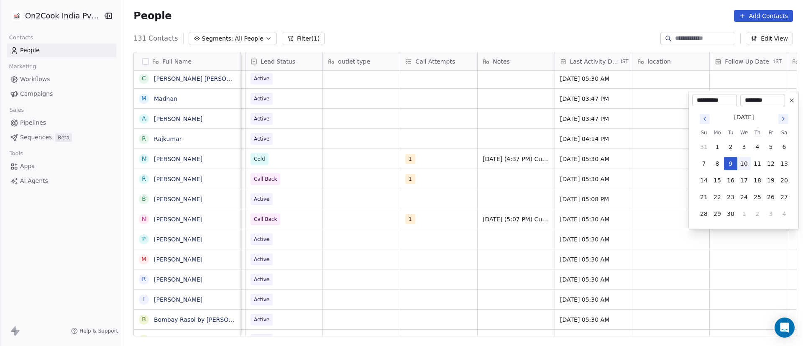
click at [742, 162] on button "10" at bounding box center [743, 163] width 13 height 13
type input "**********"
click at [637, 218] on html "On2Cook India Pvt. Ltd. Contacts People Marketing Workflows Campaigns Sales Pip…" at bounding box center [401, 173] width 803 height 346
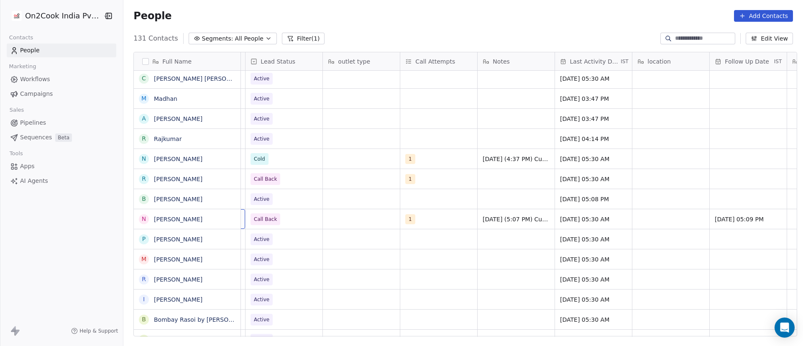
scroll to position [0, 0]
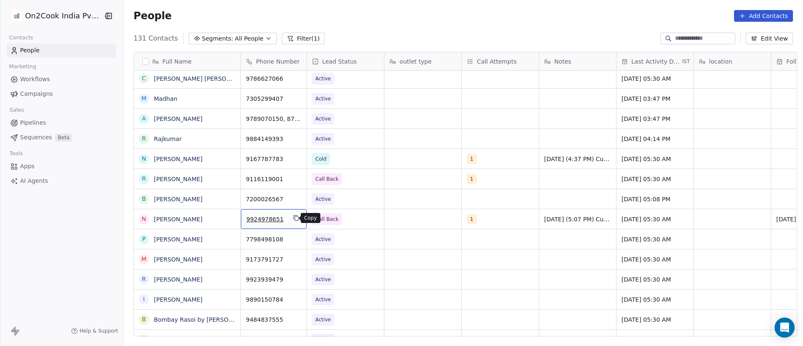
click at [293, 219] on icon "grid" at bounding box center [296, 217] width 7 height 7
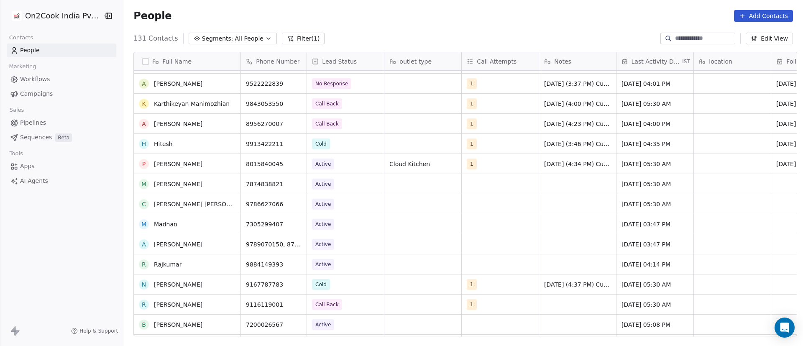
scroll to position [1442, 0]
click at [227, 184] on icon "grid" at bounding box center [230, 182] width 7 height 7
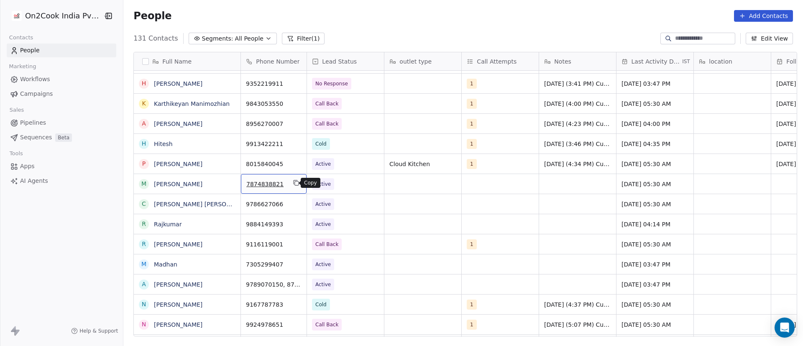
click at [293, 184] on icon "grid" at bounding box center [296, 182] width 7 height 7
click at [293, 183] on icon "grid" at bounding box center [296, 182] width 7 height 7
click at [475, 184] on div "grid" at bounding box center [500, 184] width 77 height 20
click at [344, 185] on span "Active" at bounding box center [337, 184] width 51 height 12
click at [345, 186] on span "Active" at bounding box center [337, 184] width 51 height 12
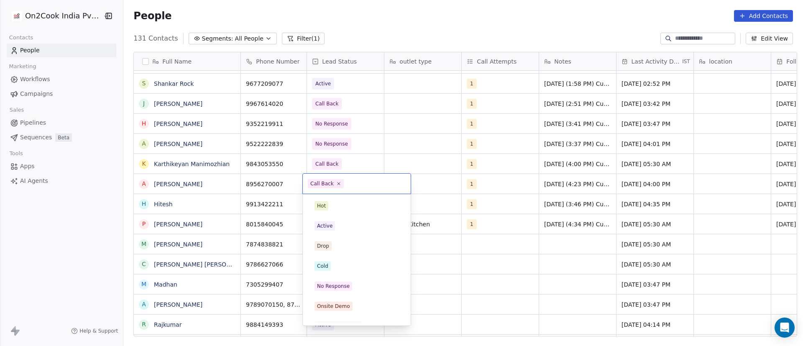
scroll to position [73, 0]
click at [584, 288] on html "On2Cook India Pvt. Ltd. Contacts People Marketing Workflows Campaigns Sales Pip…" at bounding box center [401, 173] width 803 height 346
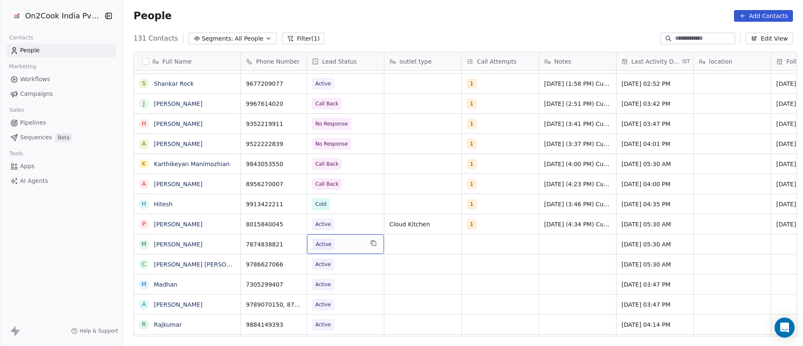
click at [340, 245] on span "Active" at bounding box center [337, 244] width 51 height 12
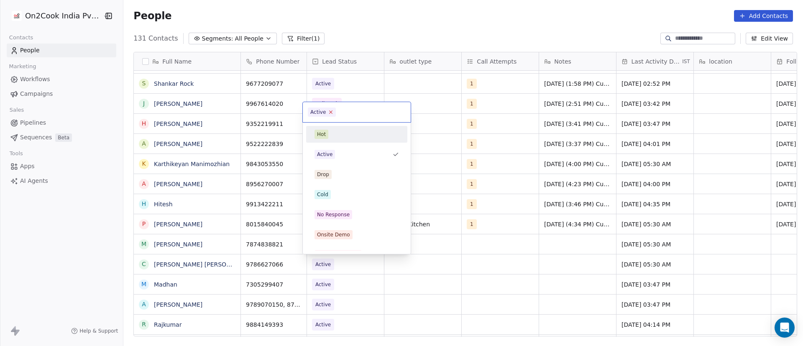
click at [332, 112] on icon at bounding box center [330, 111] width 5 height 5
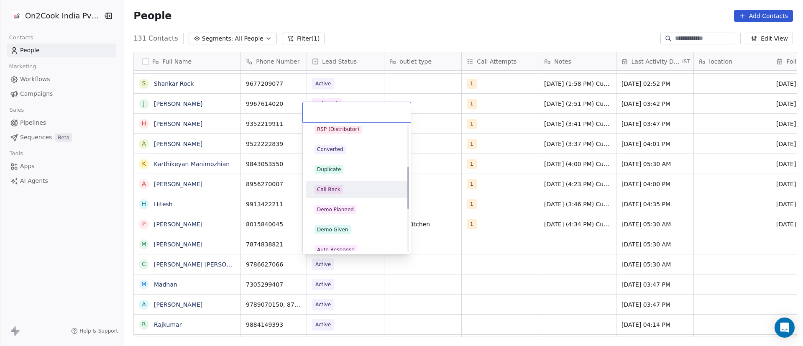
click at [357, 189] on div "Call Back" at bounding box center [356, 189] width 84 height 9
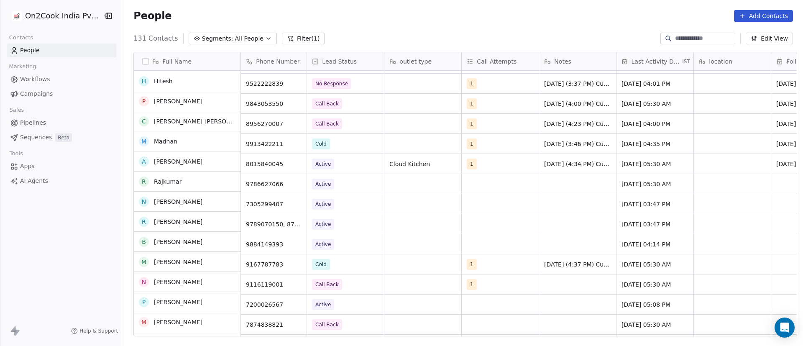
scroll to position [1505, 0]
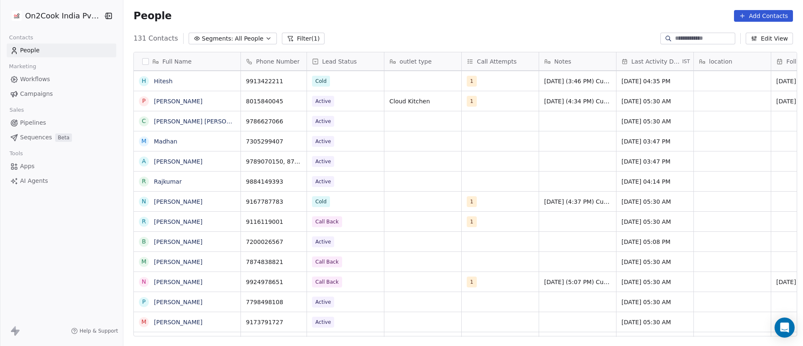
click at [412, 267] on div "grid" at bounding box center [422, 262] width 77 height 20
click at [406, 260] on div "grid" at bounding box center [422, 262] width 77 height 20
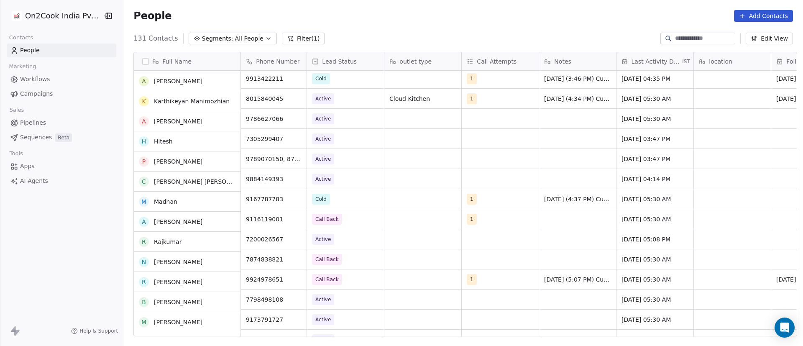
scroll to position [1568, 0]
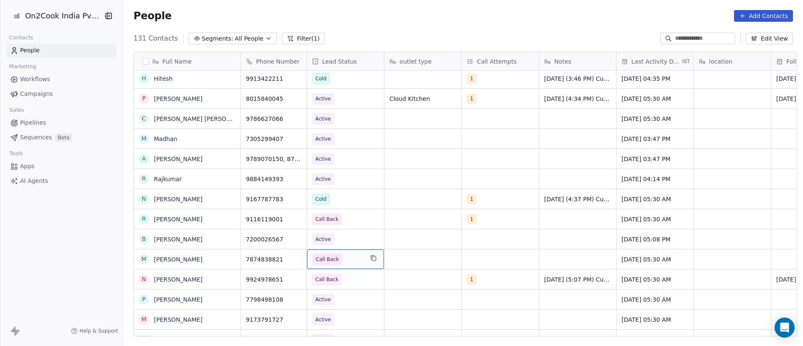
click at [344, 261] on span "Call Back" at bounding box center [337, 259] width 51 height 12
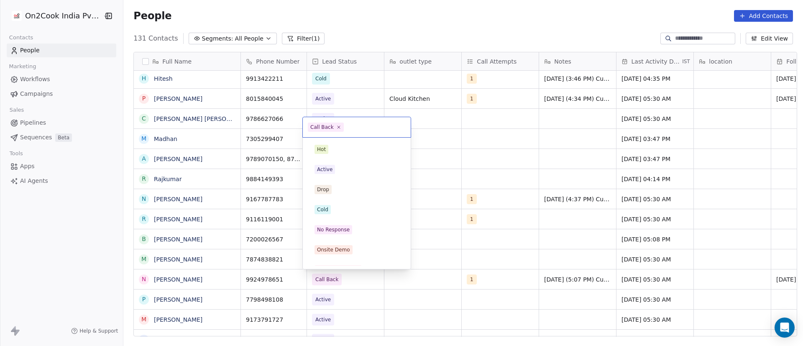
scroll to position [73, 0]
click at [337, 129] on icon at bounding box center [338, 126] width 5 height 5
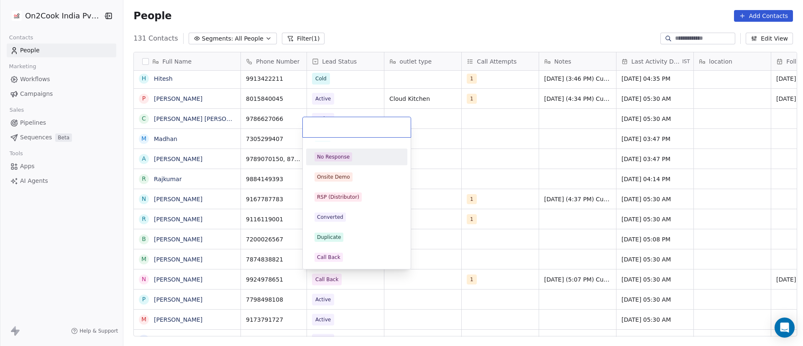
click at [358, 150] on div "No Response" at bounding box center [356, 156] width 94 height 13
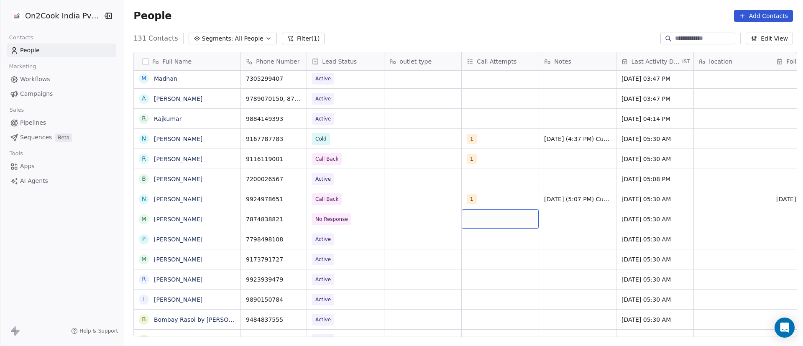
click at [473, 218] on div "grid" at bounding box center [500, 219] width 77 height 20
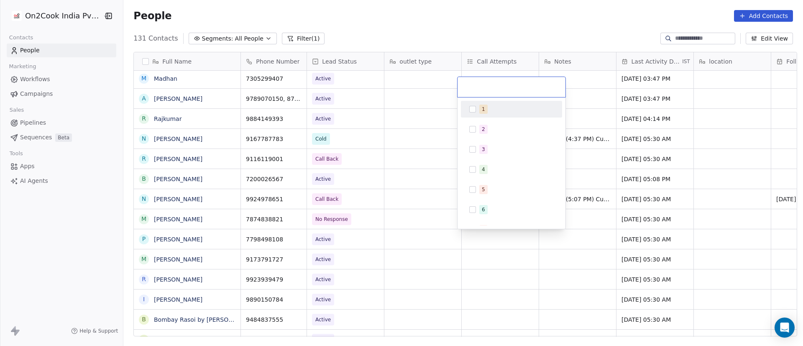
click at [474, 109] on button "Suggestions" at bounding box center [472, 109] width 7 height 7
click at [633, 239] on html "On2Cook India Pvt. Ltd. Contacts People Marketing Workflows Campaigns Sales Pip…" at bounding box center [401, 173] width 803 height 346
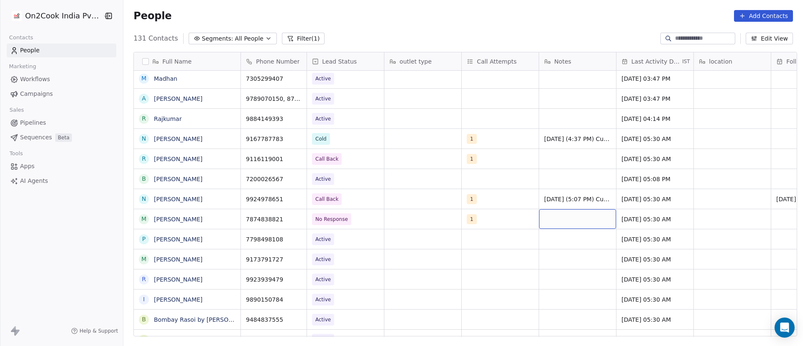
click at [553, 218] on div "grid" at bounding box center [577, 219] width 77 height 20
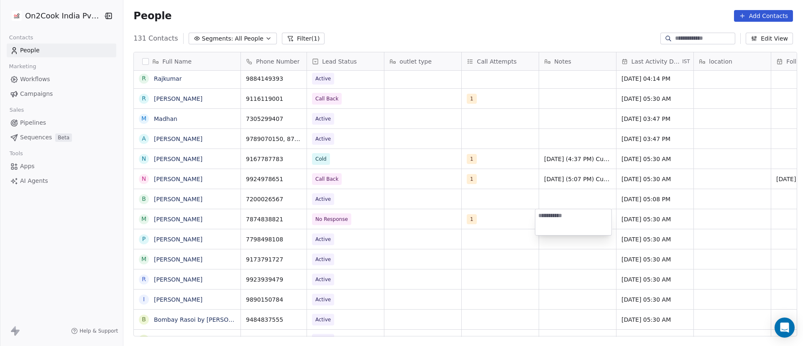
paste textarea "**********"
type textarea "**********"
click at [672, 220] on html "On2Cook India Pvt. Ltd. Contacts People Marketing Workflows Campaigns Sales Pip…" at bounding box center [401, 173] width 803 height 346
click at [647, 219] on span "[DATE] 05:30 AM" at bounding box center [647, 219] width 51 height 8
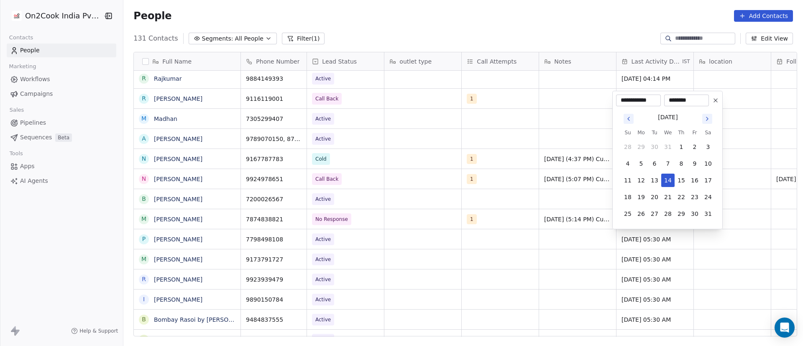
click at [709, 120] on icon "Go to next month" at bounding box center [707, 118] width 7 height 7
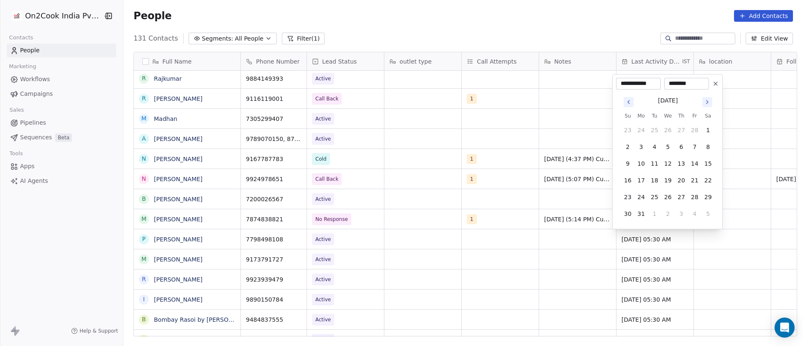
click at [704, 103] on icon "Go to next month" at bounding box center [707, 102] width 7 height 7
click at [709, 114] on button "Go to next month" at bounding box center [707, 119] width 10 height 10
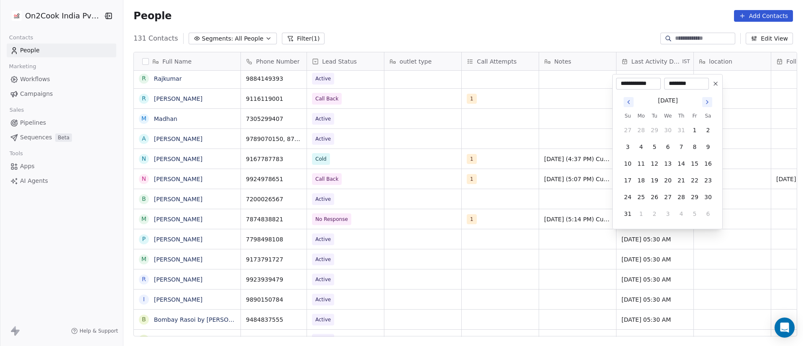
click at [708, 106] on button "Go to next month" at bounding box center [707, 102] width 10 height 10
click at [658, 161] on button "9" at bounding box center [654, 163] width 13 height 13
type input "**********"
click at [447, 244] on html "On2Cook India Pvt. Ltd. Contacts People Marketing Workflows Campaigns Sales Pip…" at bounding box center [401, 173] width 803 height 346
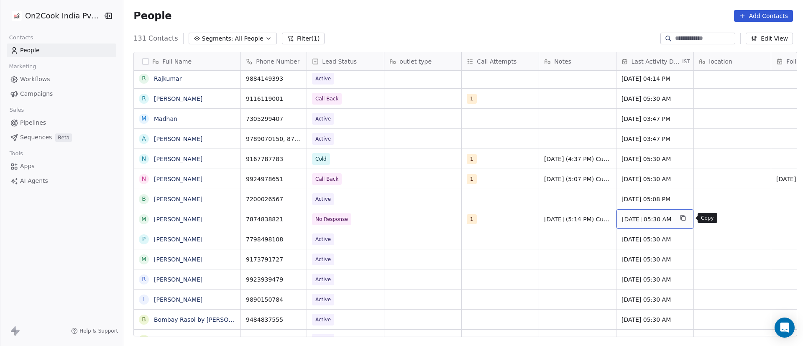
click at [693, 217] on div "[DATE] 05:30 AM" at bounding box center [654, 219] width 77 height 20
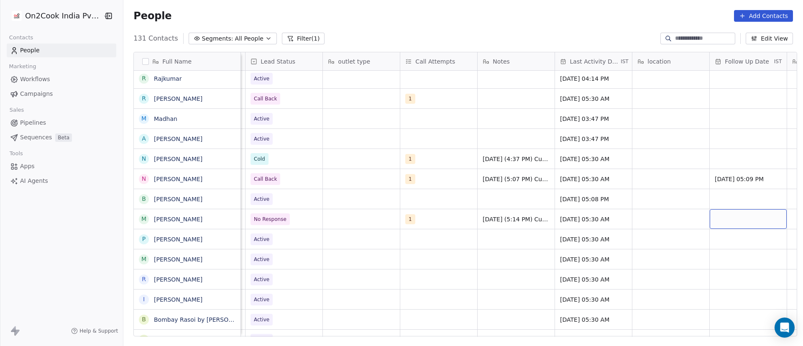
scroll to position [0, 139]
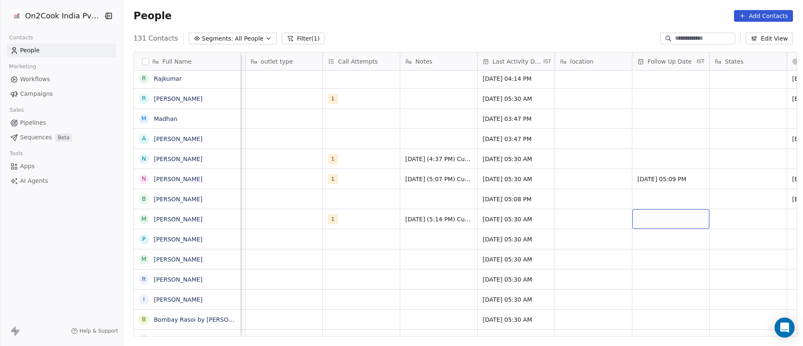
click at [669, 216] on div "grid" at bounding box center [670, 219] width 77 height 20
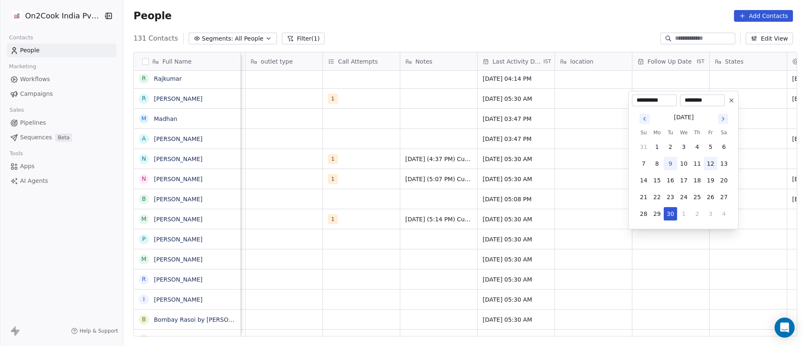
click at [707, 167] on button "12" at bounding box center [710, 163] width 13 height 13
type input "**********"
click at [567, 195] on html "On2Cook India Pvt. Ltd. Contacts People Marketing Workflows Campaigns Sales Pip…" at bounding box center [401, 173] width 803 height 346
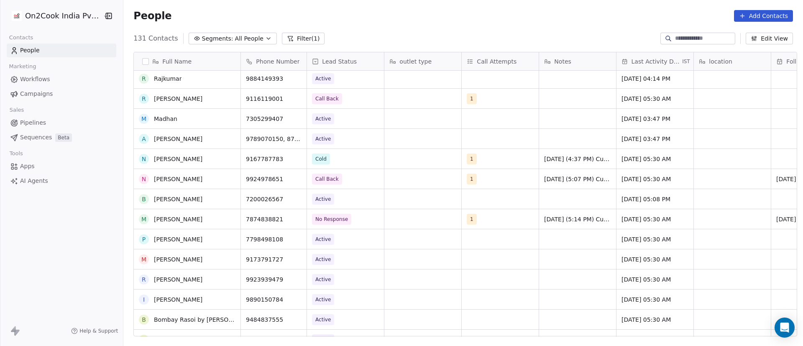
scroll to position [1442, 0]
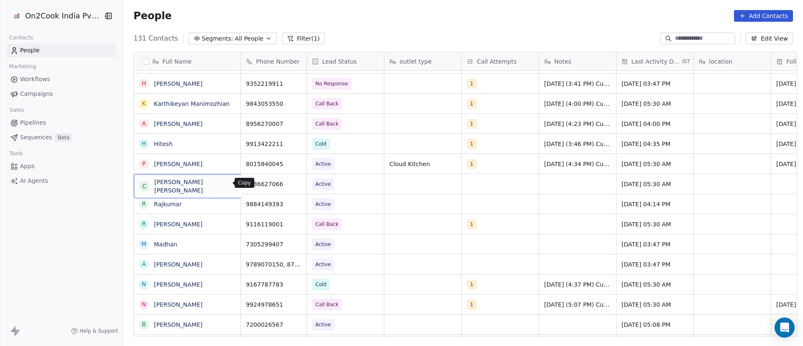
drag, startPoint x: 227, startPoint y: 183, endPoint x: 241, endPoint y: 201, distance: 22.9
click at [245, 184] on icon "grid" at bounding box center [248, 182] width 7 height 7
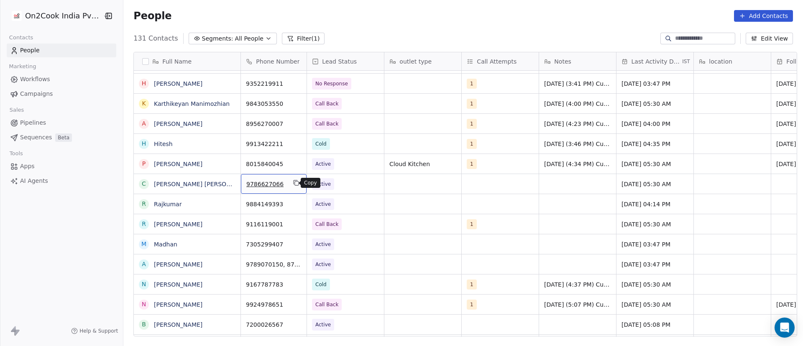
click at [293, 184] on icon "grid" at bounding box center [296, 182] width 7 height 7
click at [471, 181] on div "grid" at bounding box center [500, 184] width 77 height 20
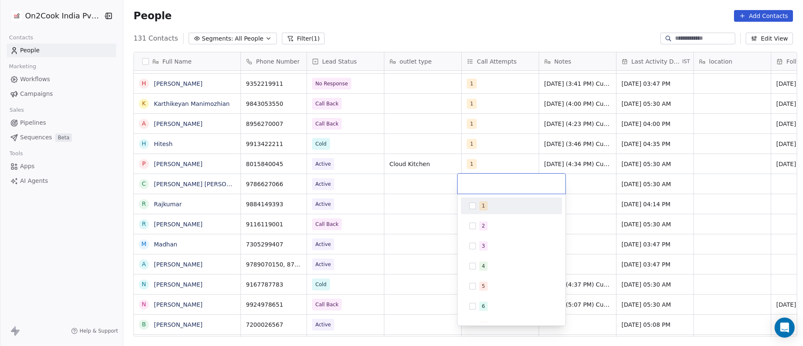
click at [474, 206] on button "Suggestions" at bounding box center [472, 205] width 7 height 7
click at [607, 165] on html "On2Cook India Pvt. Ltd. Contacts People Marketing Workflows Campaigns Sales Pip…" at bounding box center [401, 173] width 803 height 346
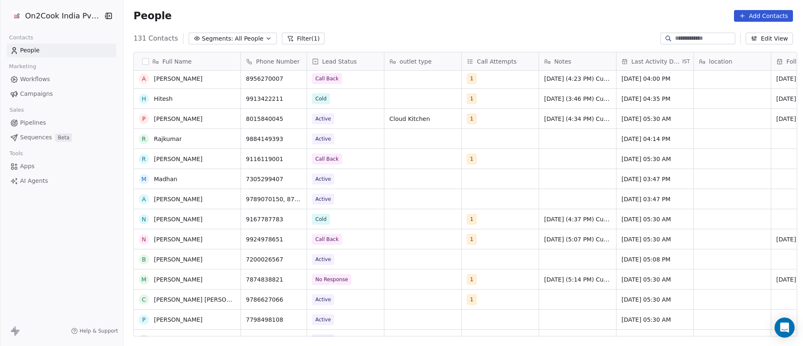
scroll to position [1505, 0]
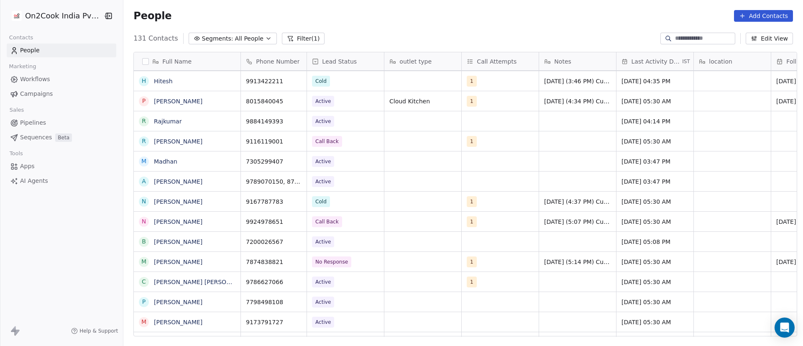
click at [498, 275] on div "1" at bounding box center [500, 282] width 77 height 20
click at [568, 278] on div "grid" at bounding box center [577, 282] width 77 height 20
click at [556, 278] on div "grid" at bounding box center [577, 282] width 77 height 20
click at [488, 286] on div "1" at bounding box center [500, 282] width 77 height 20
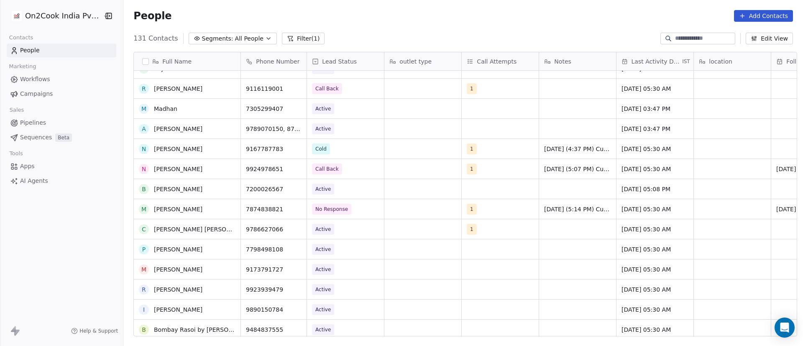
scroll to position [1568, 0]
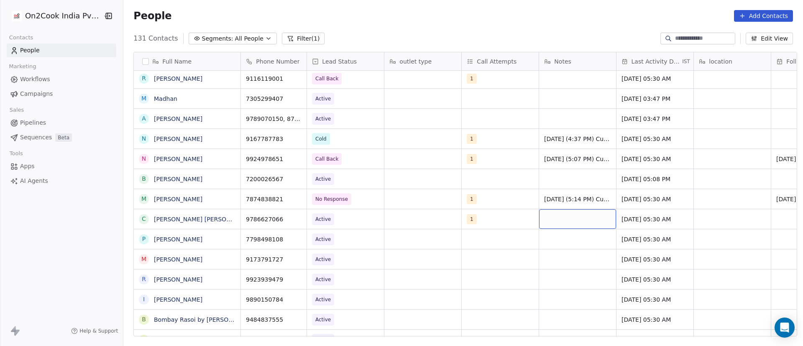
click at [549, 219] on div "grid" at bounding box center [577, 219] width 77 height 20
type textarea "**********"
click at [657, 209] on html "On2Cook India Pvt. Ltd. Contacts People Marketing Workflows Campaigns Sales Pip…" at bounding box center [401, 173] width 803 height 346
click at [645, 216] on span "[DATE] 05:30 AM" at bounding box center [647, 219] width 51 height 8
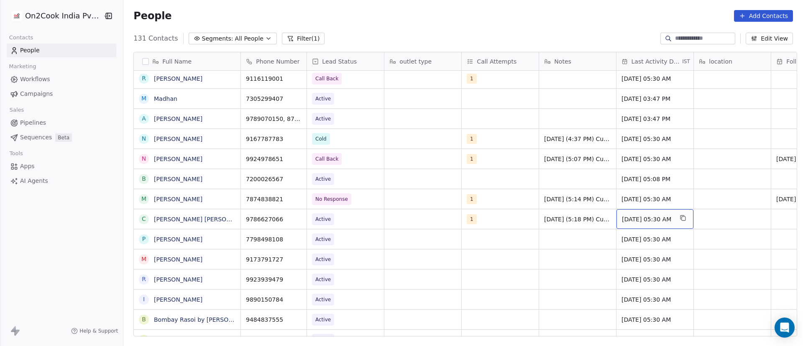
click at [645, 216] on span "[DATE] 05:30 AM" at bounding box center [647, 219] width 51 height 8
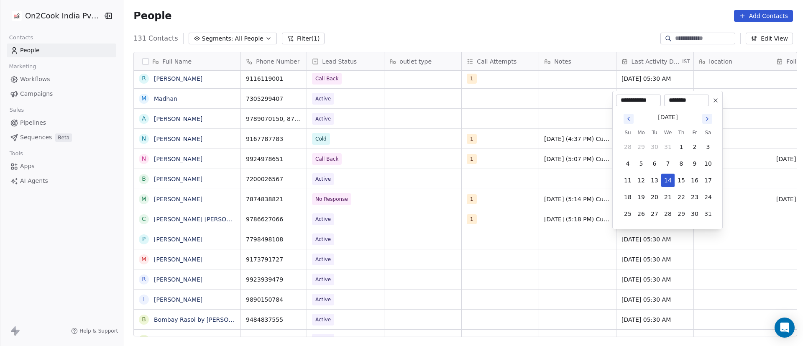
click at [709, 117] on icon "Go to next month" at bounding box center [707, 118] width 7 height 7
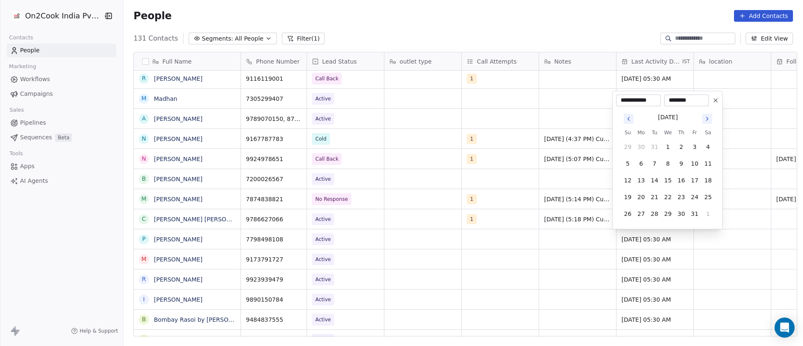
click at [709, 117] on icon "Go to next month" at bounding box center [707, 118] width 7 height 7
click at [709, 117] on th "Sa" at bounding box center [707, 116] width 13 height 8
click at [711, 99] on button "Go to next month" at bounding box center [707, 102] width 10 height 10
click at [710, 115] on icon "Go to next month" at bounding box center [707, 118] width 7 height 7
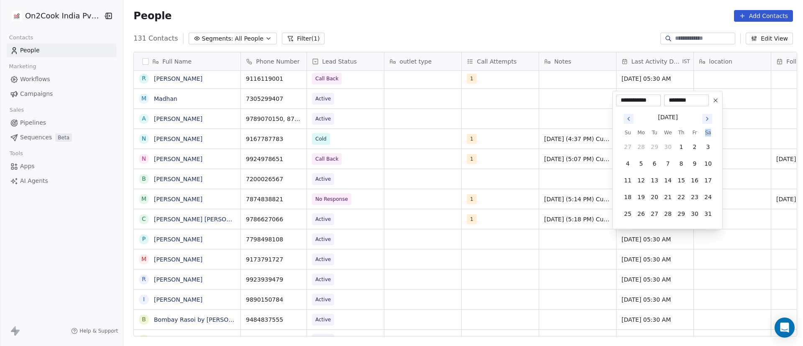
click at [711, 120] on button "Go to next month" at bounding box center [707, 119] width 10 height 10
click at [712, 118] on button "Go to next month" at bounding box center [707, 119] width 12 height 12
click at [710, 117] on icon "Go to next month" at bounding box center [707, 118] width 7 height 7
click at [709, 100] on icon "Go to next month" at bounding box center [707, 102] width 7 height 7
click at [655, 159] on button "9" at bounding box center [654, 163] width 13 height 13
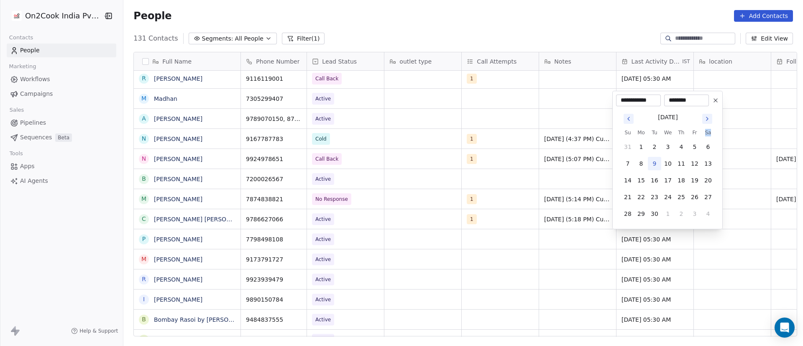
type input "**********"
click at [480, 229] on html "On2Cook India Pvt. Ltd. Contacts People Marketing Workflows Campaigns Sales Pip…" at bounding box center [401, 173] width 803 height 346
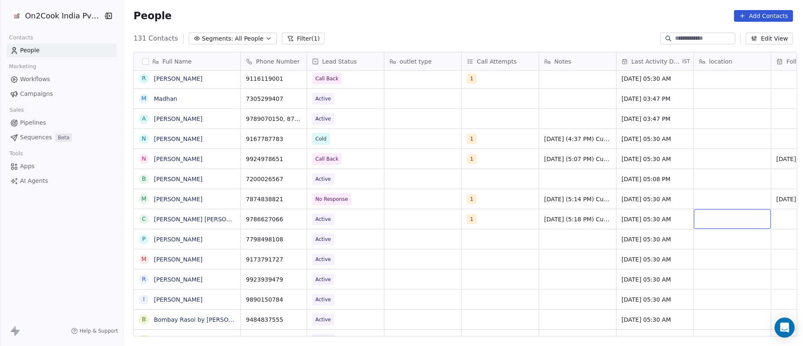
scroll to position [0, 61]
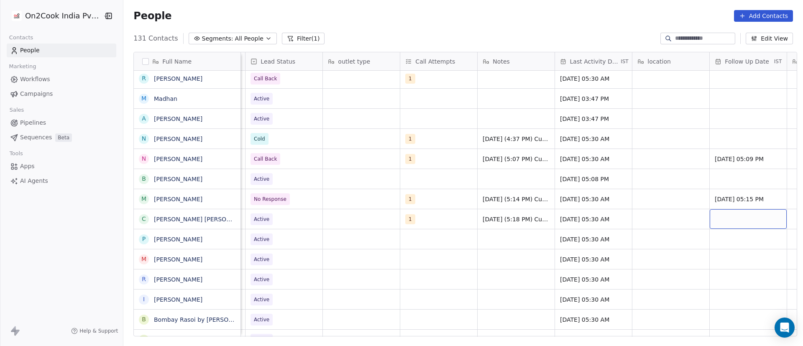
click at [754, 218] on div "grid" at bounding box center [747, 219] width 77 height 20
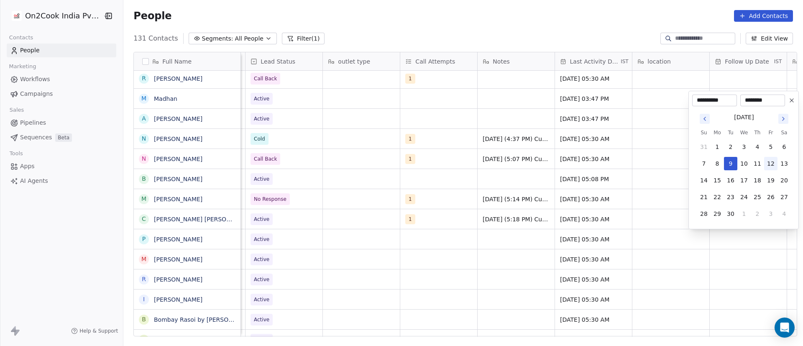
click at [775, 161] on button "12" at bounding box center [770, 163] width 13 height 13
type input "**********"
click at [598, 199] on html "On2Cook India Pvt. Ltd. Contacts People Marketing Workflows Campaigns Sales Pip…" at bounding box center [401, 173] width 803 height 346
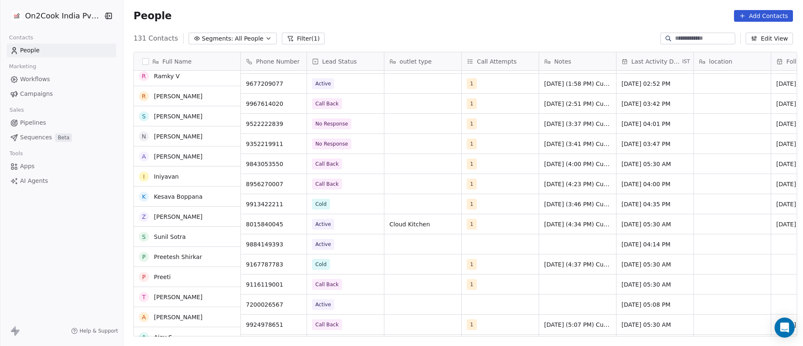
scroll to position [1442, 0]
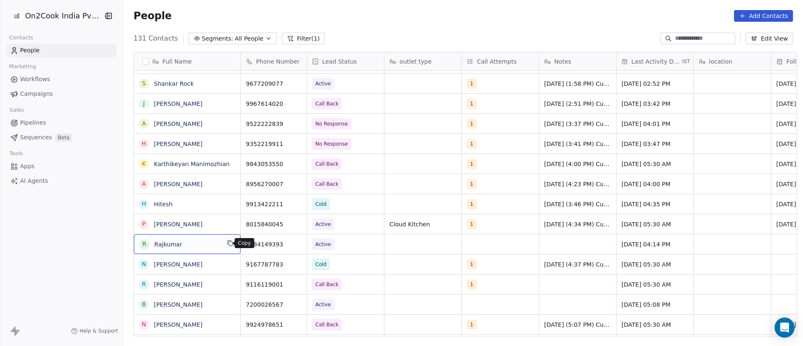
click at [228, 243] on icon "grid" at bounding box center [230, 243] width 7 height 7
click at [293, 246] on icon "grid" at bounding box center [296, 243] width 7 height 7
click at [470, 241] on div "grid" at bounding box center [500, 244] width 77 height 20
click at [470, 242] on div "grid" at bounding box center [500, 244] width 77 height 20
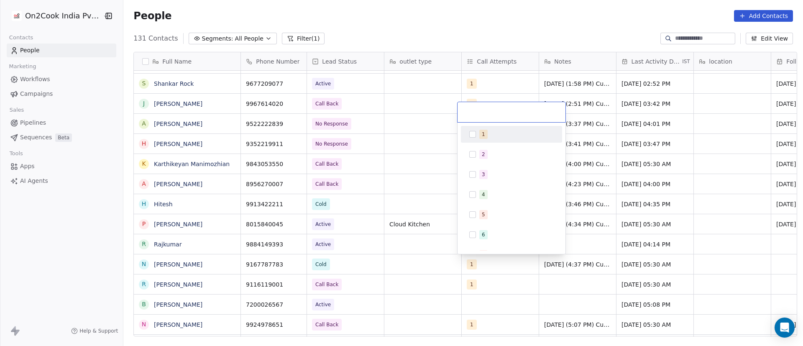
click at [479, 133] on span "1" at bounding box center [483, 134] width 8 height 9
click at [591, 252] on html "On2Cook India Pvt. Ltd. Contacts People Marketing Workflows Campaigns Sales Pip…" at bounding box center [401, 173] width 803 height 346
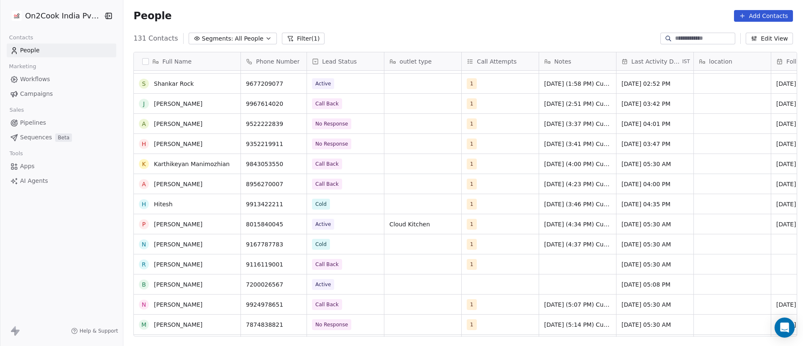
scroll to position [1568, 0]
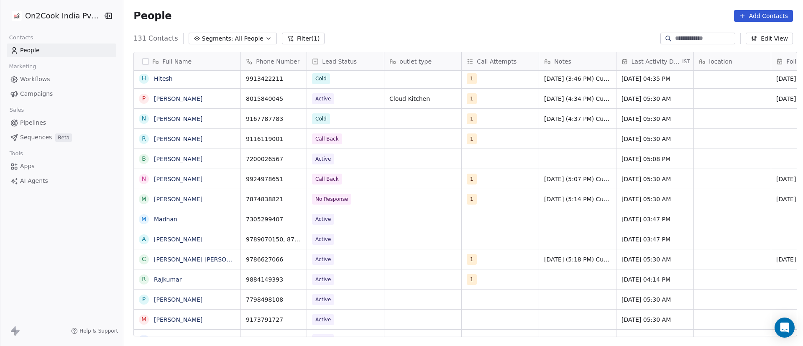
click at [390, 279] on div "grid" at bounding box center [422, 279] width 77 height 20
click at [418, 278] on div "grid" at bounding box center [422, 279] width 77 height 20
click at [406, 278] on div "grid" at bounding box center [422, 279] width 77 height 20
click at [406, 280] on div "grid" at bounding box center [422, 279] width 77 height 20
click at [417, 280] on div "grid" at bounding box center [422, 279] width 77 height 20
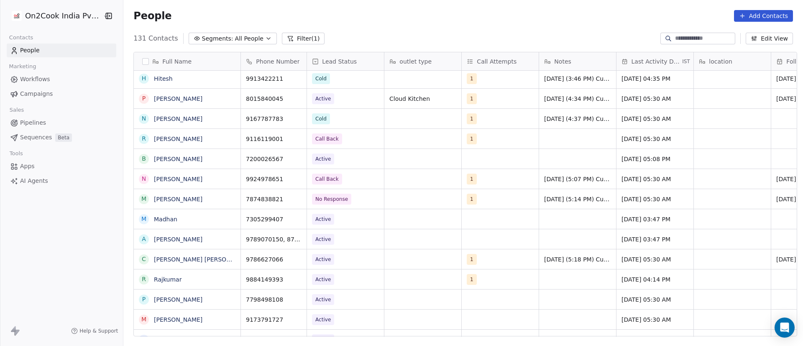
click at [417, 280] on div "grid" at bounding box center [422, 279] width 77 height 20
click at [418, 286] on div "grid" at bounding box center [422, 279] width 77 height 20
click at [416, 280] on div "grid" at bounding box center [422, 279] width 77 height 20
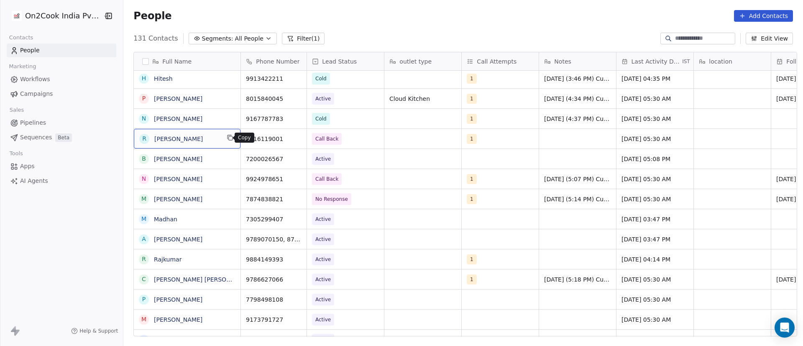
click at [229, 137] on icon "grid" at bounding box center [230, 137] width 7 height 7
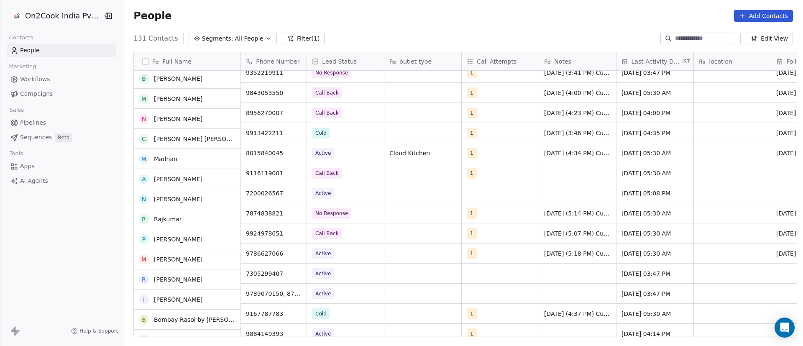
scroll to position [1442, 0]
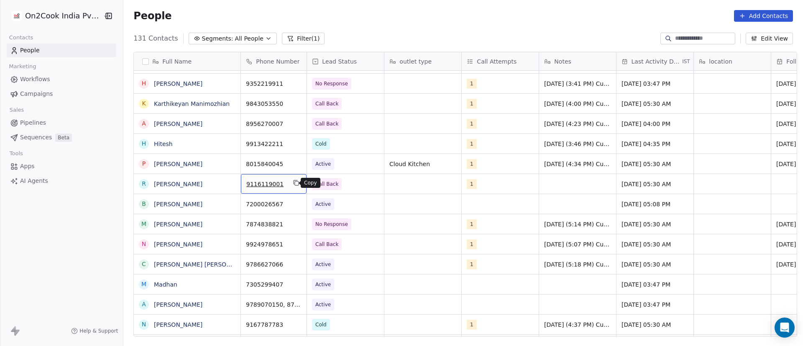
click at [296, 184] on button "grid" at bounding box center [296, 183] width 10 height 10
click at [293, 184] on icon "grid" at bounding box center [296, 182] width 7 height 7
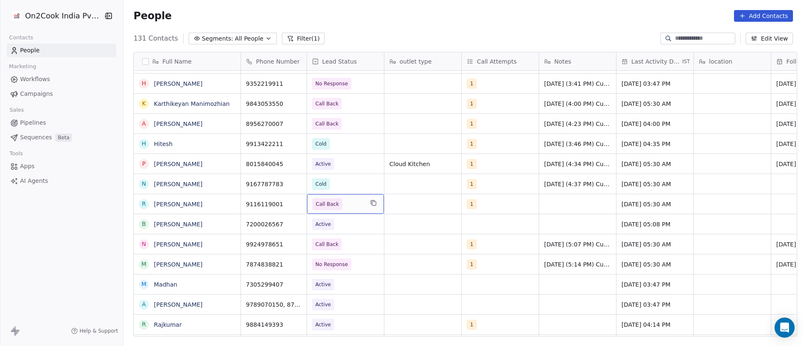
click at [345, 205] on span "Call Back" at bounding box center [337, 204] width 51 height 12
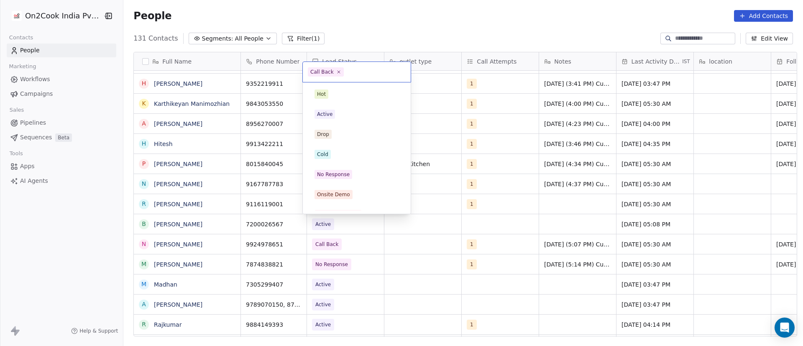
scroll to position [73, 0]
click at [337, 71] on icon at bounding box center [338, 71] width 5 height 5
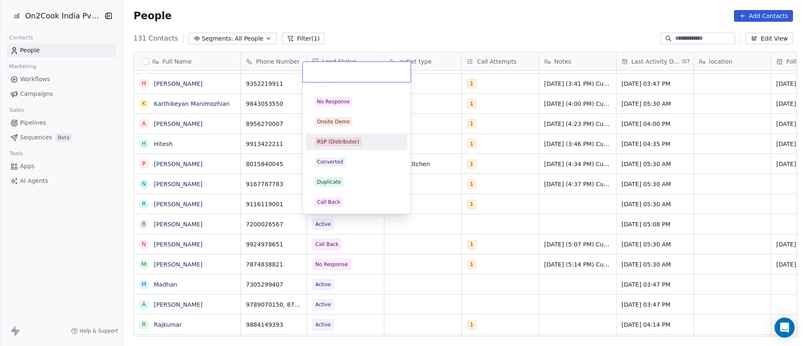
scroll to position [0, 0]
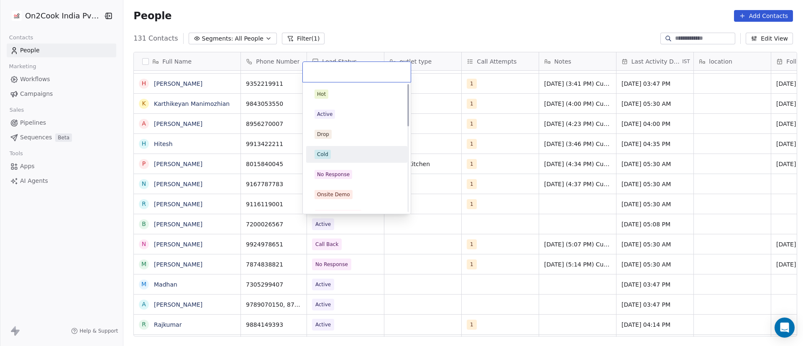
click at [342, 153] on div "Cold" at bounding box center [356, 154] width 84 height 9
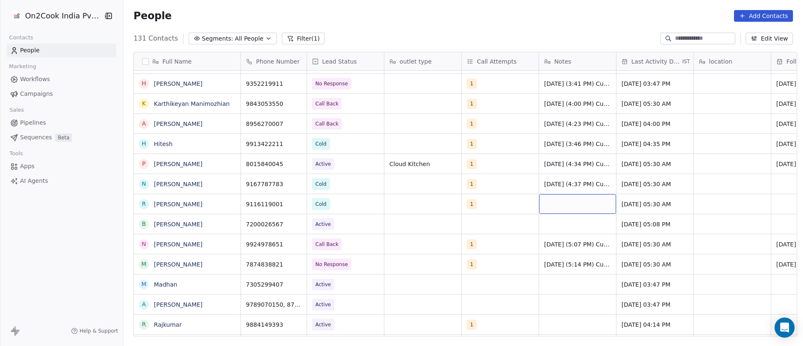
click at [553, 201] on div "grid" at bounding box center [577, 204] width 77 height 20
click at [544, 201] on div "grid" at bounding box center [577, 204] width 77 height 20
type textarea "**********"
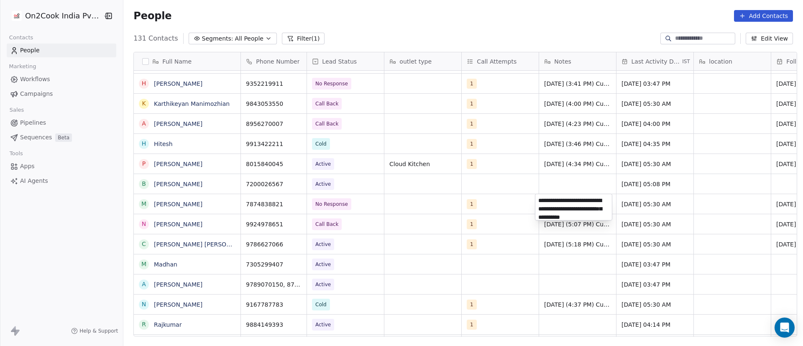
scroll to position [12, 0]
click at [454, 174] on html "On2Cook India Pvt. Ltd. Contacts People Marketing Workflows Campaigns Sales Pip…" at bounding box center [401, 173] width 803 height 346
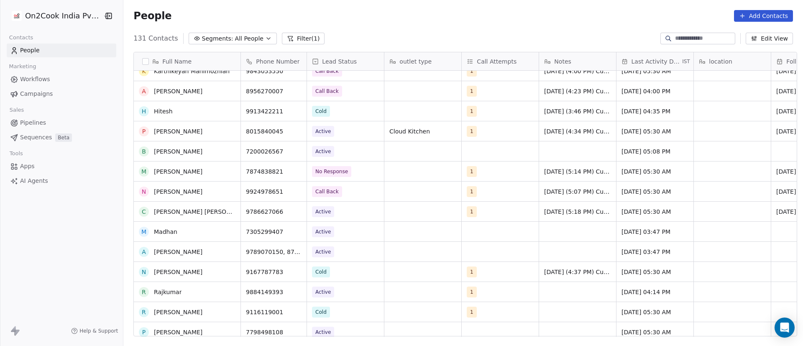
scroll to position [1505, 0]
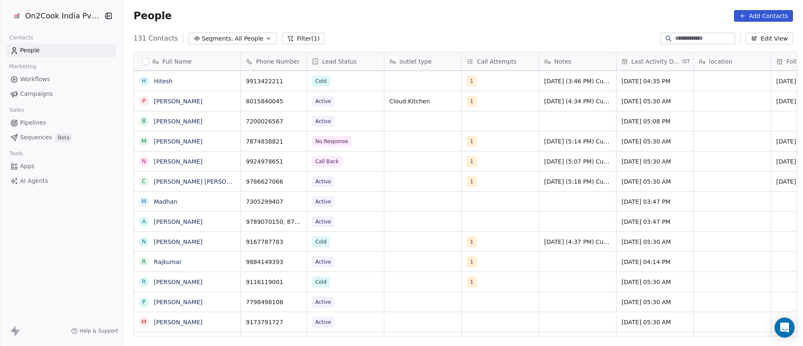
drag, startPoint x: 525, startPoint y: 282, endPoint x: 532, endPoint y: 282, distance: 6.7
click at [527, 282] on div "1" at bounding box center [500, 282] width 77 height 20
click at [564, 281] on div "grid" at bounding box center [577, 282] width 77 height 20
click at [423, 283] on div "grid" at bounding box center [422, 282] width 77 height 20
click at [427, 283] on div "grid" at bounding box center [422, 282] width 77 height 20
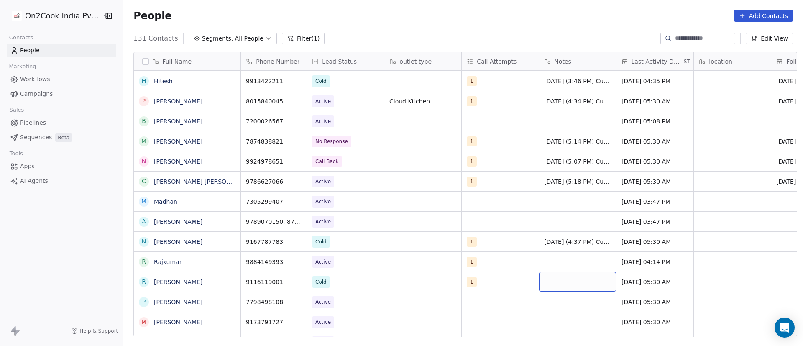
click at [570, 286] on div "grid" at bounding box center [577, 282] width 77 height 20
type textarea "**********"
click at [505, 283] on html "On2Cook India Pvt. Ltd. Contacts People Marketing Workflows Campaigns Sales Pip…" at bounding box center [401, 173] width 803 height 346
click at [629, 280] on span "[DATE] 05:30 AM" at bounding box center [647, 282] width 51 height 8
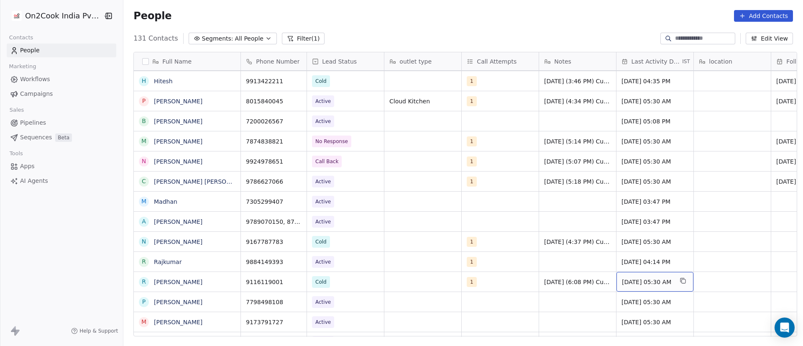
click at [629, 280] on span "[DATE] 05:30 AM" at bounding box center [647, 282] width 51 height 8
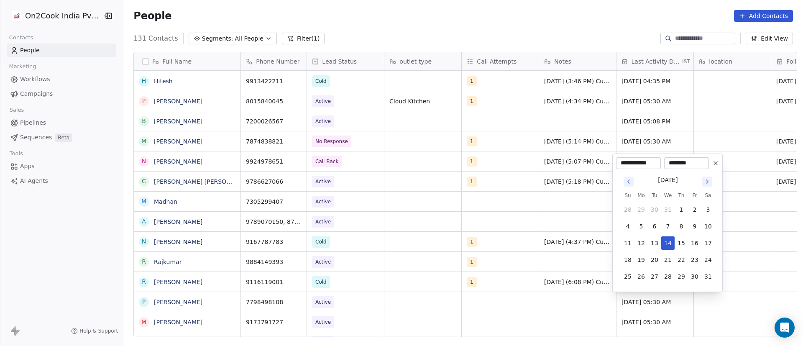
click at [707, 183] on icon "Go to next month" at bounding box center [707, 181] width 7 height 7
click at [707, 183] on icon "Go to next month" at bounding box center [707, 181] width 2 height 3
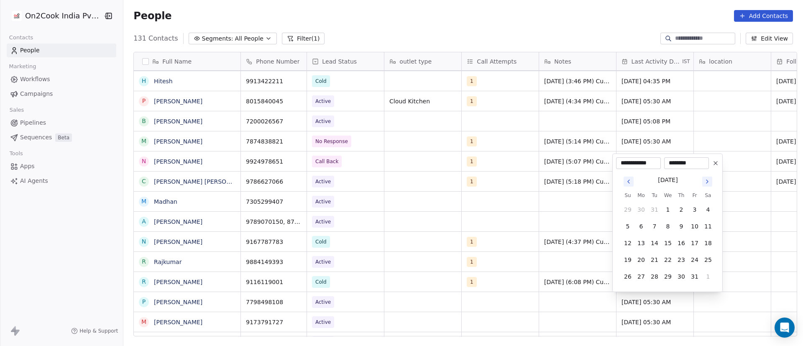
click at [707, 183] on icon "Go to next month" at bounding box center [707, 181] width 2 height 3
click at [707, 183] on tbody "23 24 25 26 27 28 1 2 3 4 5 6 7 8 9 10 11 12 13 14 15 16 17 18 19 20 21 22 23 2…" at bounding box center [668, 233] width 94 height 100
click at [709, 168] on button "Go to next month" at bounding box center [707, 165] width 10 height 10
click at [710, 183] on icon "Go to next month" at bounding box center [707, 181] width 7 height 7
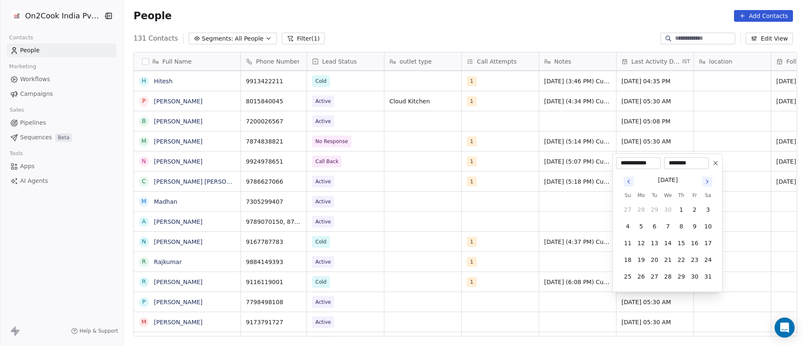
click at [708, 180] on icon "Go to next month" at bounding box center [707, 181] width 7 height 7
click at [707, 180] on icon "Go to next month" at bounding box center [707, 181] width 7 height 7
click at [707, 180] on th "Sa" at bounding box center [707, 178] width 13 height 8
click at [705, 168] on button "Go to next month" at bounding box center [707, 165] width 10 height 10
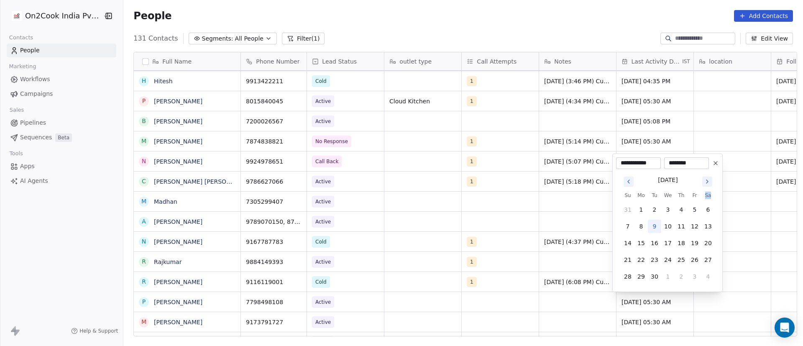
click at [653, 226] on button "9" at bounding box center [654, 225] width 13 height 13
type input "**********"
click at [538, 261] on html "On2Cook India Pvt. Ltd. Contacts People Marketing Workflows Campaigns Sales Pip…" at bounding box center [401, 173] width 803 height 346
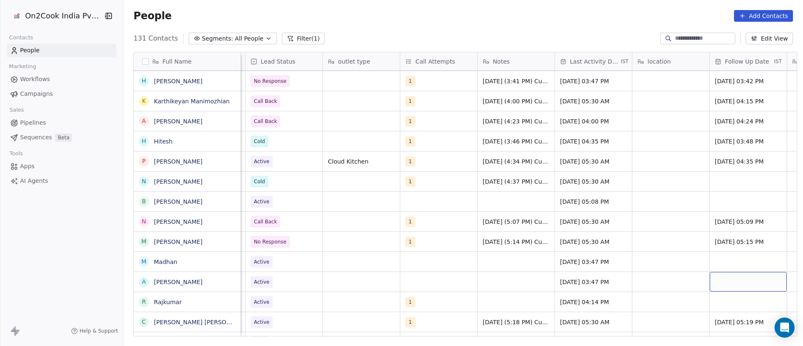
scroll to position [0, 139]
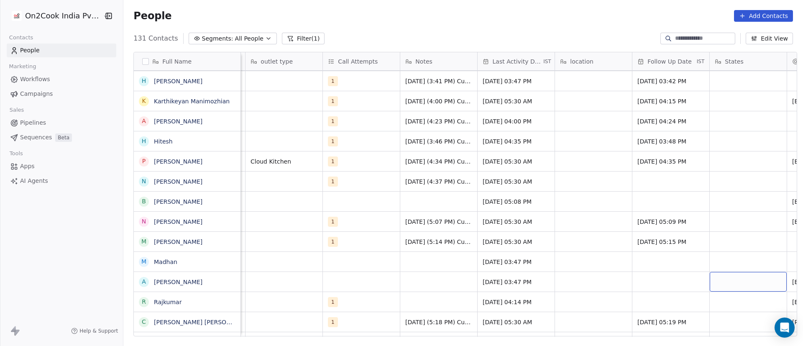
click at [720, 284] on div "grid" at bounding box center [747, 282] width 77 height 20
click at [719, 284] on div "grid" at bounding box center [747, 282] width 77 height 20
click at [729, 281] on div "grid" at bounding box center [747, 282] width 77 height 20
click at [678, 285] on html "On2Cook India Pvt. Ltd. Contacts People Marketing Workflows Campaigns Sales Pip…" at bounding box center [401, 173] width 803 height 346
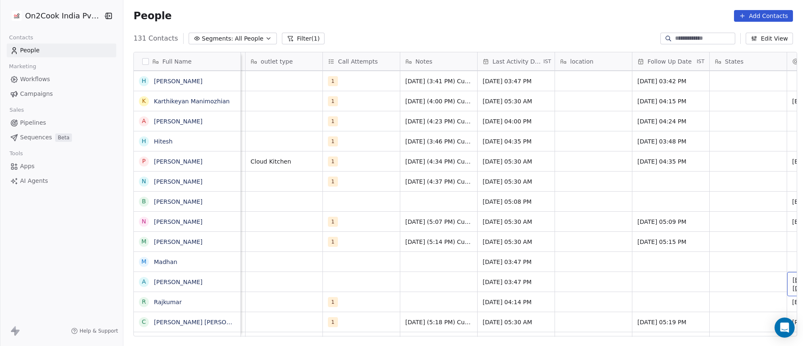
scroll to position [0, 216]
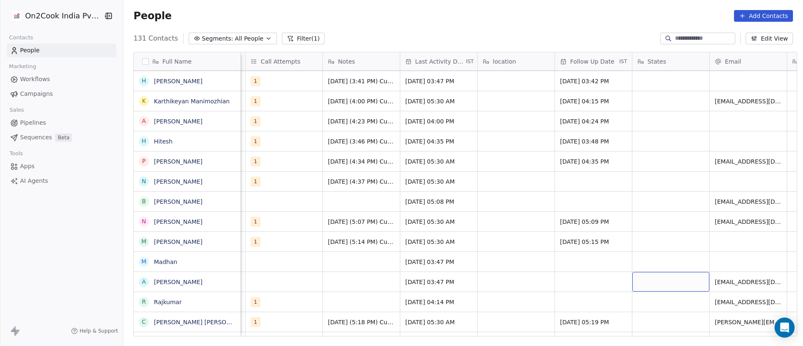
click at [649, 280] on div "grid" at bounding box center [670, 282] width 77 height 20
click at [581, 282] on html "On2Cook India Pvt. Ltd. Contacts People Marketing Workflows Campaigns Sales Pip…" at bounding box center [401, 173] width 803 height 346
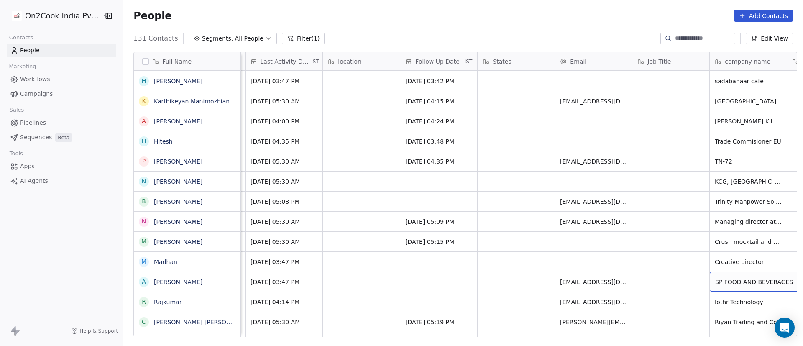
scroll to position [0, 448]
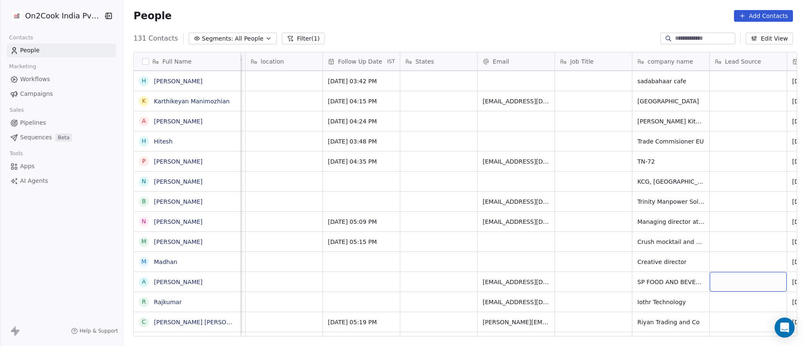
click at [747, 280] on div "grid" at bounding box center [747, 282] width 77 height 20
click at [582, 287] on html "On2Cook India Pvt. Ltd. Contacts People Marketing Workflows Campaigns Sales Pip…" at bounding box center [401, 173] width 803 height 346
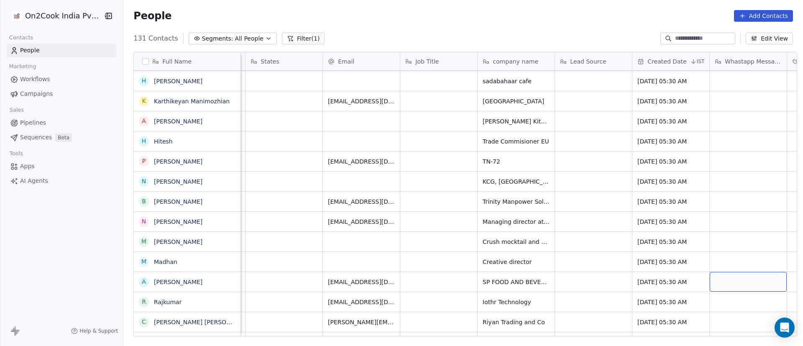
scroll to position [0, 680]
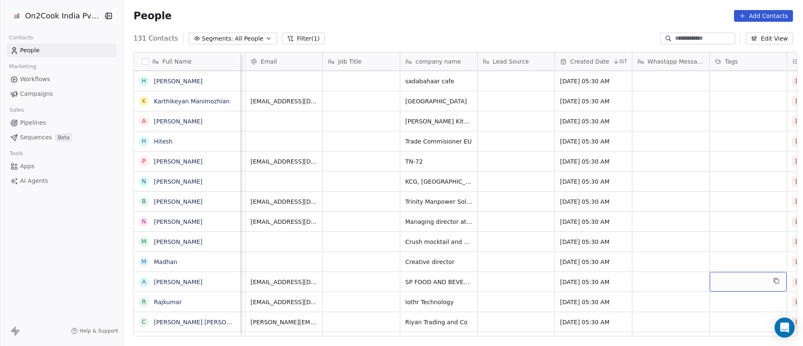
click at [726, 281] on div "grid" at bounding box center [747, 282] width 77 height 20
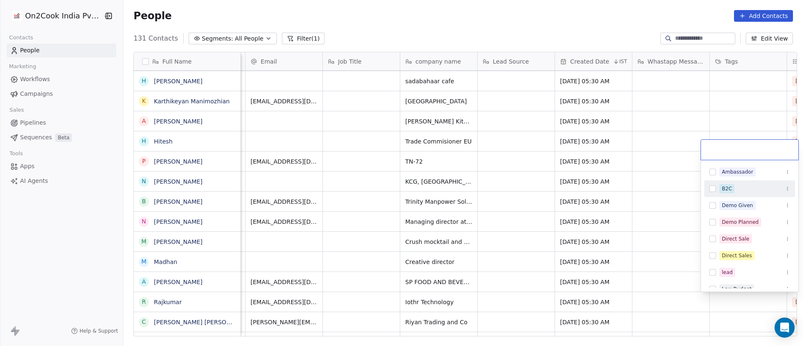
click at [727, 190] on div "B2C" at bounding box center [727, 189] width 10 height 8
click at [673, 280] on html "On2Cook India Pvt. Ltd. Contacts People Marketing Workflows Campaigns Sales Pip…" at bounding box center [401, 173] width 803 height 346
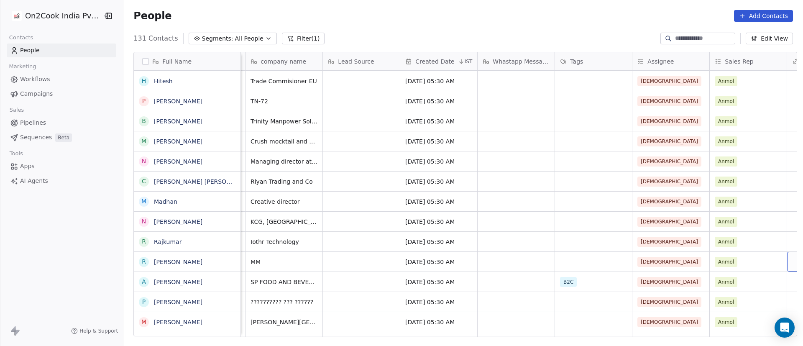
scroll to position [0, 912]
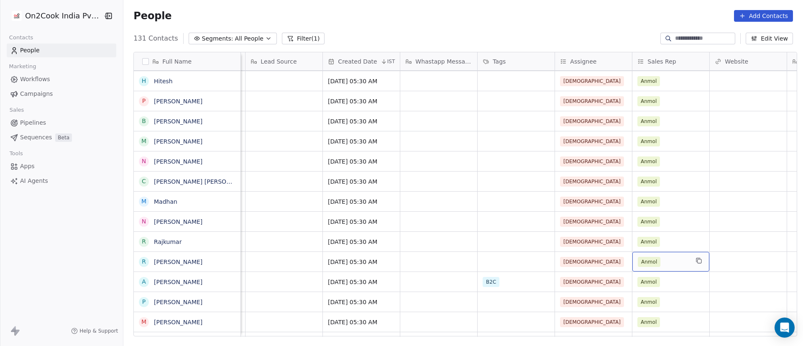
click at [672, 261] on div "Anmol" at bounding box center [663, 262] width 51 height 10
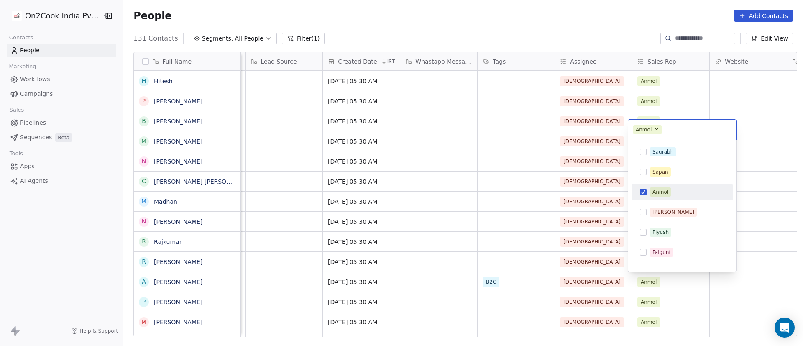
click at [645, 193] on button "Suggestions" at bounding box center [643, 192] width 7 height 7
drag, startPoint x: 765, startPoint y: 224, endPoint x: 751, endPoint y: 238, distance: 20.4
click at [765, 224] on html "On2Cook India Pvt. Ltd. Contacts People Marketing Workflows Campaigns Sales Pip…" at bounding box center [401, 173] width 803 height 346
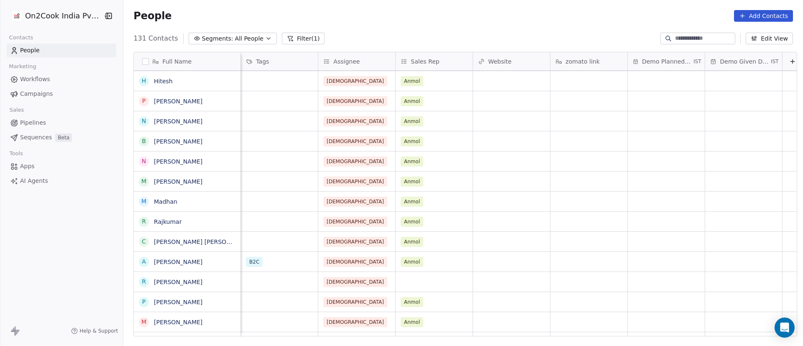
scroll to position [0, 1071]
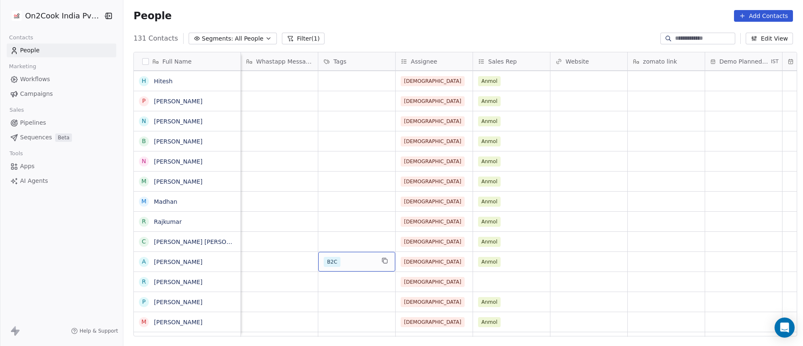
click at [353, 262] on div "B2C" at bounding box center [349, 262] width 51 height 10
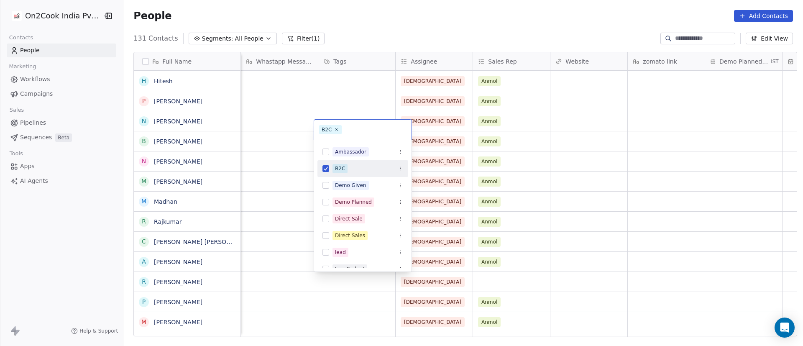
click at [330, 164] on div "B2C" at bounding box center [362, 168] width 91 height 13
click at [269, 279] on html "On2Cook India Pvt. Ltd. Contacts People Marketing Workflows Campaigns Sales Pip…" at bounding box center [401, 173] width 803 height 346
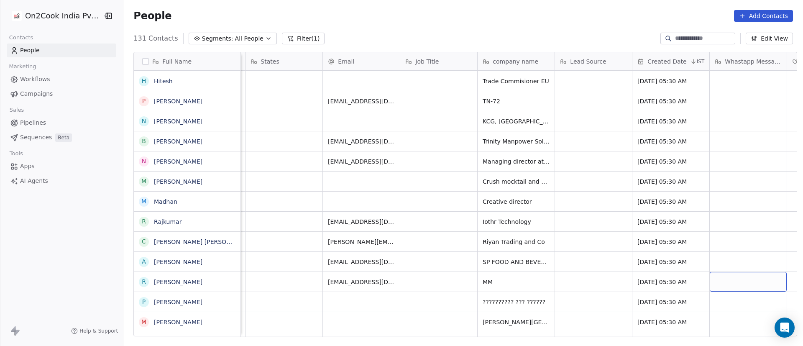
scroll to position [0, 680]
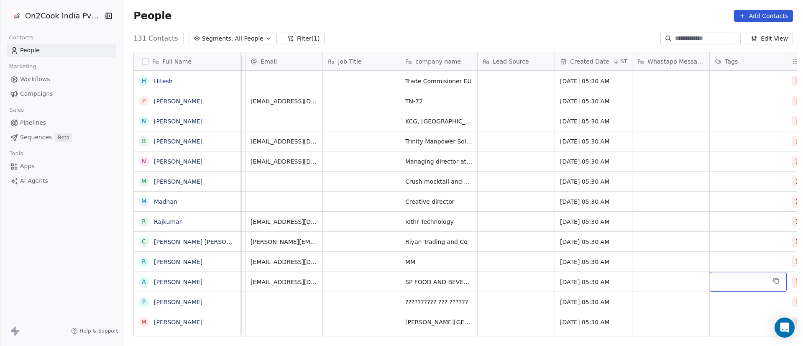
click at [734, 285] on div "grid" at bounding box center [747, 282] width 77 height 20
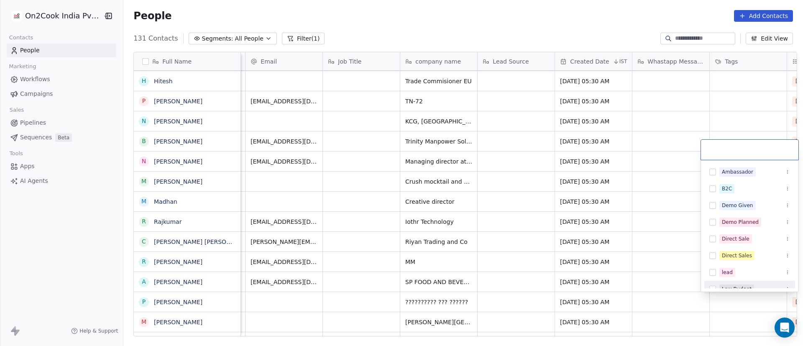
click at [653, 267] on html "On2Cook India Pvt. Ltd. Contacts People Marketing Workflows Campaigns Sales Pip…" at bounding box center [401, 173] width 803 height 346
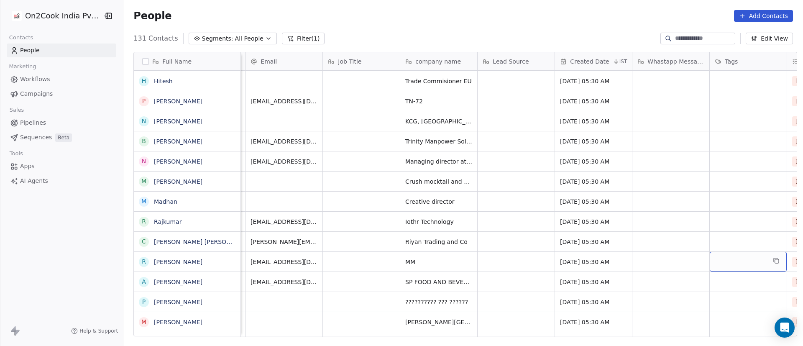
click at [729, 259] on div "grid" at bounding box center [747, 262] width 77 height 20
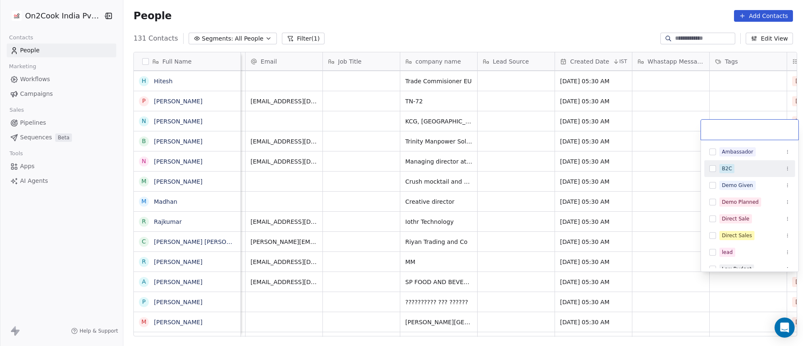
click at [728, 161] on div "B2C" at bounding box center [749, 168] width 91 height 17
click at [687, 209] on html "On2Cook India Pvt. Ltd. Contacts People Marketing Workflows Campaigns Sales Pip…" at bounding box center [401, 173] width 803 height 346
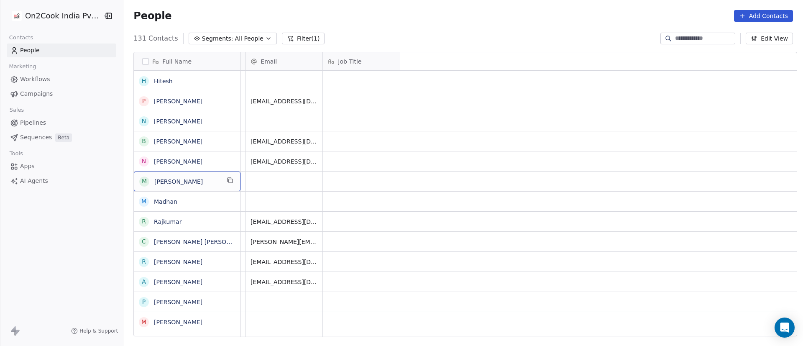
scroll to position [0, 0]
